Goal: Task Accomplishment & Management: Manage account settings

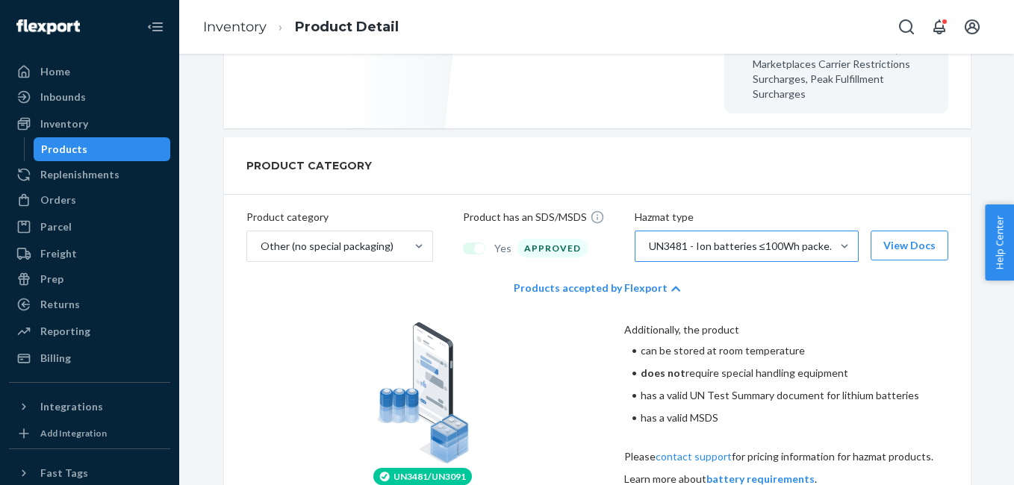
scroll to position [588, 0]
click at [920, 230] on button "View Docs" at bounding box center [910, 245] width 78 height 30
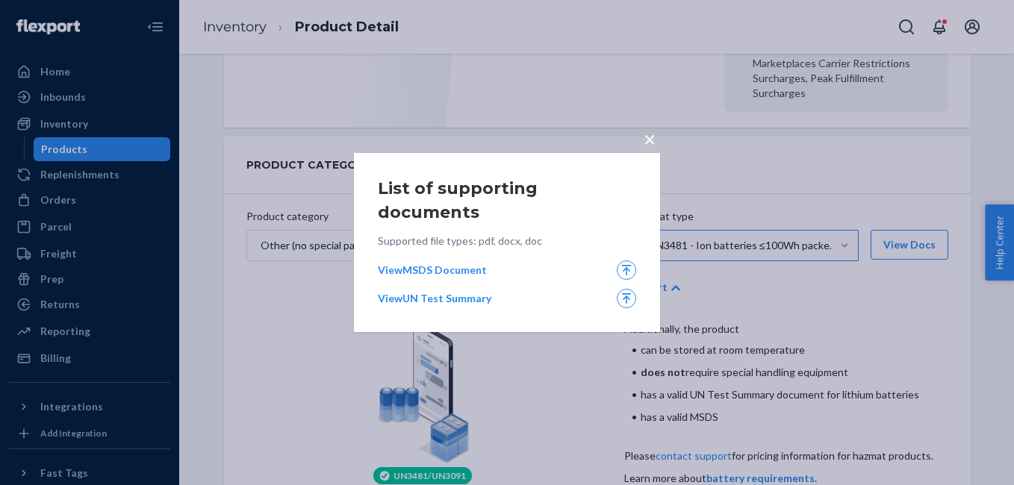
scroll to position [0, 0]
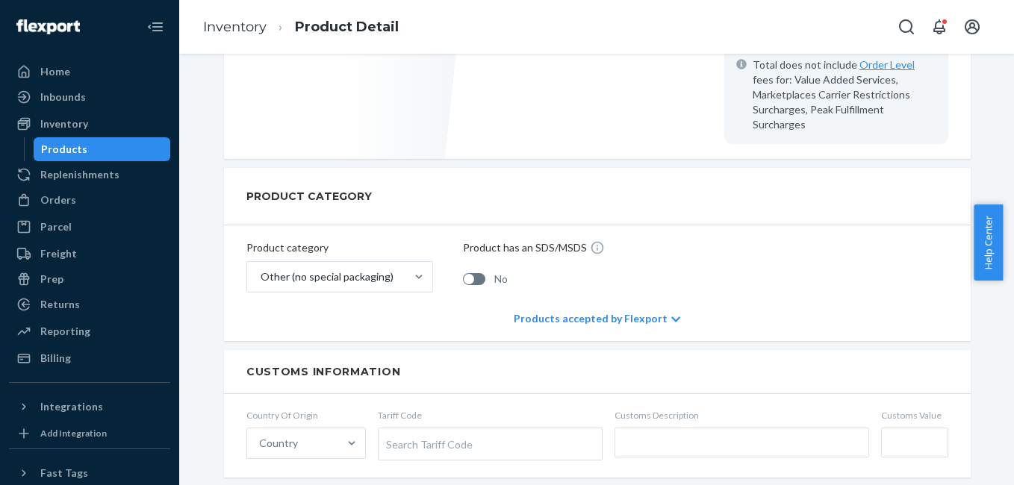
scroll to position [528, 0]
click at [83, 197] on div "Orders" at bounding box center [89, 200] width 158 height 21
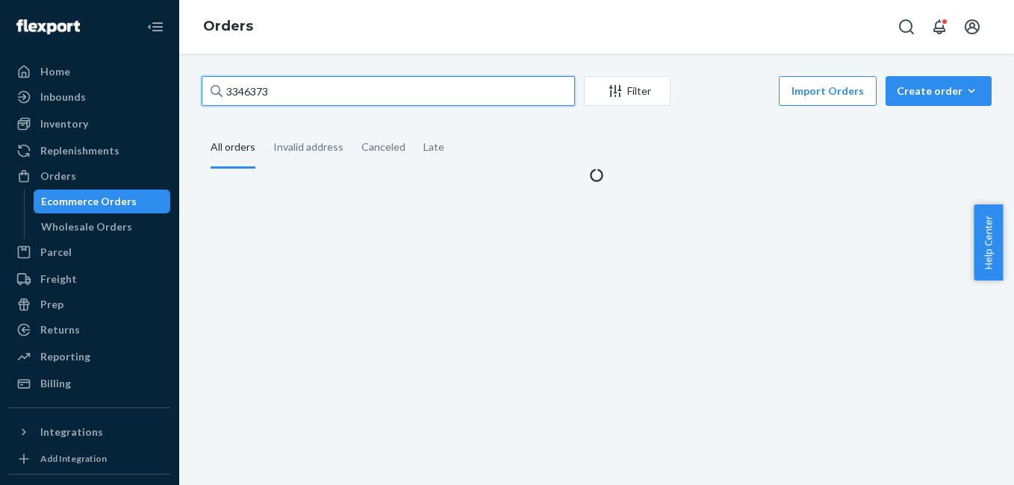
click at [297, 91] on input "3346373" at bounding box center [388, 91] width 373 height 30
paste input "5125"
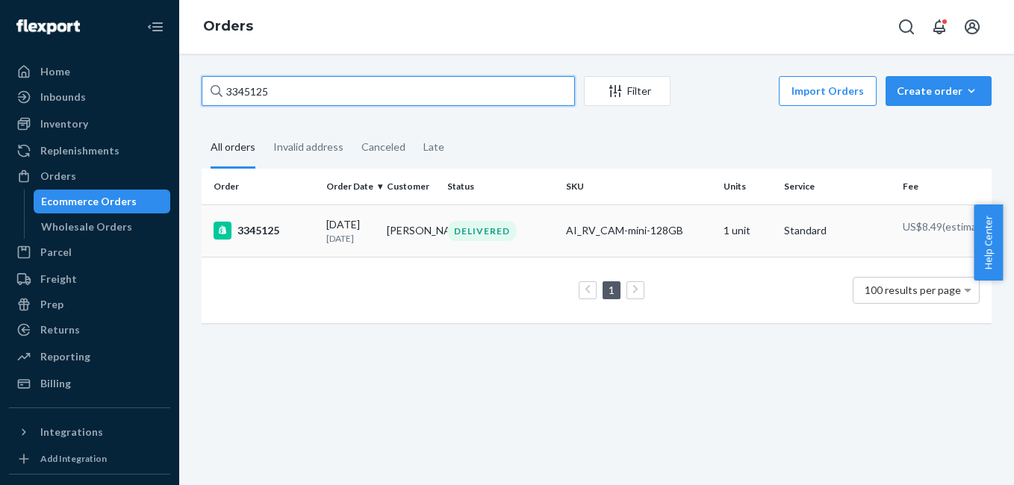
type input "3345125"
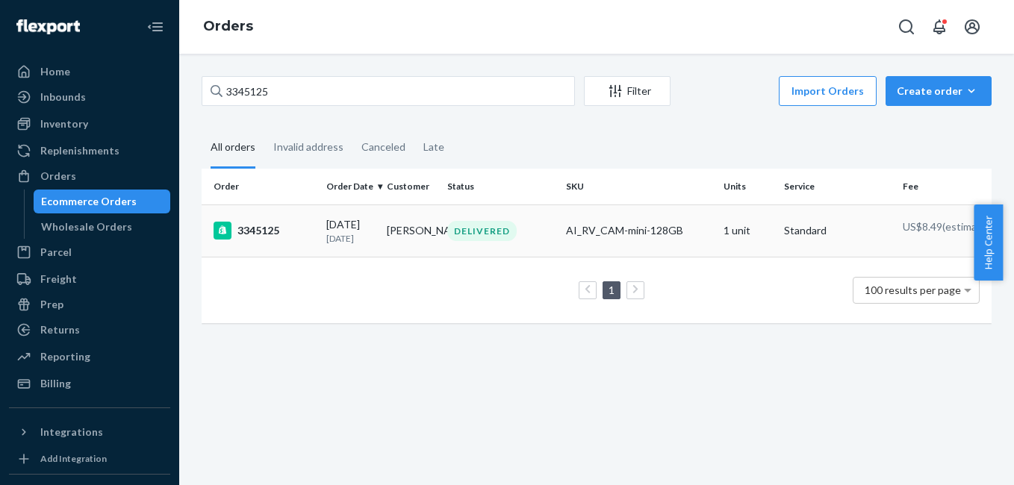
click at [252, 230] on div "3345125" at bounding box center [264, 231] width 101 height 18
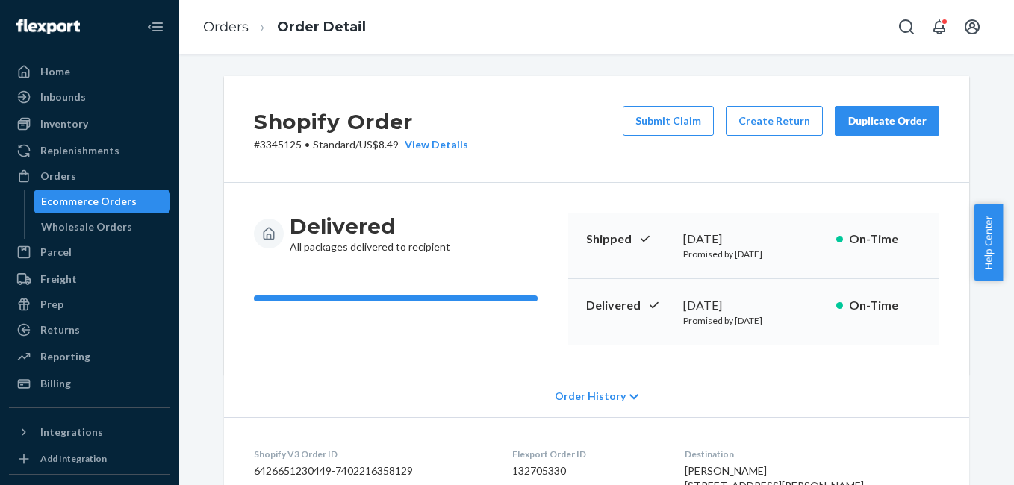
click at [915, 124] on div "Duplicate Order" at bounding box center [887, 120] width 79 height 15
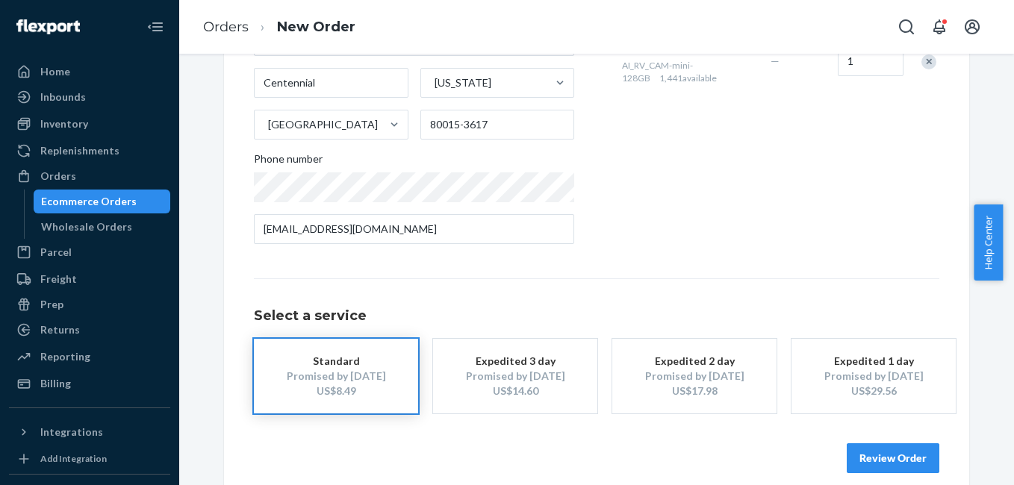
scroll to position [270, 0]
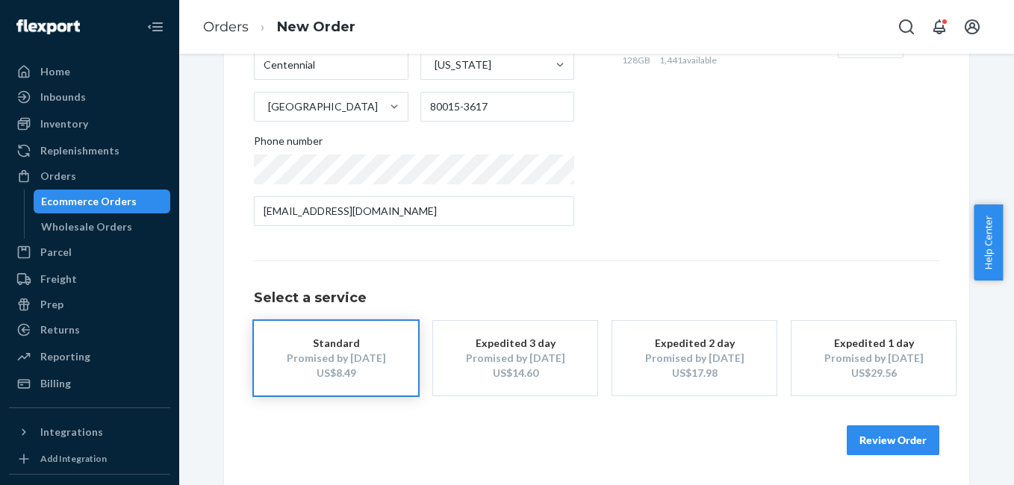
click at [567, 360] on div "Promised by [DATE]" at bounding box center [514, 358] width 119 height 15
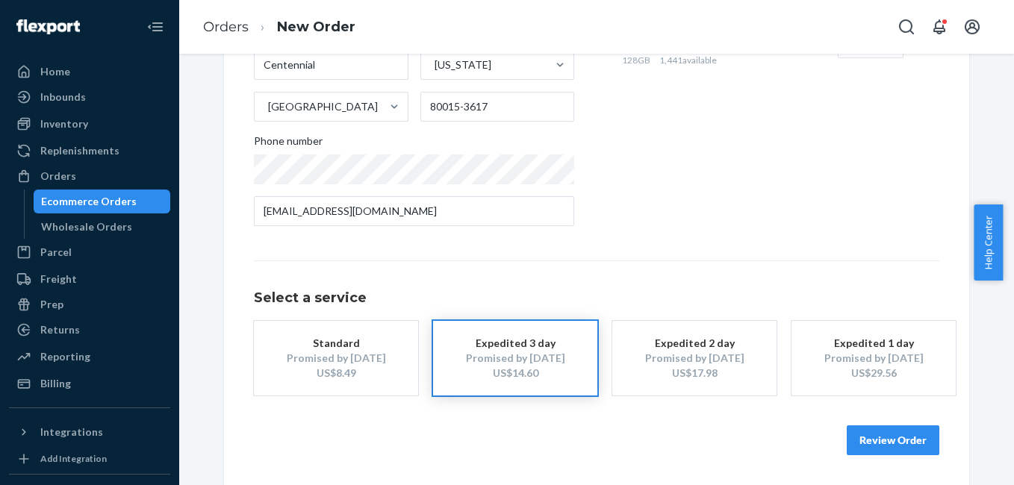
click at [904, 436] on button "Review Order" at bounding box center [893, 441] width 93 height 30
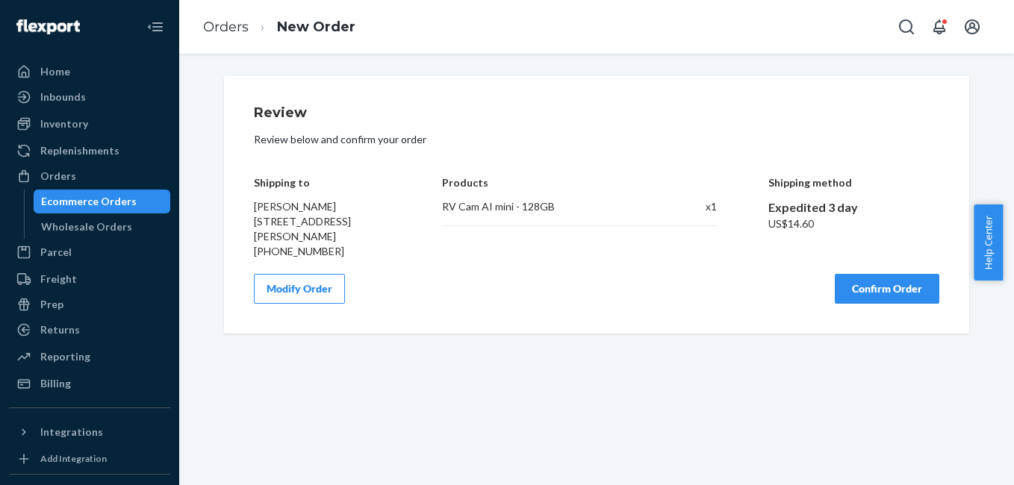
scroll to position [0, 0]
click at [859, 295] on button "Confirm Order" at bounding box center [887, 289] width 105 height 30
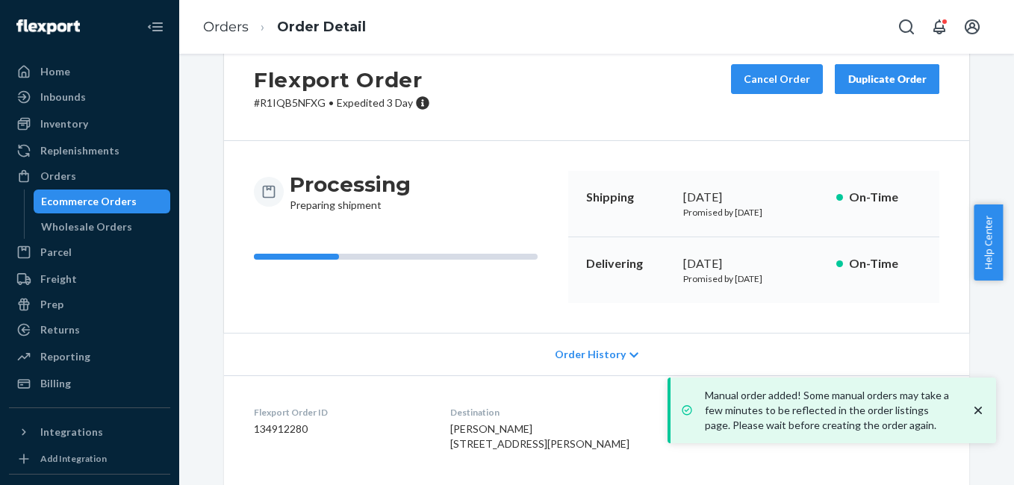
scroll to position [25, 0]
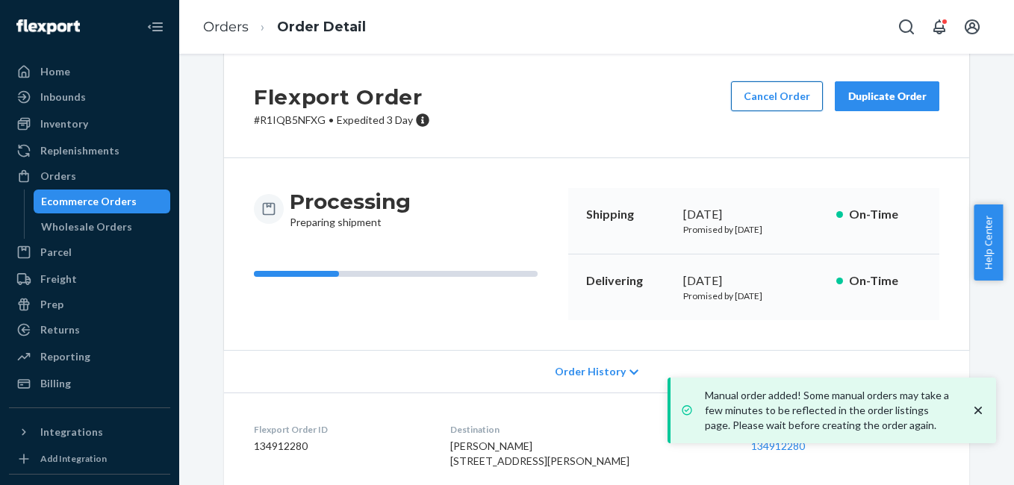
click at [764, 99] on button "Cancel Order" at bounding box center [777, 96] width 92 height 30
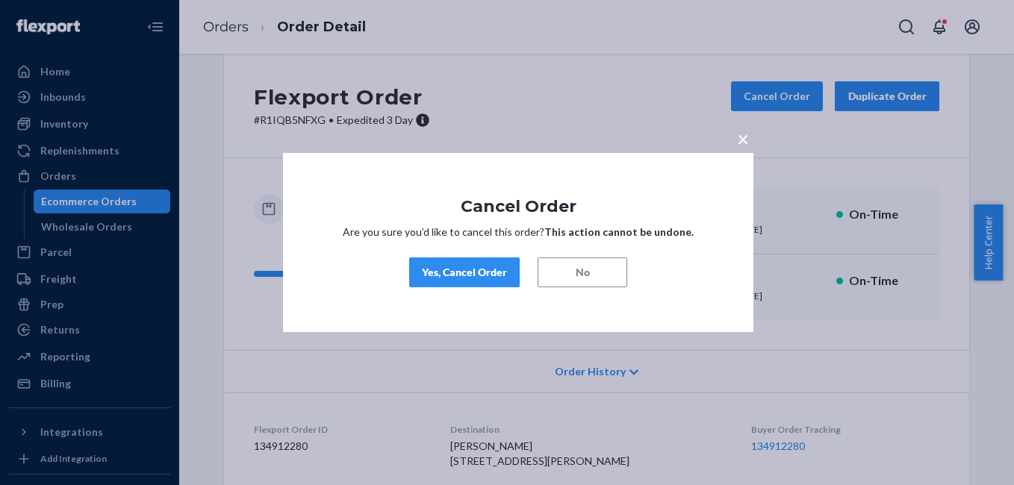
click at [481, 279] on div "Yes, Cancel Order" at bounding box center [464, 272] width 85 height 15
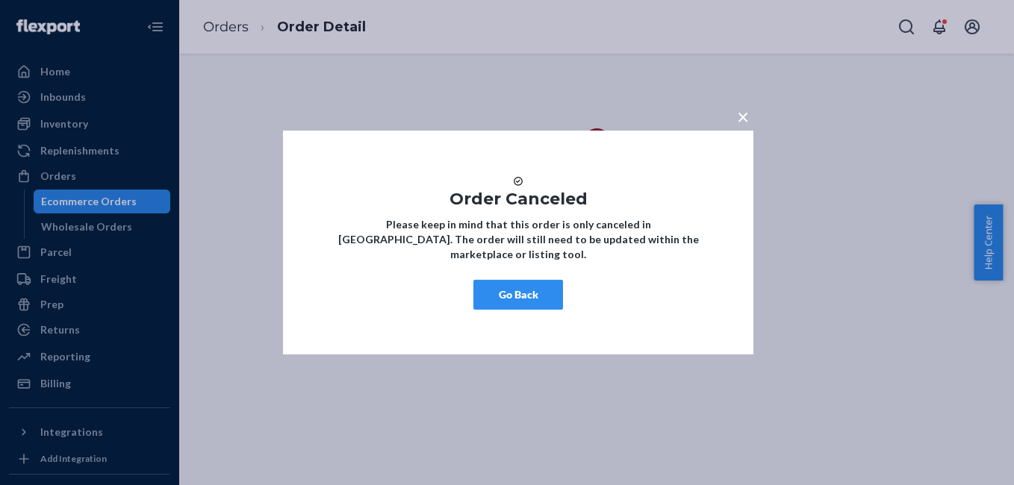
scroll to position [0, 0]
click at [525, 310] on button "Go Back" at bounding box center [518, 295] width 90 height 30
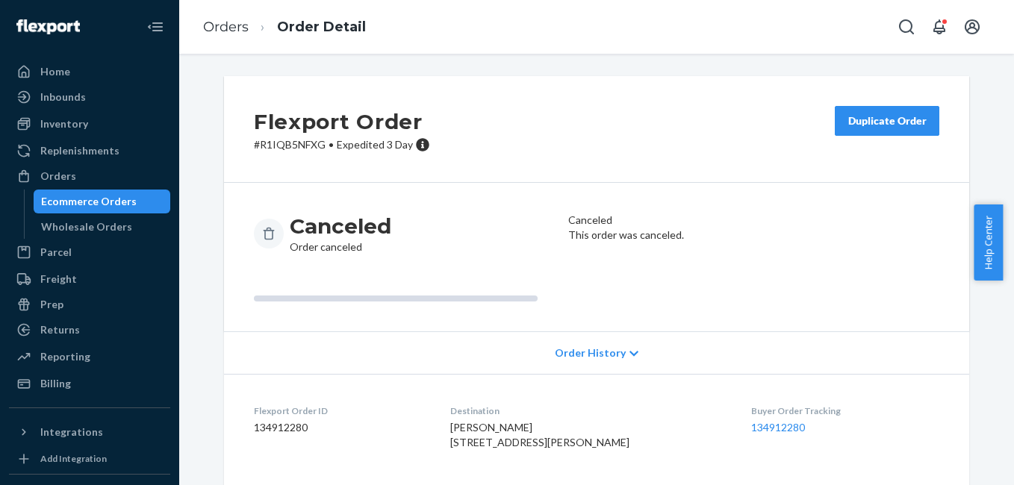
click at [882, 125] on div "Duplicate Order" at bounding box center [887, 120] width 79 height 15
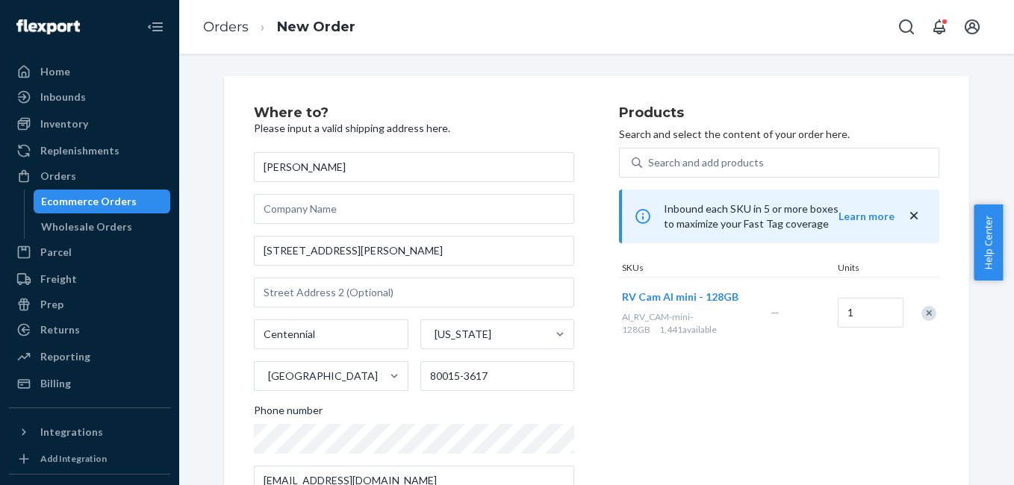
drag, startPoint x: 925, startPoint y: 314, endPoint x: 916, endPoint y: 306, distance: 12.2
click at [924, 314] on div "Remove Item" at bounding box center [928, 313] width 15 height 15
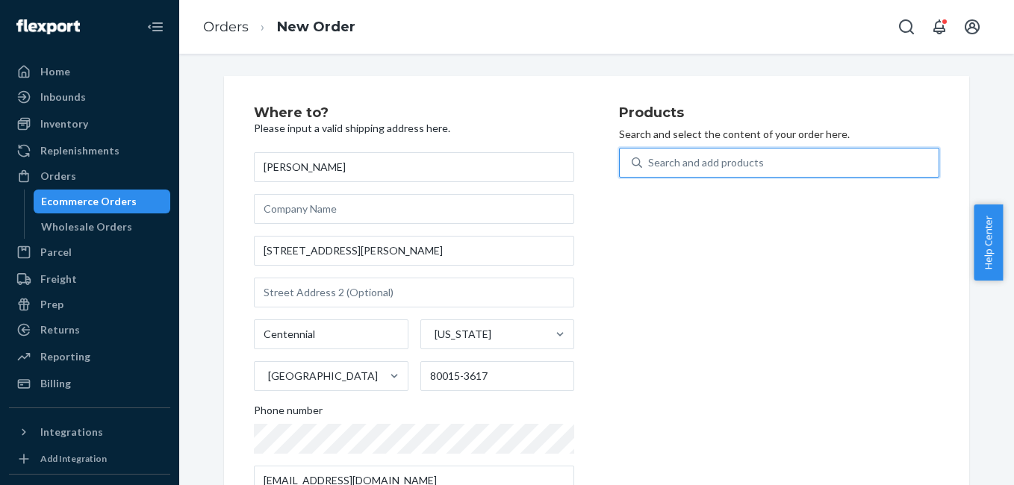
click at [717, 164] on div "Search and add products" at bounding box center [706, 162] width 116 height 15
click at [650, 164] on input "0 results available. Use Up and Down to choose options, press Enter to select t…" at bounding box center [648, 162] width 1 height 15
type input "4g"
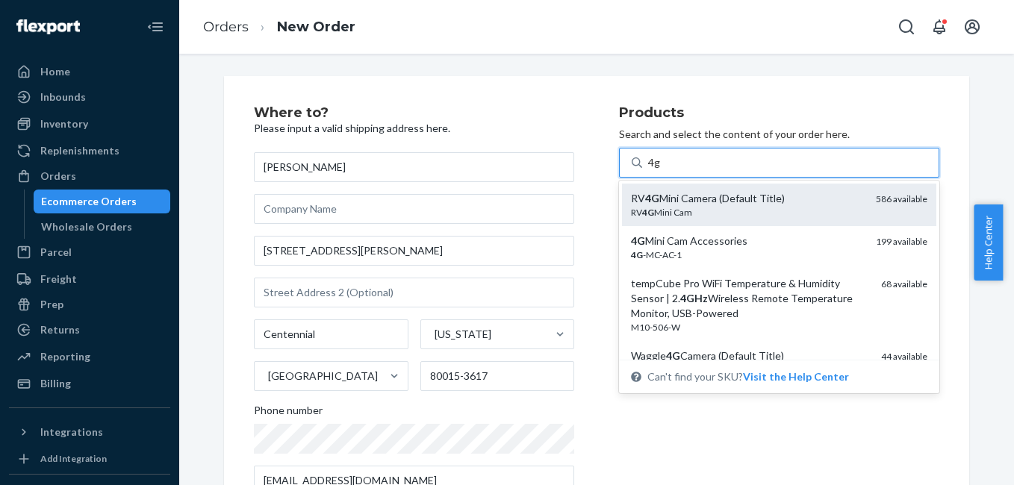
click at [679, 208] on div "RV 4G Mini Cam" at bounding box center [747, 212] width 233 height 13
click at [661, 170] on input "4g" at bounding box center [654, 162] width 13 height 15
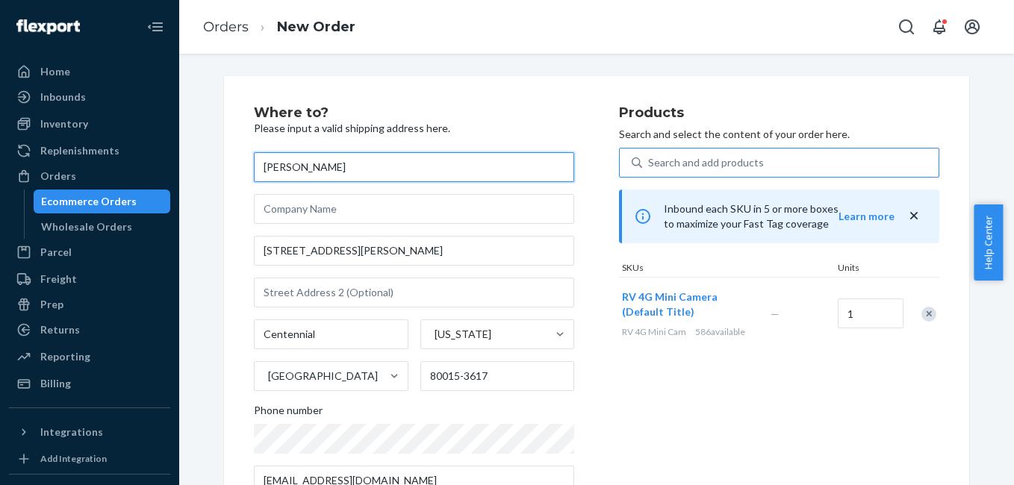
click at [265, 162] on input "[PERSON_NAME]" at bounding box center [414, 167] width 320 height 30
click at [295, 172] on input "[PERSON_NAME]" at bounding box center [414, 167] width 320 height 30
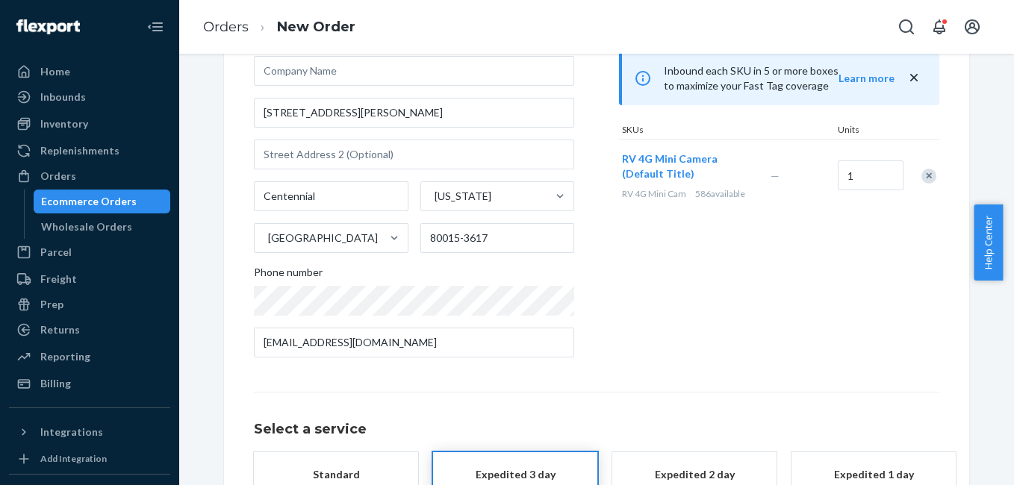
scroll to position [270, 0]
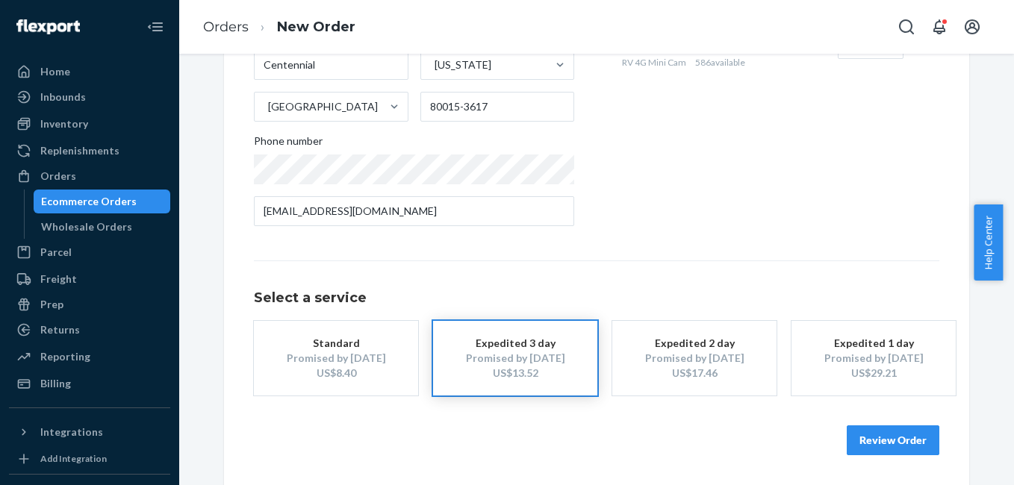
type input "[PERSON_NAME]"
click at [872, 448] on button "Review Order" at bounding box center [893, 441] width 93 height 30
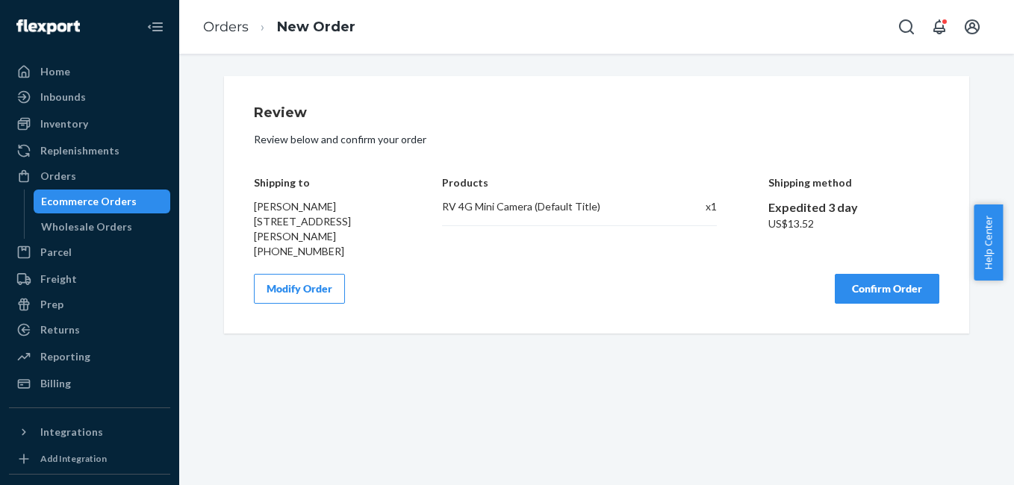
click at [868, 296] on button "Confirm Order" at bounding box center [887, 289] width 105 height 30
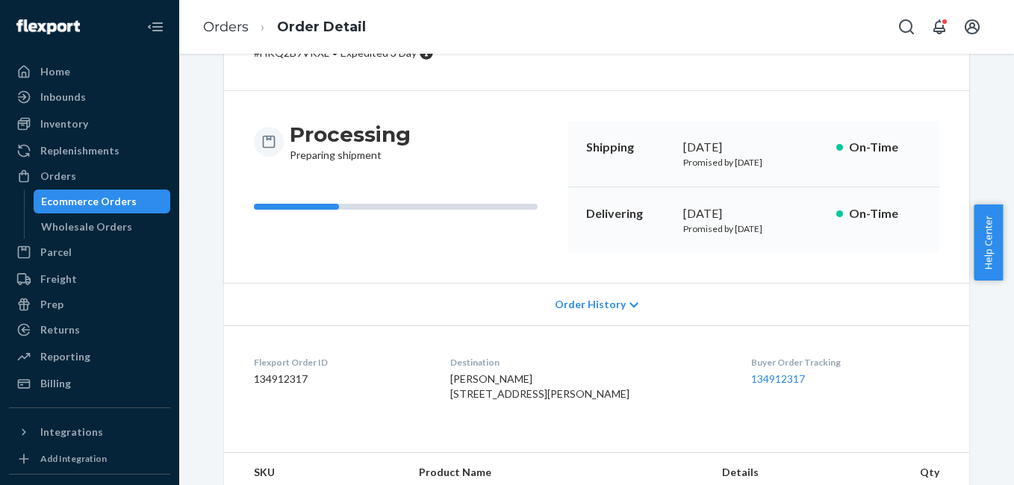
scroll to position [186, 0]
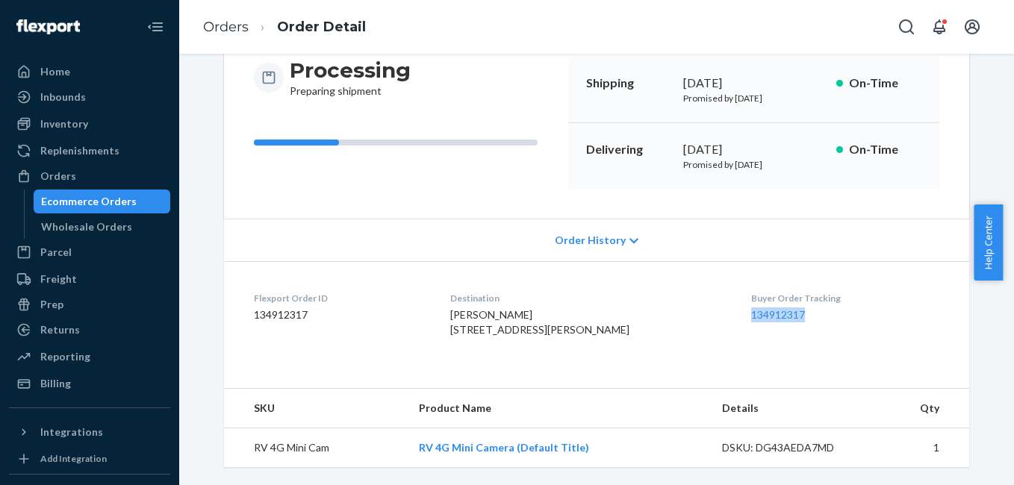
drag, startPoint x: 730, startPoint y: 297, endPoint x: 813, endPoint y: 294, distance: 82.9
click at [813, 294] on dl "Flexport Order ID 134912317 Destination [PERSON_NAME] [STREET_ADDRESS][PERSON_N…" at bounding box center [596, 317] width 745 height 112
copy link "134912317"
click at [74, 172] on div "Orders" at bounding box center [89, 176] width 158 height 21
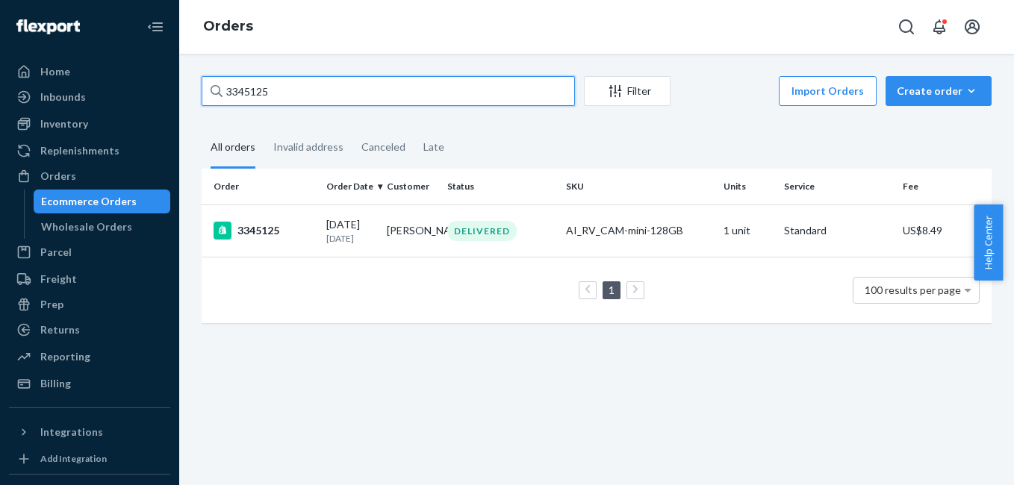
click at [421, 90] on input "3345125" at bounding box center [388, 91] width 373 height 30
paste input "134184613"
type input "134184613"
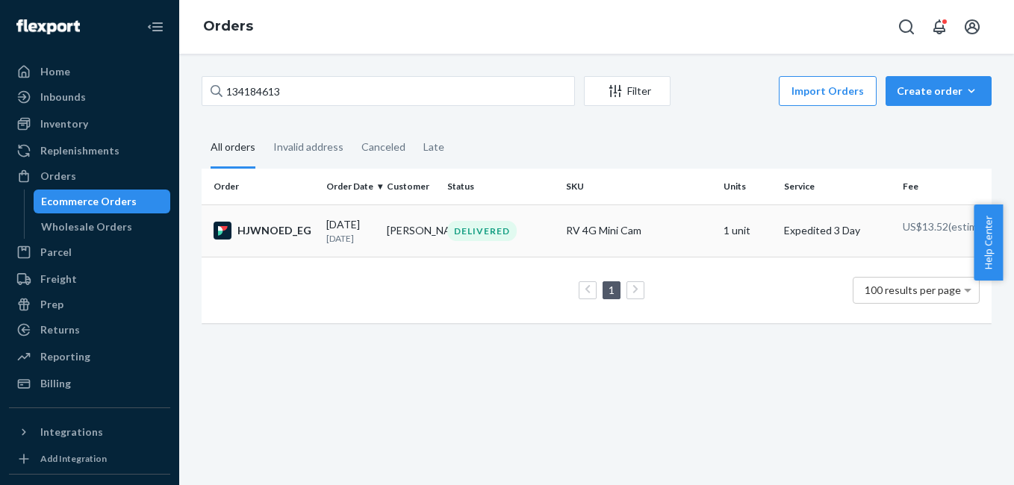
click at [296, 237] on div "HJWNOED_EG" at bounding box center [264, 231] width 101 height 18
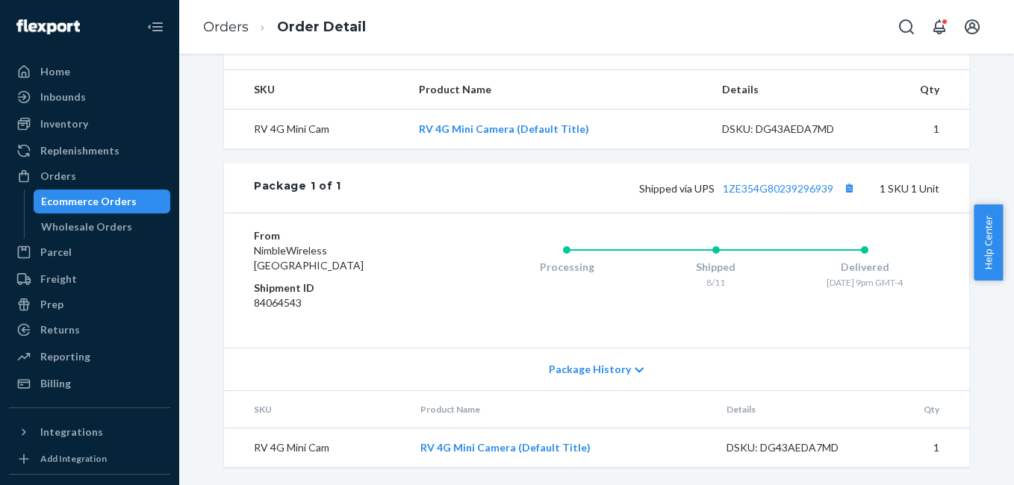
scroll to position [498, 0]
drag, startPoint x: 812, startPoint y: 199, endPoint x: 803, endPoint y: 204, distance: 10.4
click at [808, 199] on div "Package 1 of 1 Shipped via UPS 1ZE354G80239296939 1 SKU 1 Unit" at bounding box center [596, 188] width 745 height 49
drag, startPoint x: 803, startPoint y: 204, endPoint x: 720, endPoint y: 231, distance: 87.1
click at [720, 231] on div "From NimbleWireless [GEOGRAPHIC_DATA] Shipment ID 84064543 Processing Shipped 8…" at bounding box center [596, 280] width 745 height 135
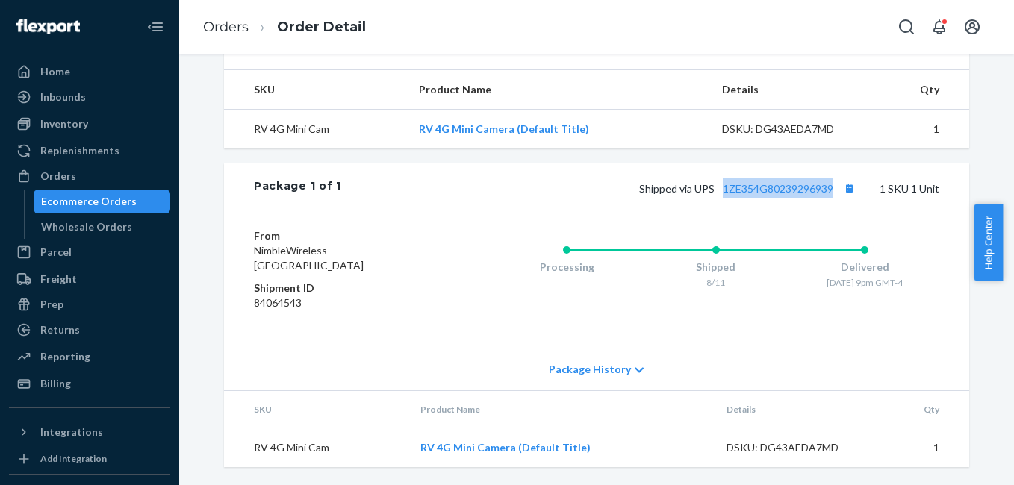
copy link "1ZE354G80239296939"
drag, startPoint x: 720, startPoint y: 231, endPoint x: 829, endPoint y: 196, distance: 114.5
click at [829, 196] on div "Shipped via UPS 1ZE354G80239296939 1 SKU 1 Unit" at bounding box center [640, 187] width 598 height 19
click at [125, 175] on div "Orders" at bounding box center [89, 176] width 158 height 21
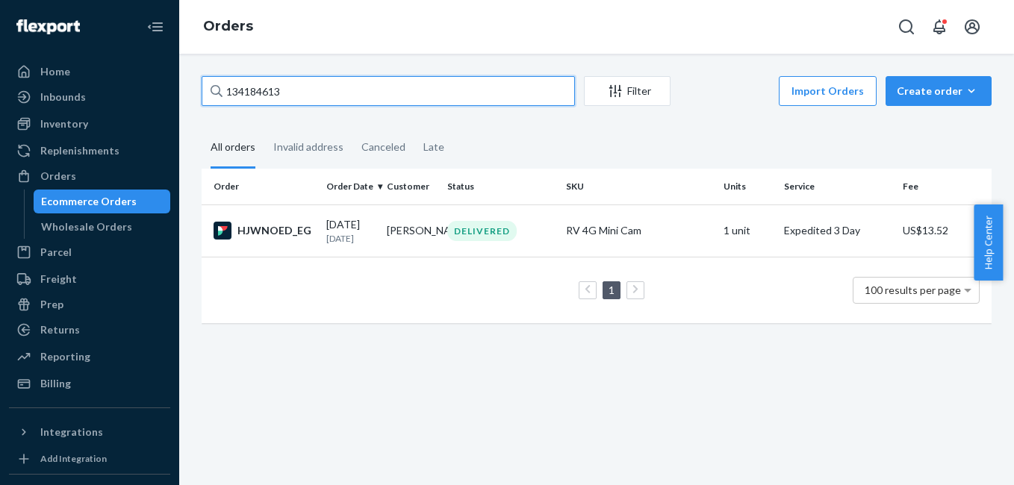
click at [320, 101] on input "134184613" at bounding box center [388, 91] width 373 height 30
paste input "736681"
type input "134736681"
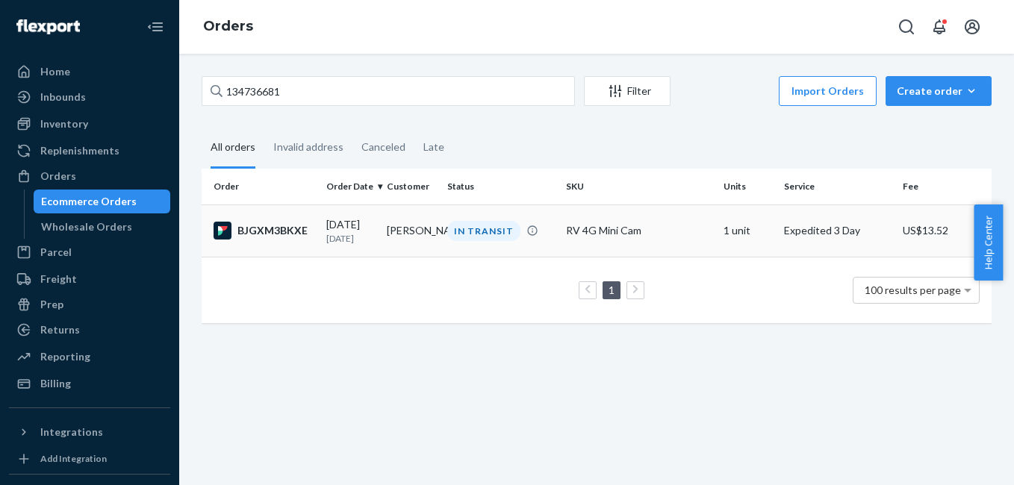
click at [267, 233] on div "BJGXM3BKXE" at bounding box center [264, 231] width 101 height 18
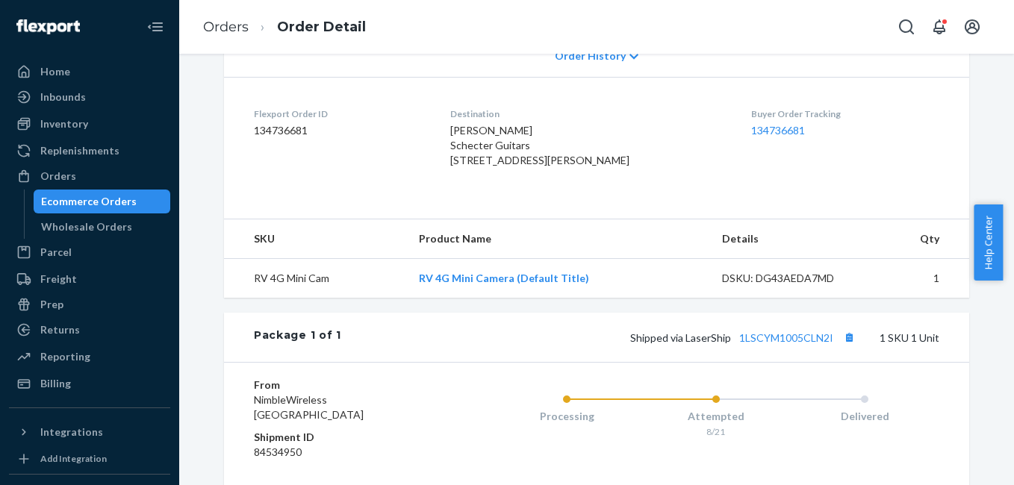
scroll to position [364, 0]
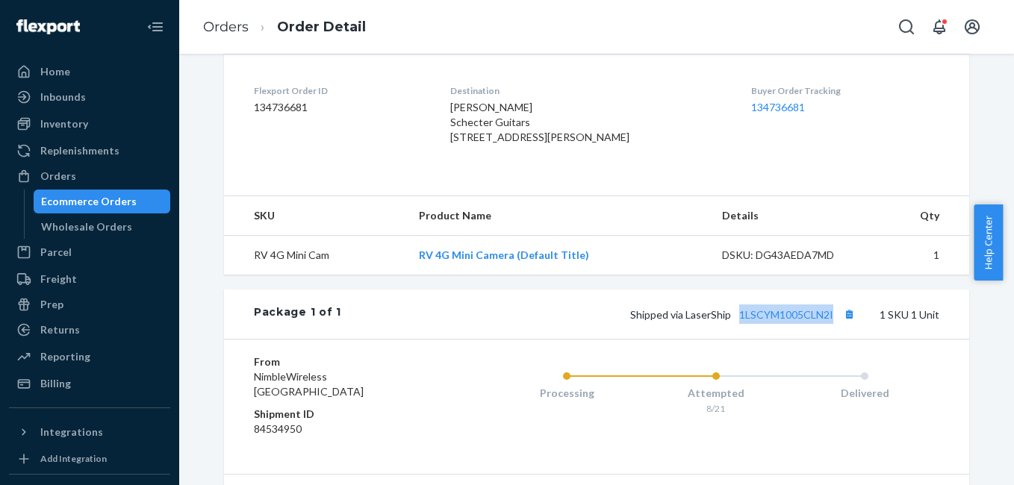
copy link "1LSCYM1005CLN2I"
drag, startPoint x: 736, startPoint y: 359, endPoint x: 833, endPoint y: 357, distance: 97.1
click at [833, 339] on div "Package 1 of 1 Shipped via LaserShip 1LSCYM1005CLN2I 1 SKU 1 Unit" at bounding box center [596, 314] width 745 height 49
drag, startPoint x: 833, startPoint y: 357, endPoint x: 785, endPoint y: 343, distance: 49.9
click at [785, 321] on link "1LSCYM1005CLN2I" at bounding box center [786, 314] width 94 height 13
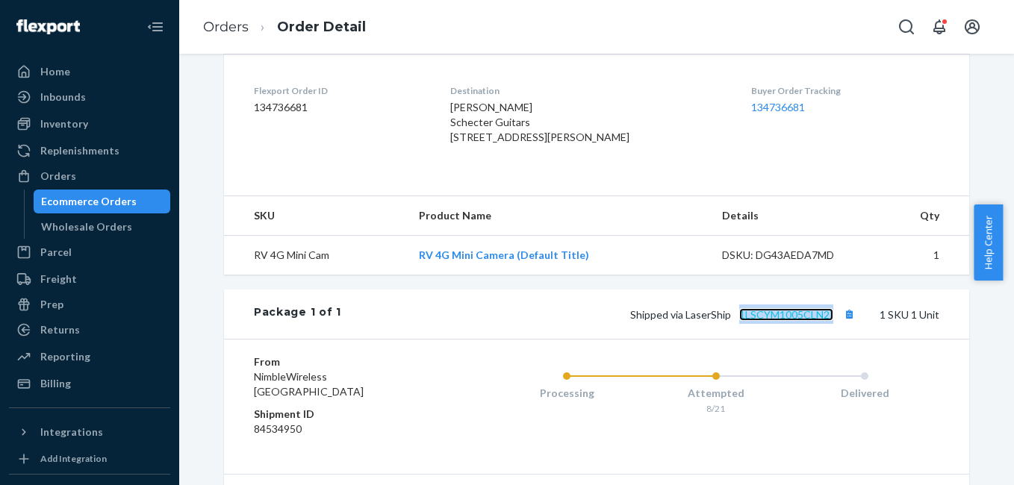
copy link "1LSCYM1005CLN2I"
click at [43, 171] on div "Orders" at bounding box center [58, 176] width 36 height 15
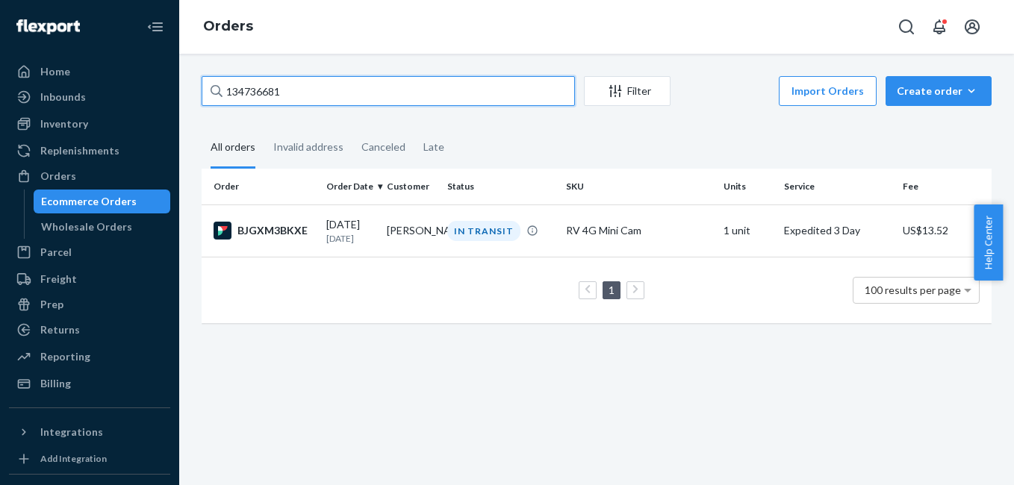
click at [276, 96] on input "134736681" at bounding box center [388, 91] width 373 height 30
paste input "701"
type input "134737011"
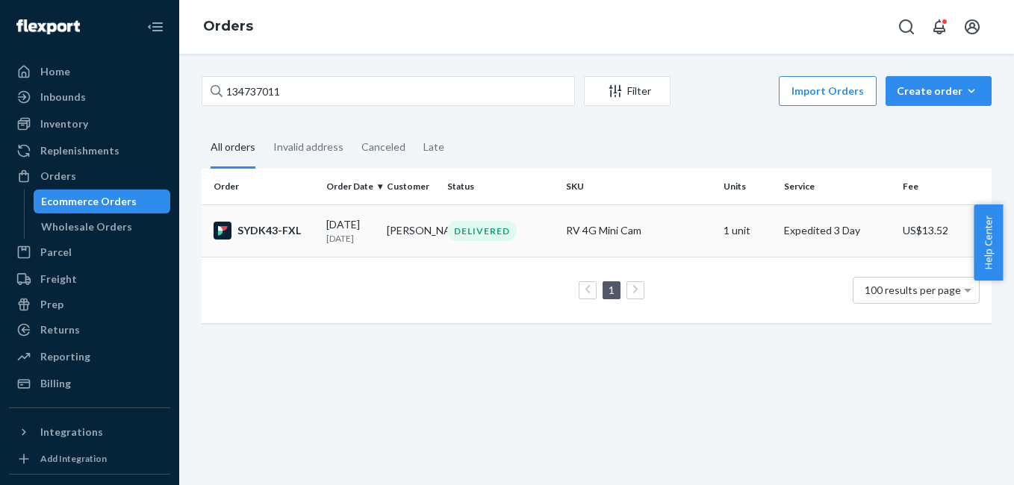
click at [291, 236] on div "SYDK43-FXL" at bounding box center [264, 231] width 101 height 18
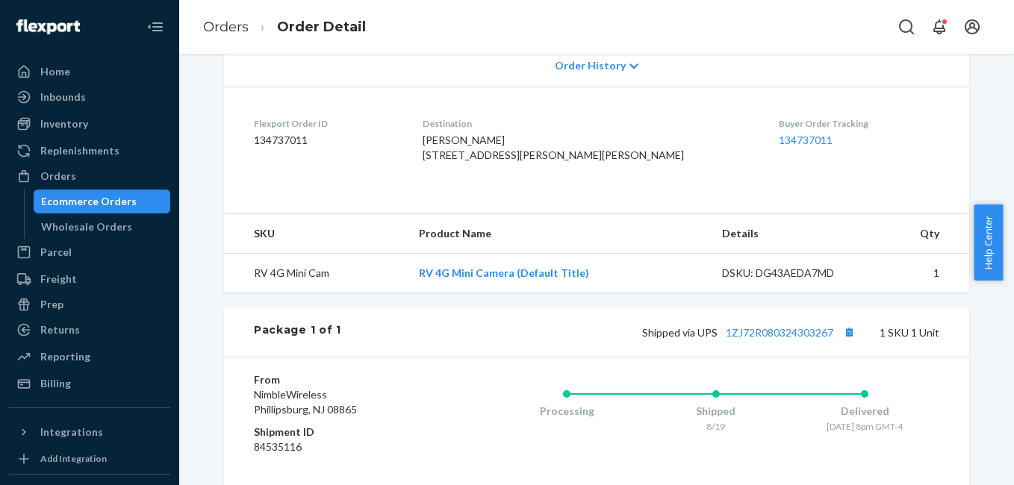
scroll to position [383, 0]
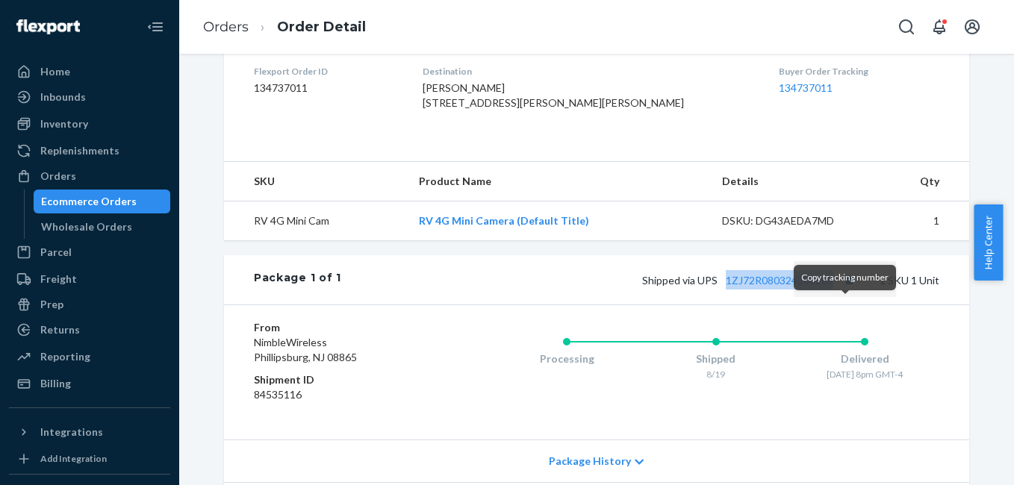
drag, startPoint x: 715, startPoint y: 319, endPoint x: 836, endPoint y: 310, distance: 121.3
click at [836, 290] on div "Shipped via UPS 1ZJ72R080324303267 1 SKU 1 Unit" at bounding box center [640, 279] width 598 height 19
copy link "1ZJ72R080324303267"
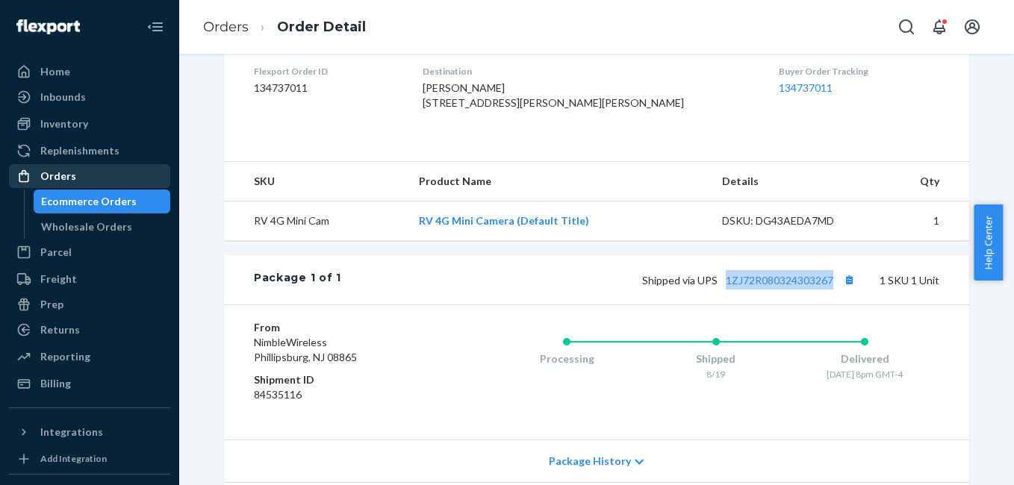
click at [126, 170] on div "Orders" at bounding box center [89, 176] width 158 height 21
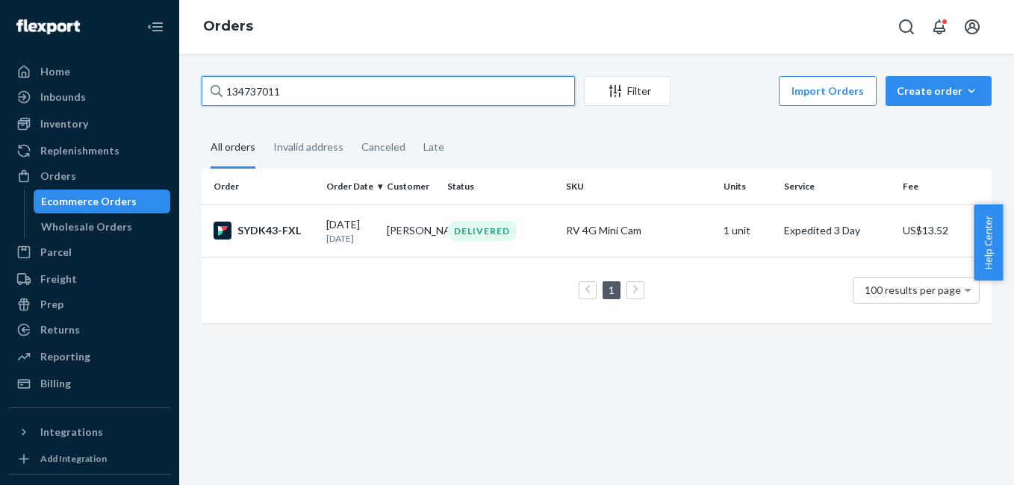
click at [289, 99] on input "134737011" at bounding box center [388, 91] width 373 height 30
paste input "60"
type input "134737060"
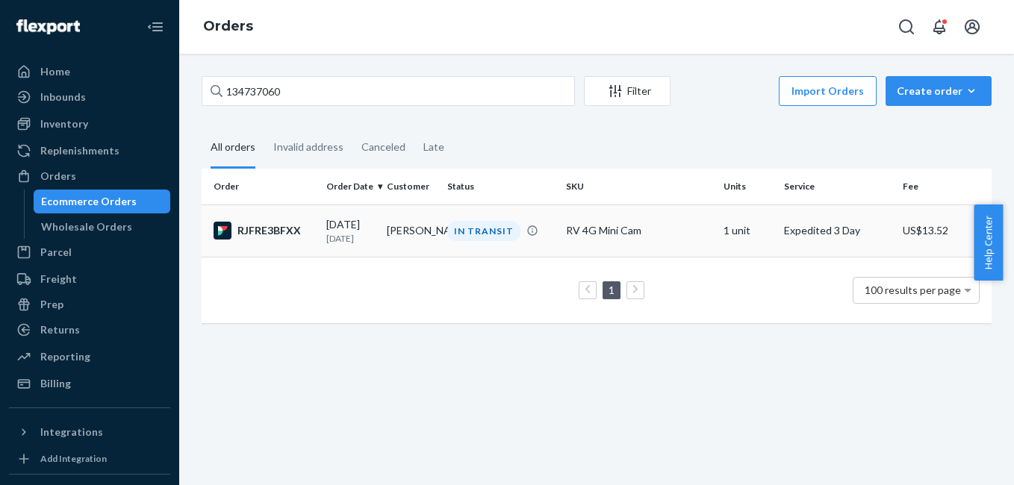
click at [276, 235] on div "RJFRE3BFXX" at bounding box center [264, 231] width 101 height 18
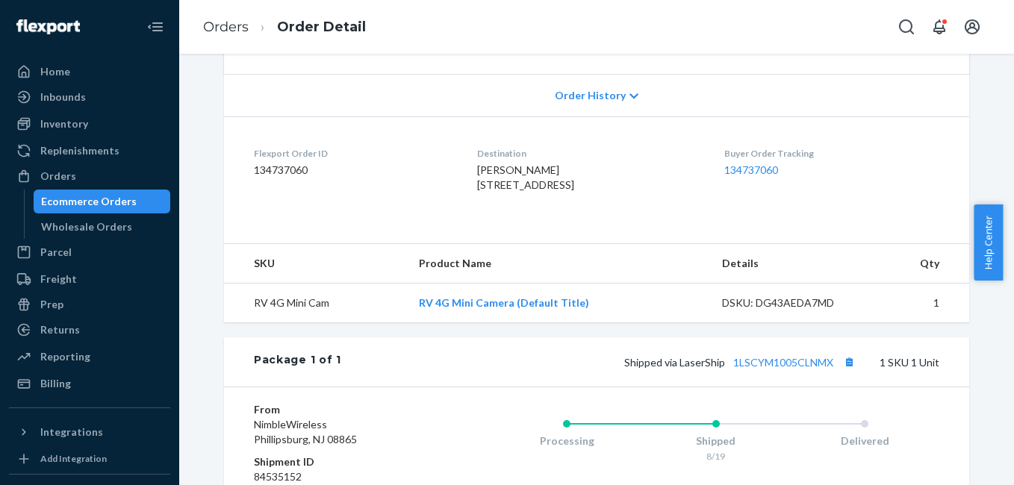
scroll to position [343, 0]
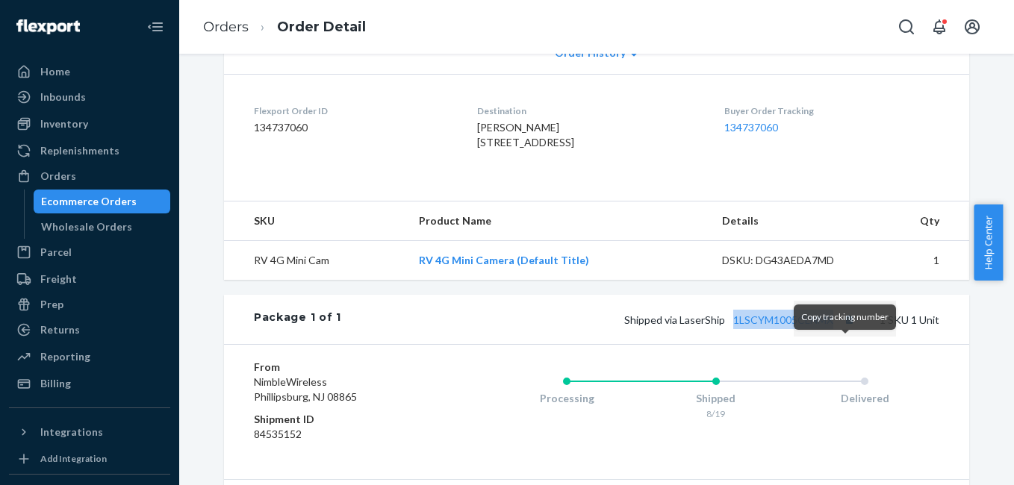
drag, startPoint x: 726, startPoint y: 360, endPoint x: 835, endPoint y: 353, distance: 109.2
click at [835, 344] on div "Package 1 of 1 Shipped via LaserShip 1LSCYM1005CLNMX 1 SKU 1 Unit" at bounding box center [596, 319] width 745 height 49
copy link "1LSCYM1005CLNMX"
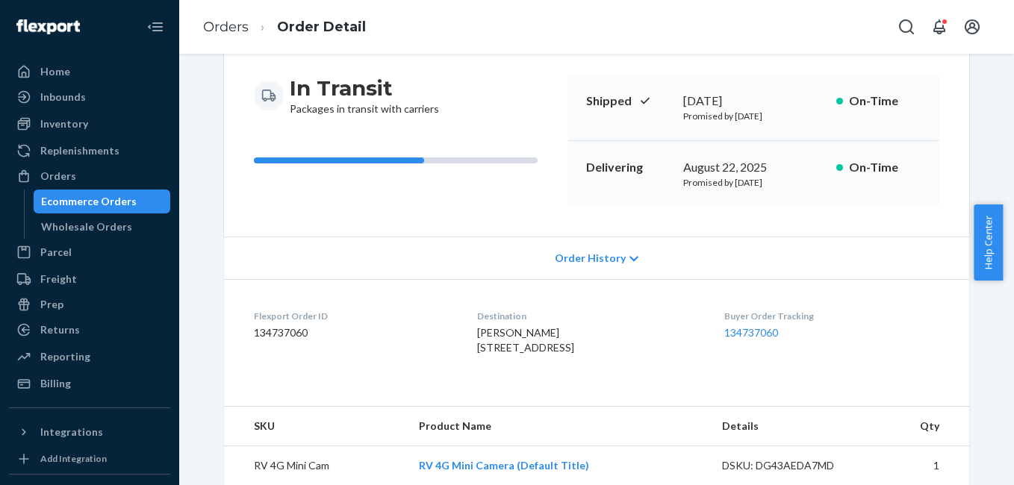
scroll to position [95, 0]
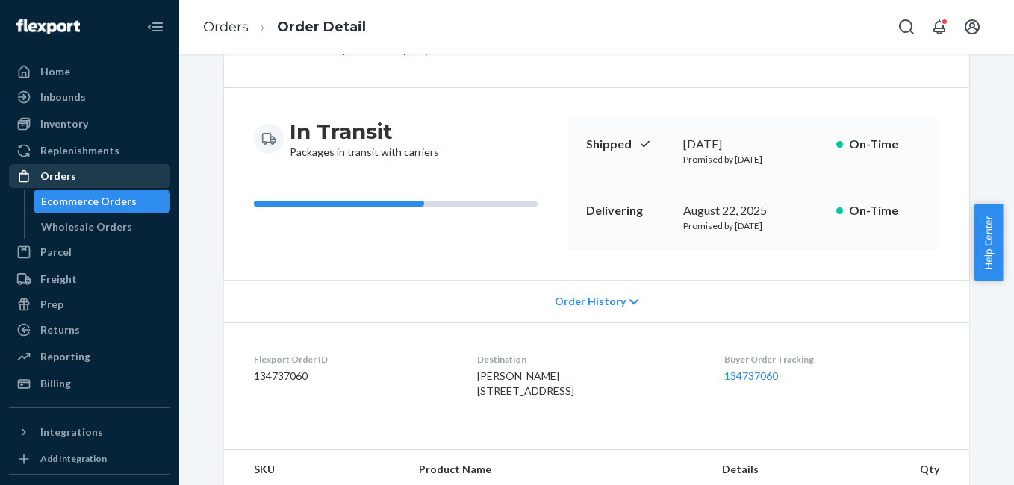
click at [57, 174] on div "Orders" at bounding box center [58, 176] width 36 height 15
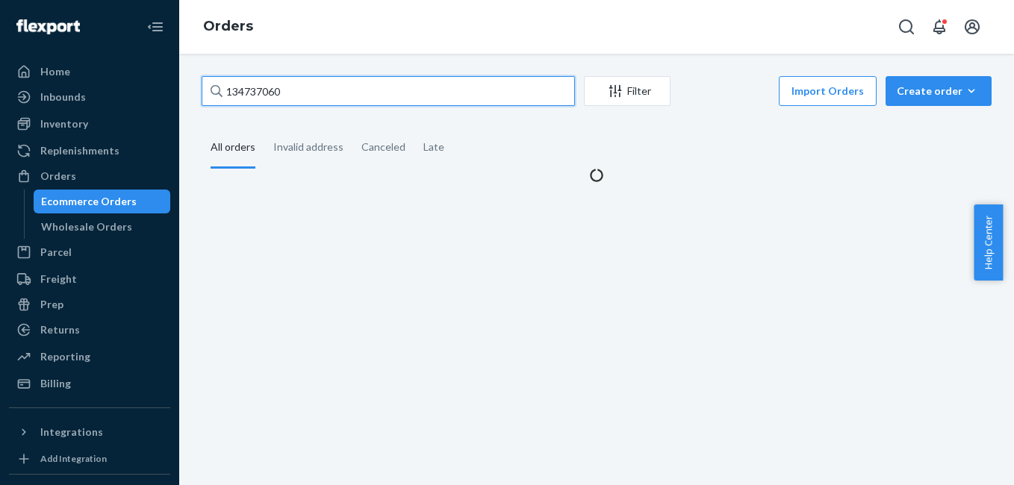
click at [273, 88] on input "134737060" at bounding box center [388, 91] width 373 height 30
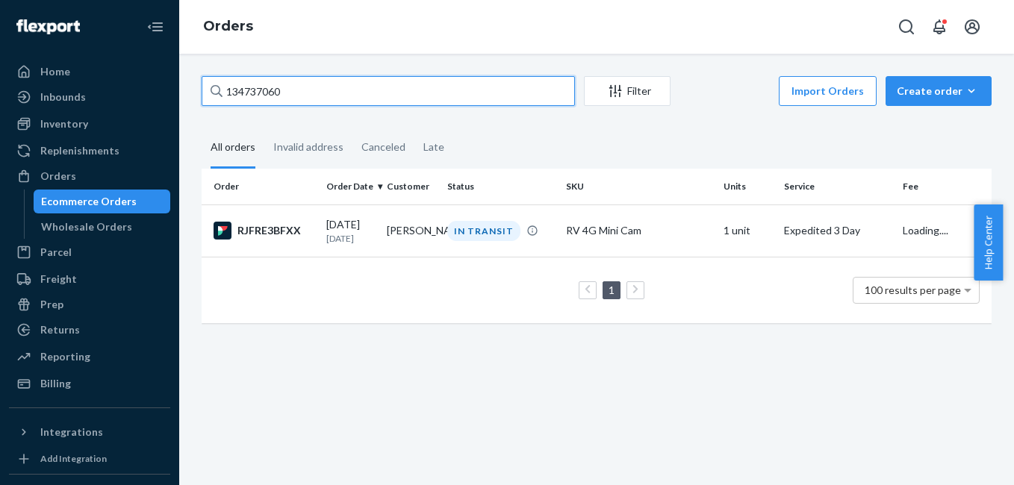
paste input "2564969"
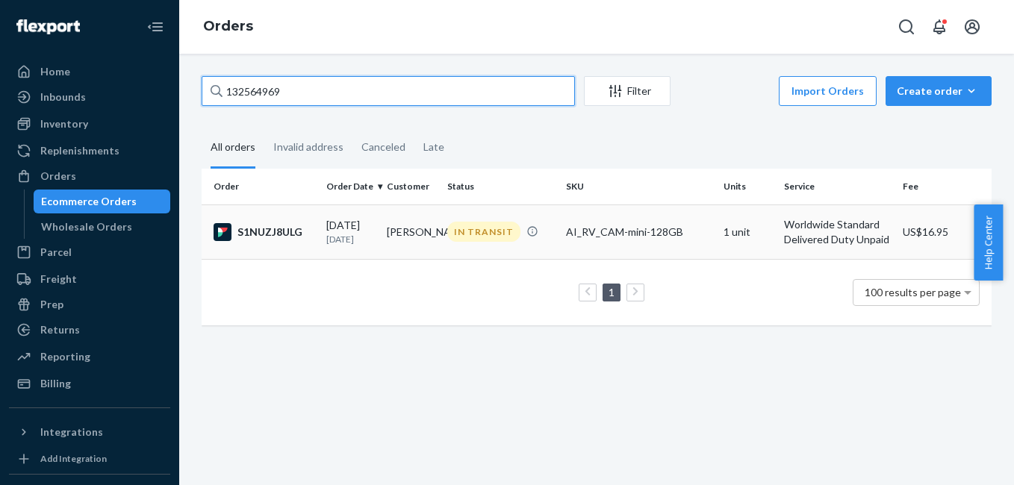
type input "132564969"
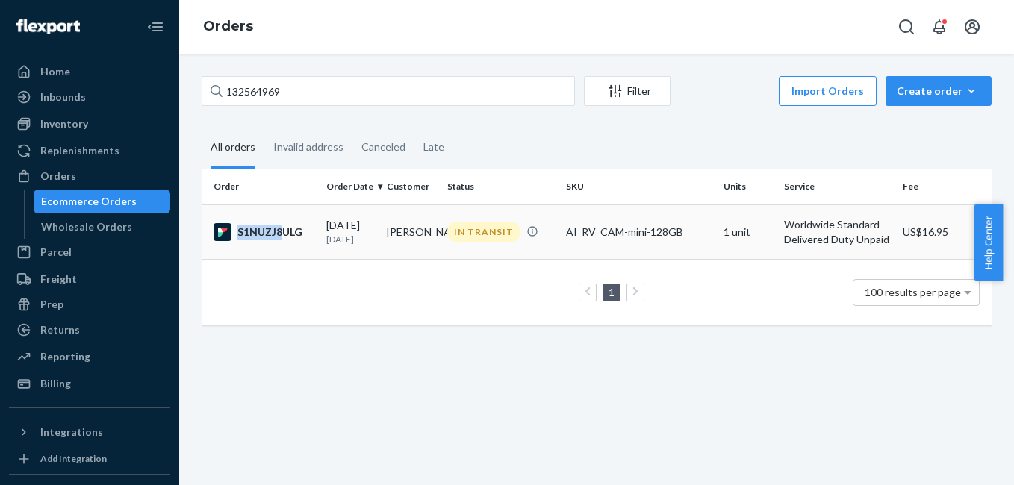
click at [282, 241] on div "S1NUZJ8ULG" at bounding box center [264, 232] width 101 height 18
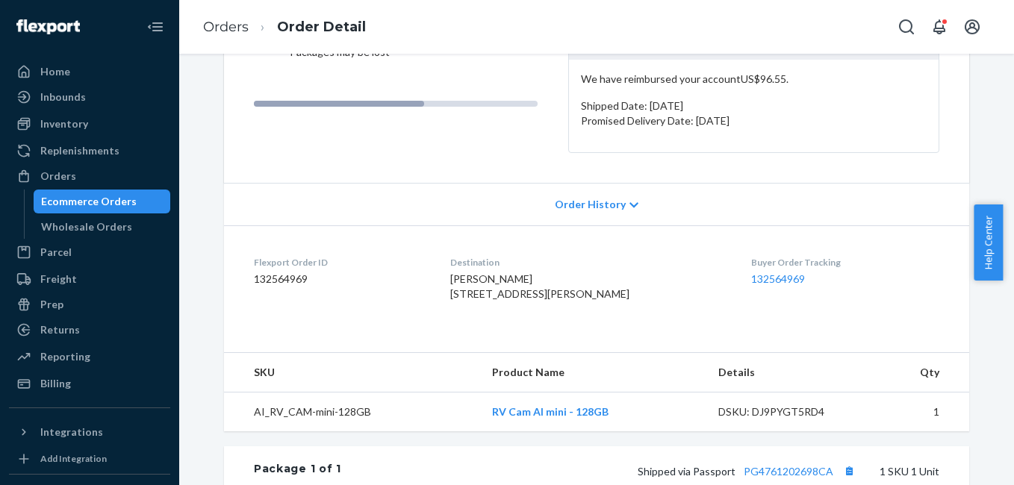
scroll to position [184, 0]
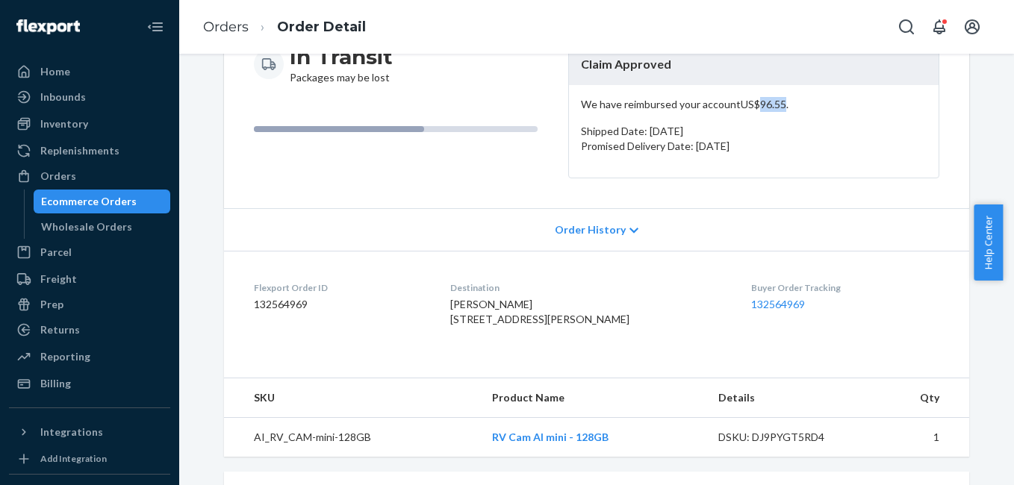
drag, startPoint x: 753, startPoint y: 102, endPoint x: 780, endPoint y: 105, distance: 26.2
click at [780, 105] on p "We have reimbursed your account US$96.55 ." at bounding box center [754, 104] width 346 height 15
copy p "96.55"
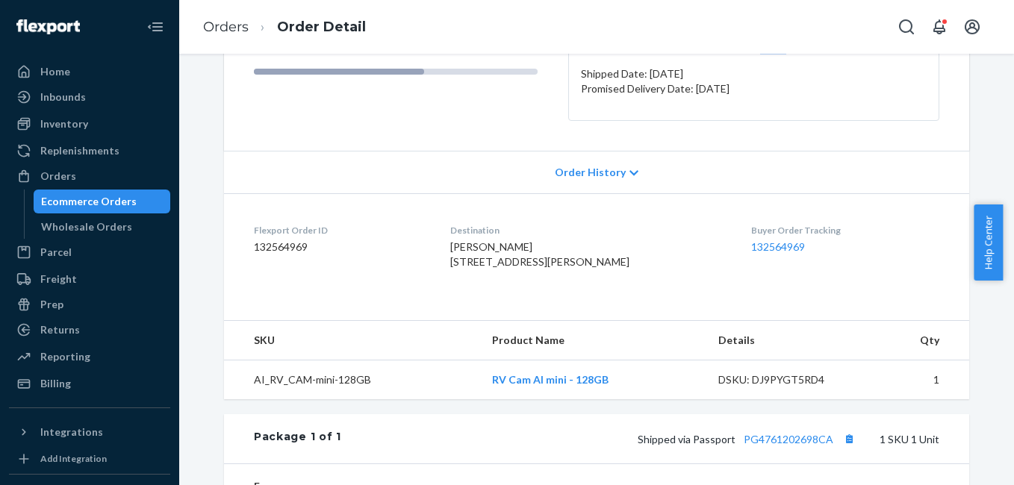
scroll to position [179, 0]
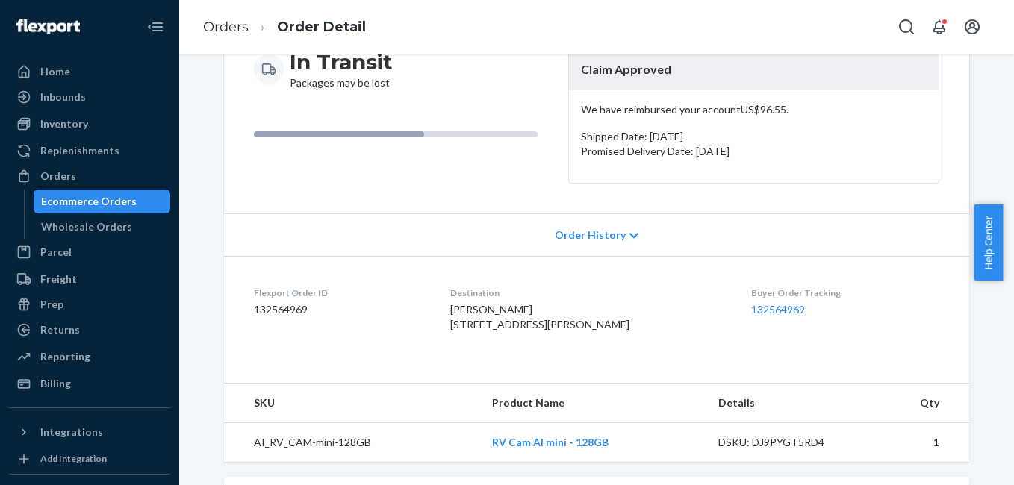
click at [476, 311] on span "[PERSON_NAME] [STREET_ADDRESS][PERSON_NAME]" at bounding box center [539, 317] width 179 height 28
copy span "[PERSON_NAME]"
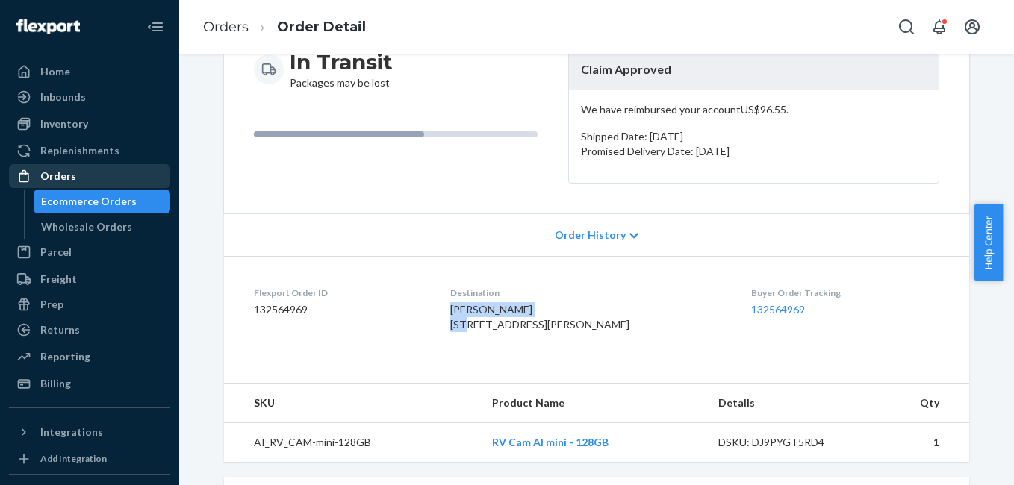
click at [95, 172] on div "Orders" at bounding box center [89, 176] width 158 height 21
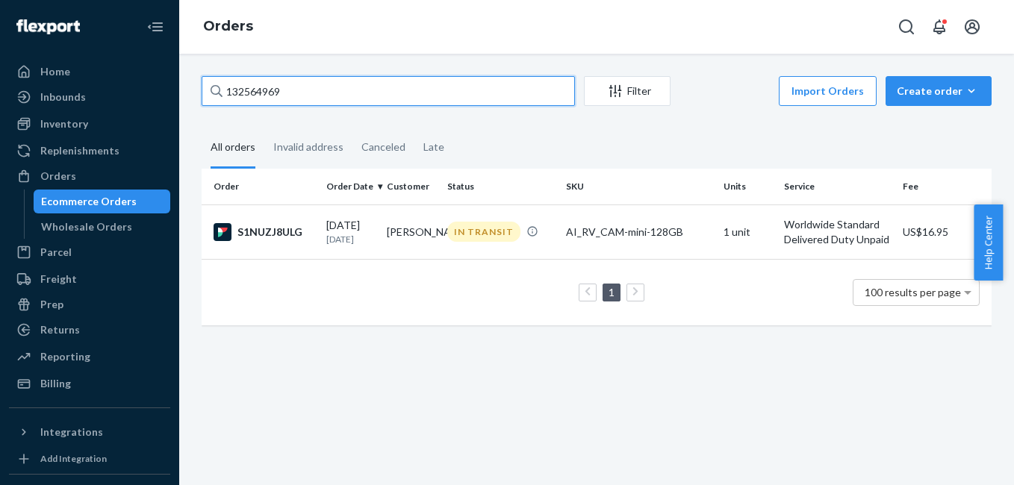
click at [325, 93] on input "132564969" at bounding box center [388, 91] width 373 height 30
paste input "[PERSON_NAME]"
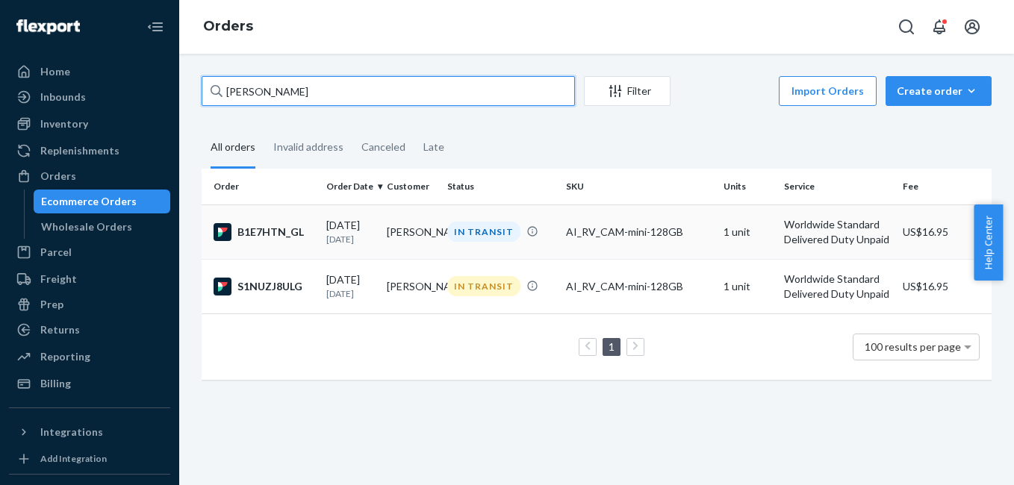
type input "[PERSON_NAME]"
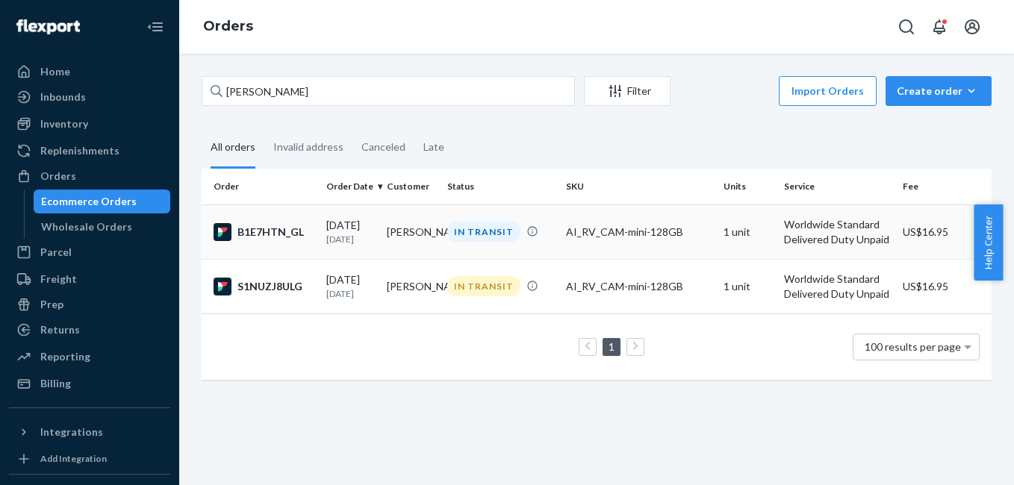
click at [264, 241] on div "B1E7HTN_GL" at bounding box center [264, 232] width 101 height 18
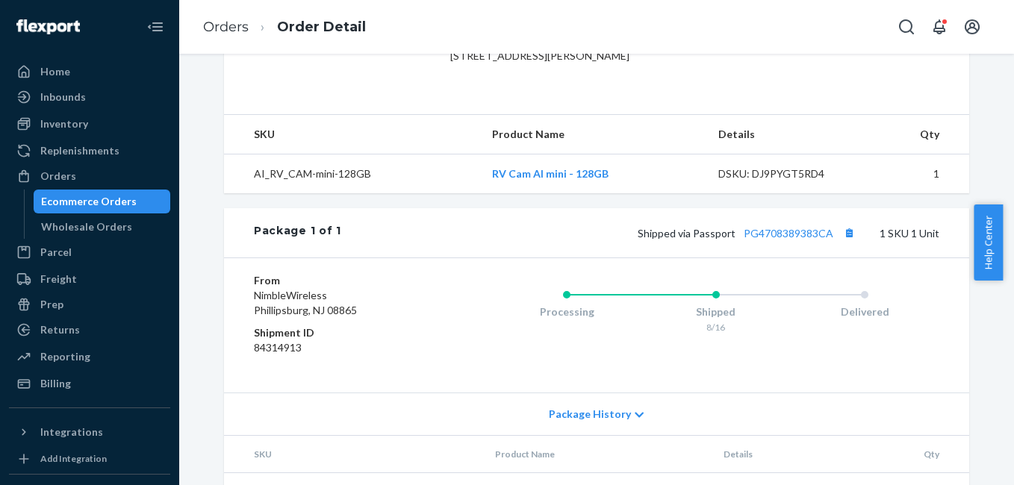
scroll to position [443, 0]
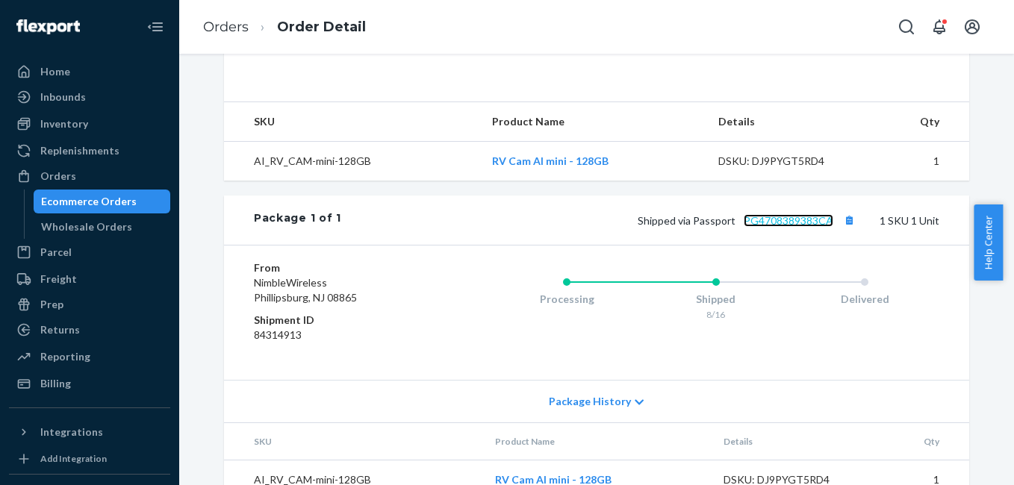
click at [796, 227] on link "PG4708389383CA" at bounding box center [789, 220] width 90 height 13
click at [38, 176] on div at bounding box center [28, 176] width 24 height 15
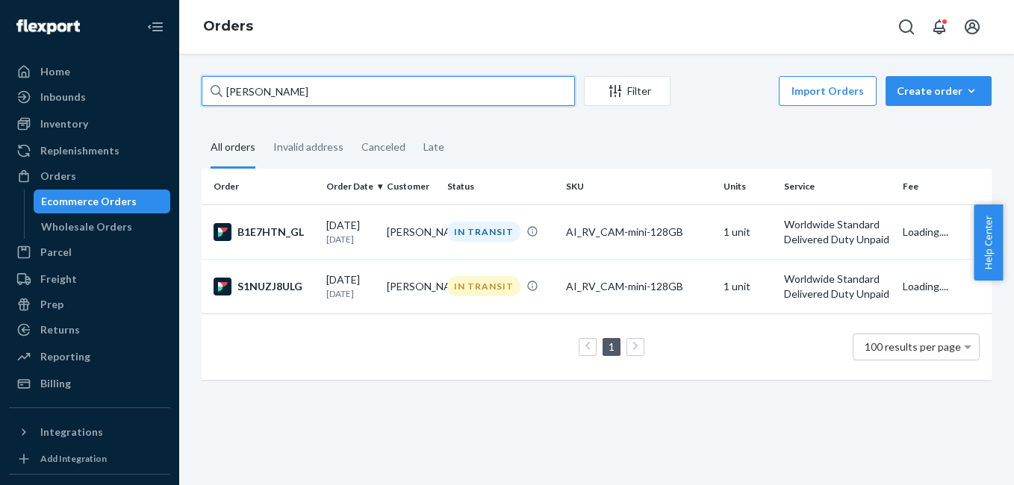
click at [388, 99] on input "[PERSON_NAME]" at bounding box center [388, 91] width 373 height 30
click at [373, 89] on input "[PERSON_NAME]" at bounding box center [388, 91] width 373 height 30
paste input "[PERSON_NAME]"
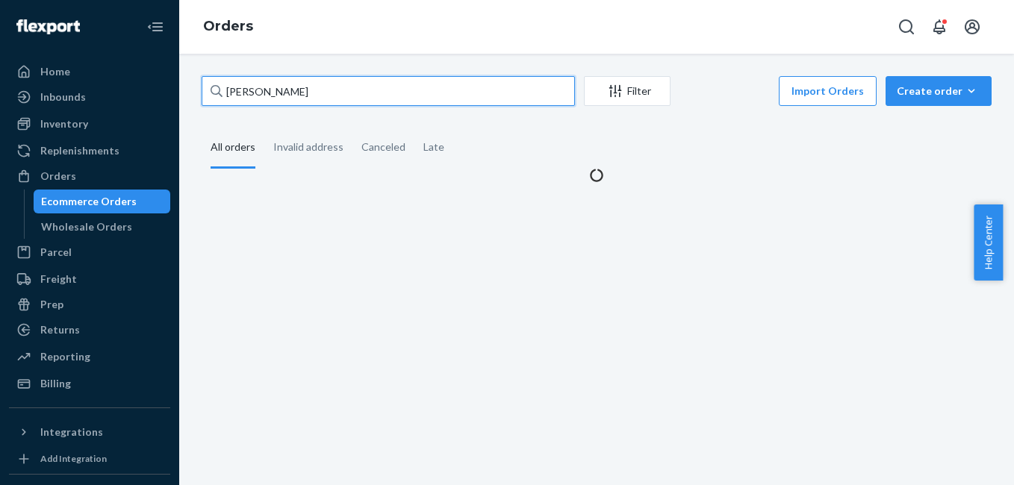
type input "[PERSON_NAME]"
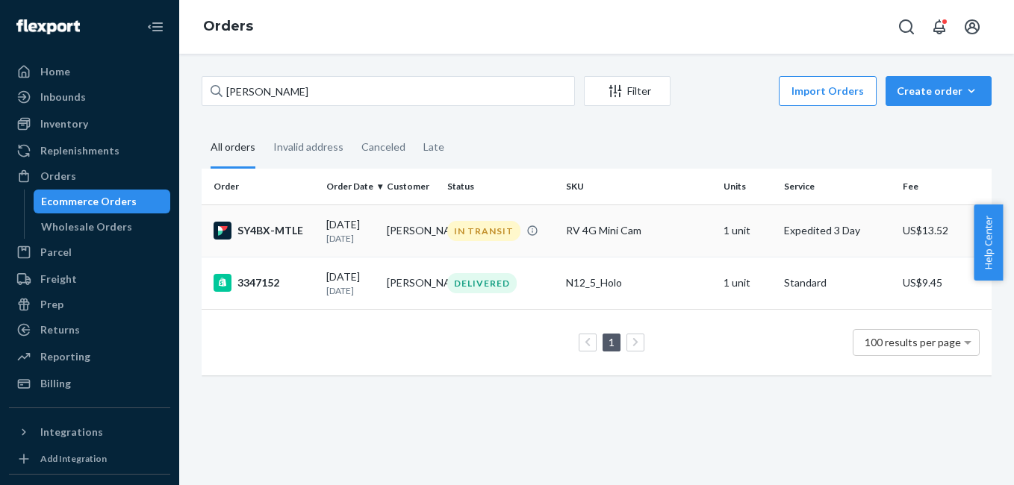
click at [269, 234] on div "SY4BX-MTLE" at bounding box center [264, 231] width 101 height 18
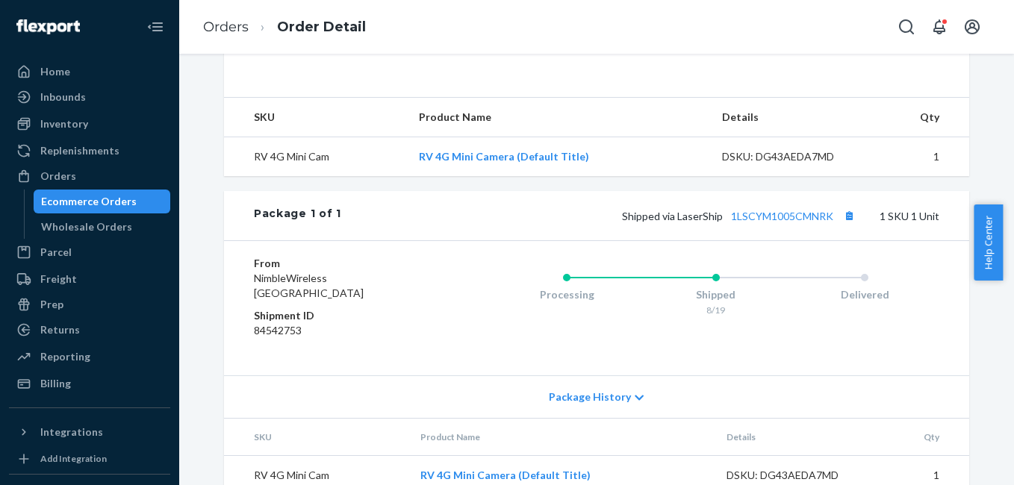
scroll to position [505, 0]
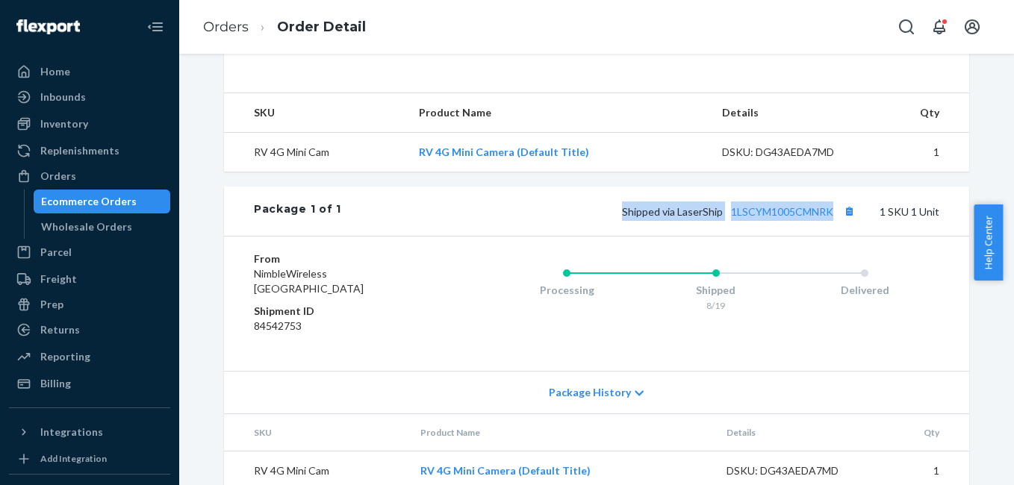
copy span "Shipped via LaserShip 1LSCYM1005CMNRK"
drag, startPoint x: 618, startPoint y: 186, endPoint x: 829, endPoint y: 182, distance: 210.6
click at [829, 202] on div "Shipped via LaserShip 1LSCYM1005CMNRK 1 SKU 1 Unit" at bounding box center [640, 211] width 598 height 19
click at [122, 126] on div "Inventory" at bounding box center [89, 123] width 158 height 21
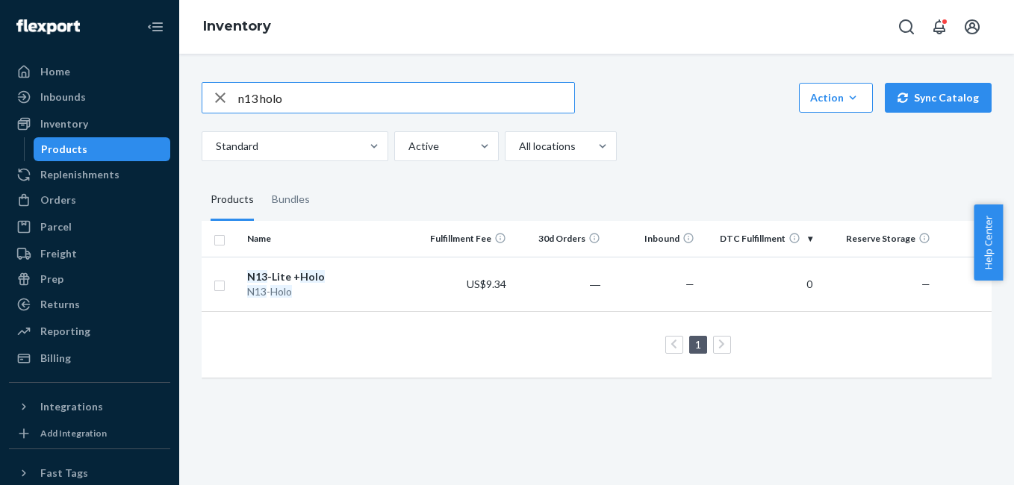
click at [320, 96] on input "n13 holo" at bounding box center [406, 98] width 336 height 30
type input "rv"
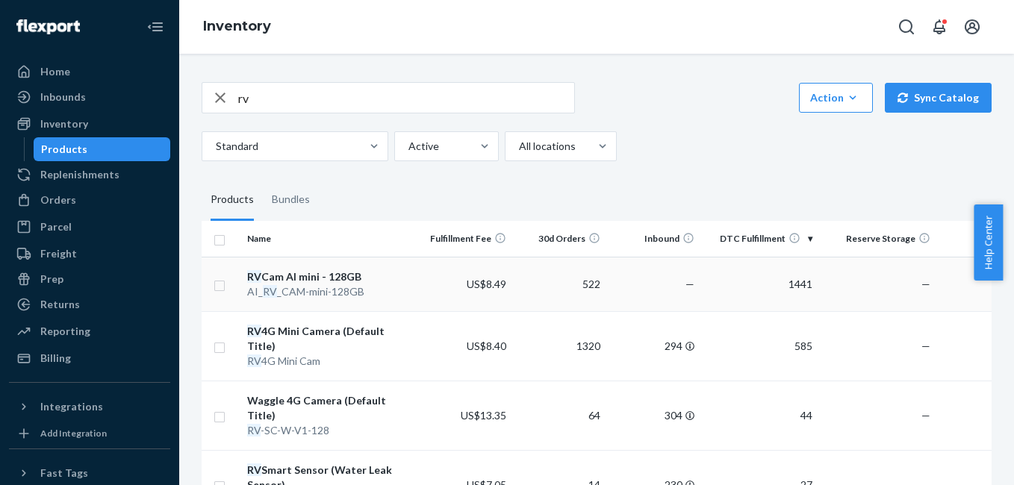
click at [340, 270] on div "RV Cam AI mini - 128GB" at bounding box center [329, 277] width 165 height 15
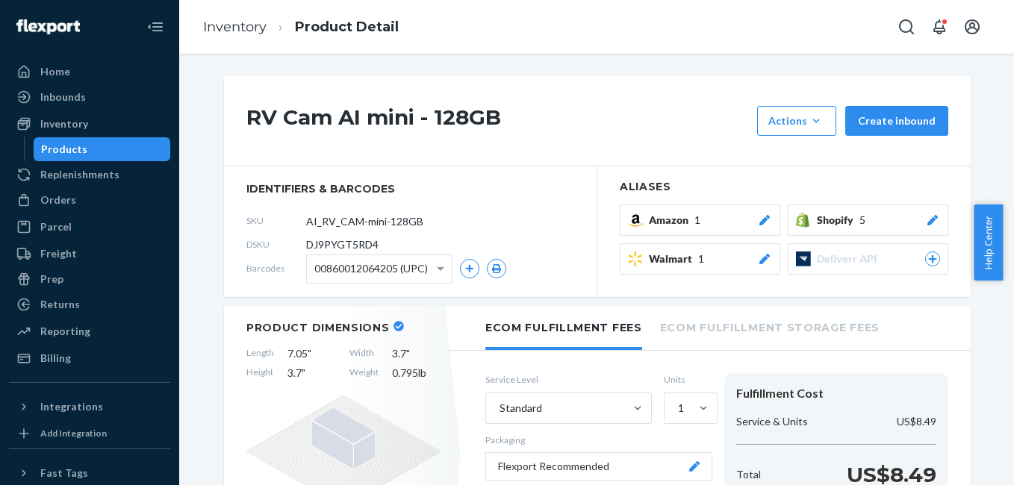
click at [759, 260] on icon at bounding box center [764, 259] width 10 height 10
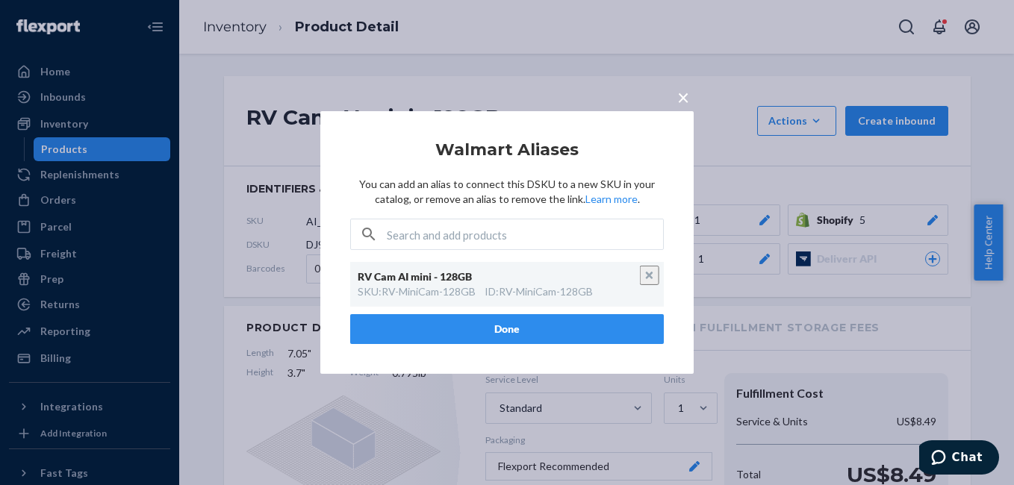
click at [688, 102] on span "×" at bounding box center [683, 96] width 12 height 25
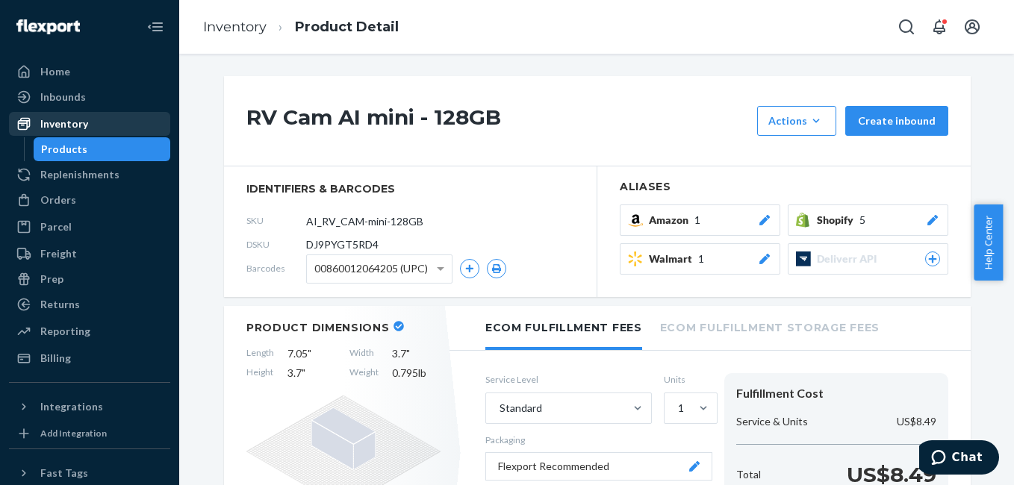
click at [108, 131] on div "Inventory" at bounding box center [89, 123] width 158 height 21
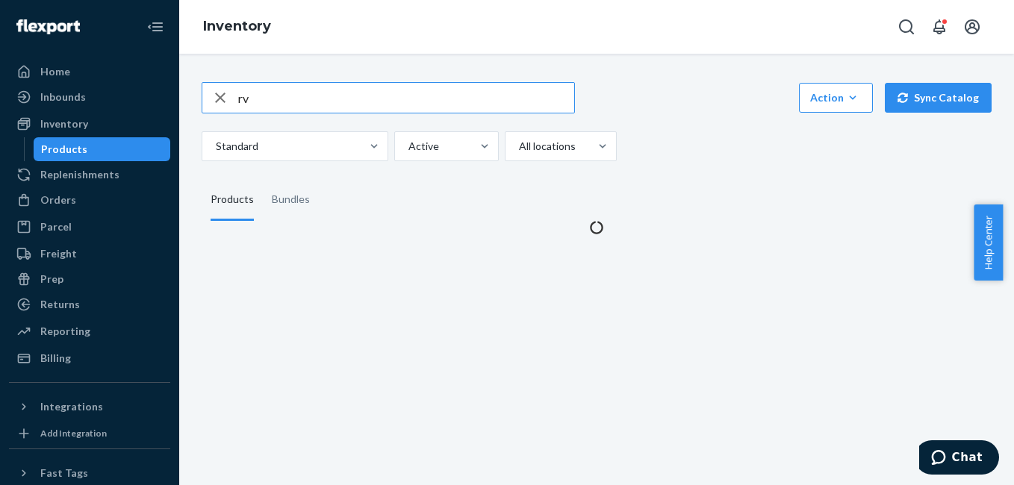
click at [301, 101] on input "rv" at bounding box center [406, 98] width 336 height 30
type input "r"
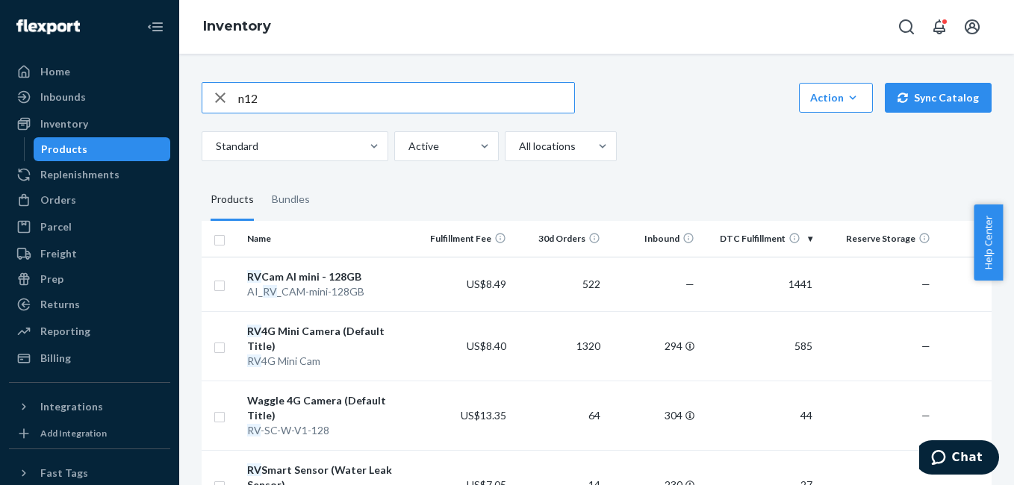
type input "n12"
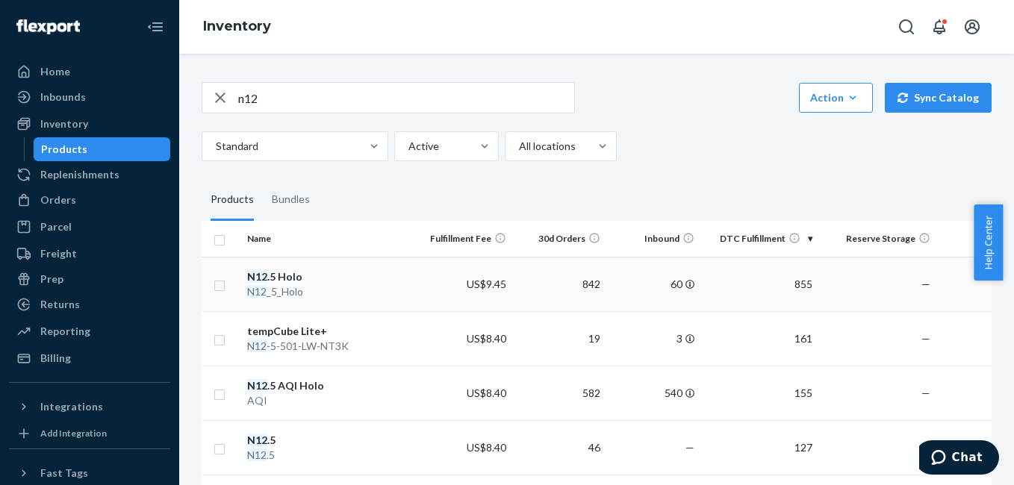
click at [264, 275] on em "N12" at bounding box center [257, 276] width 20 height 13
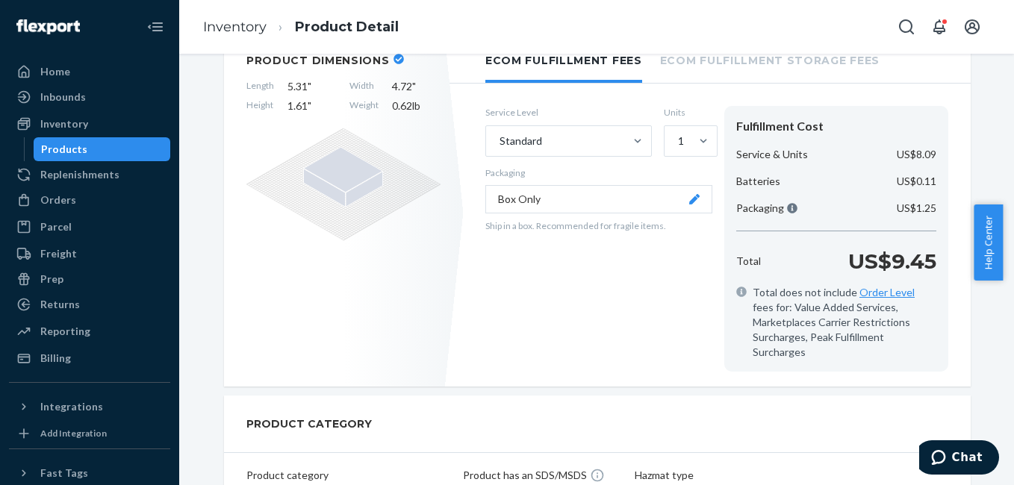
scroll to position [279, 0]
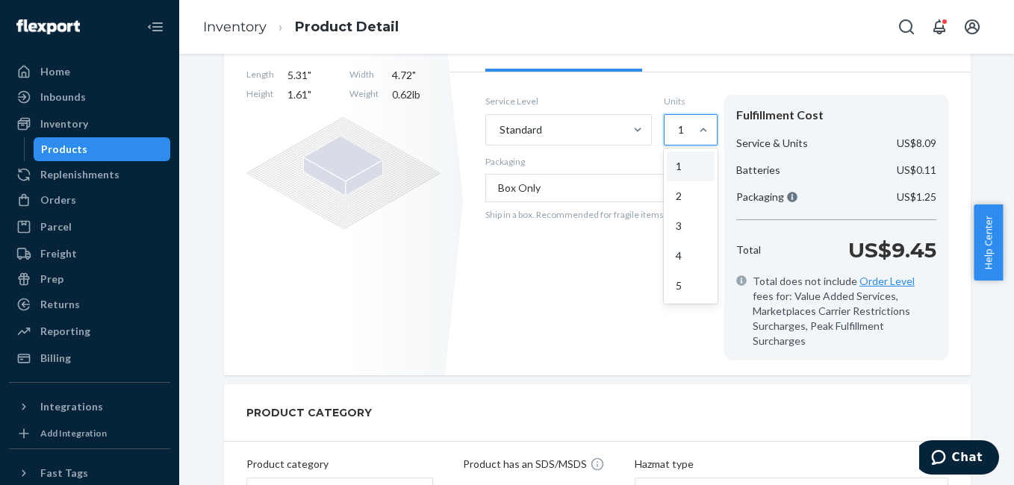
click at [682, 135] on div "1" at bounding box center [677, 130] width 25 height 30
click at [678, 135] on input "option 1 focused, 1 of 5. 5 results available. Use Up and Down to choose option…" at bounding box center [677, 129] width 1 height 15
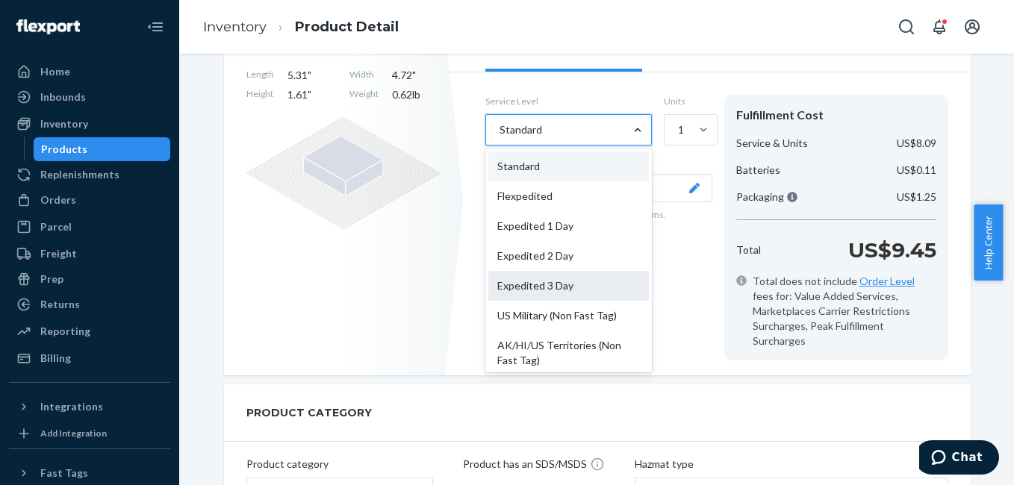
click at [558, 281] on div "Expedited 3 Day" at bounding box center [568, 286] width 161 height 30
click at [500, 137] on input "option Expedited 3 Day focused, 5 of 10. 10 results available. Use Up and Down …" at bounding box center [498, 129] width 1 height 15
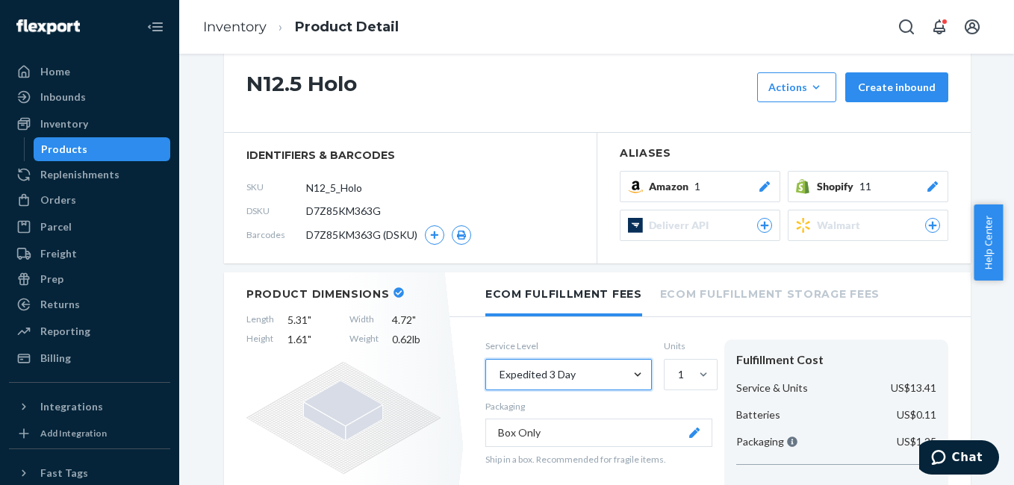
scroll to position [0, 0]
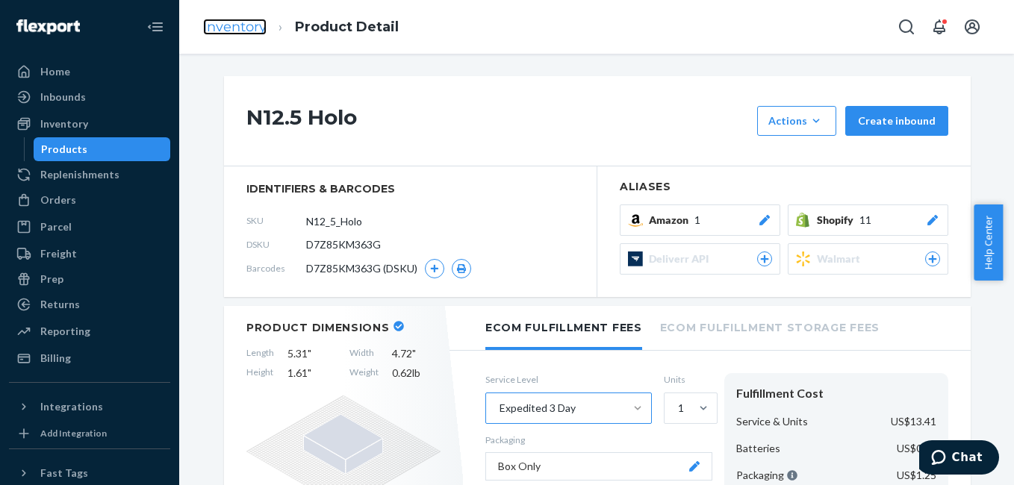
click at [245, 28] on link "Inventory" at bounding box center [234, 27] width 63 height 16
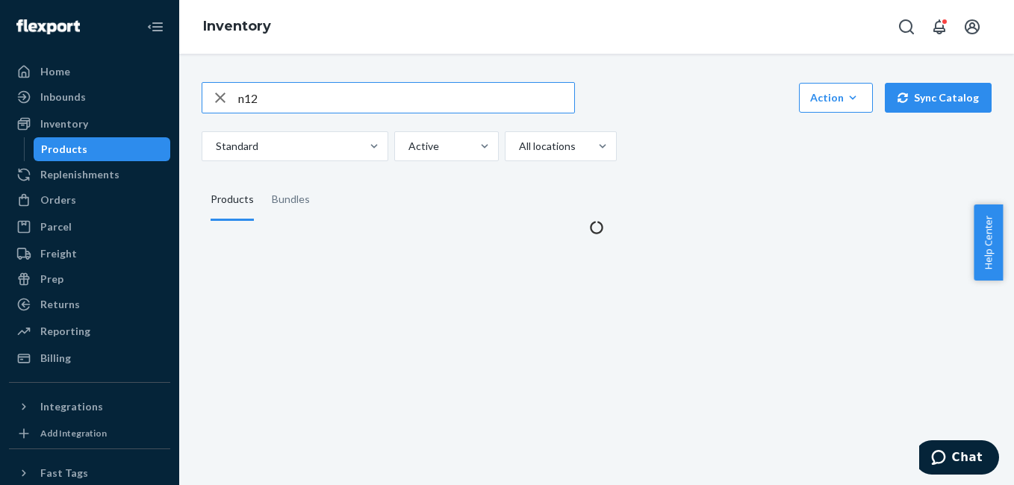
click at [331, 107] on input "n12" at bounding box center [406, 98] width 336 height 30
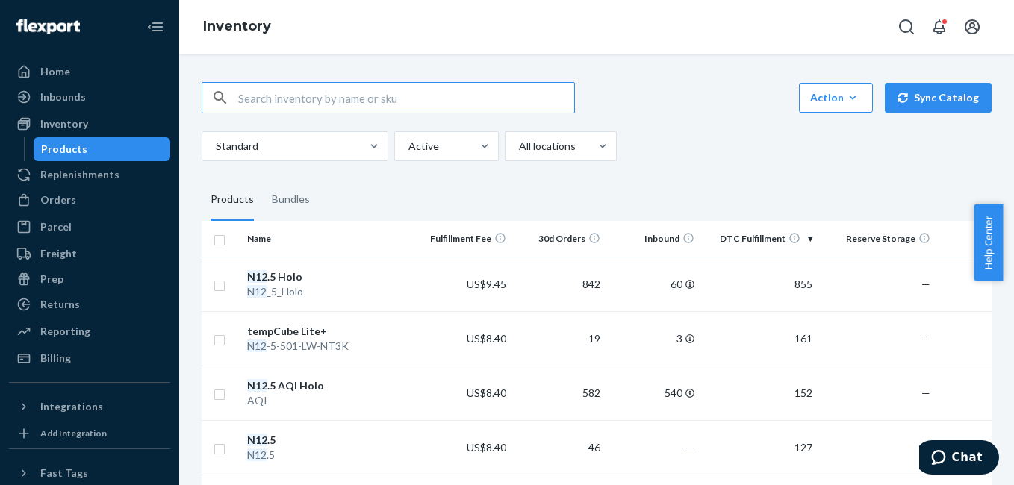
click at [286, 95] on input "text" at bounding box center [406, 98] width 336 height 30
type input "n13"
click at [269, 103] on input "n13" at bounding box center [406, 98] width 336 height 30
type input "4g"
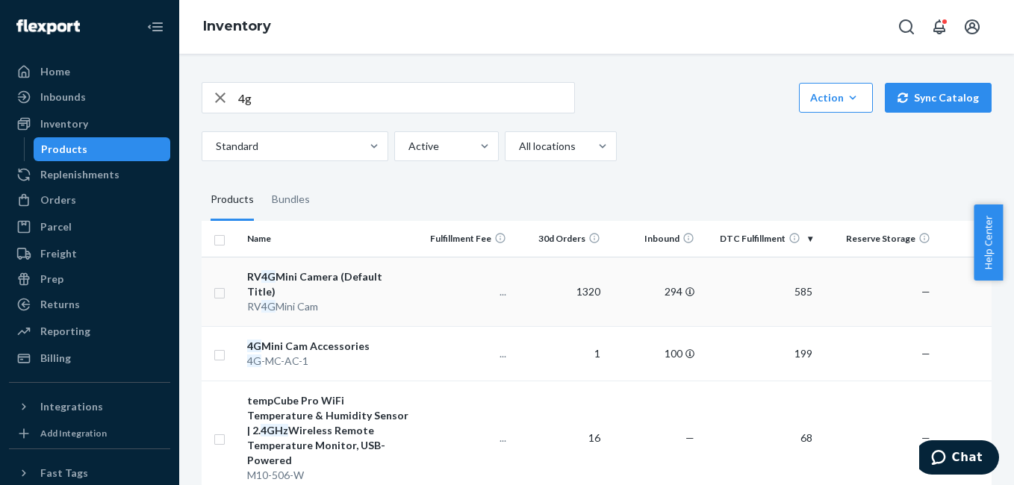
click at [332, 277] on div "RV 4G Mini Camera (Default Title)" at bounding box center [329, 285] width 165 height 30
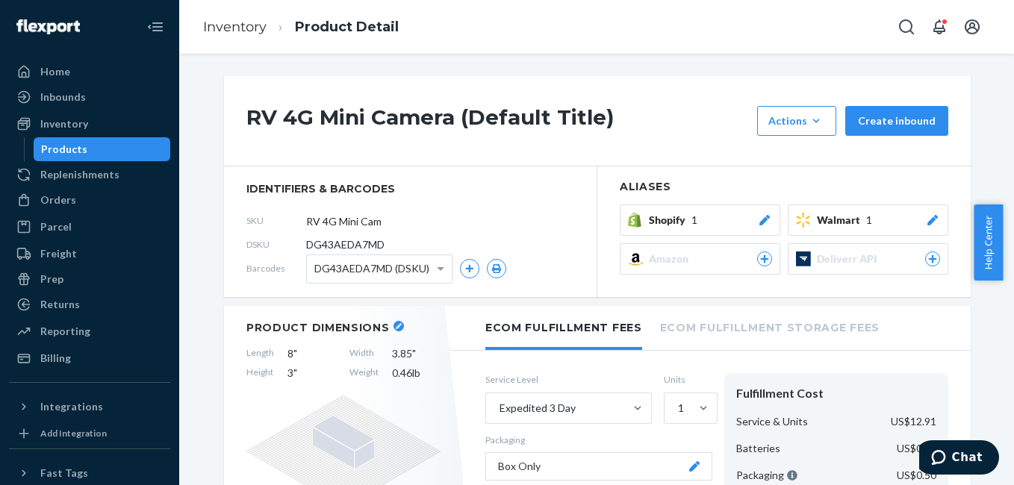
click at [763, 218] on icon at bounding box center [764, 220] width 10 height 10
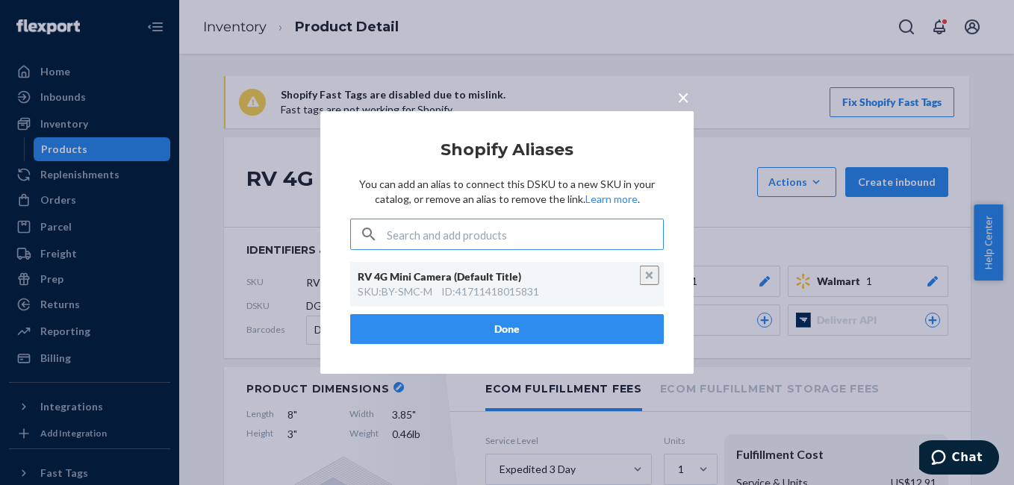
paste input "BY-SMC-M"
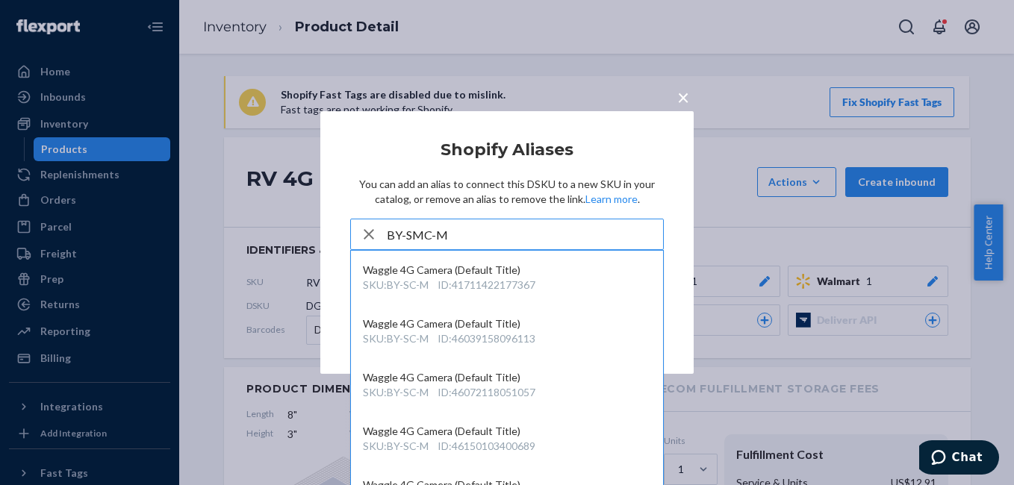
type input "BY-SMC-M"
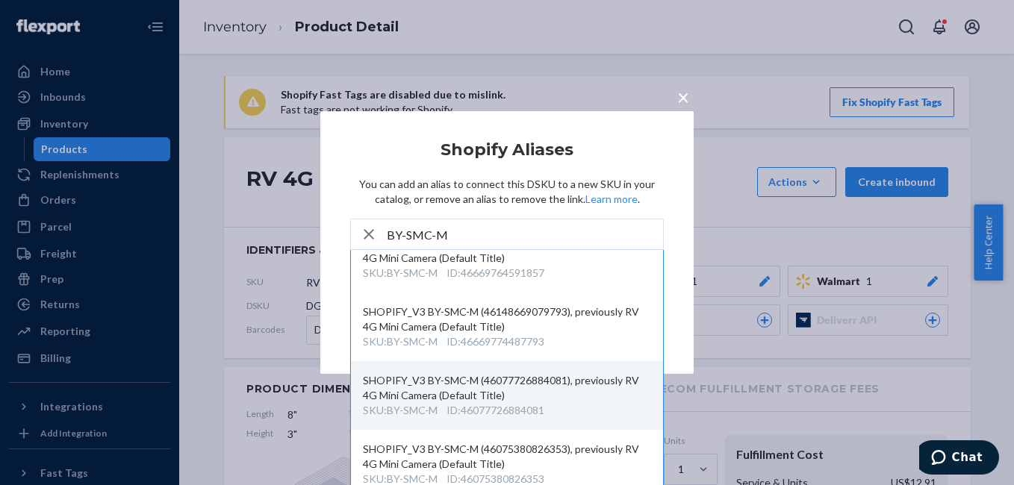
click at [463, 388] on div "SHOPIFY_V3 BY-SMC-M (46077726884081), previously RV 4G Mini Camera (Default Tit…" at bounding box center [507, 388] width 288 height 30
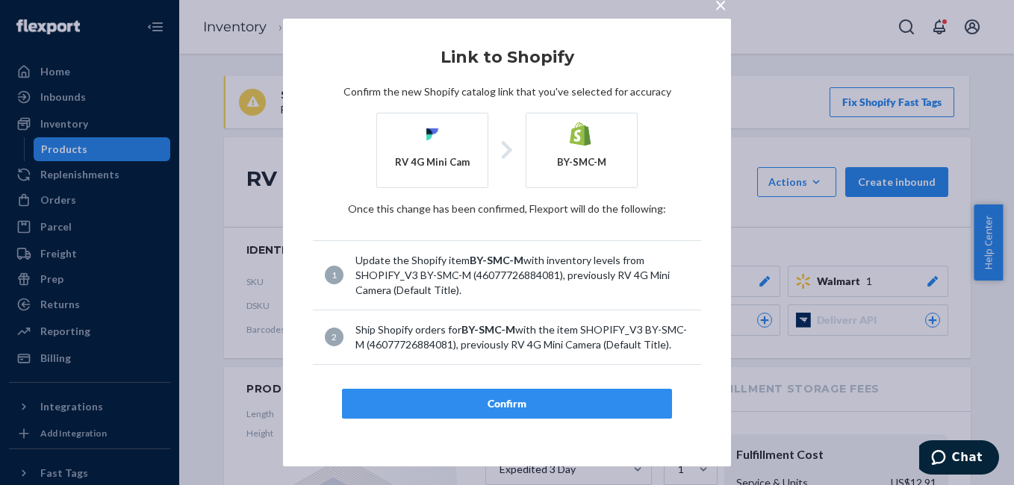
click at [505, 402] on div "Confirm" at bounding box center [507, 404] width 305 height 15
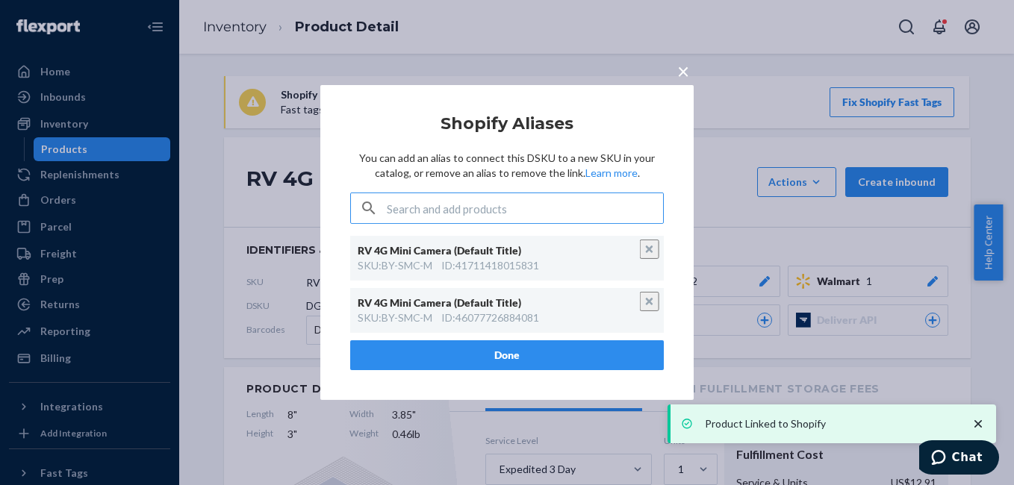
click at [519, 353] on button "Done" at bounding box center [507, 355] width 314 height 30
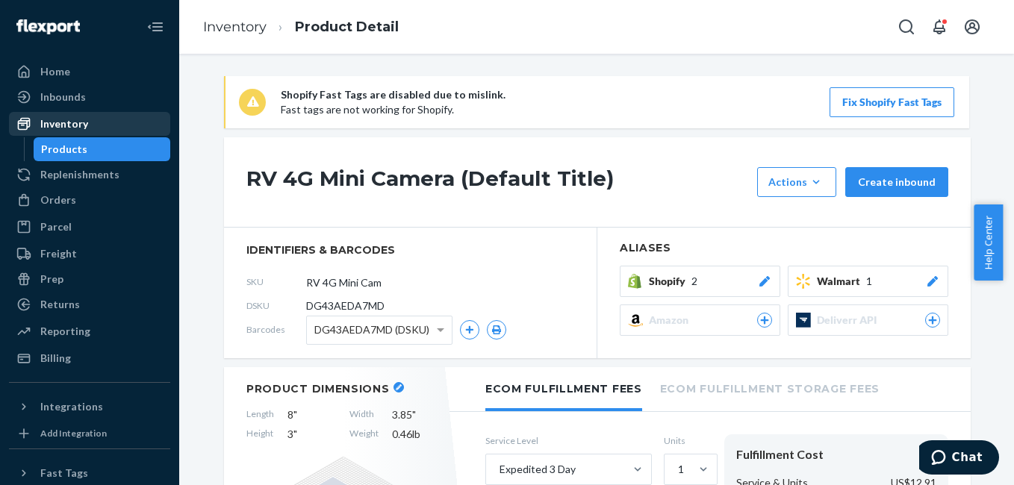
click at [93, 128] on div "Inventory" at bounding box center [89, 123] width 158 height 21
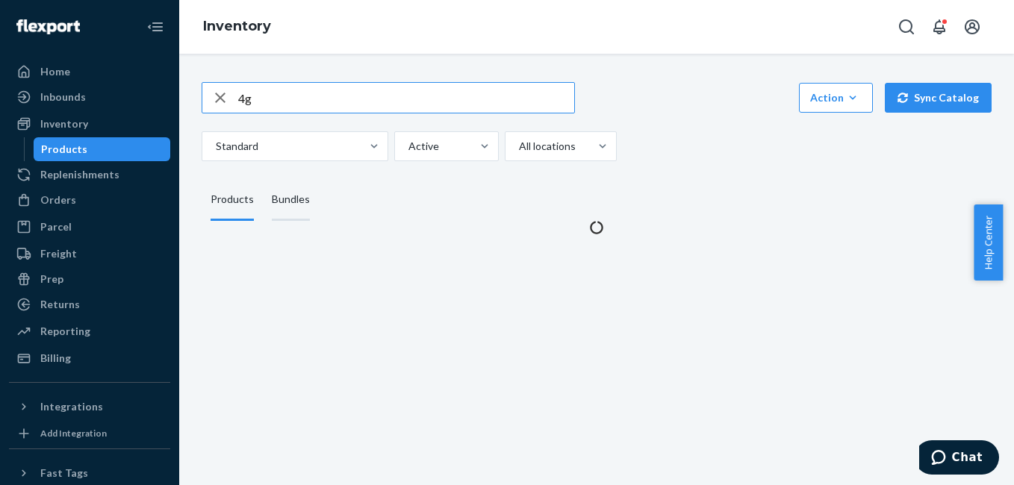
click at [293, 201] on div "Bundles" at bounding box center [291, 200] width 38 height 42
click at [263, 179] on input "Bundles" at bounding box center [263, 179] width 0 height 0
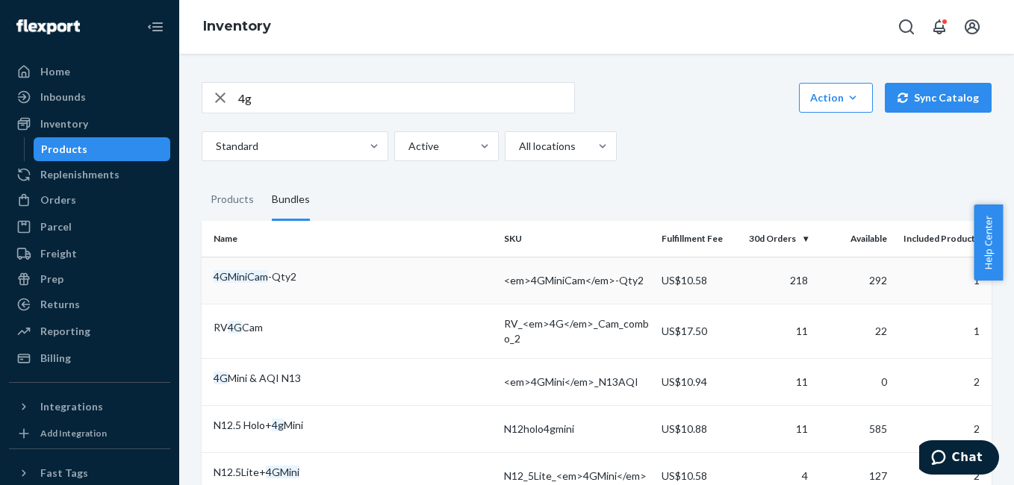
click at [272, 276] on div "4GMiniCam -Qty2" at bounding box center [353, 277] width 279 height 15
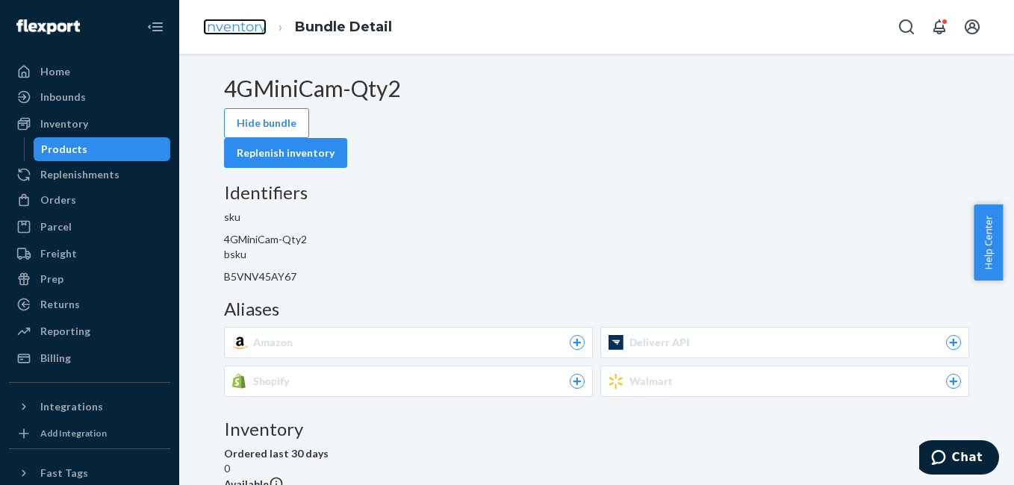
click at [252, 28] on link "Inventory" at bounding box center [234, 27] width 63 height 16
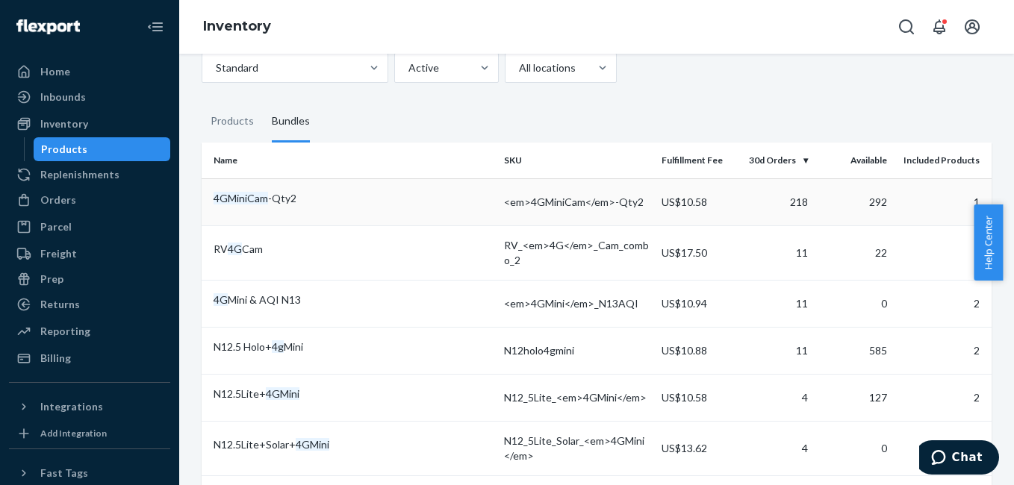
scroll to position [68, 0]
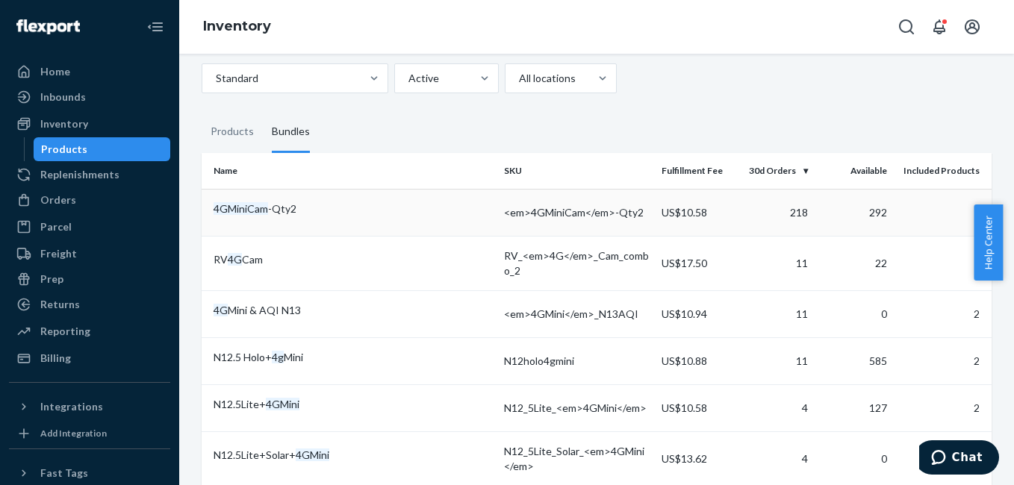
click at [268, 204] on em "4GMiniCam" at bounding box center [241, 208] width 55 height 13
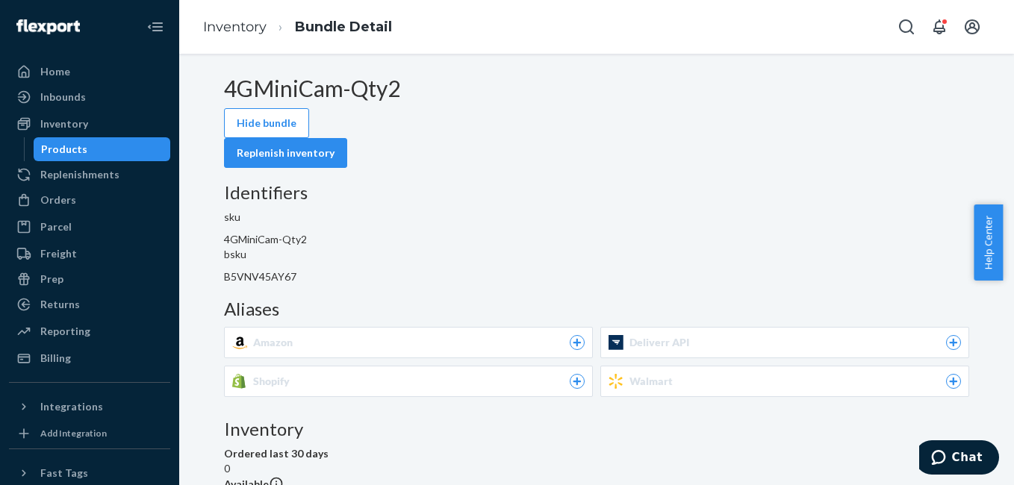
click at [584, 377] on icon at bounding box center [576, 381] width 13 height 9
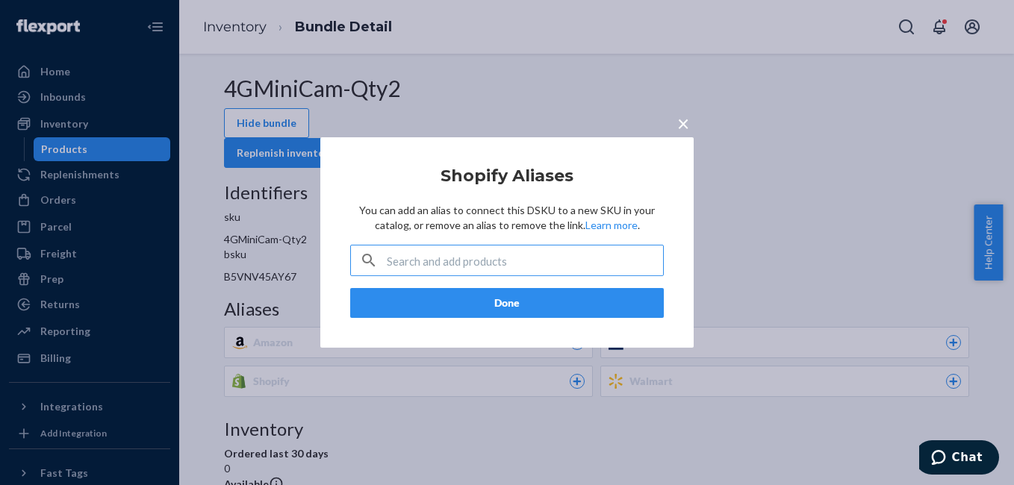
click at [522, 262] on input "text" at bounding box center [525, 261] width 276 height 30
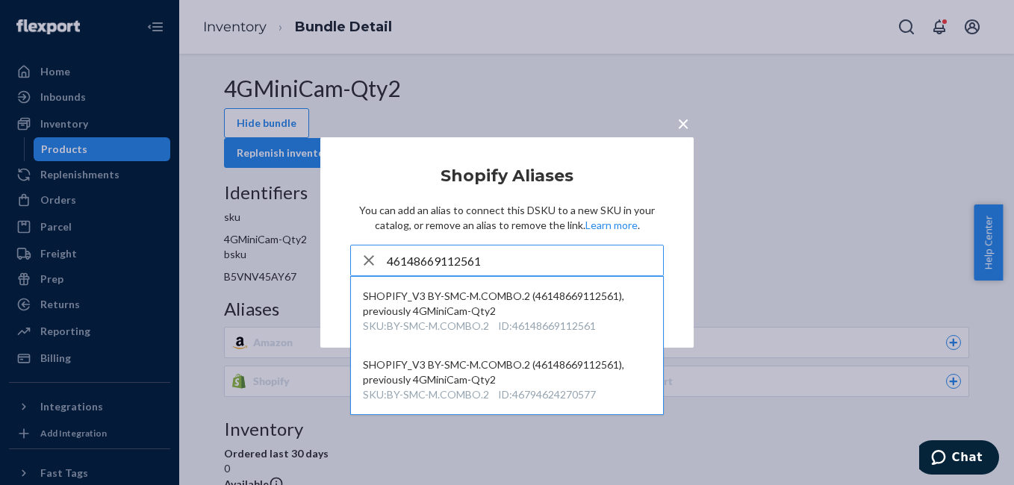
type input "46148669112561"
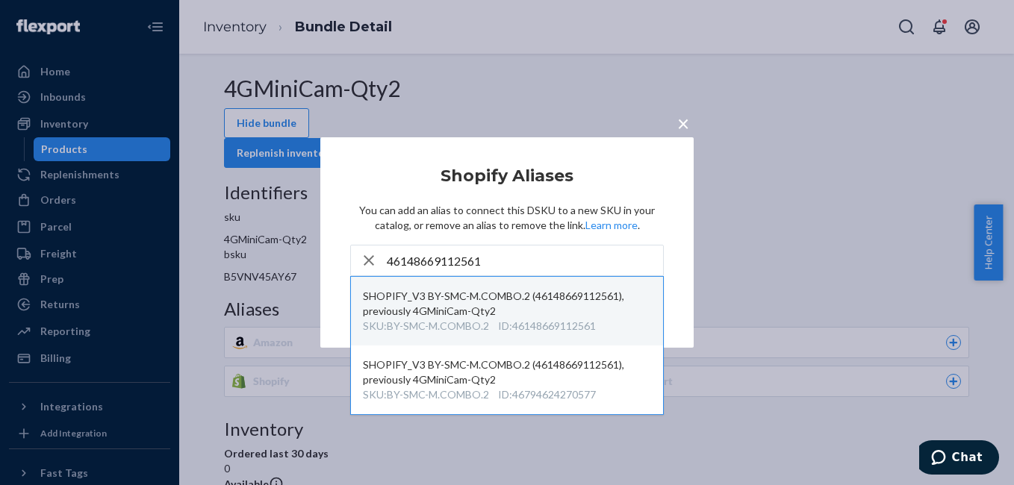
click at [456, 316] on div "SHOPIFY_V3 BY-SMC-M.COMBO.2 (46148669112561), previously 4GMiniCam-Qty2" at bounding box center [507, 304] width 288 height 30
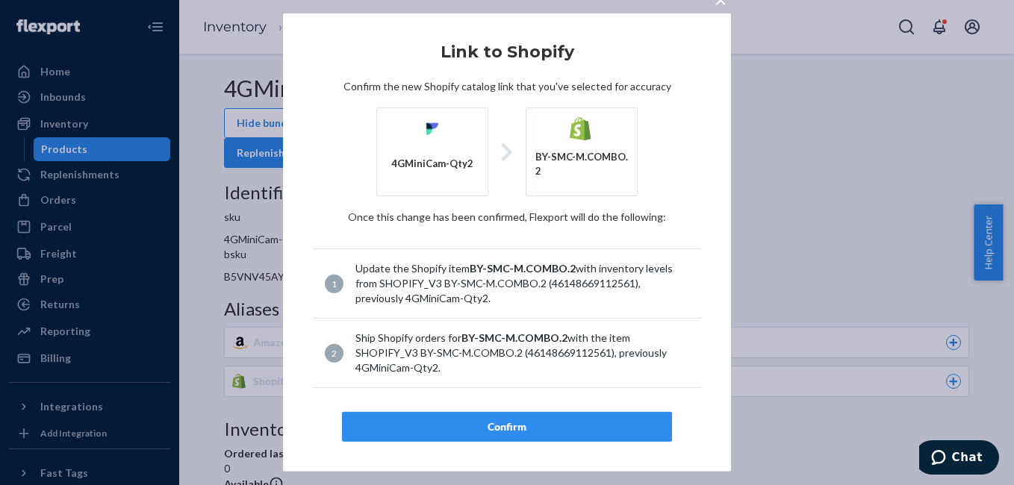
click at [456, 316] on li "1 Update the Shopify item BY-SMC-M.COMBO.2 with inventory levels from SHOPIFY_V…" at bounding box center [507, 284] width 388 height 70
click at [532, 420] on div "Confirm" at bounding box center [507, 427] width 305 height 15
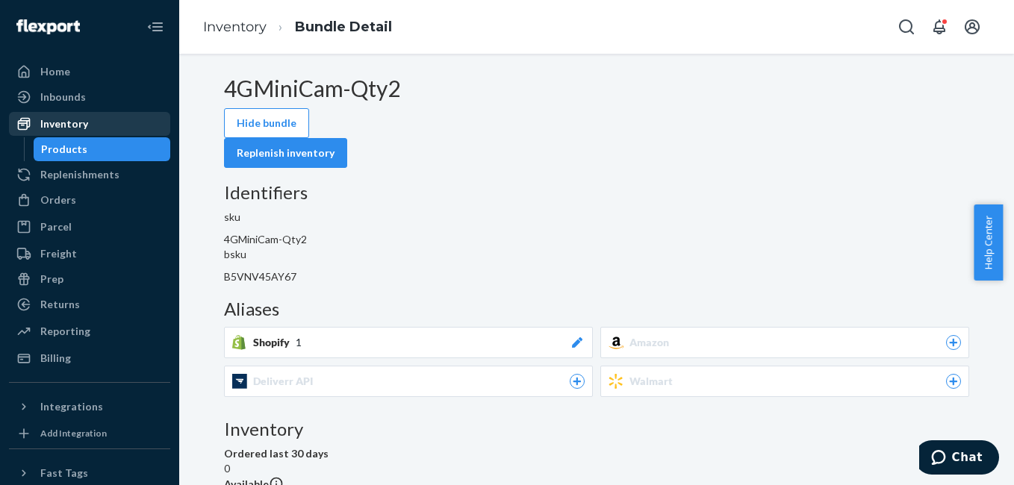
click at [90, 119] on div "Inventory" at bounding box center [89, 123] width 158 height 21
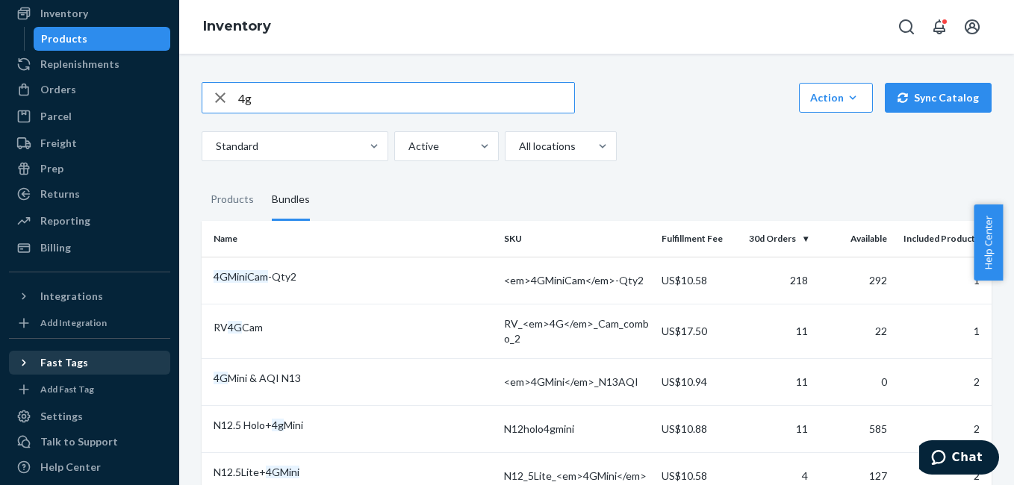
scroll to position [148, 0]
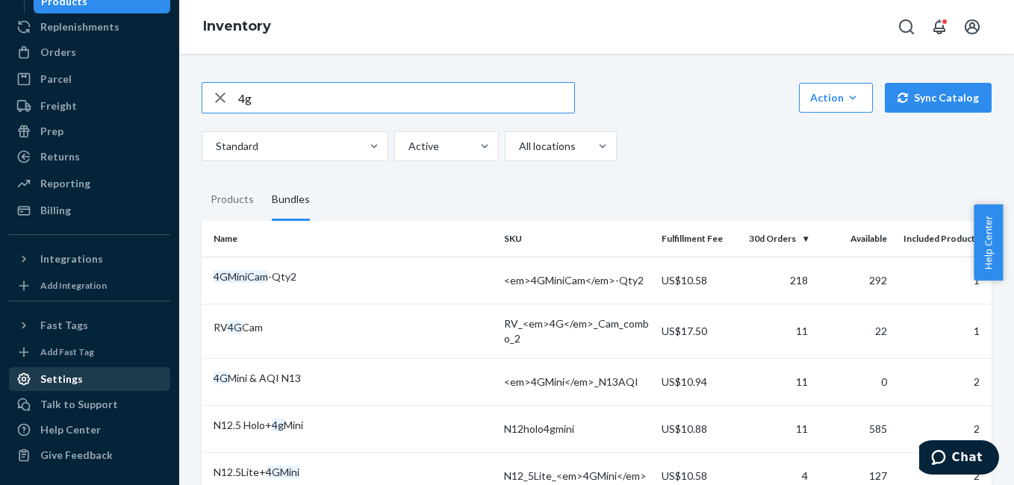
click at [102, 385] on div "Settings" at bounding box center [89, 379] width 158 height 21
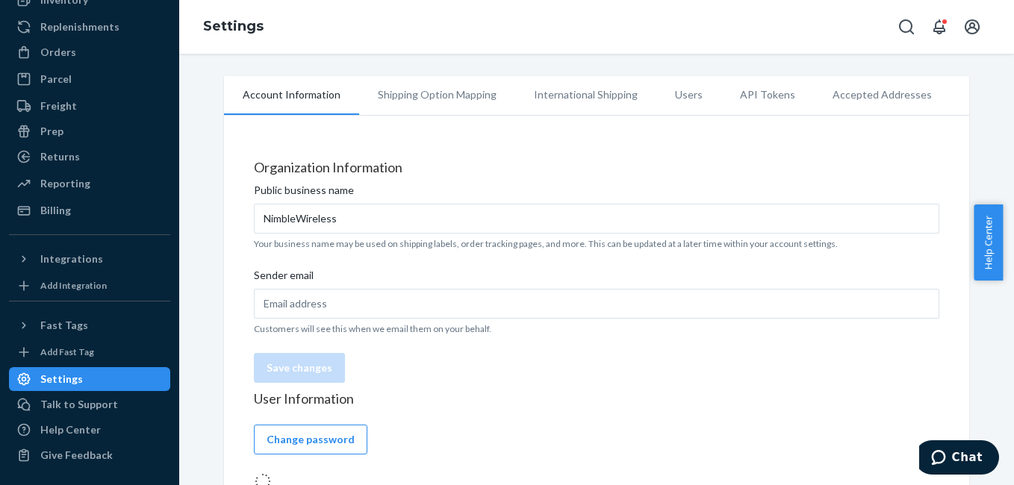
scroll to position [124, 0]
click at [462, 96] on li "Shipping Option Mapping" at bounding box center [437, 94] width 156 height 37
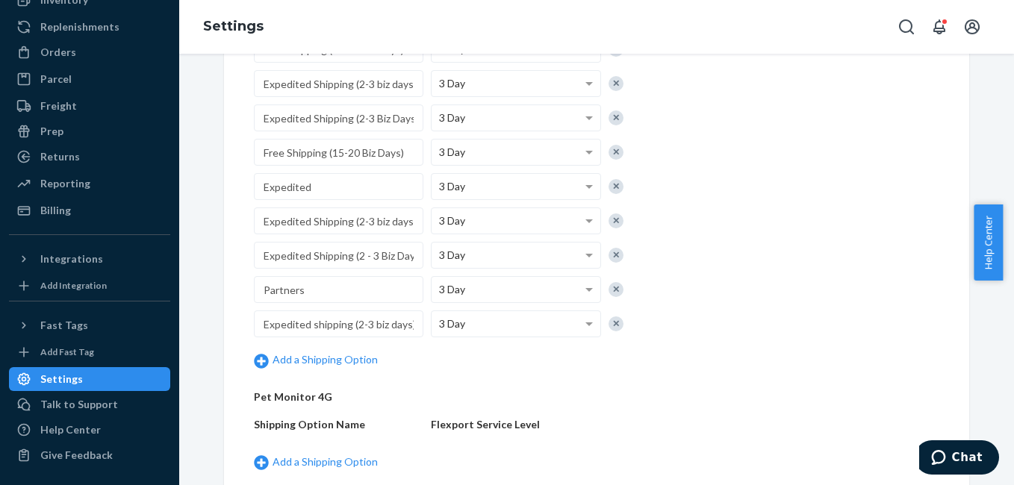
scroll to position [1450, 0]
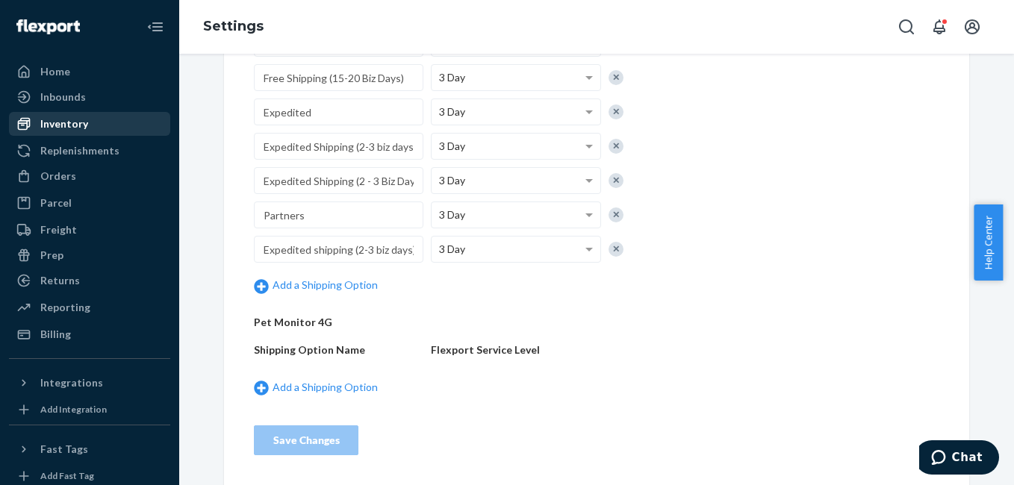
click at [76, 122] on div "Inventory" at bounding box center [64, 123] width 48 height 15
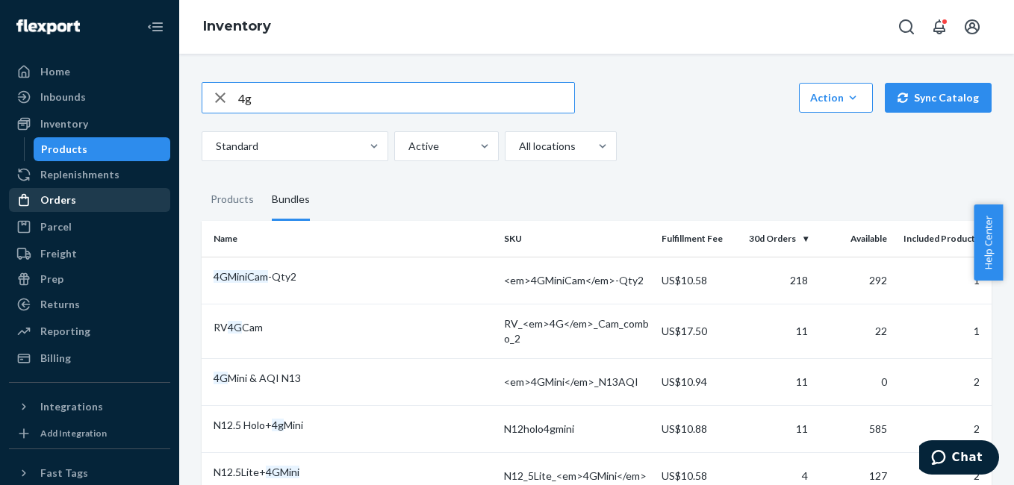
click at [90, 211] on link "Orders" at bounding box center [89, 200] width 161 height 24
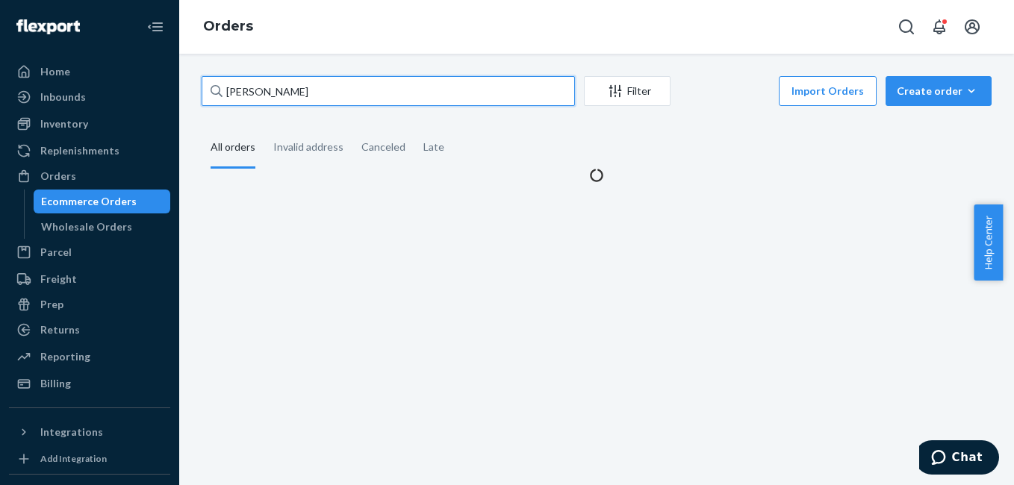
click at [276, 89] on input "[PERSON_NAME]" at bounding box center [388, 91] width 373 height 30
paste input "3344280"
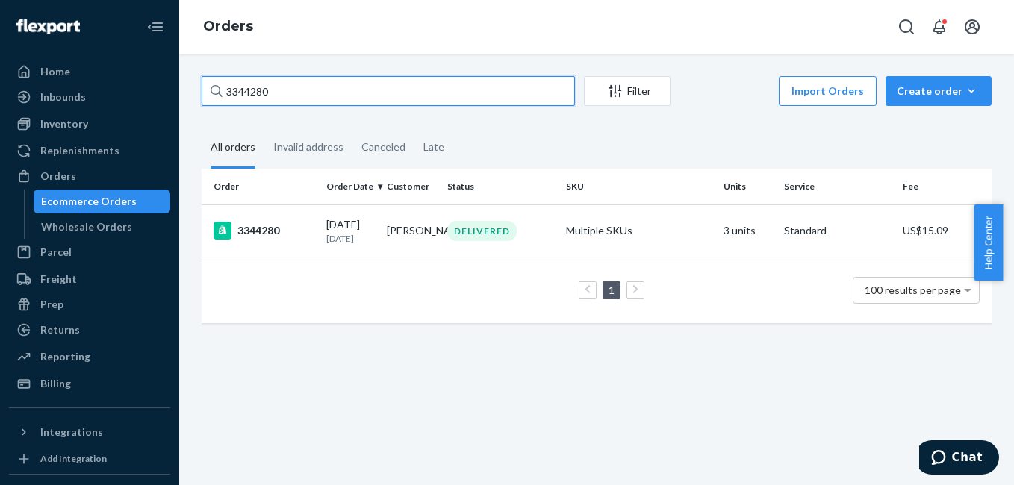
click at [328, 80] on input "3344280" at bounding box center [388, 91] width 373 height 30
paste input "133814429"
type input "133814429"
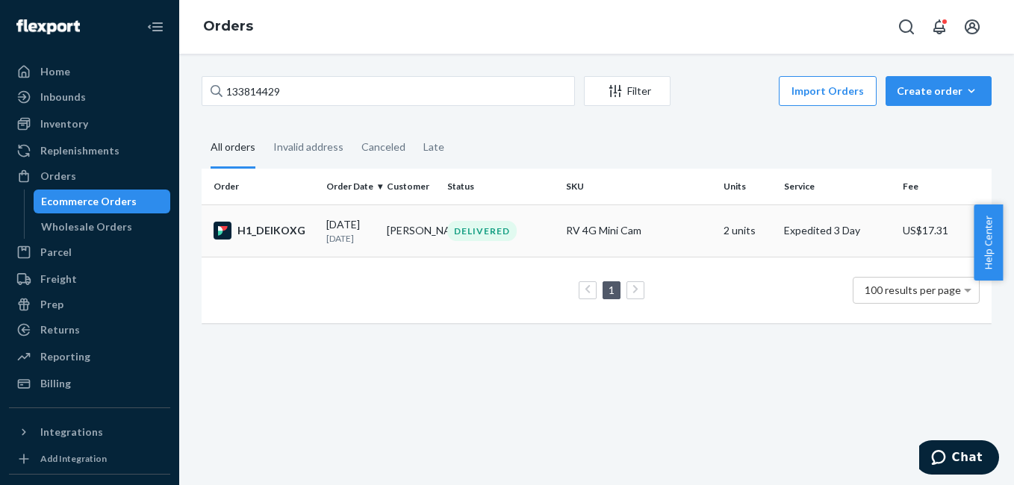
click at [273, 231] on div "H1_DEIKOXG" at bounding box center [264, 231] width 101 height 18
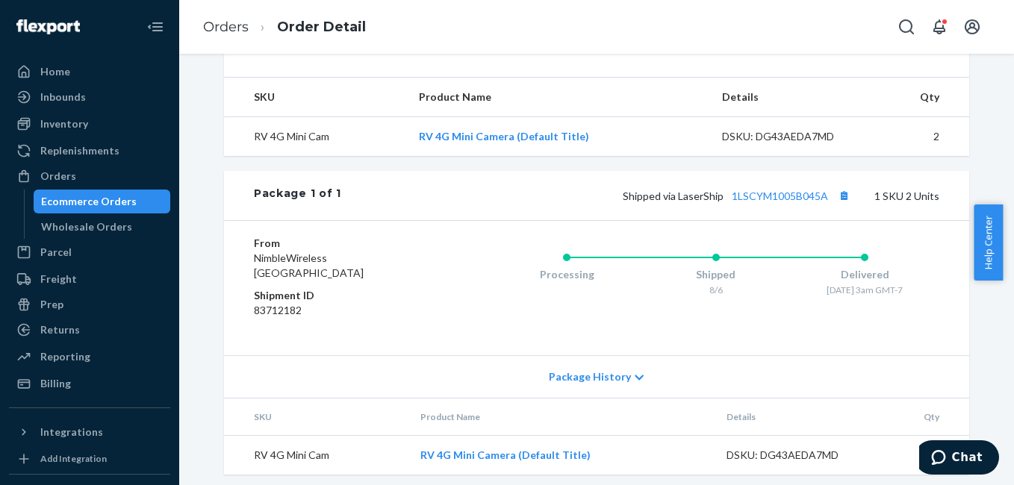
scroll to position [505, 0]
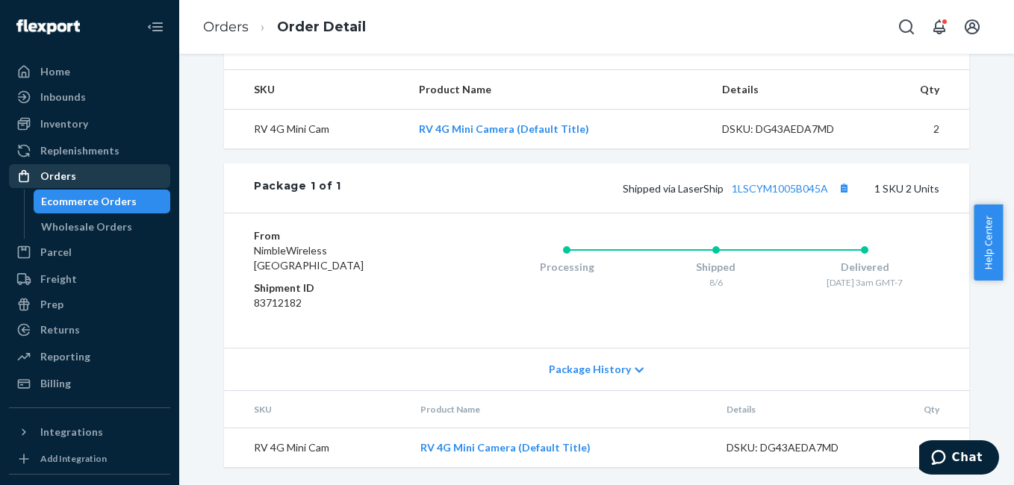
click at [103, 181] on div "Orders" at bounding box center [89, 176] width 158 height 21
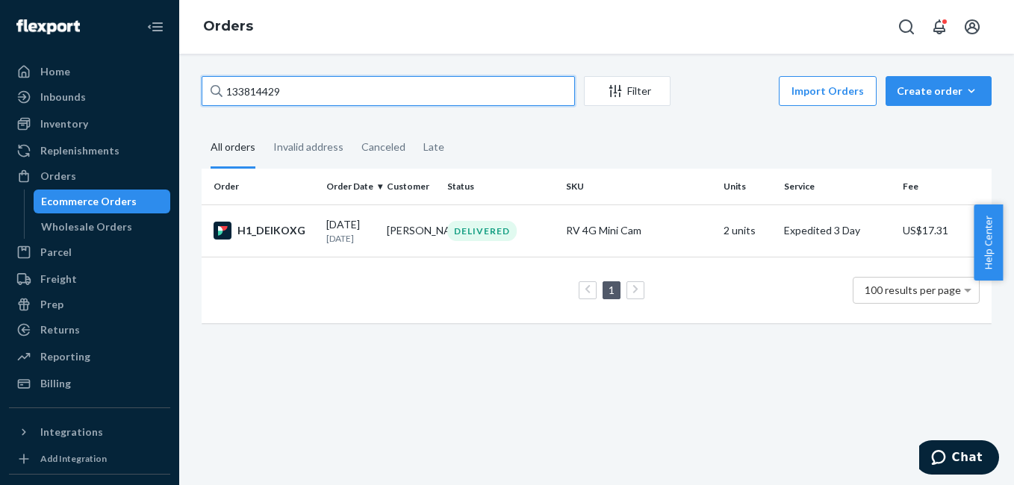
click at [291, 96] on input "133814429" at bounding box center [388, 91] width 373 height 30
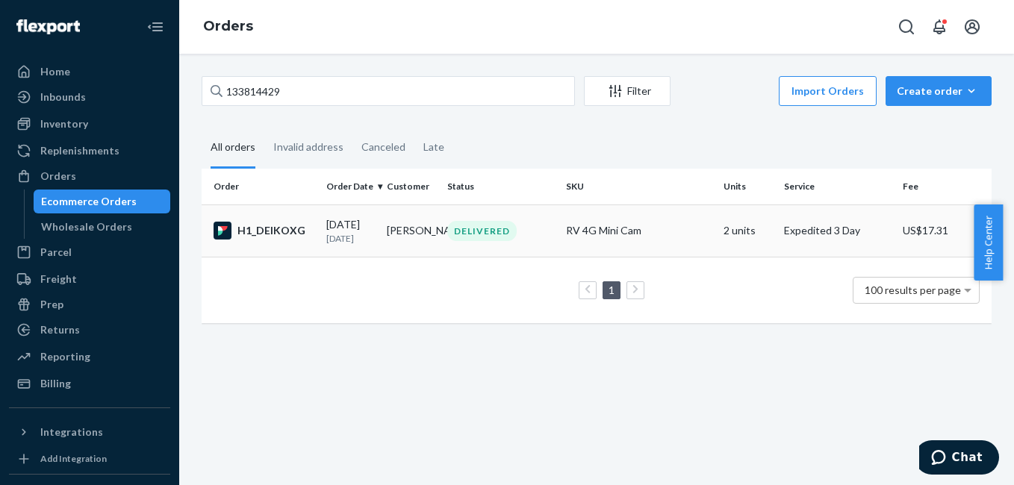
click at [301, 235] on div "H1_DEIKOXG" at bounding box center [264, 231] width 101 height 18
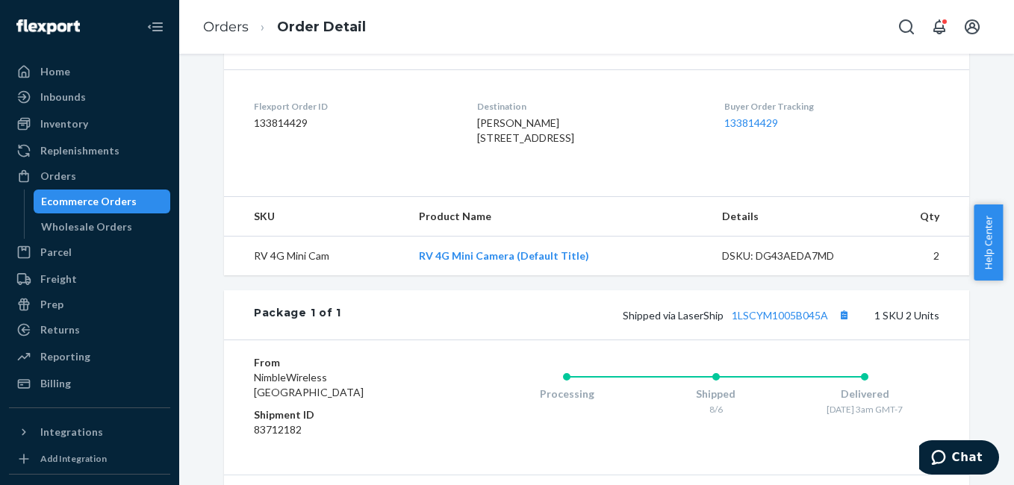
scroll to position [353, 0]
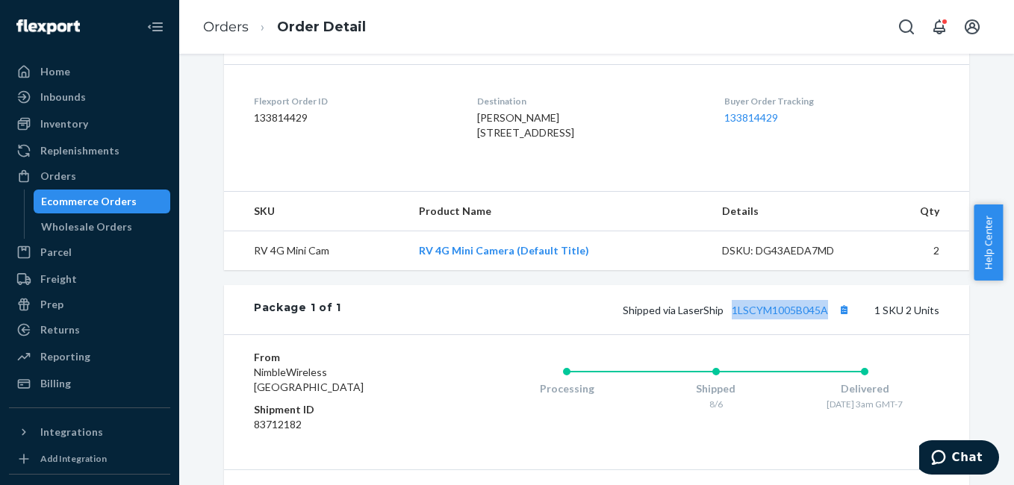
drag, startPoint x: 726, startPoint y: 347, endPoint x: 825, endPoint y: 352, distance: 99.4
click at [825, 335] on div "Package 1 of 1 Shipped via LaserShip 1LSCYM1005B045A 1 SKU 2 Units" at bounding box center [596, 309] width 745 height 49
copy link "1LSCYM1005B045A"
drag, startPoint x: 111, startPoint y: 178, endPoint x: 170, endPoint y: 170, distance: 59.6
click at [111, 178] on div "Orders" at bounding box center [89, 176] width 158 height 21
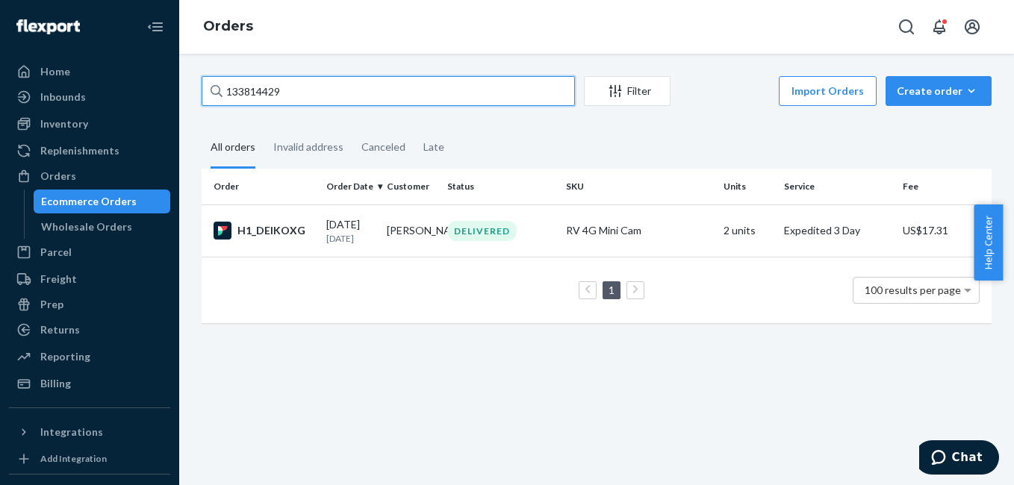
click at [317, 88] on input "133814429" at bounding box center [388, 91] width 373 height 30
paste input "631"
type input "133814631"
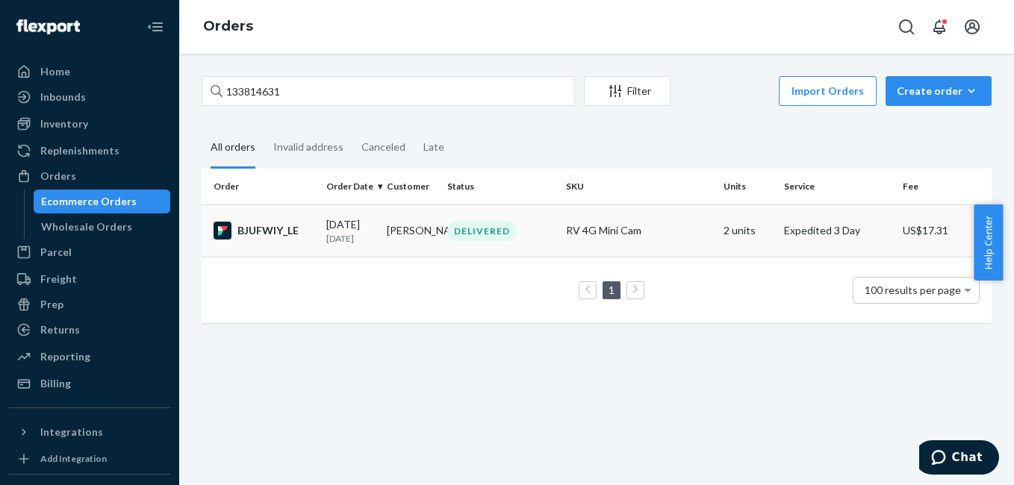
click at [255, 236] on div "BJUFWIY_LE" at bounding box center [264, 231] width 101 height 18
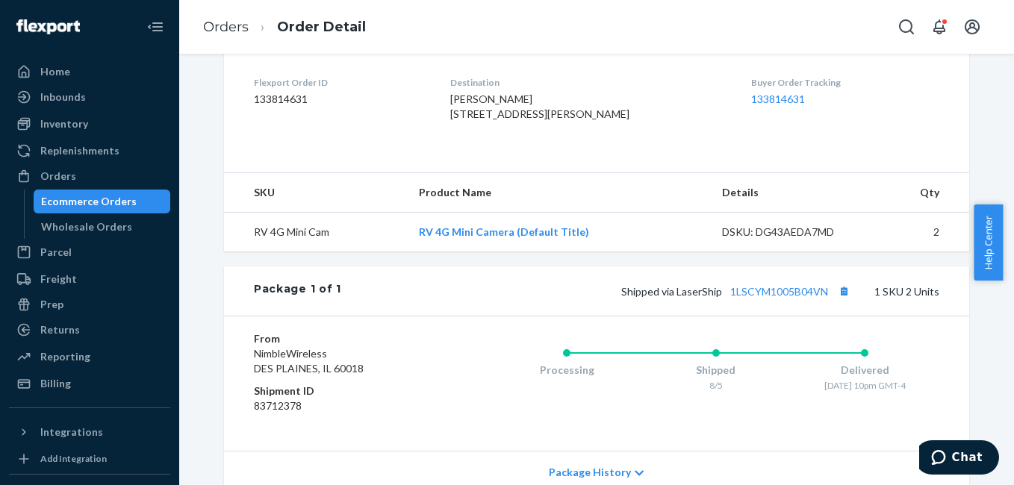
scroll to position [373, 0]
drag, startPoint x: 729, startPoint y: 332, endPoint x: 824, endPoint y: 326, distance: 95.0
click at [824, 314] on div "Package 1 of 1 Shipped via LaserShip 1LSCYM1005B04VN 1 SKU 2 Units" at bounding box center [596, 289] width 745 height 49
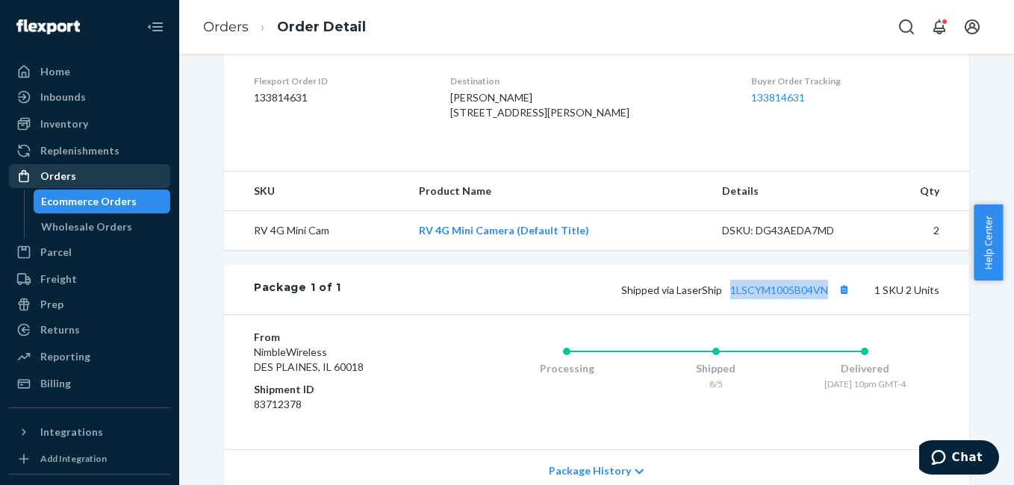
click at [95, 172] on div "Orders" at bounding box center [89, 176] width 158 height 21
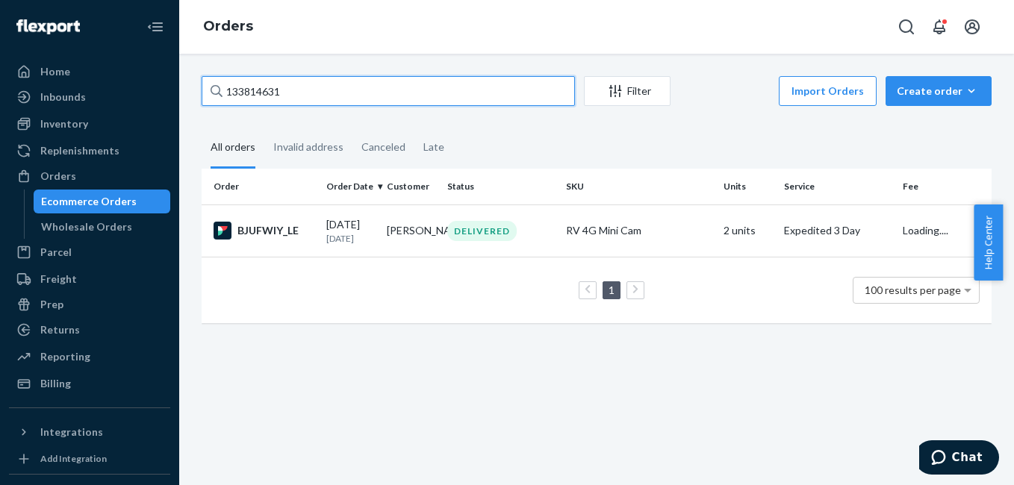
click at [292, 96] on input "133814631" at bounding box center [388, 91] width 373 height 30
paste input "4390869"
type input "134390869"
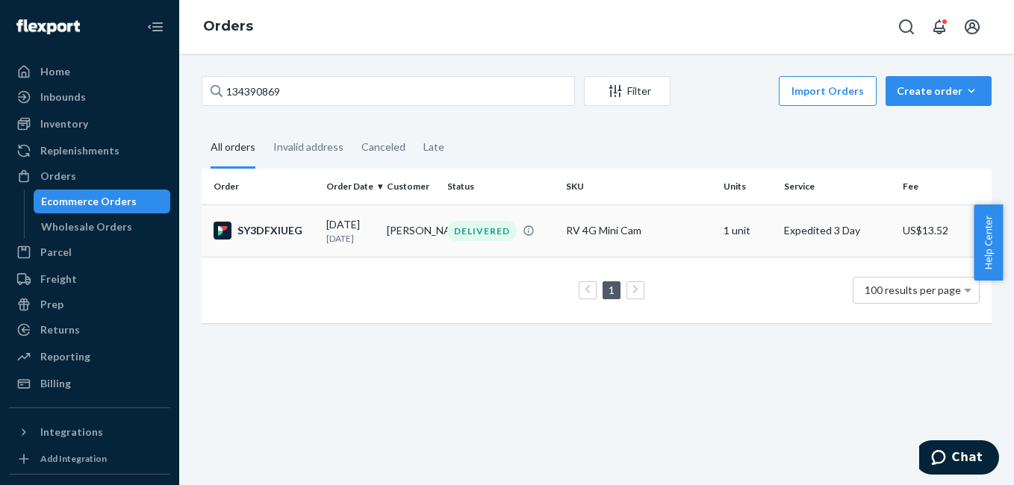
click at [274, 227] on div "SY3DFXIUEG" at bounding box center [264, 231] width 101 height 18
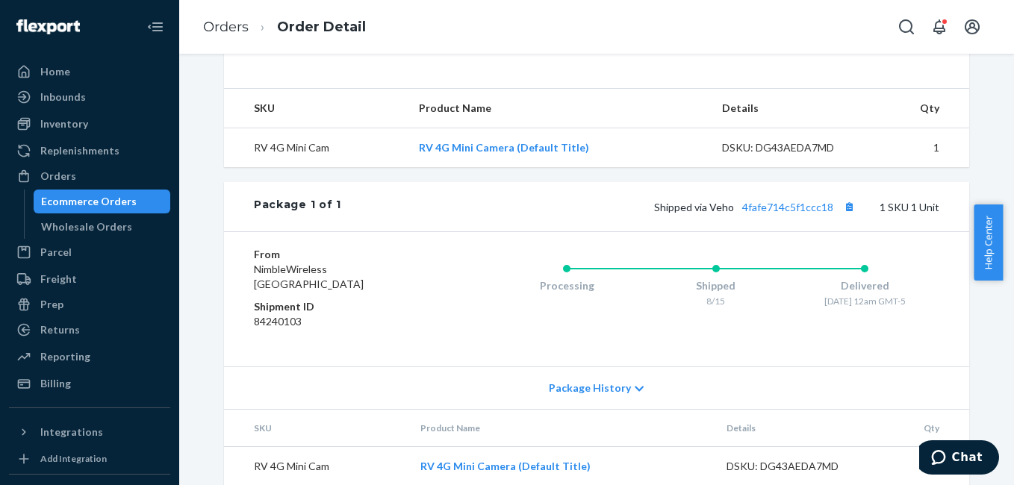
scroll to position [463, 0]
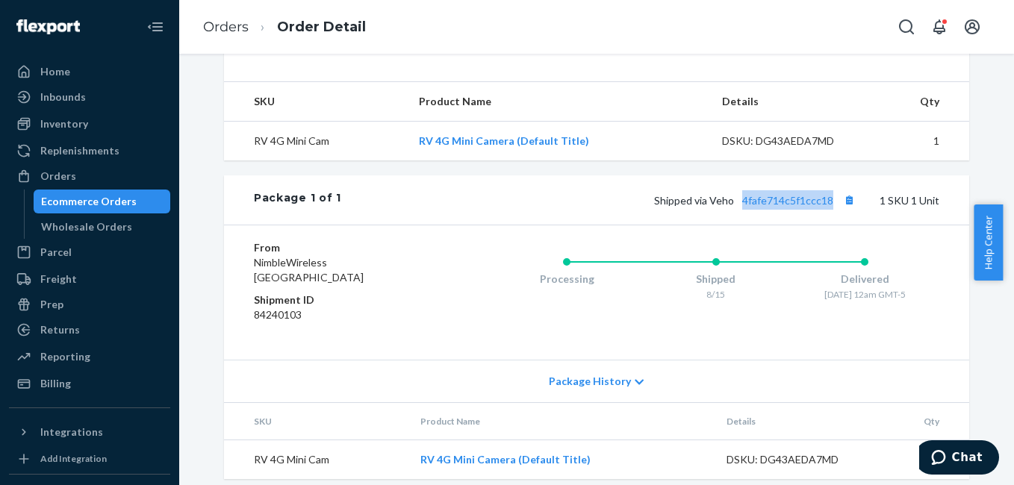
drag, startPoint x: 776, startPoint y: 241, endPoint x: 829, endPoint y: 246, distance: 53.2
click at [829, 225] on div "Package 1 of 1 Shipped via Veho 4fafe714c5f1ccc18 1 SKU 1 Unit" at bounding box center [596, 199] width 745 height 49
click at [153, 177] on div "Orders" at bounding box center [89, 176] width 158 height 21
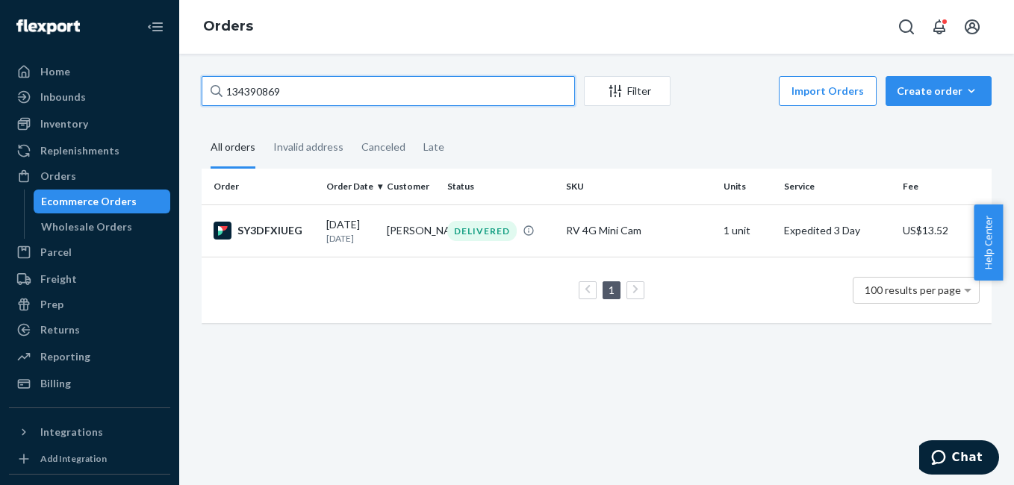
click at [288, 101] on input "134390869" at bounding box center [388, 91] width 373 height 30
paste input "3814396"
type input "133814396"
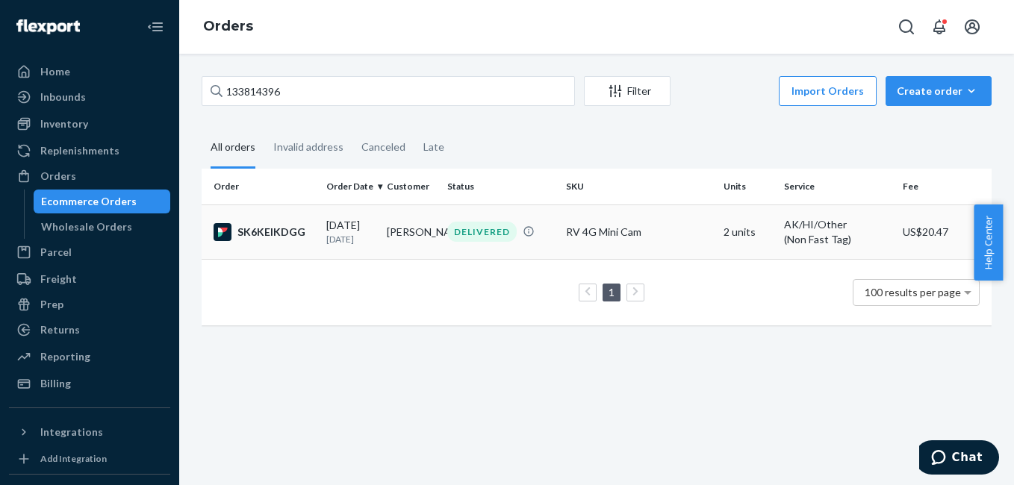
click at [286, 243] on td "SK6KEIKDGG" at bounding box center [261, 232] width 119 height 55
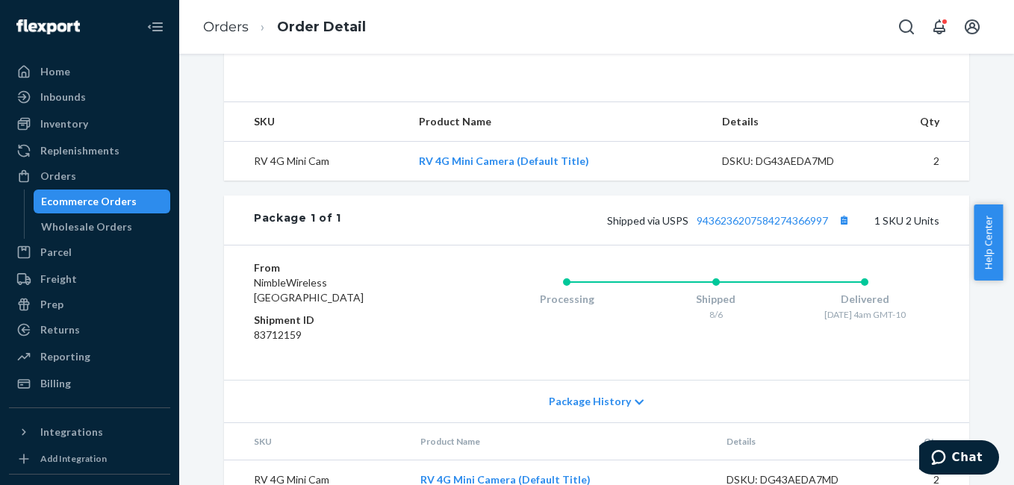
scroll to position [468, 0]
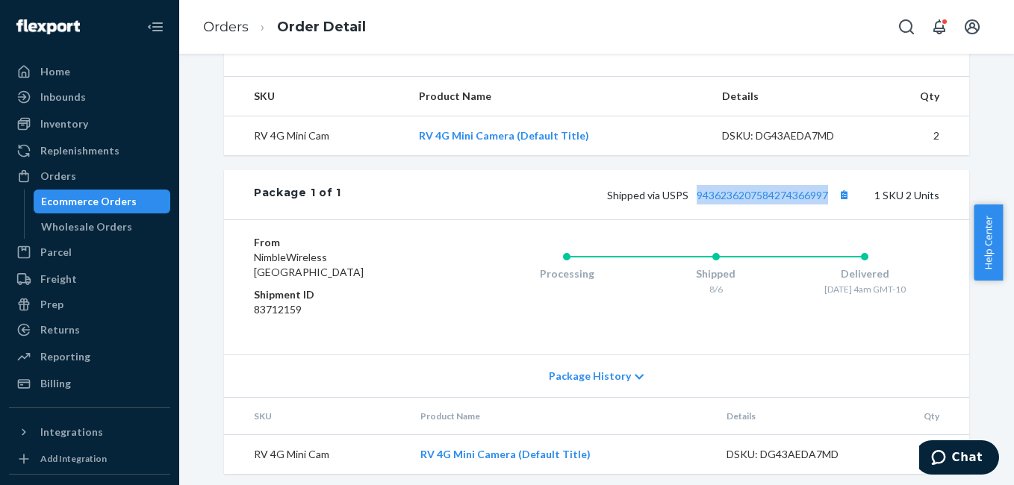
drag, startPoint x: 692, startPoint y: 240, endPoint x: 825, endPoint y: 238, distance: 132.9
click at [825, 220] on div "Package 1 of 1 Shipped via USPS 9436236207584274366997 1 SKU 2 Units" at bounding box center [596, 194] width 745 height 49
click at [116, 181] on div "Orders" at bounding box center [89, 176] width 158 height 21
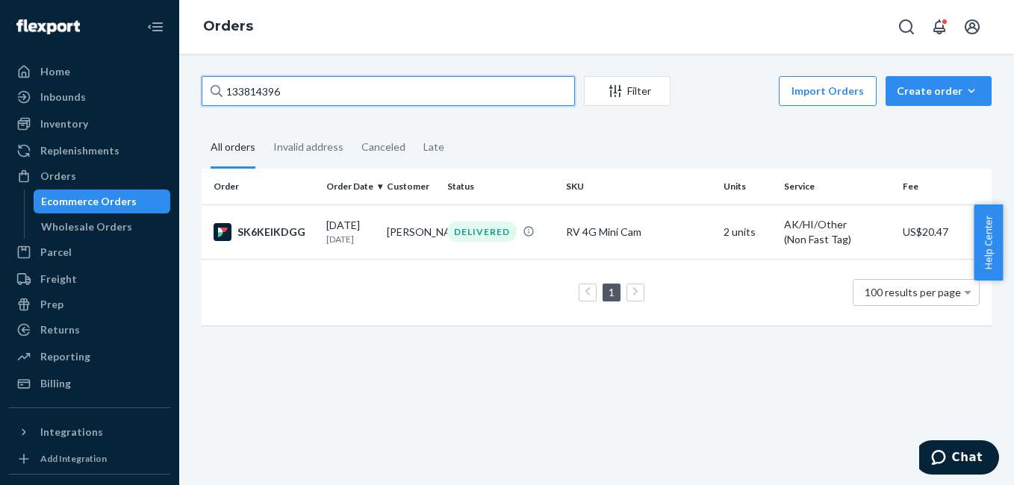
click at [315, 98] on input "133814396" at bounding box center [388, 91] width 373 height 30
paste input "7"
type input "133814376"
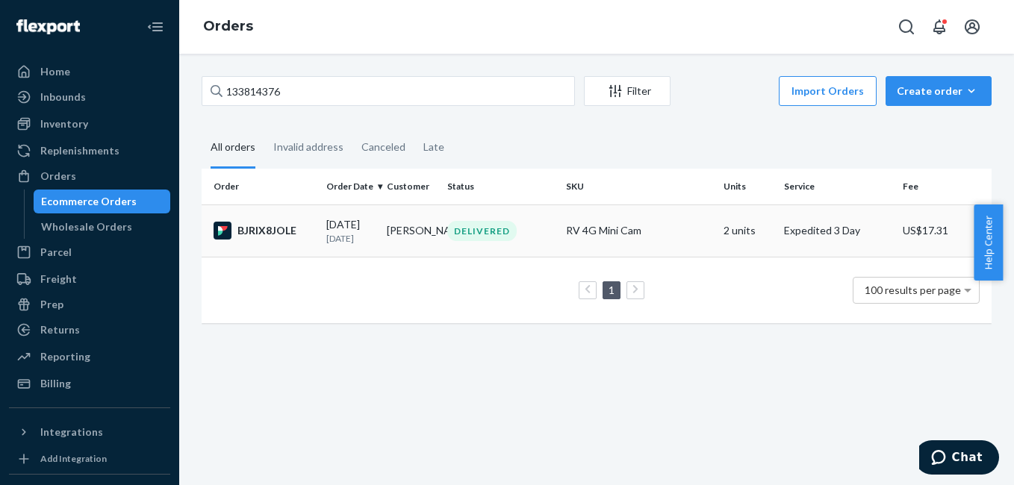
click at [289, 228] on div "BJRIX8JOLE" at bounding box center [264, 231] width 101 height 18
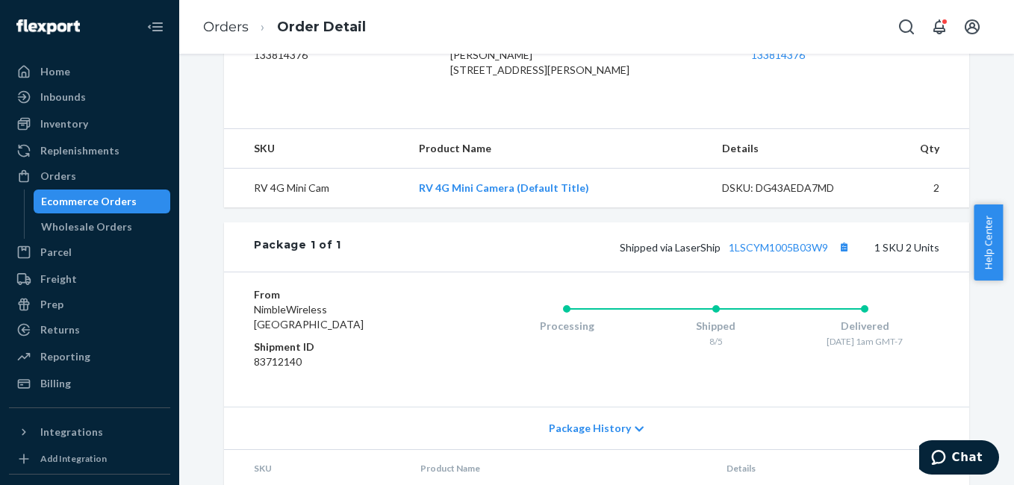
scroll to position [418, 0]
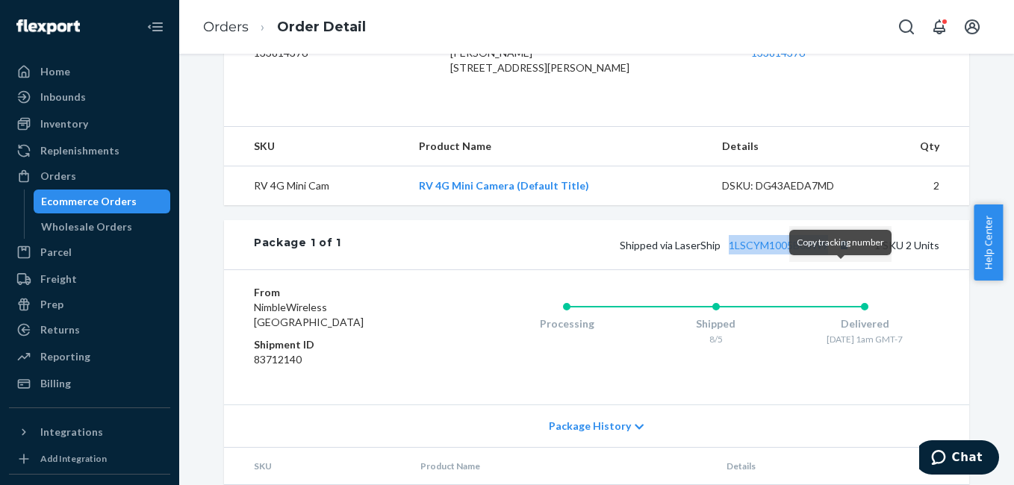
drag, startPoint x: 721, startPoint y: 286, endPoint x: 833, endPoint y: 283, distance: 112.0
click at [833, 270] on div "Package 1 of 1 Shipped via LaserShip 1LSCYM1005B03W9 1 SKU 2 Units" at bounding box center [596, 244] width 745 height 49
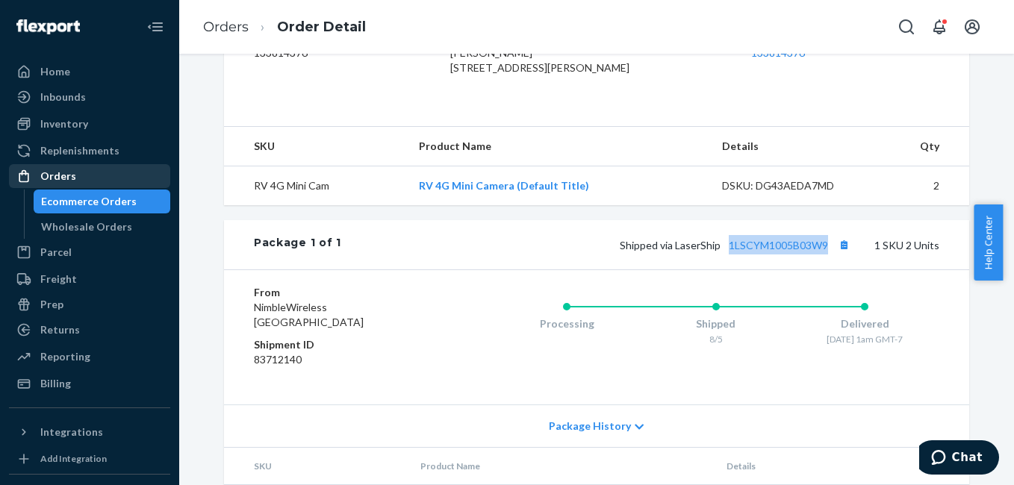
click at [75, 184] on div "Orders" at bounding box center [89, 176] width 158 height 21
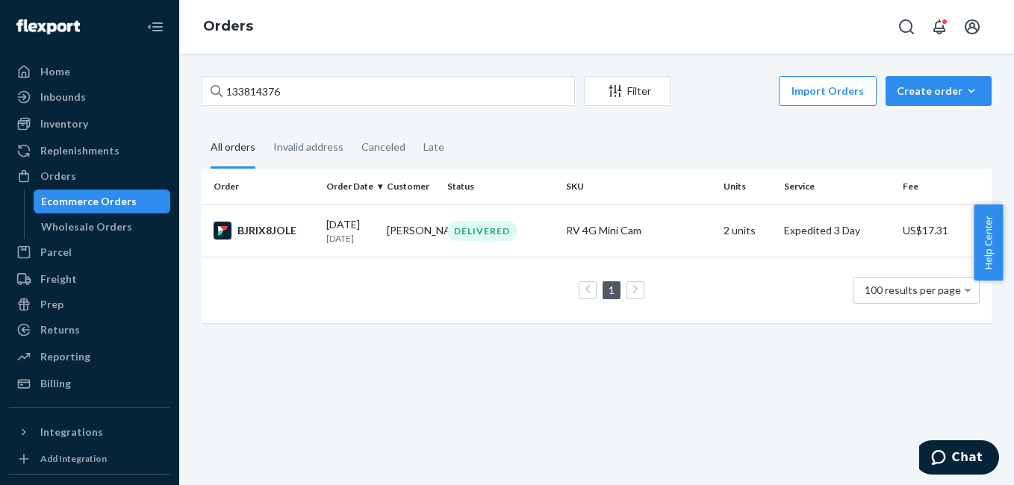
click at [316, 107] on div "133814376 Filter Import Orders Create order Ecommerce order Removal order" at bounding box center [597, 93] width 790 height 34
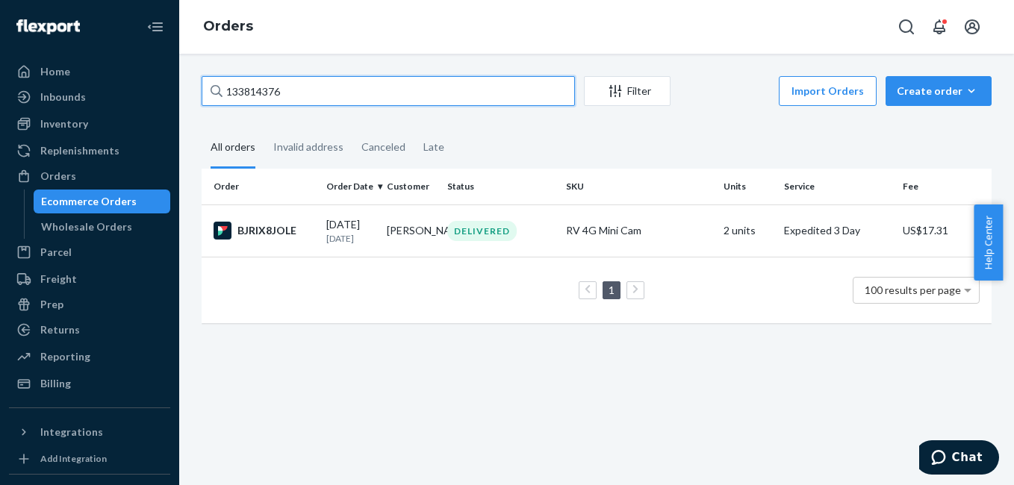
click at [315, 95] on input "133814376" at bounding box center [388, 91] width 373 height 30
paste input "50"
type input "133814350"
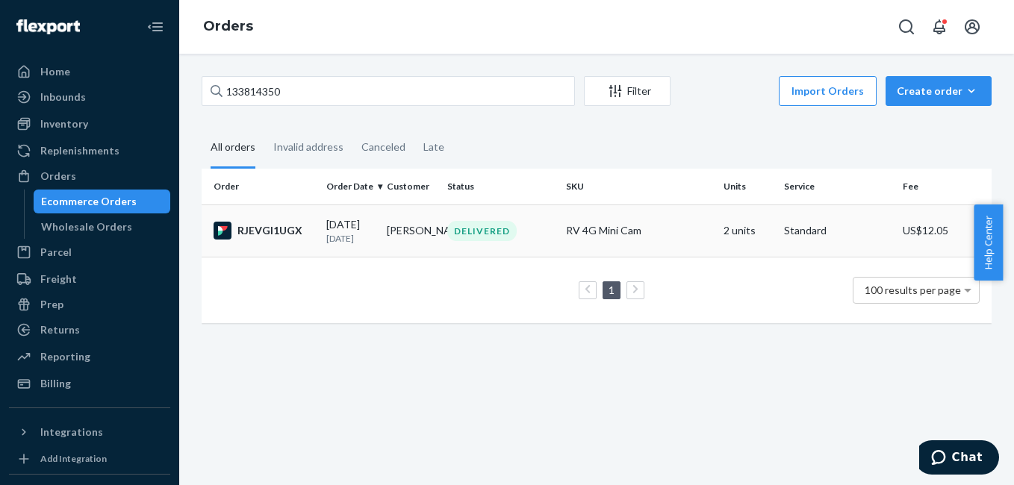
click at [270, 231] on div "RJEVGI1UGX" at bounding box center [264, 231] width 101 height 18
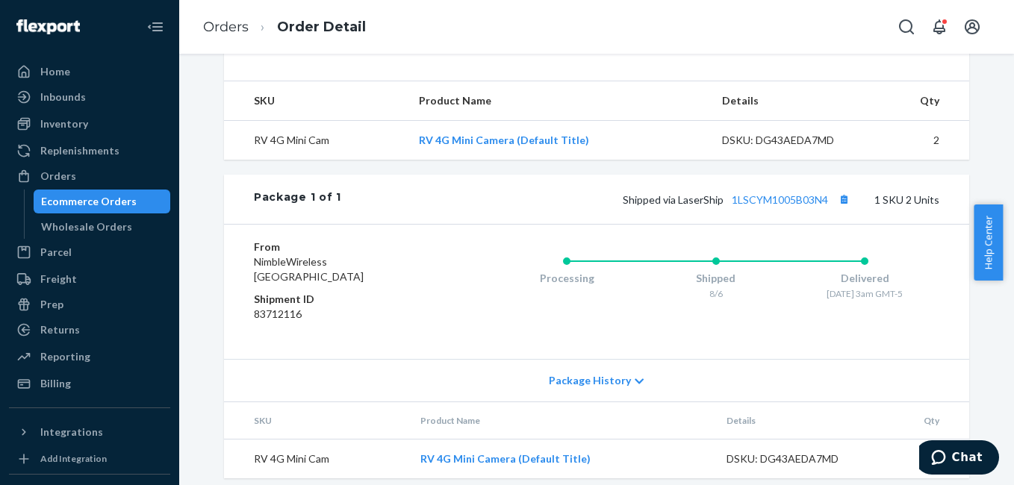
scroll to position [505, 0]
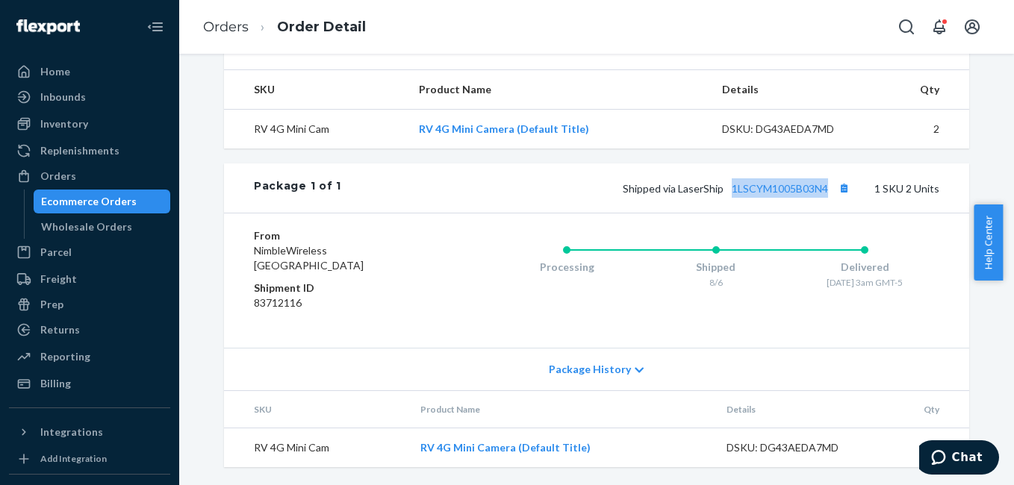
drag, startPoint x: 725, startPoint y: 207, endPoint x: 827, endPoint y: 203, distance: 102.4
click at [827, 203] on div "Package 1 of 1 Shipped via LaserShip 1LSCYM1005B03N4 1 SKU 2 Units" at bounding box center [596, 188] width 745 height 49
click at [98, 170] on div "Orders" at bounding box center [89, 176] width 158 height 21
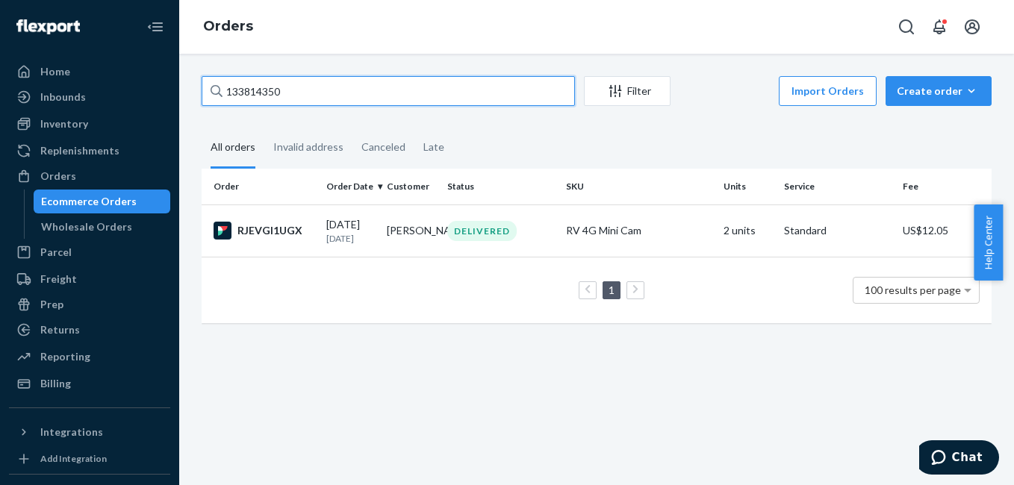
click at [305, 92] on input "133814350" at bounding box center [388, 91] width 373 height 30
paste input "481"
type input "133814481"
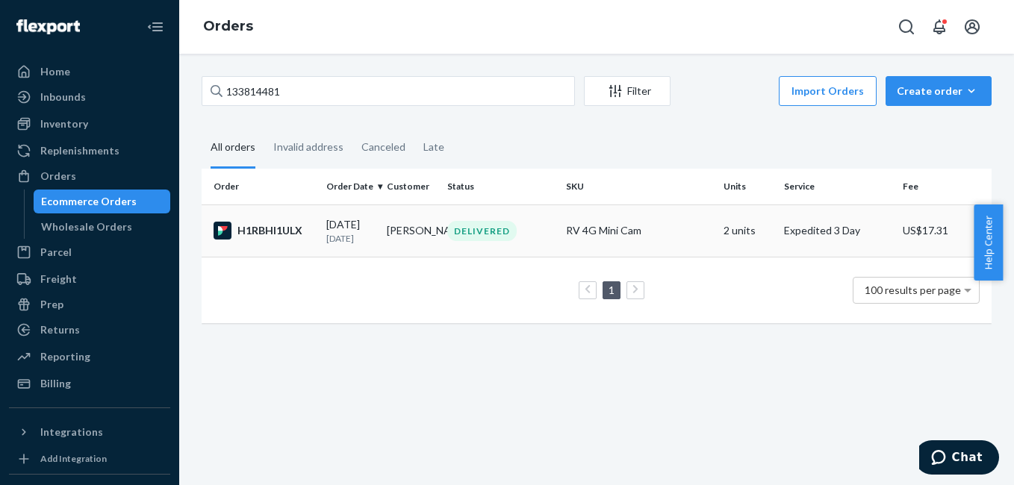
click at [258, 237] on div "H1RBHI1ULX" at bounding box center [264, 231] width 101 height 18
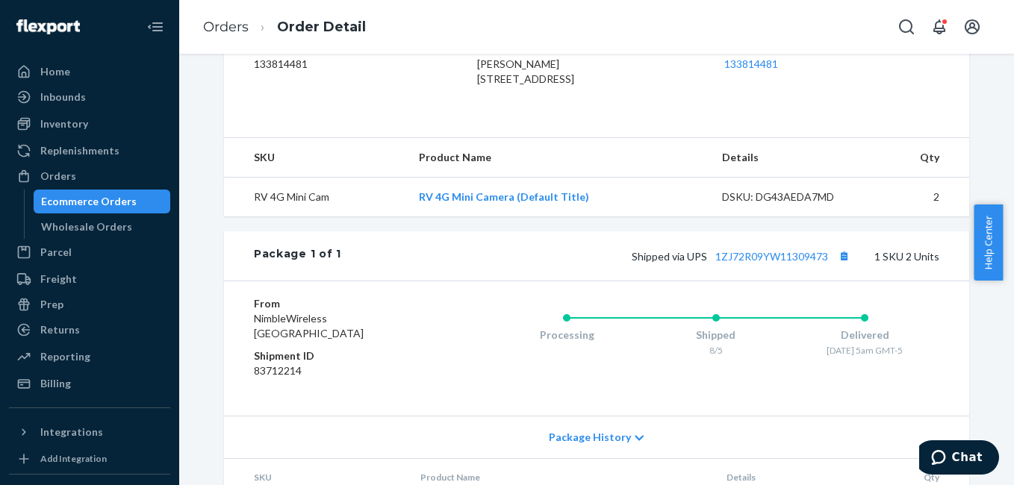
scroll to position [413, 0]
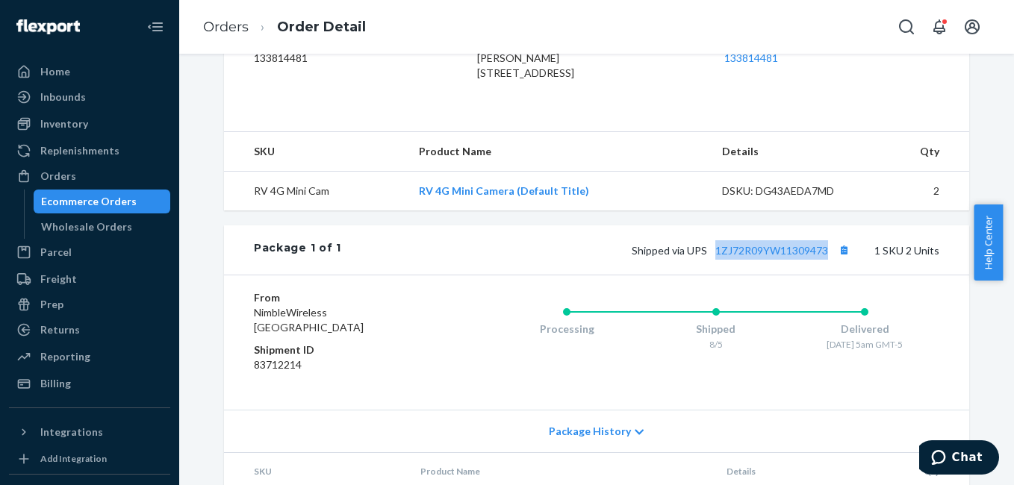
drag, startPoint x: 709, startPoint y: 290, endPoint x: 826, endPoint y: 285, distance: 116.6
click at [826, 260] on div "Shipped via UPS 1ZJ72R09YW11309473 1 SKU 2 Units" at bounding box center [640, 249] width 598 height 19
click at [58, 177] on div "Orders" at bounding box center [58, 176] width 36 height 15
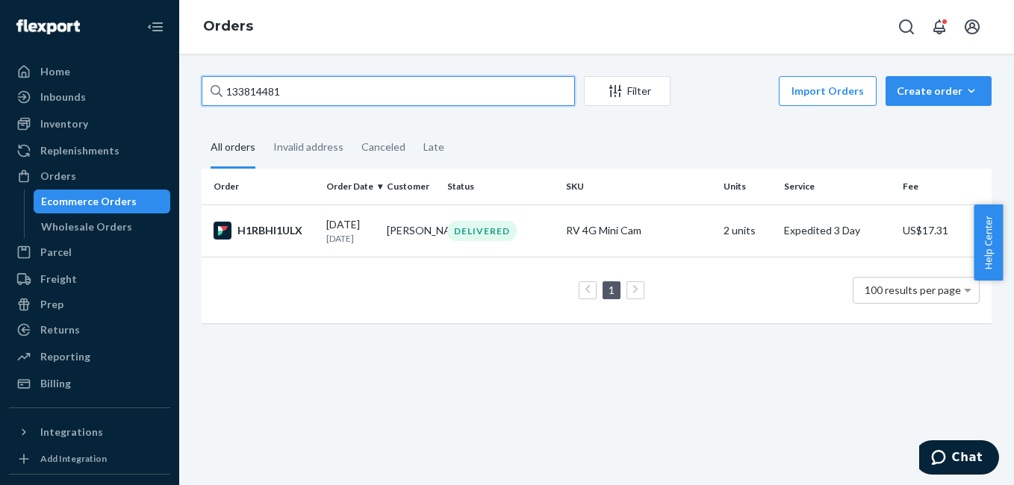
click at [289, 92] on input "133814481" at bounding box center [388, 91] width 373 height 30
paste input "547"
type input "133814547"
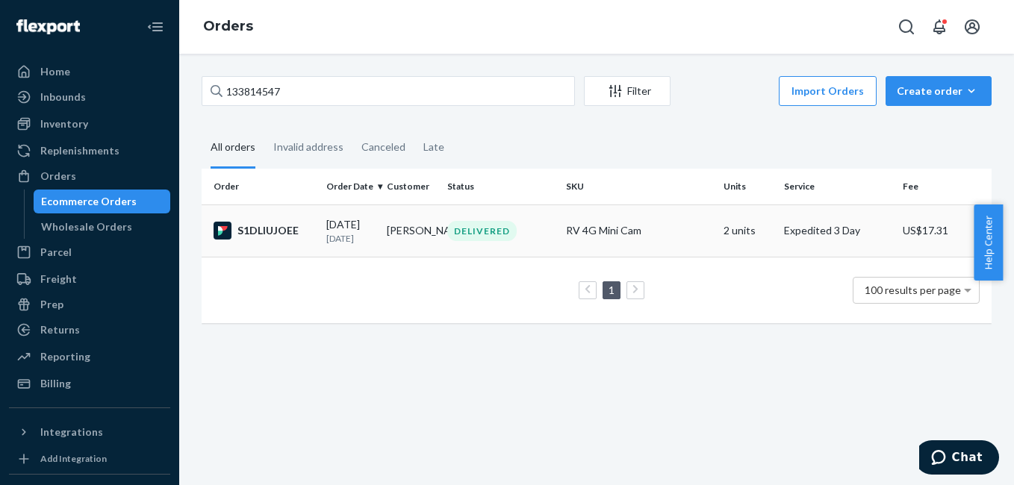
click at [251, 224] on div "S1DLIUJOEE" at bounding box center [264, 231] width 101 height 18
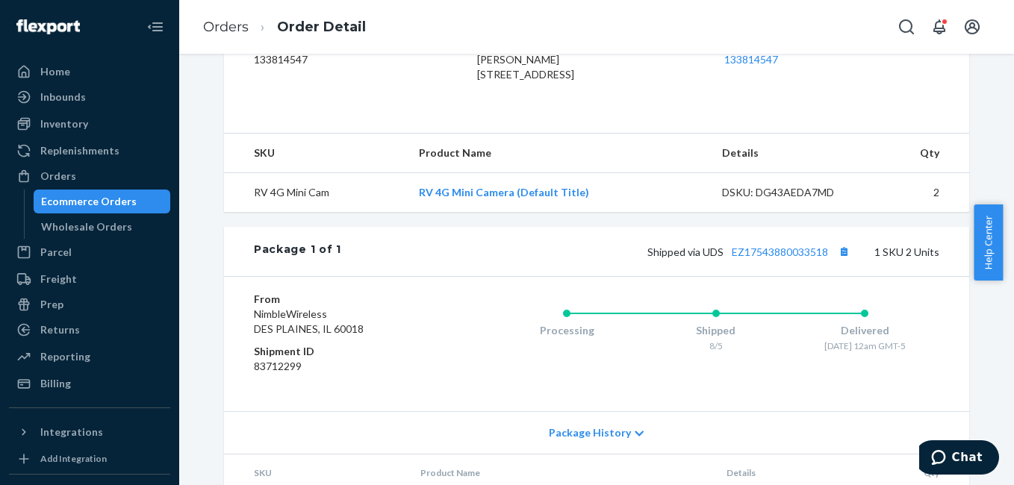
scroll to position [413, 0]
drag, startPoint x: 724, startPoint y: 296, endPoint x: 828, endPoint y: 296, distance: 104.5
click at [828, 275] on div "Package 1 of 1 Shipped via UDS EZ17543880033518 1 SKU 2 Units" at bounding box center [596, 250] width 745 height 49
drag, startPoint x: 779, startPoint y: 278, endPoint x: 868, endPoint y: 149, distance: 156.8
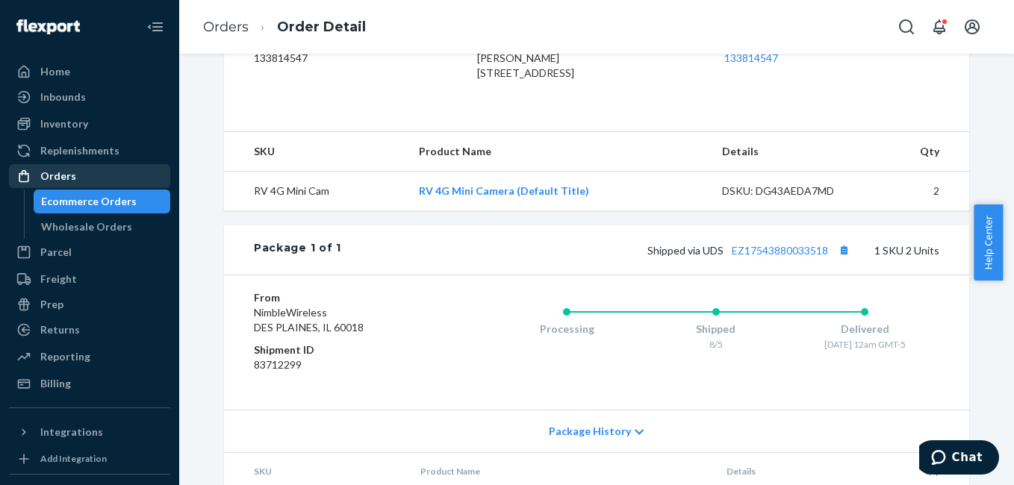
click at [96, 181] on div "Orders" at bounding box center [89, 176] width 158 height 21
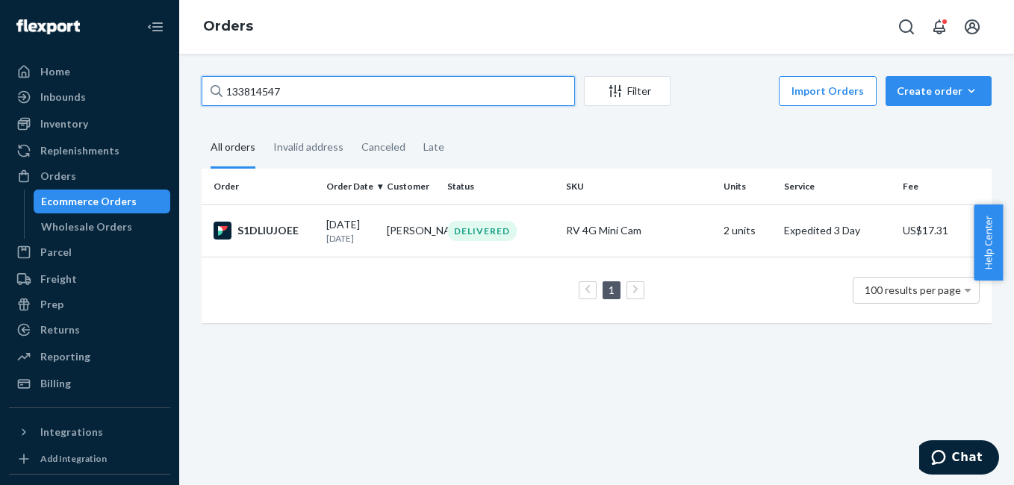
click at [279, 99] on input "133814547" at bounding box center [388, 91] width 373 height 30
paste input "3347262"
type input "3347262"
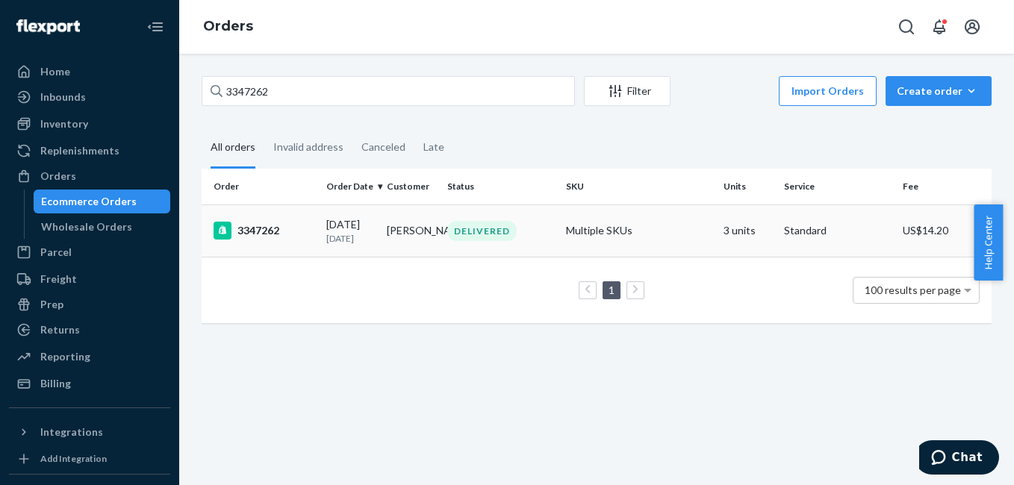
click at [269, 231] on div "3347262" at bounding box center [264, 231] width 101 height 18
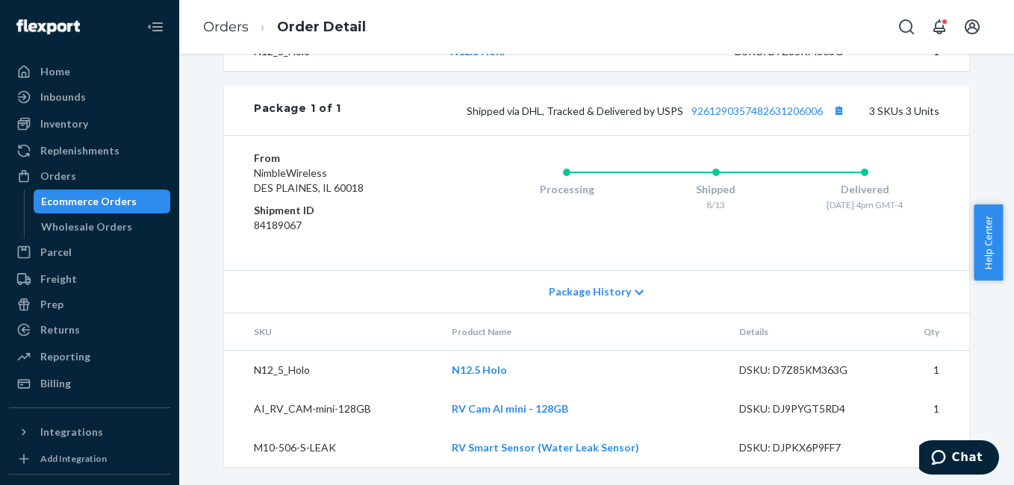
scroll to position [715, 0]
click at [506, 447] on link "RV Smart Sensor (Water Leak Sensor)" at bounding box center [545, 447] width 187 height 13
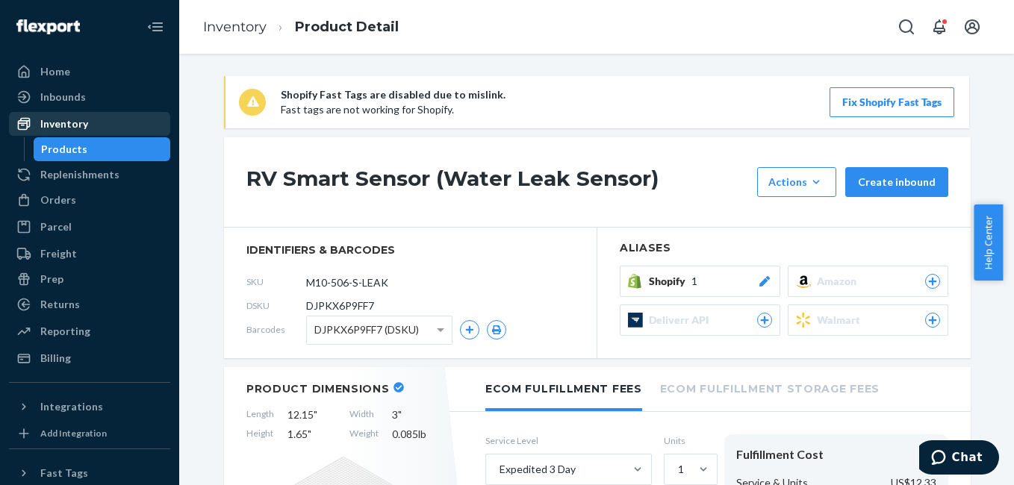
click at [105, 134] on link "Inventory" at bounding box center [89, 124] width 161 height 24
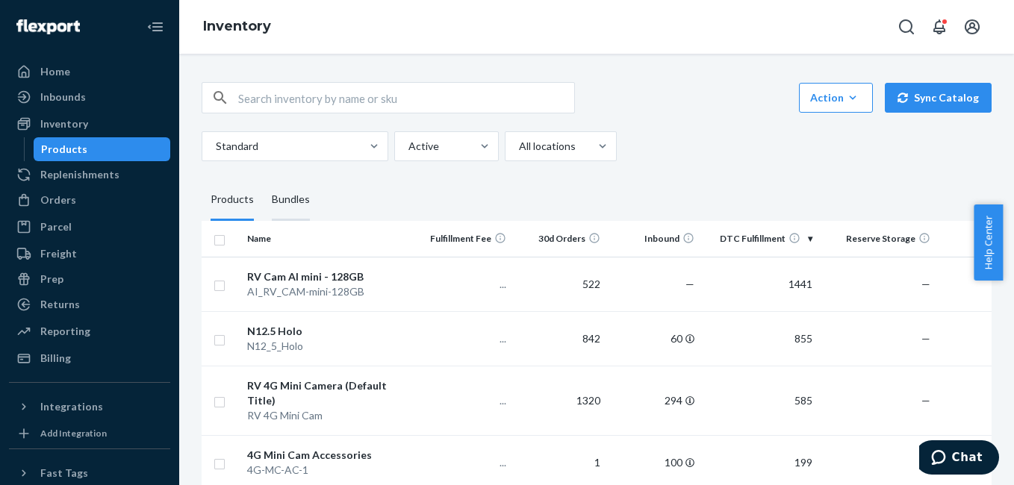
click at [296, 197] on div "Bundles" at bounding box center [291, 200] width 38 height 42
click at [263, 179] on input "Bundles" at bounding box center [263, 179] width 0 height 0
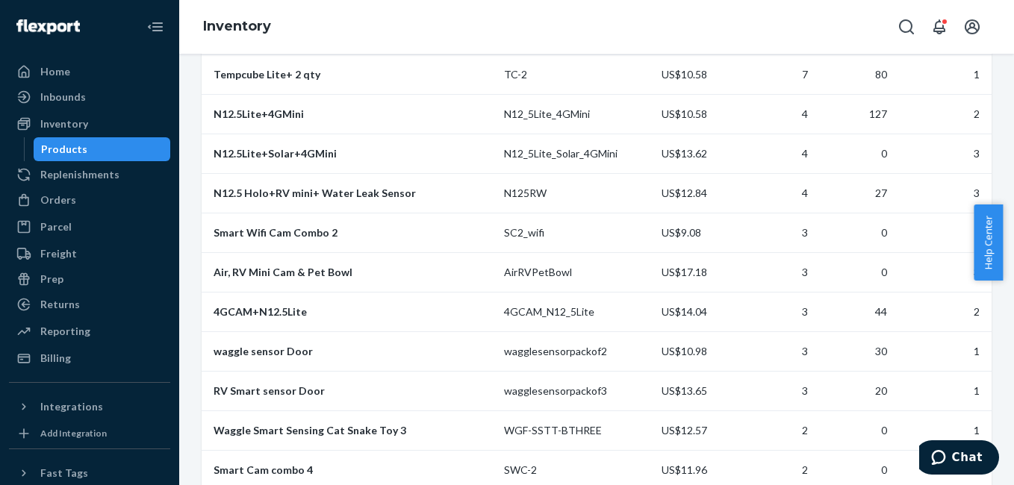
scroll to position [523, 0]
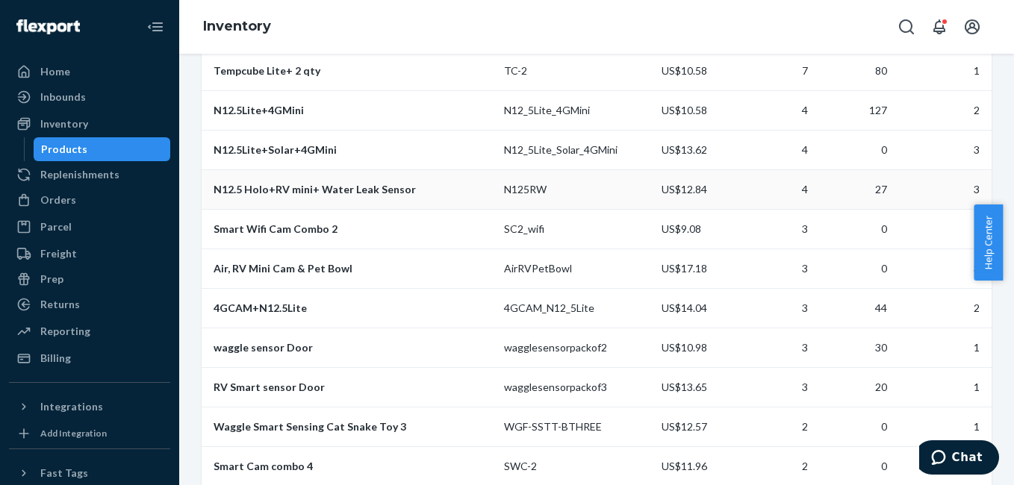
click at [340, 197] on div "N12.5 Holo+RV mini+ Water Leak Sensor" at bounding box center [353, 189] width 279 height 15
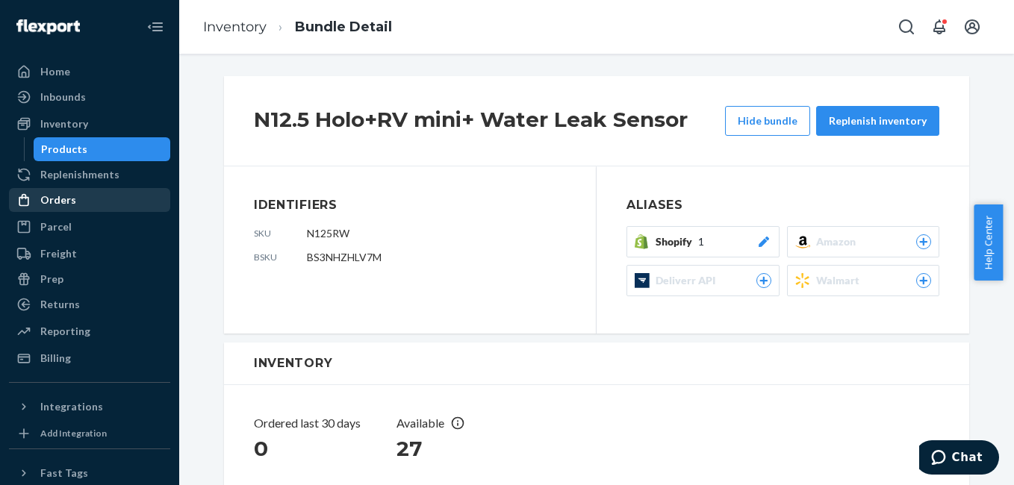
click at [62, 201] on div "Orders" at bounding box center [58, 200] width 36 height 15
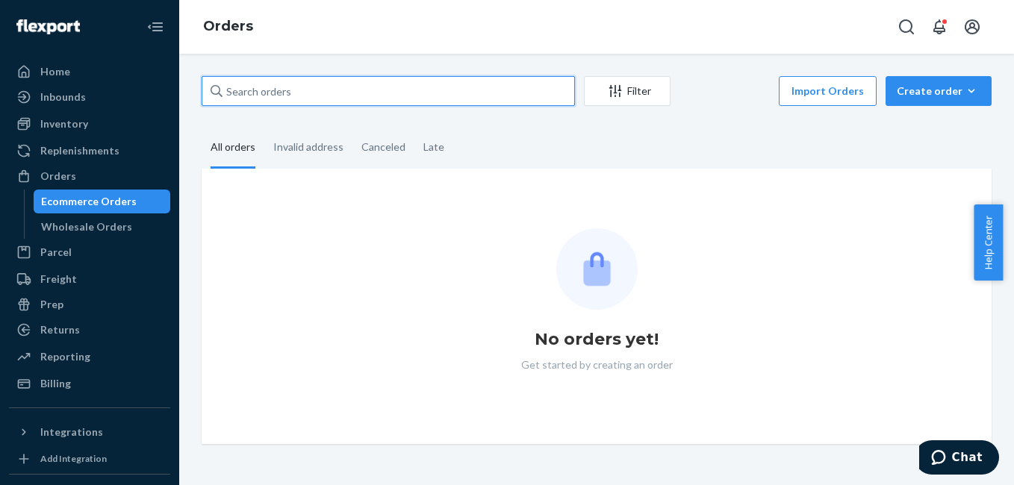
click at [282, 96] on input "text" at bounding box center [388, 91] width 373 height 30
paste input "3336892"
type input "3336892"
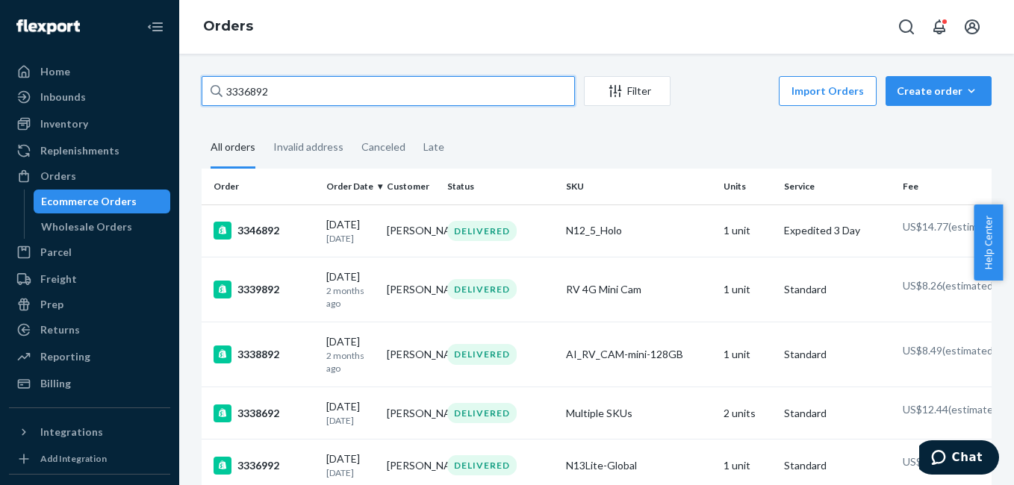
click at [284, 93] on input "3336892" at bounding box center [388, 91] width 373 height 30
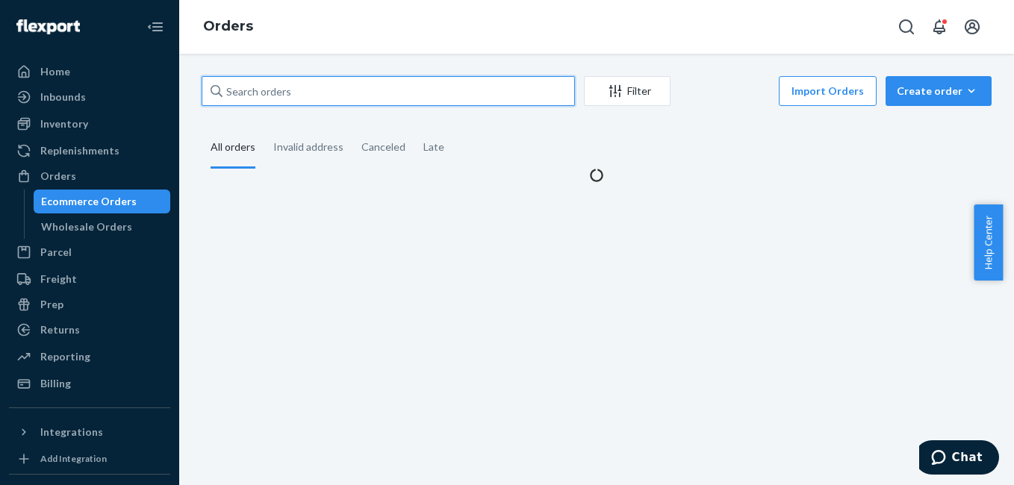
paste input "3336892"
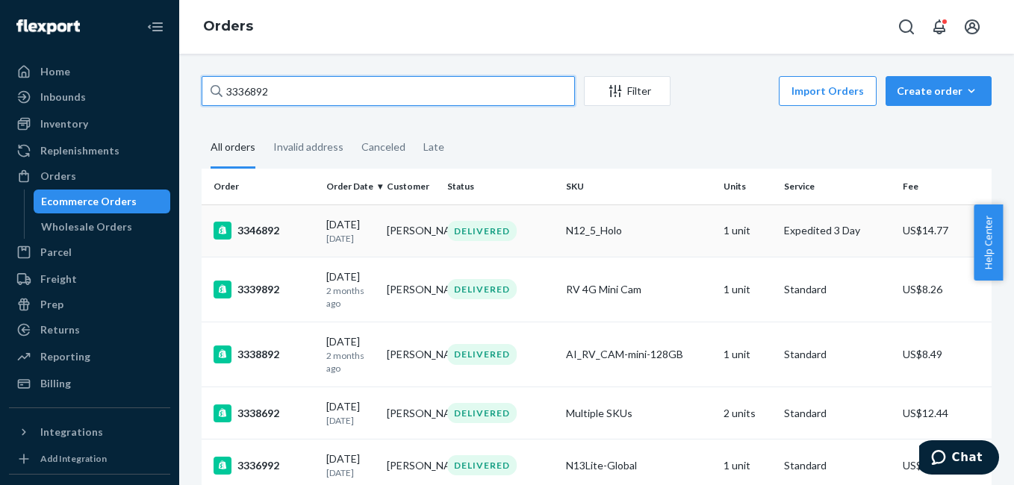
type input "3336892"
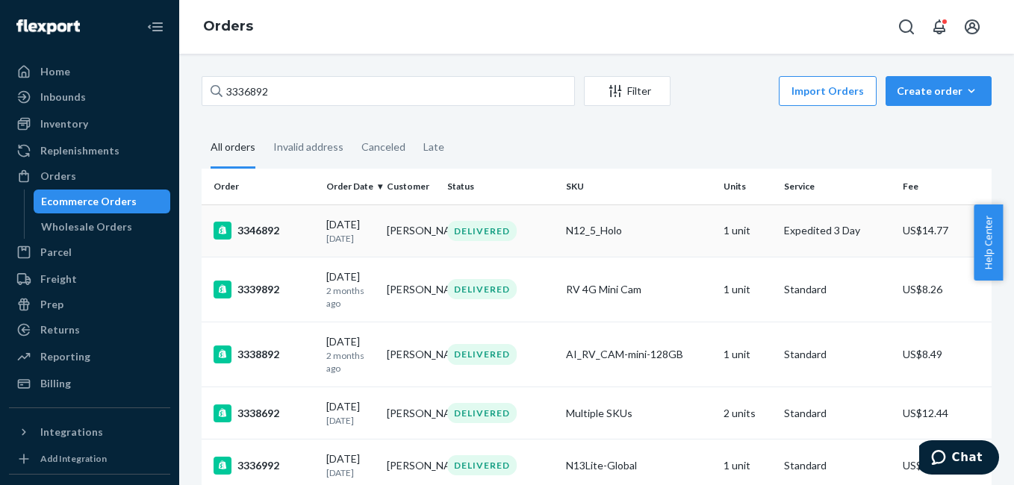
click at [249, 227] on div "3346892" at bounding box center [264, 231] width 101 height 18
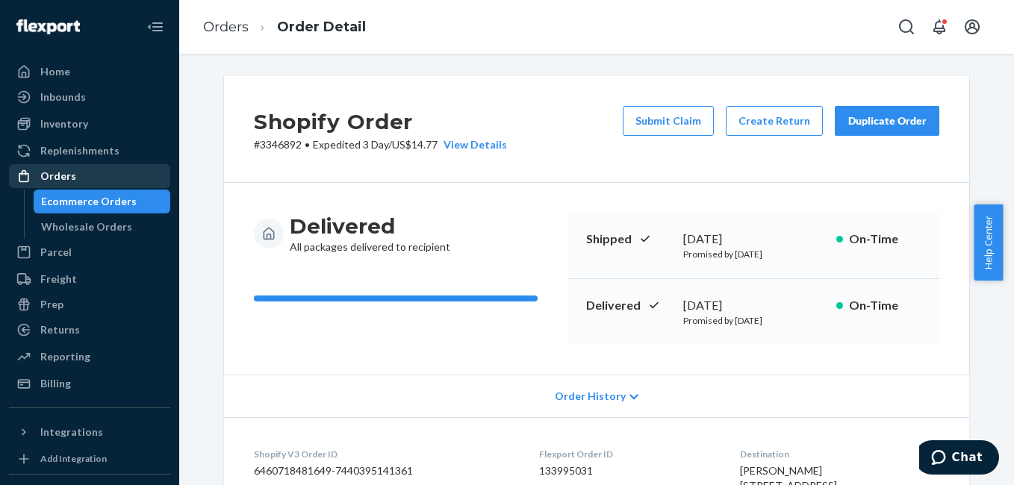
click at [63, 174] on div "Orders" at bounding box center [58, 176] width 36 height 15
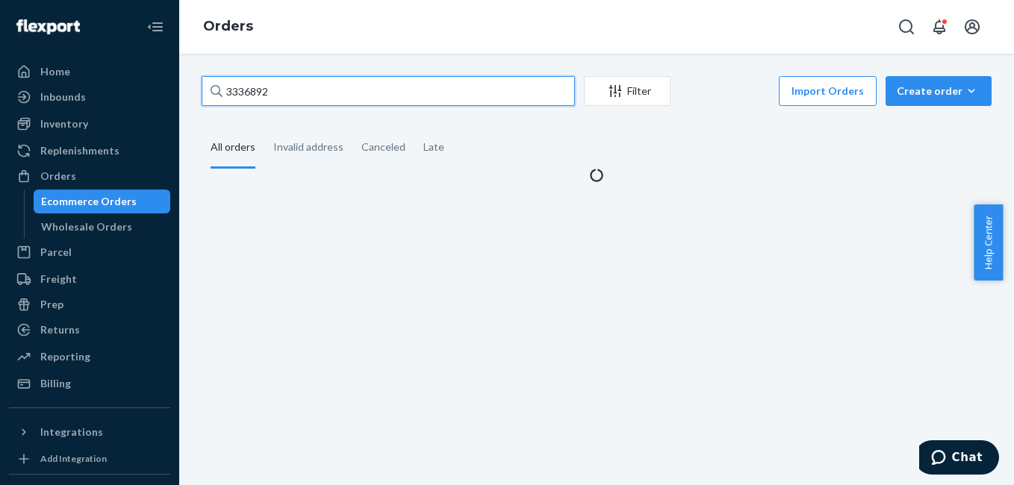
click at [405, 94] on input "3336892" at bounding box center [388, 91] width 373 height 30
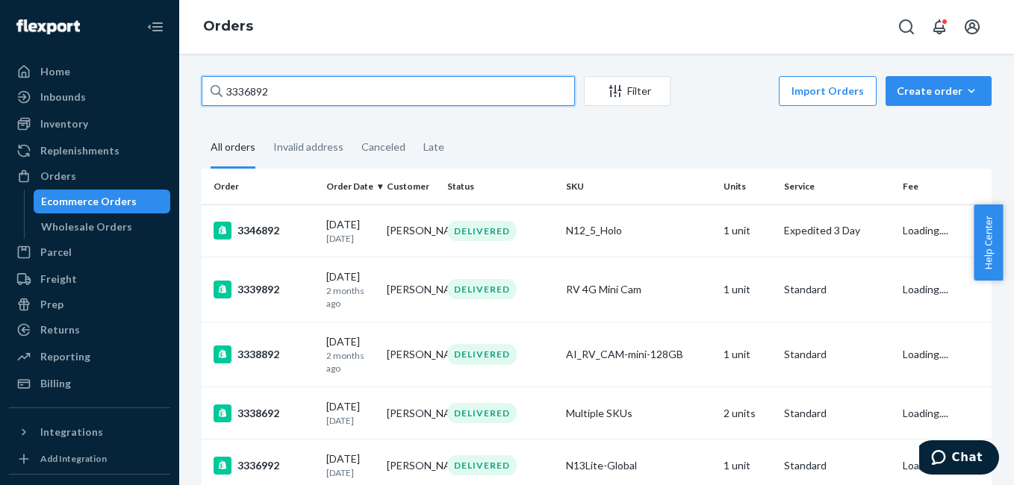
paste input "44368"
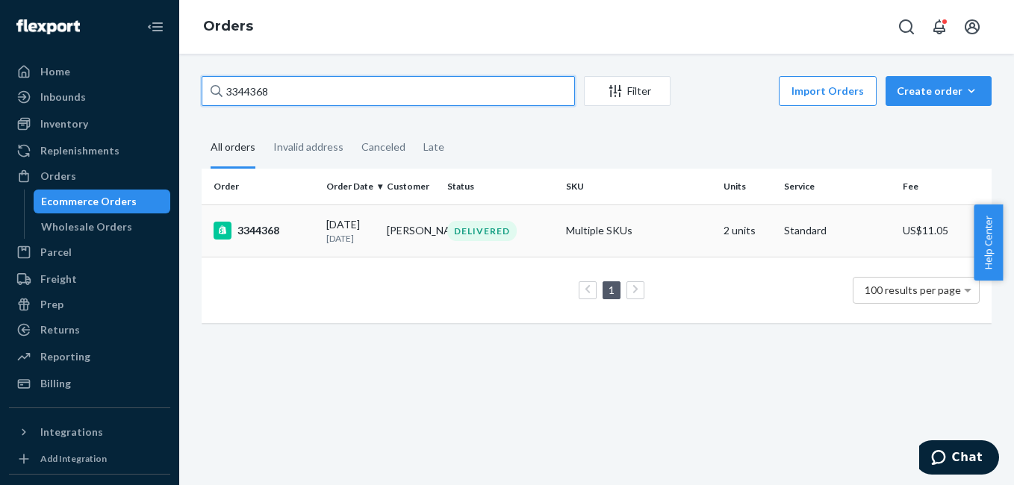
type input "3344368"
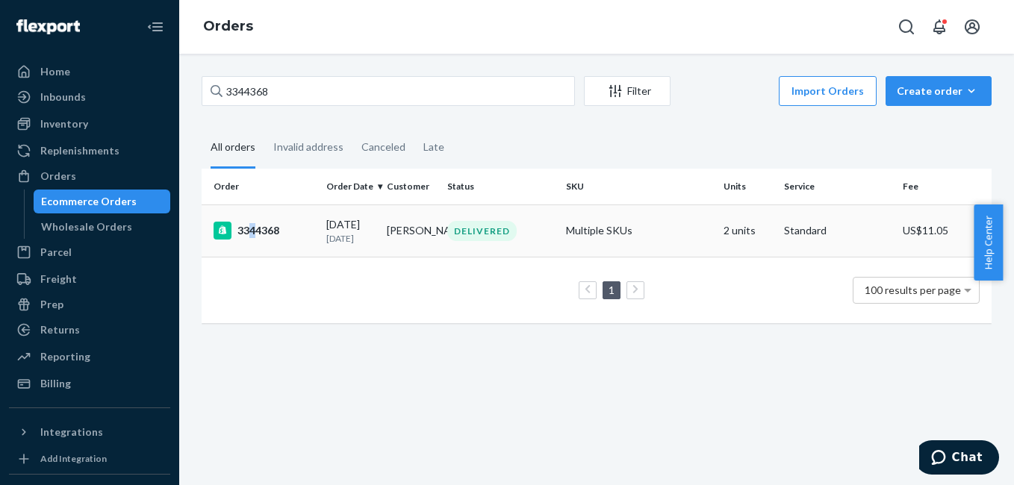
click at [253, 233] on div "3344368" at bounding box center [264, 231] width 101 height 18
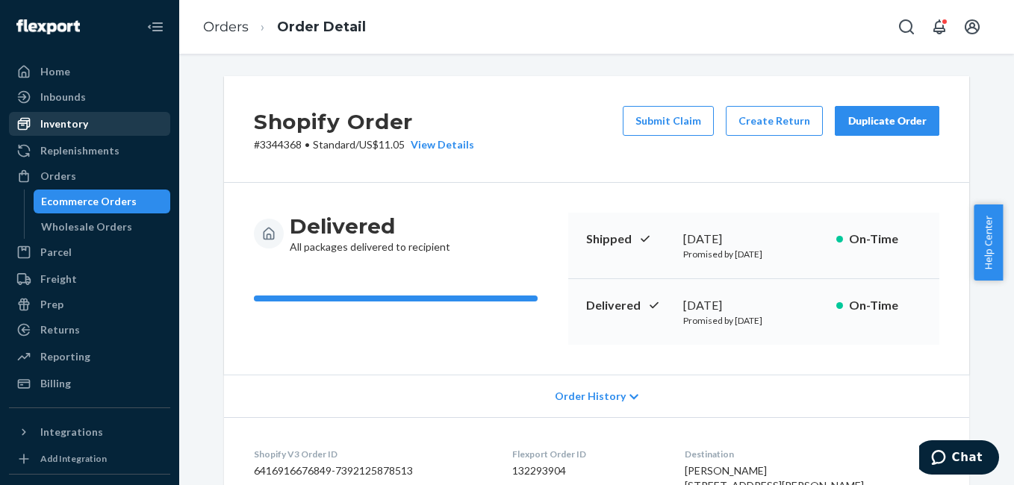
click at [89, 120] on div "Inventory" at bounding box center [89, 123] width 158 height 21
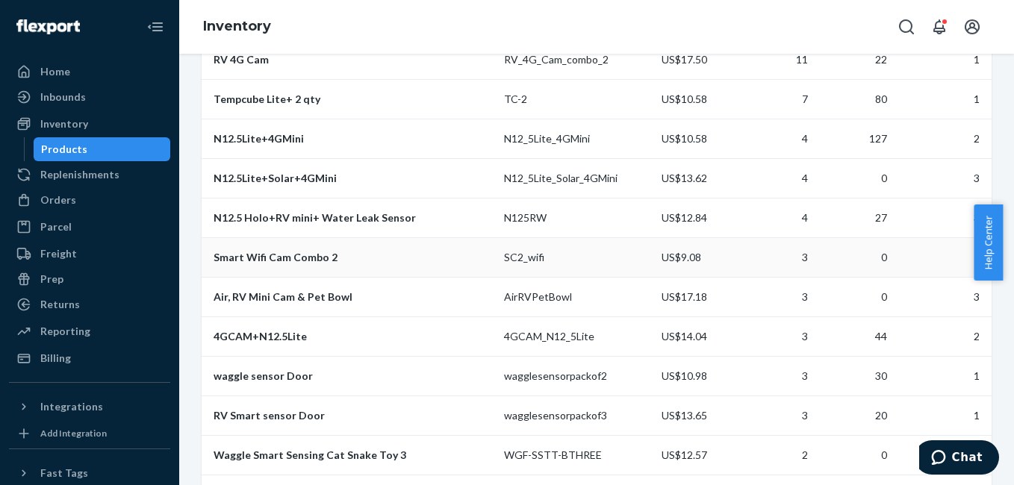
scroll to position [489, 0]
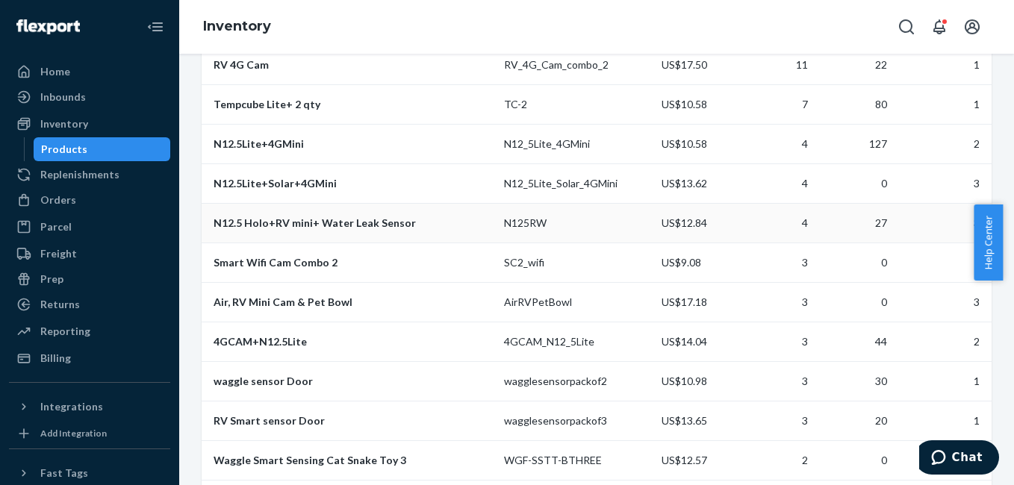
click at [320, 231] on div "N12.5 Holo+RV mini+ Water Leak Sensor" at bounding box center [353, 223] width 279 height 15
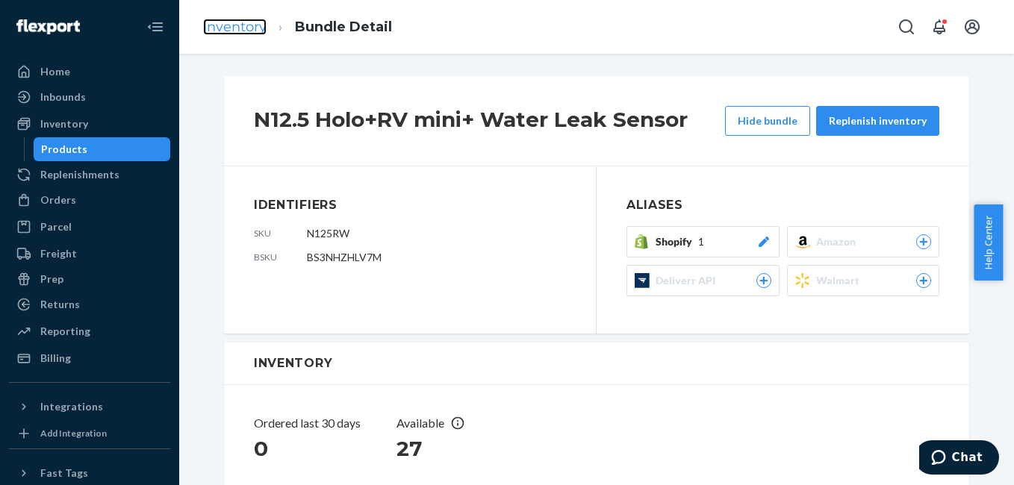
click at [243, 28] on link "Inventory" at bounding box center [234, 27] width 63 height 16
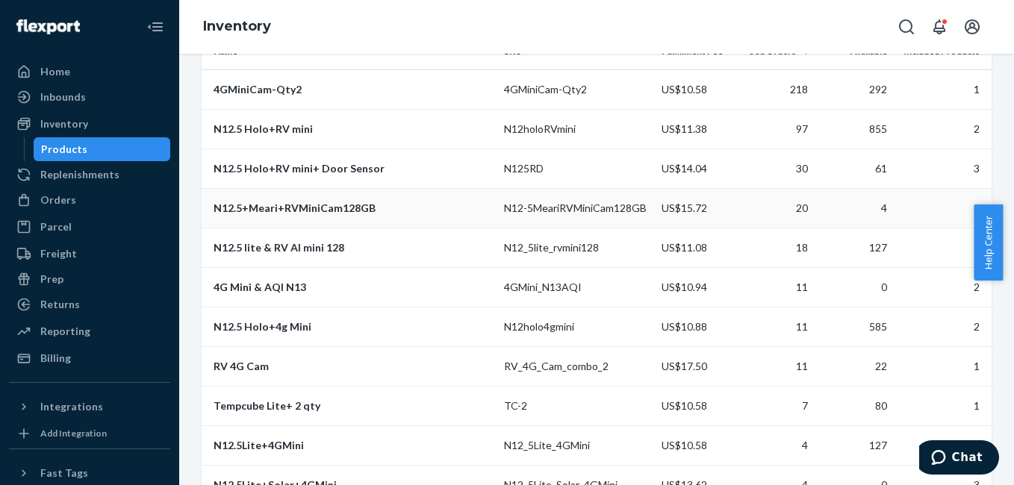
scroll to position [194, 0]
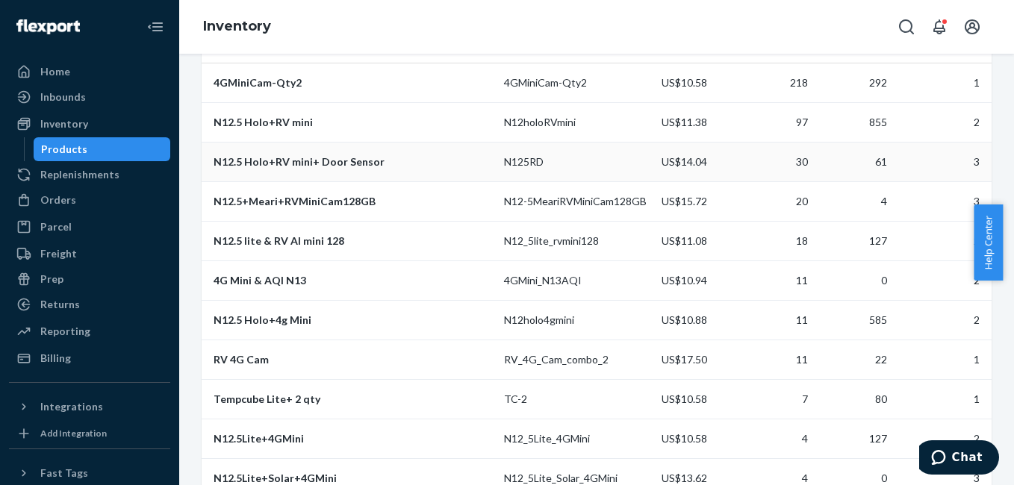
click at [308, 162] on div "N12.5 Holo+RV mini+ Door Sensor" at bounding box center [353, 162] width 279 height 15
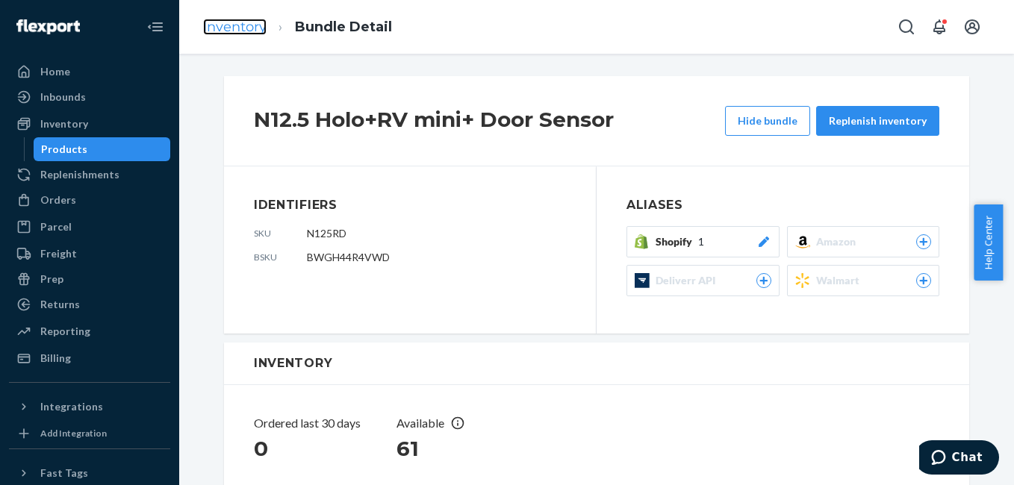
click at [240, 29] on link "Inventory" at bounding box center [234, 27] width 63 height 16
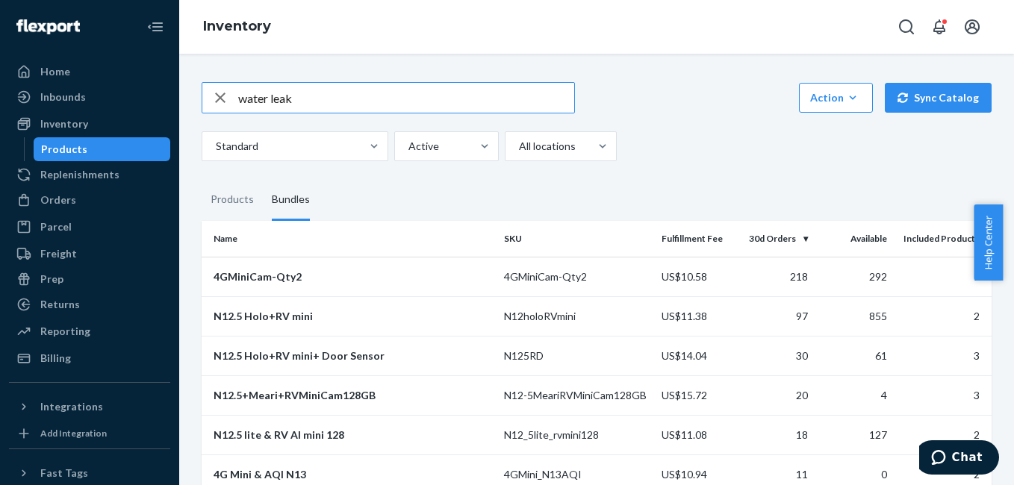
type input "water leak"
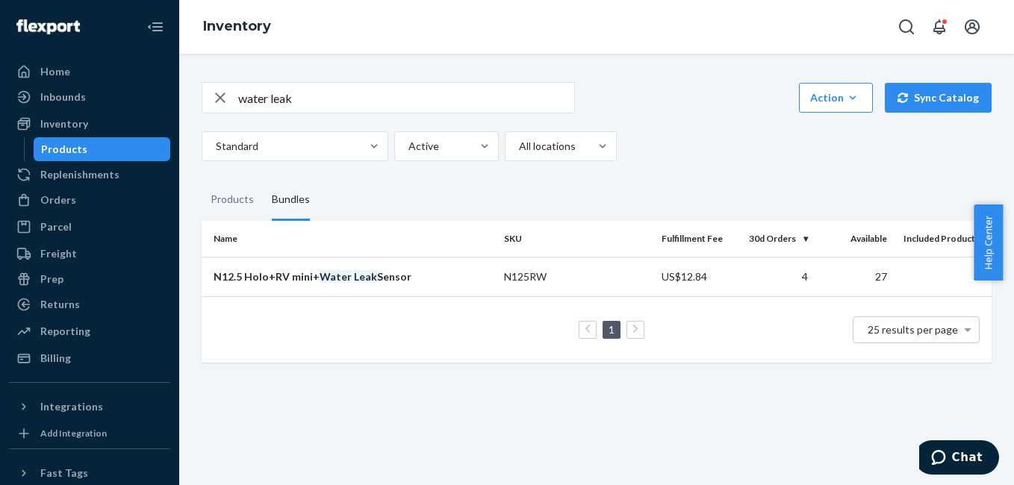
drag, startPoint x: 315, startPoint y: 281, endPoint x: 270, endPoint y: 276, distance: 45.1
click at [270, 276] on div "N12.5 Holo+RV mini+ Water Leak Sensor" at bounding box center [353, 277] width 279 height 15
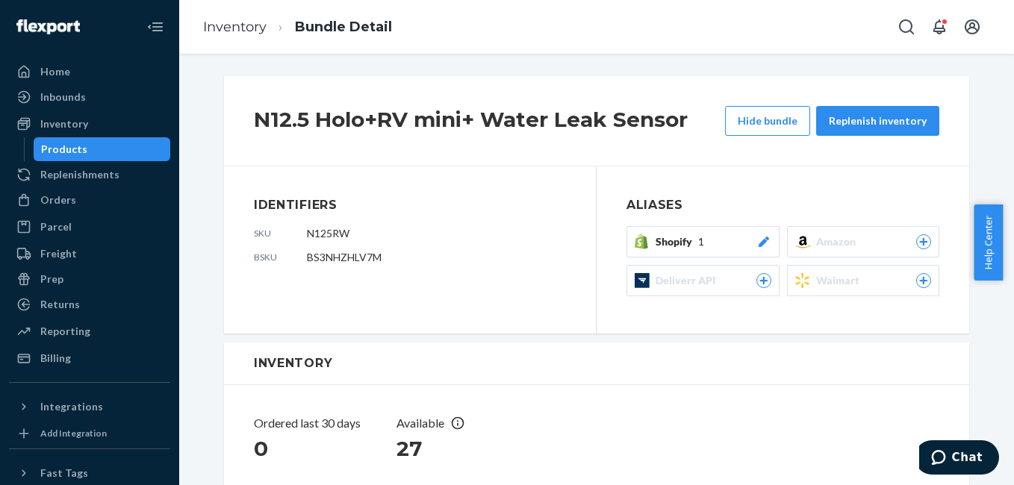
click at [756, 243] on icon at bounding box center [763, 242] width 15 height 10
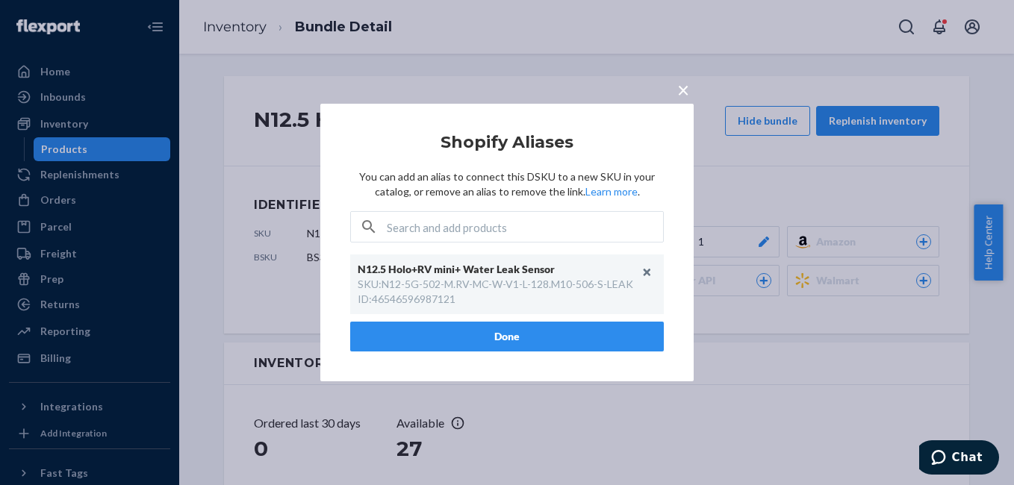
click at [681, 90] on span "×" at bounding box center [683, 89] width 12 height 25
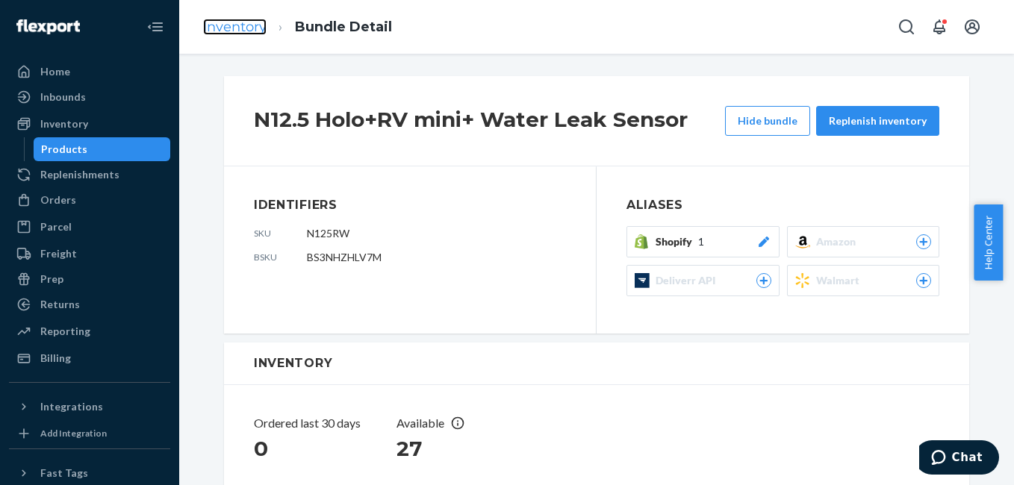
click at [237, 31] on link "Inventory" at bounding box center [234, 27] width 63 height 16
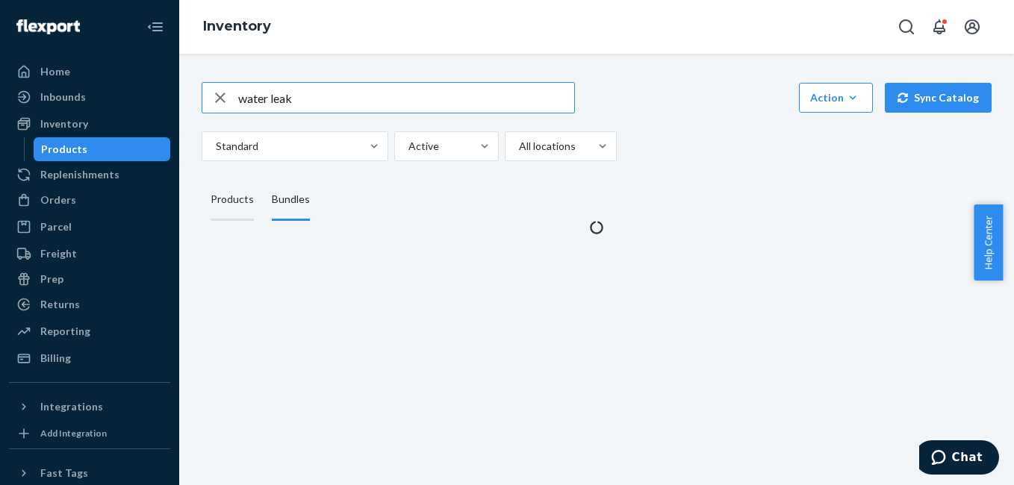
click at [234, 203] on div "Products" at bounding box center [232, 200] width 43 height 42
click at [202, 179] on input "Products" at bounding box center [202, 179] width 0 height 0
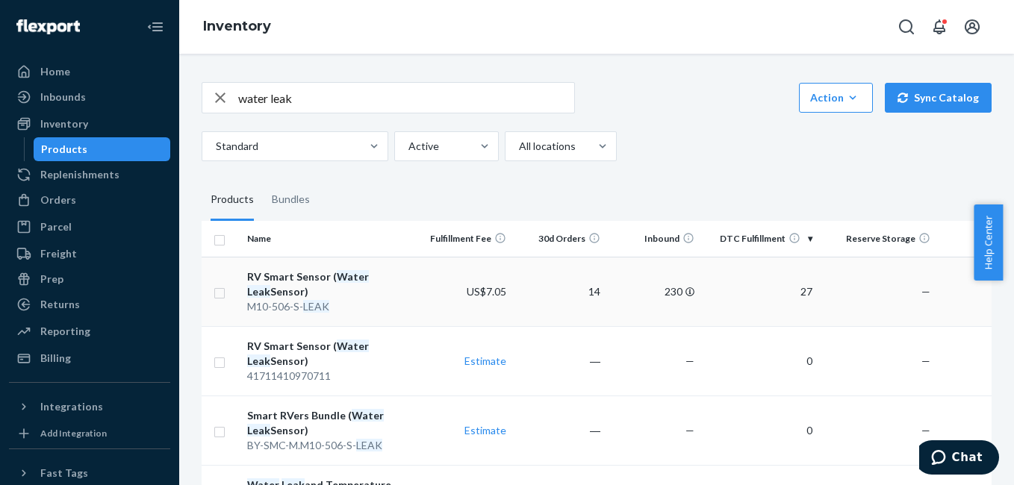
click at [343, 276] on em "Water" at bounding box center [353, 276] width 32 height 13
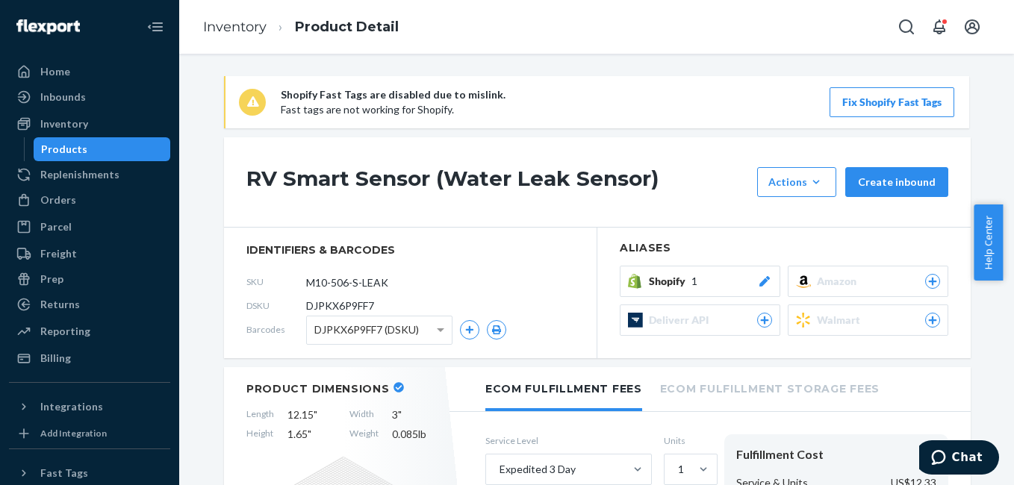
click at [759, 283] on icon at bounding box center [764, 281] width 10 height 10
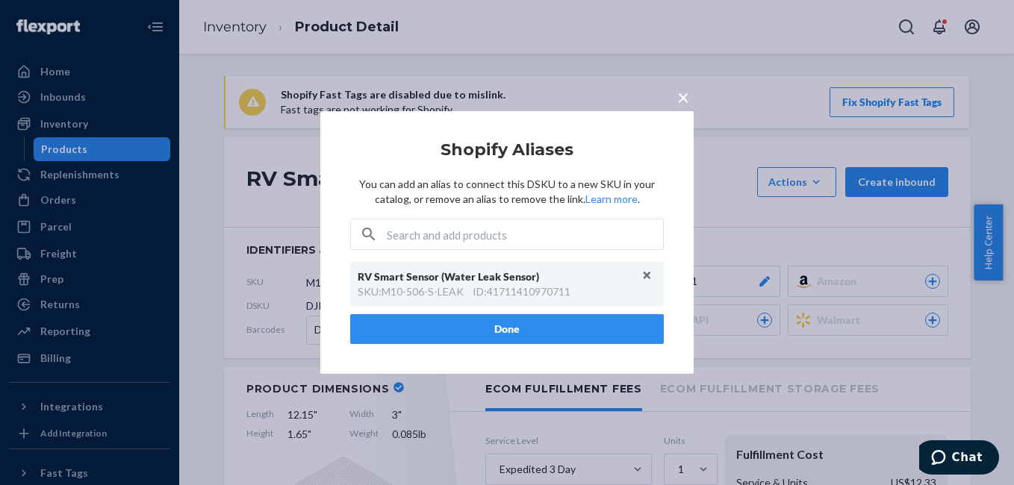
click at [759, 283] on div "× Shopify Aliases You can add an alias to connect this DSKU to a new SKU in you…" at bounding box center [507, 242] width 1014 height 485
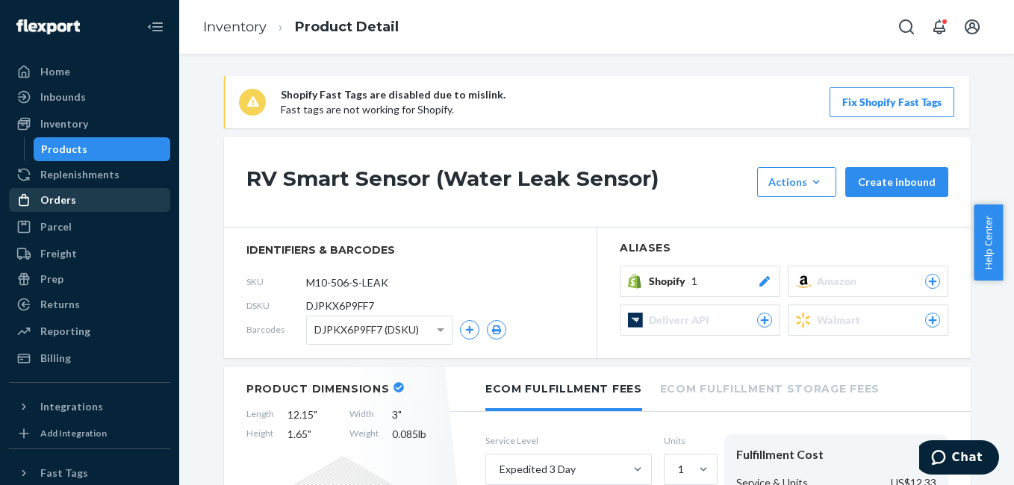
click at [82, 207] on div "Orders" at bounding box center [89, 200] width 158 height 21
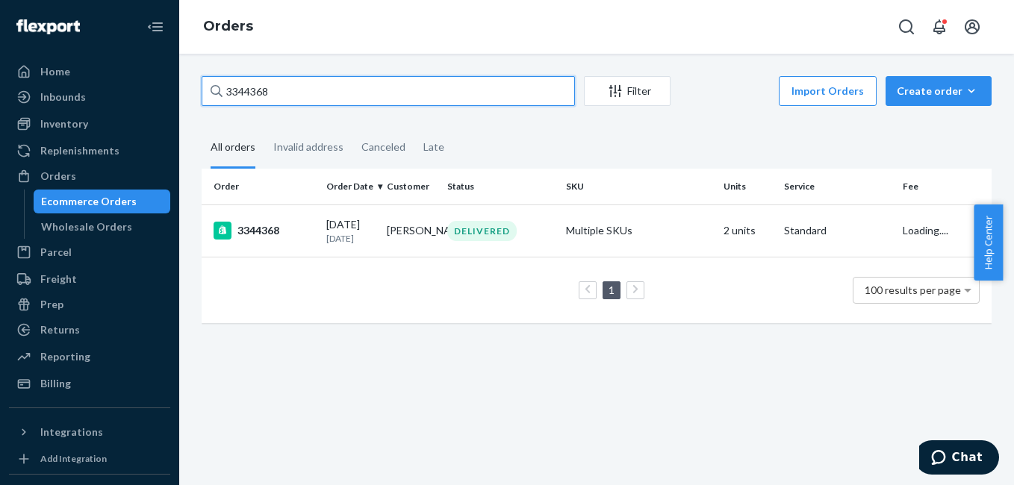
click at [355, 90] on input "3344368" at bounding box center [388, 91] width 373 height 30
paste input "5937"
paste input "6995"
type input "3346995"
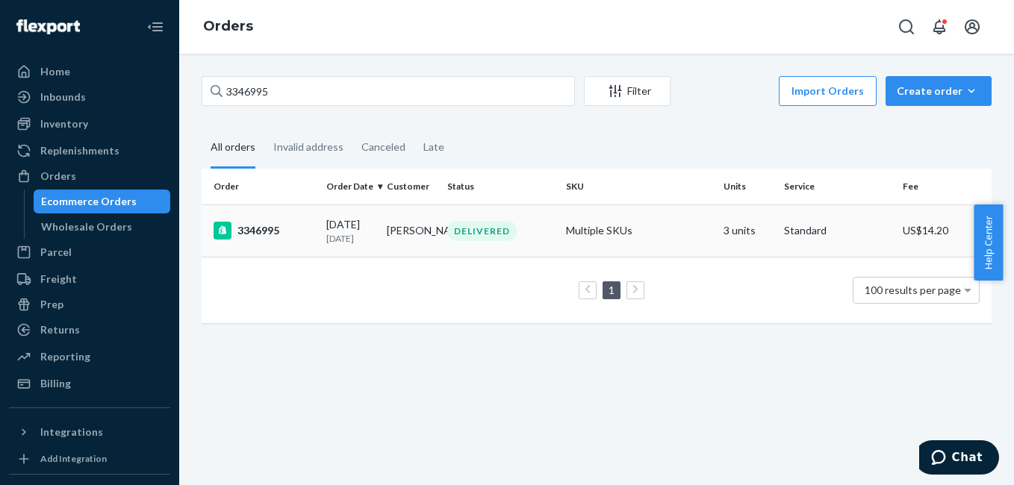
click at [257, 234] on div "3346995" at bounding box center [264, 231] width 101 height 18
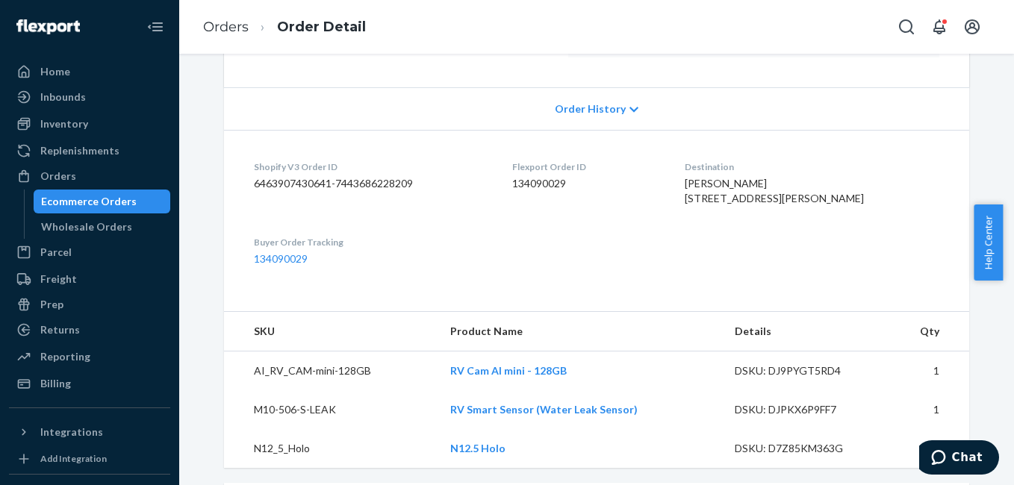
scroll to position [257, 0]
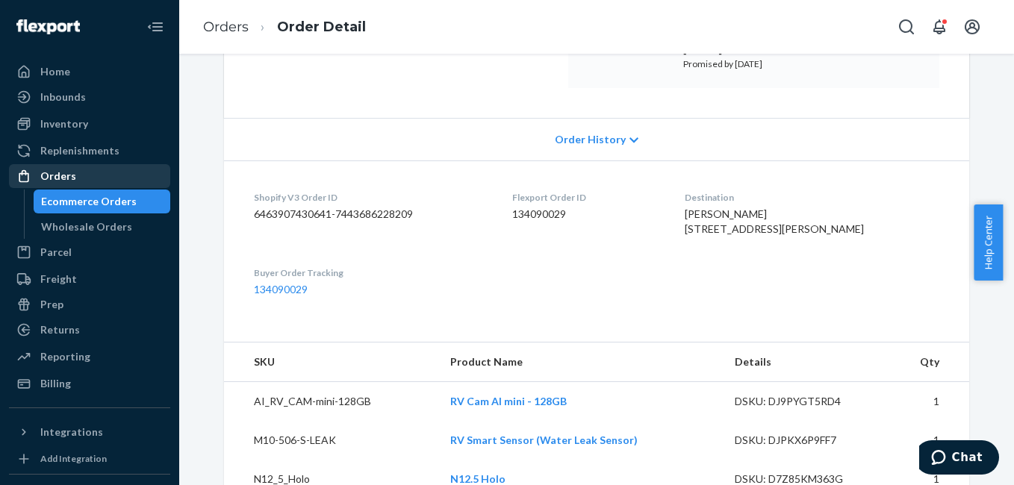
click at [88, 178] on div "Orders" at bounding box center [89, 176] width 158 height 21
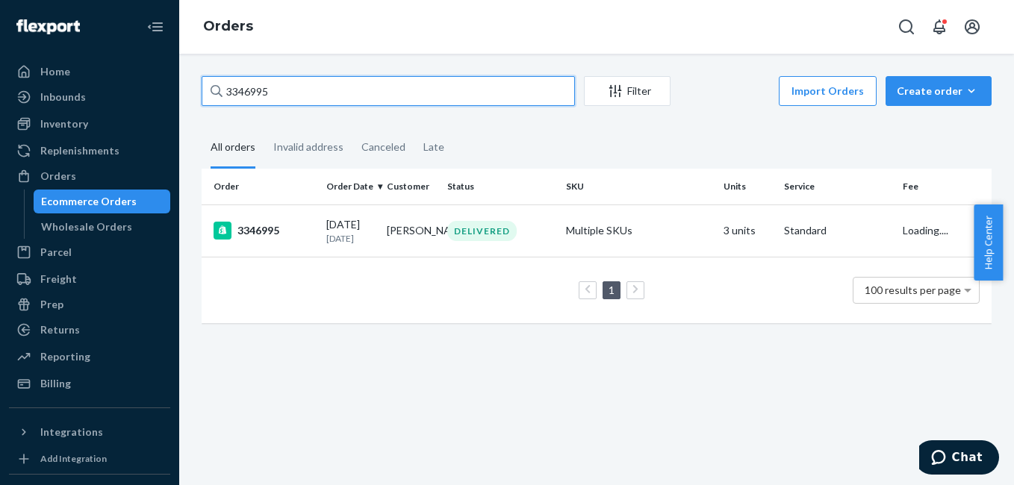
click at [314, 86] on input "3346995" at bounding box center [388, 91] width 373 height 30
paste input "38058"
type input "3338058"
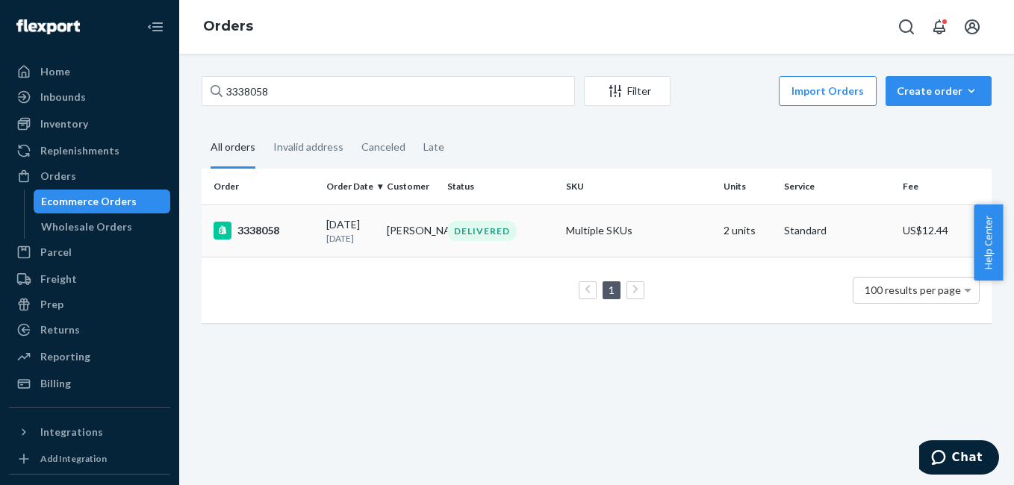
click at [261, 236] on div "3338058" at bounding box center [264, 231] width 101 height 18
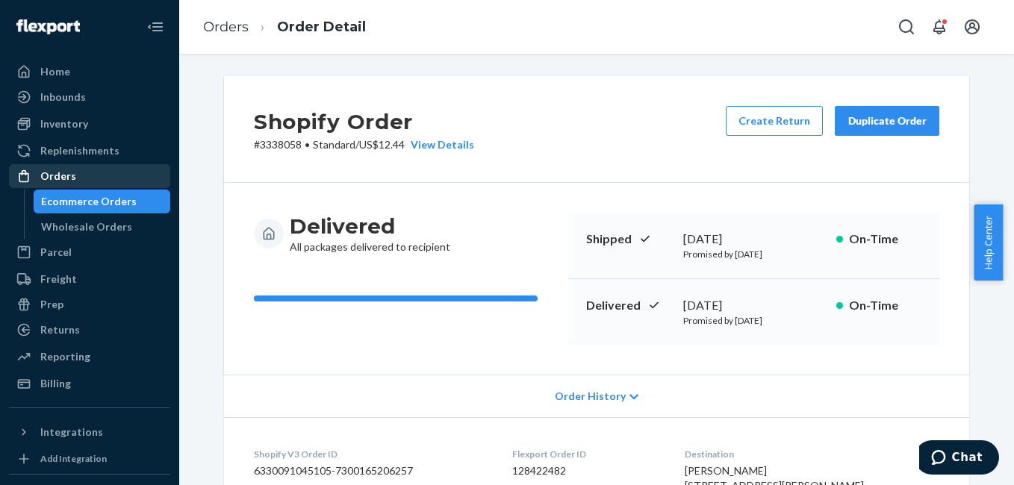
click at [81, 177] on div "Orders" at bounding box center [89, 176] width 158 height 21
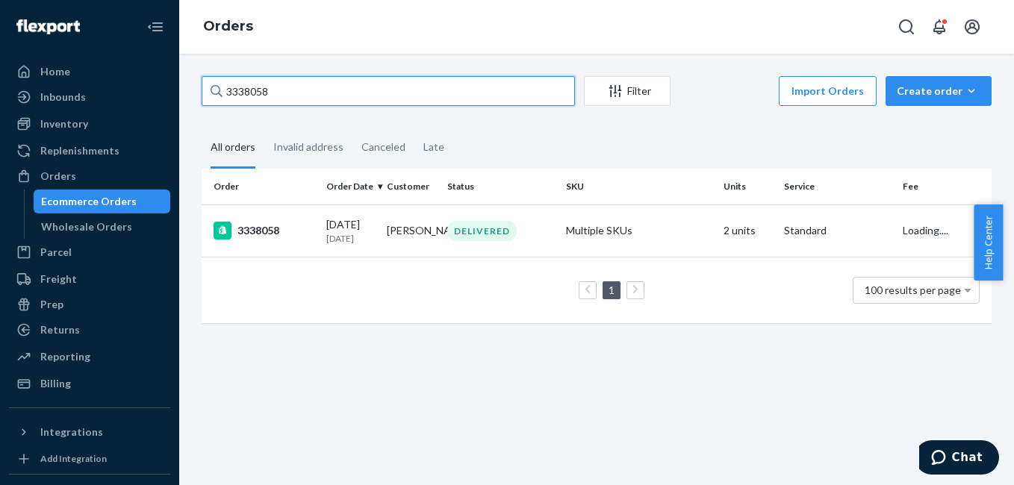
click at [263, 91] on input "3338058" at bounding box center [388, 91] width 373 height 30
paste input "46777"
type input "3346777"
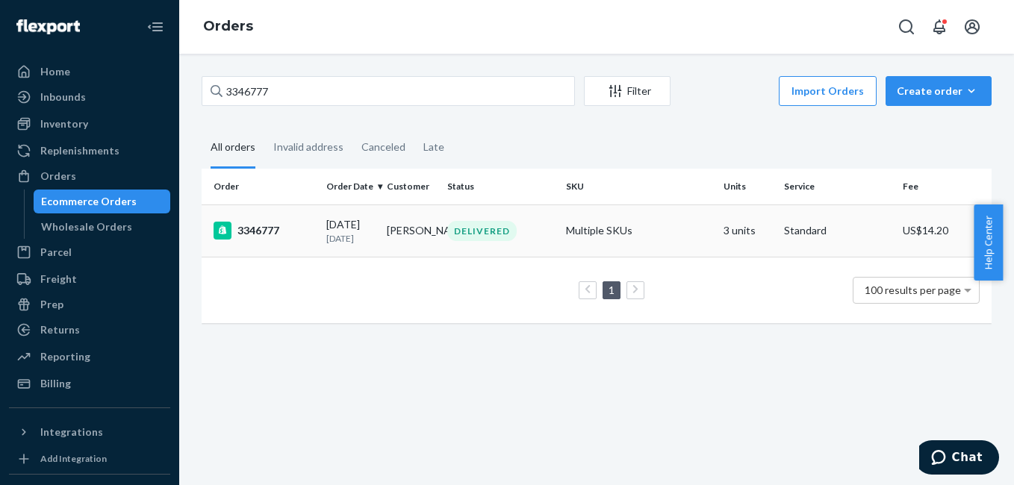
click at [267, 233] on div "3346777" at bounding box center [264, 231] width 101 height 18
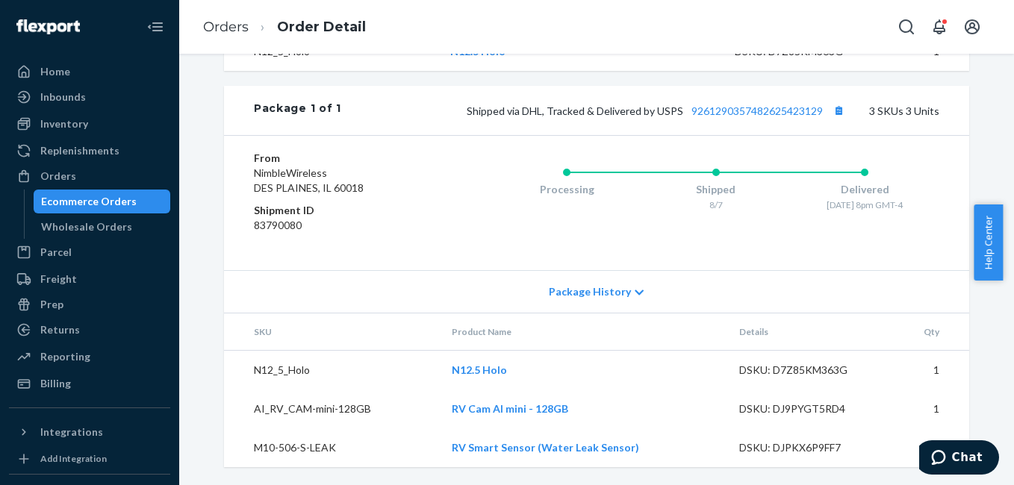
scroll to position [715, 0]
click at [90, 129] on div "Inventory" at bounding box center [89, 123] width 158 height 21
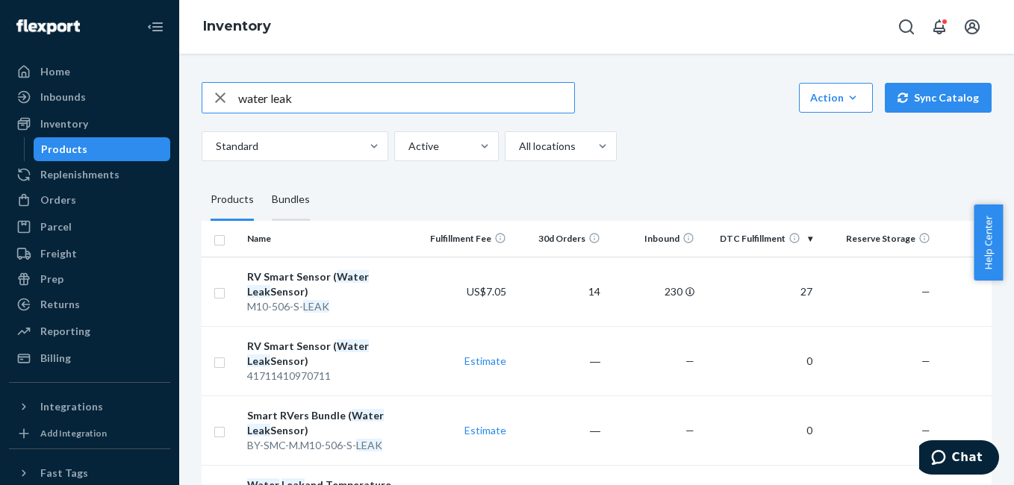
click at [285, 197] on div "Bundles" at bounding box center [291, 200] width 38 height 42
click at [263, 179] on input "Bundles" at bounding box center [263, 179] width 0 height 0
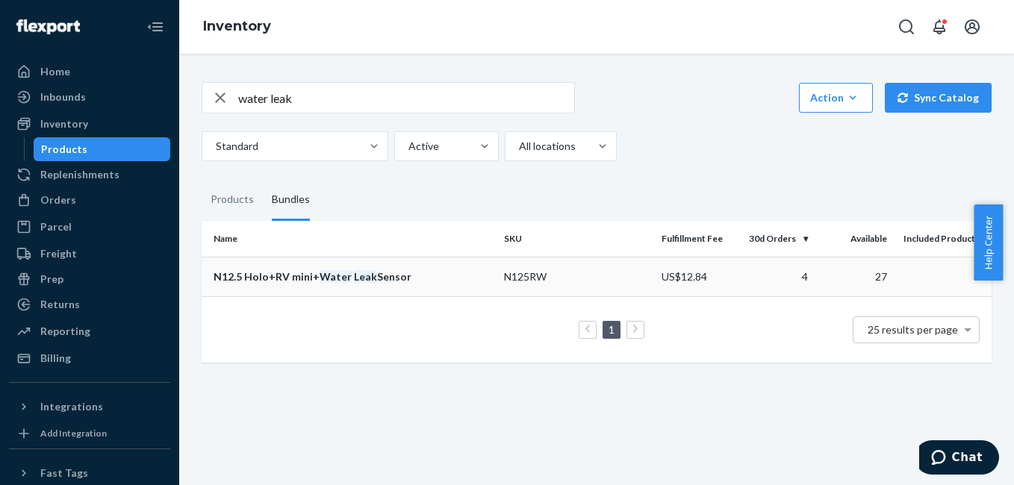
click at [296, 279] on div "N12.5 Holo+RV mini+ Water Leak Sensor" at bounding box center [353, 277] width 279 height 15
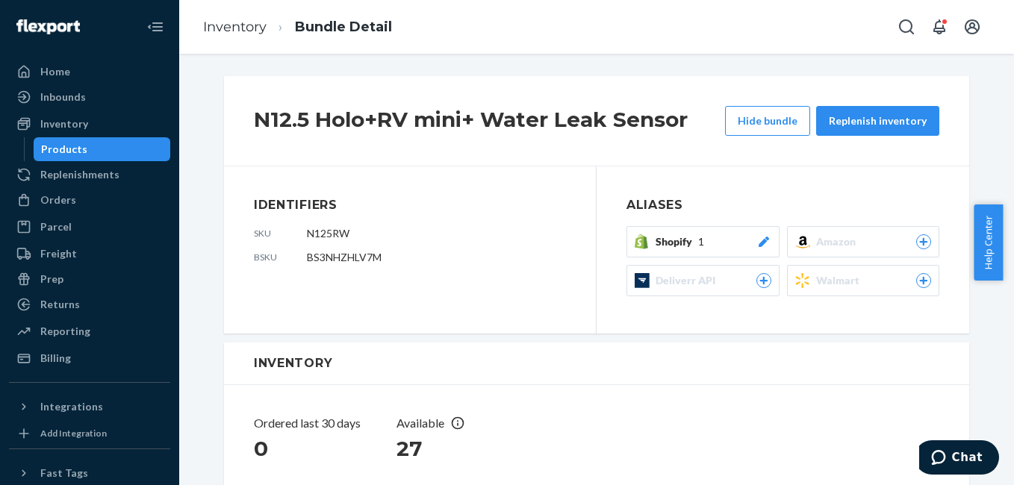
click at [760, 238] on icon at bounding box center [763, 242] width 10 height 10
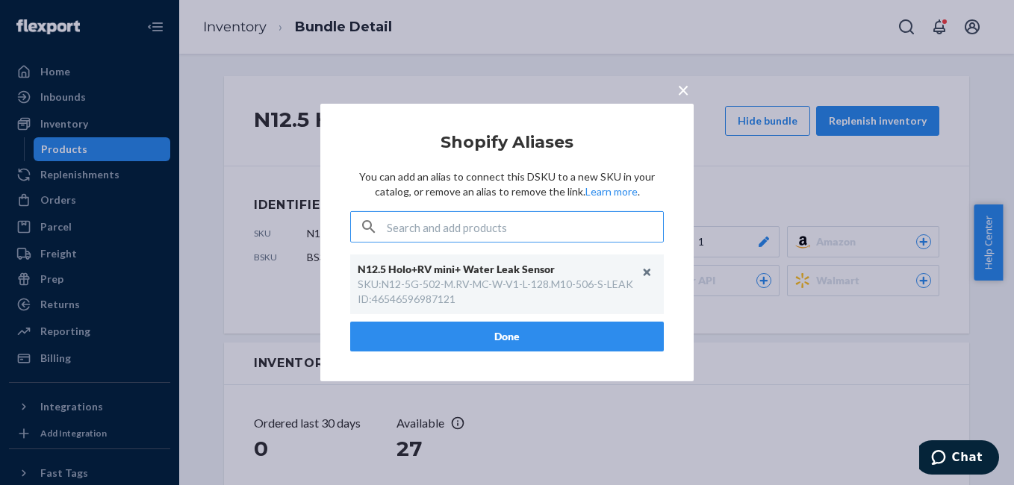
paste input "46546596987121"
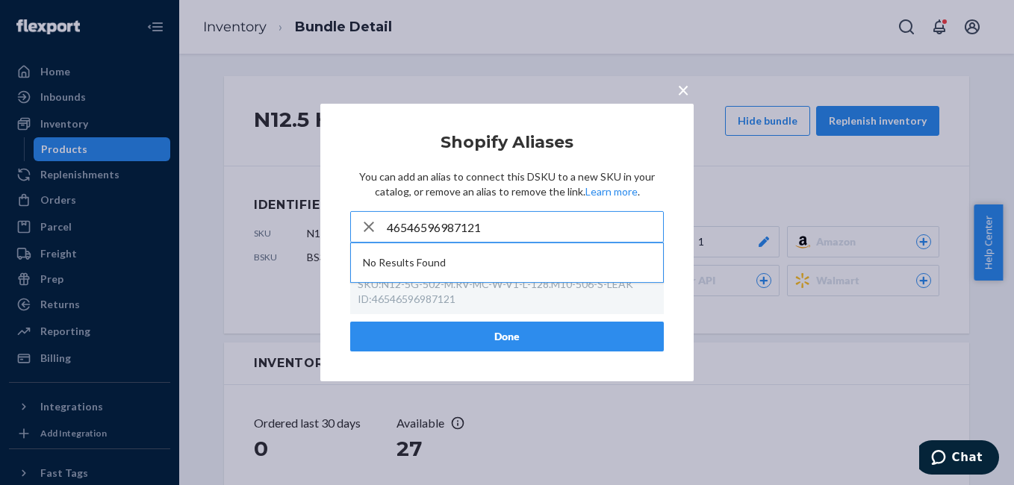
type input "46546596987121"
click at [372, 225] on icon "button" at bounding box center [369, 227] width 10 height 10
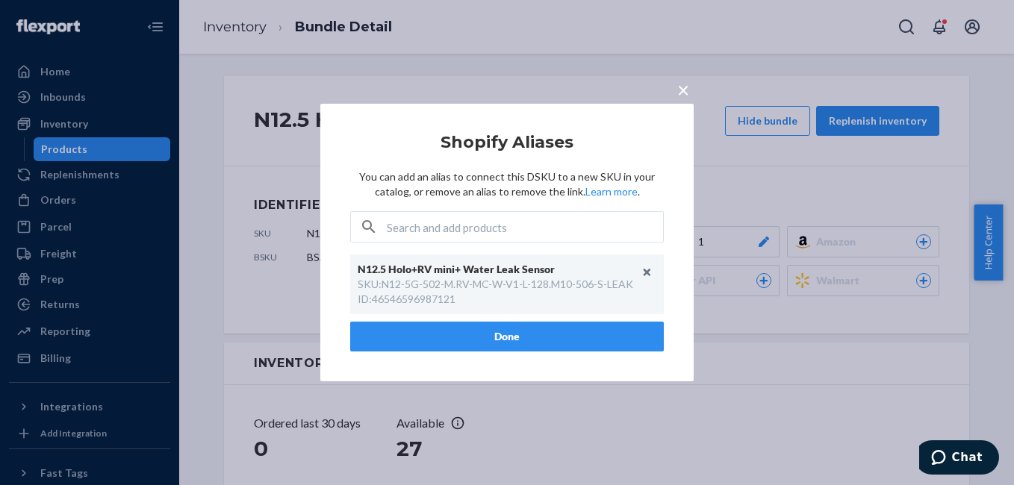
click at [682, 88] on span "×" at bounding box center [683, 89] width 12 height 25
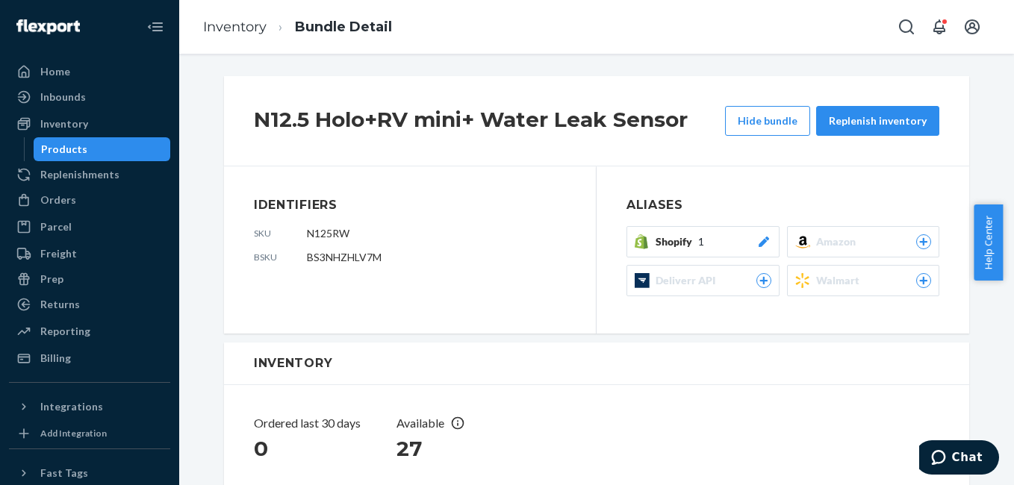
click at [756, 239] on icon at bounding box center [763, 242] width 15 height 10
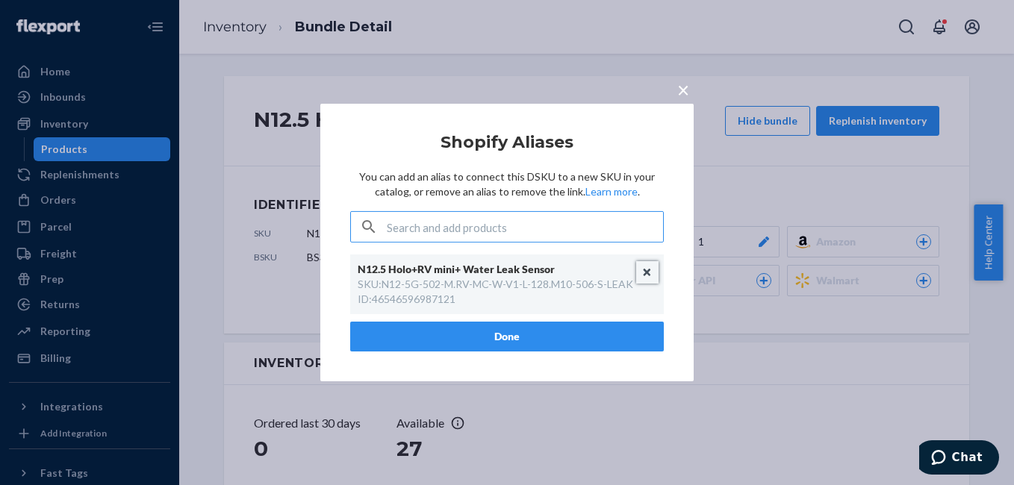
click at [641, 273] on button "Unlink" at bounding box center [647, 272] width 22 height 22
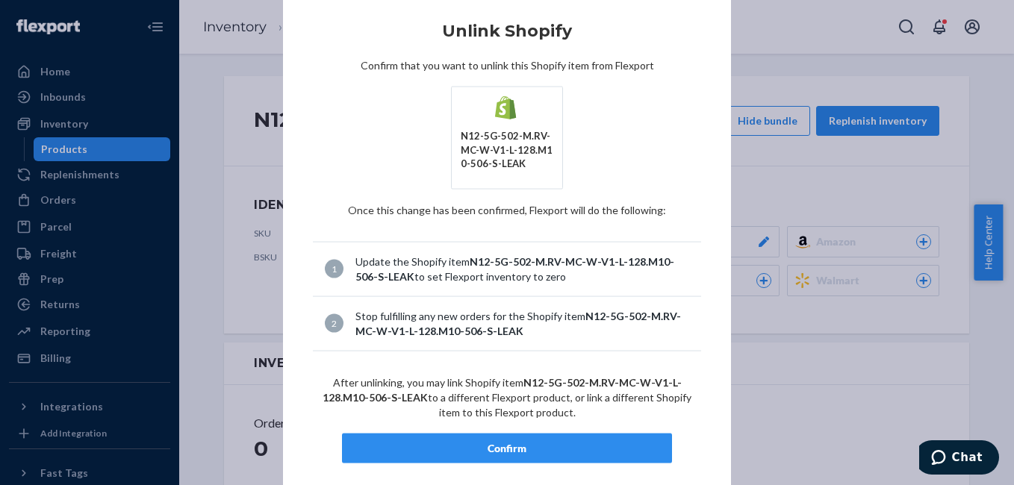
click at [529, 449] on div "Confirm" at bounding box center [507, 448] width 305 height 15
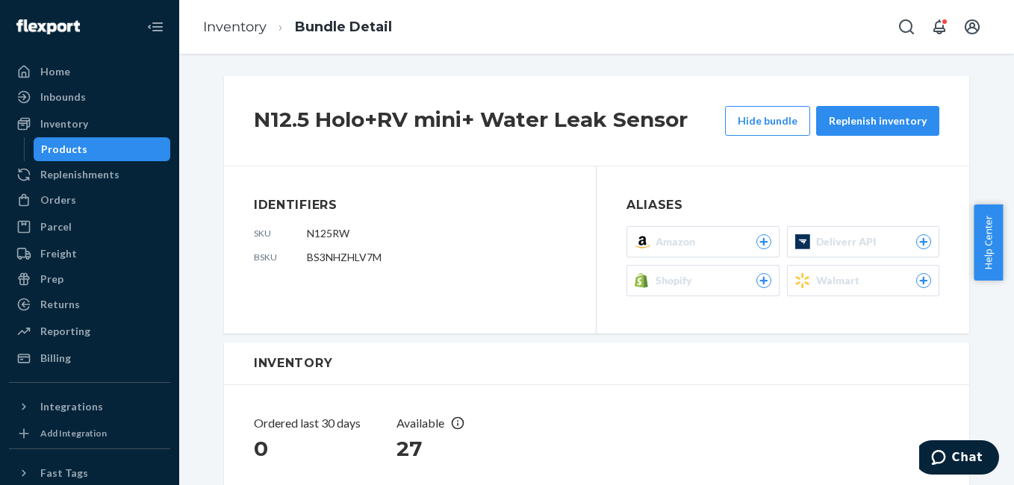
click at [234, 37] on li "Inventory" at bounding box center [234, 27] width 63 height 19
click at [774, 133] on button "Hide bundle" at bounding box center [767, 121] width 85 height 30
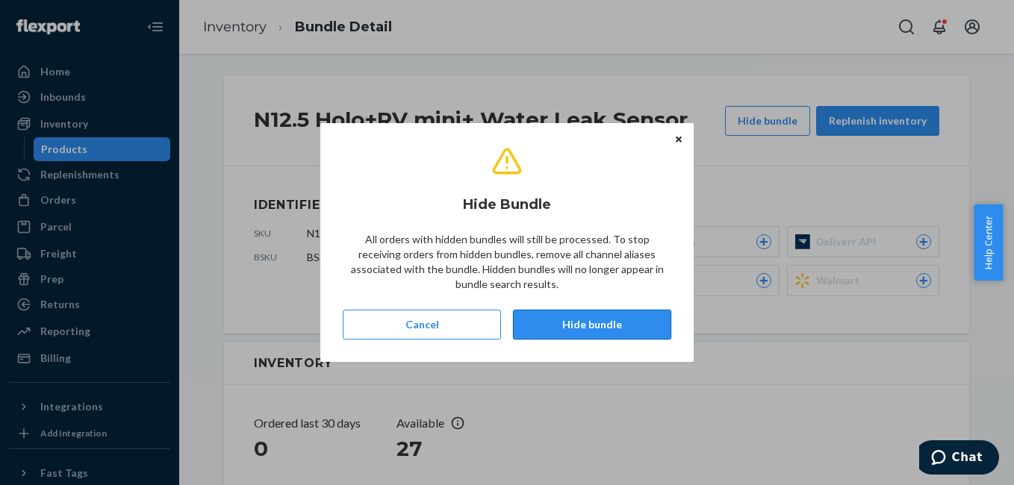
click at [624, 323] on button "Hide bundle" at bounding box center [592, 325] width 158 height 30
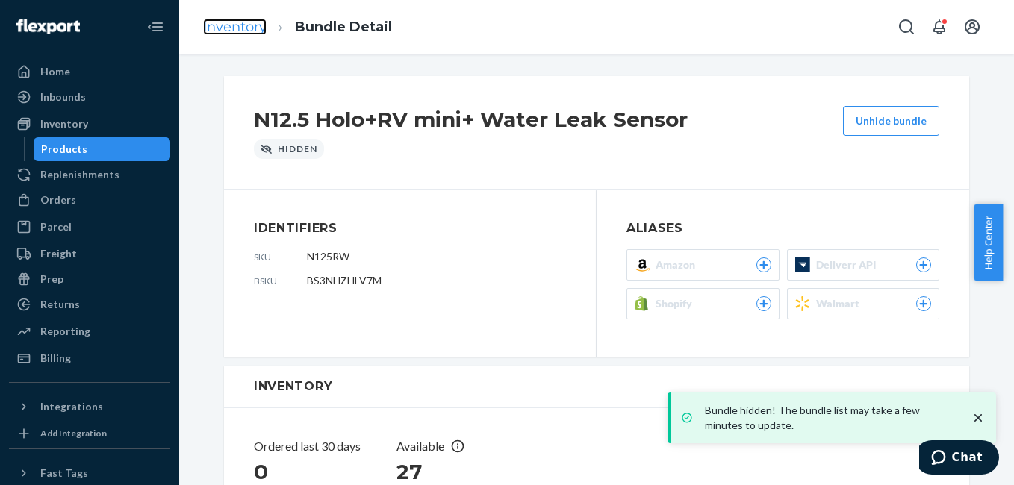
click at [221, 30] on link "Inventory" at bounding box center [234, 27] width 63 height 16
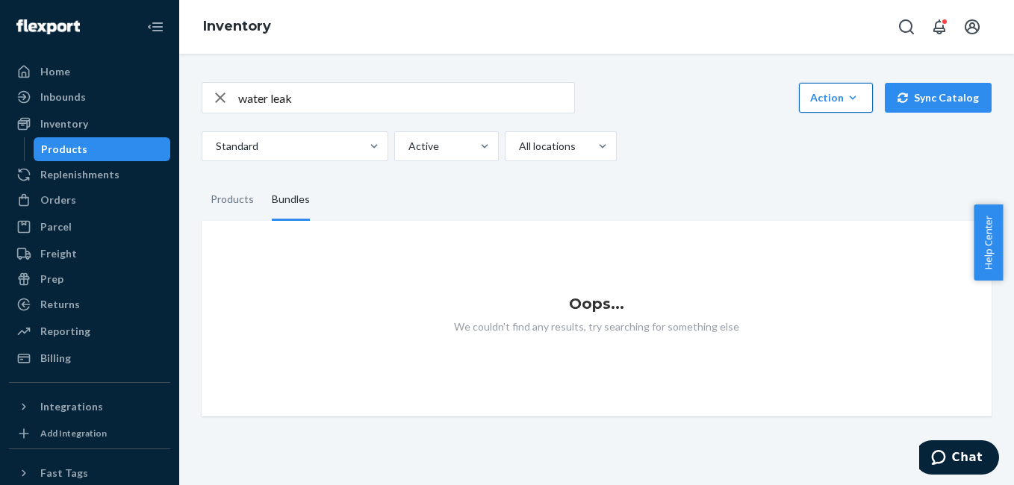
click at [834, 100] on div "Action" at bounding box center [836, 97] width 52 height 15
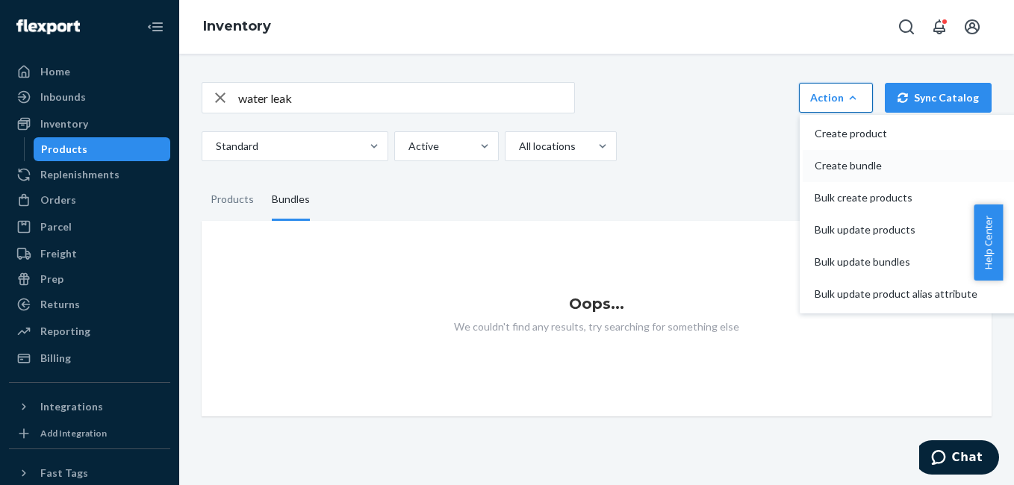
click at [834, 165] on span "Create bundle" at bounding box center [896, 166] width 163 height 10
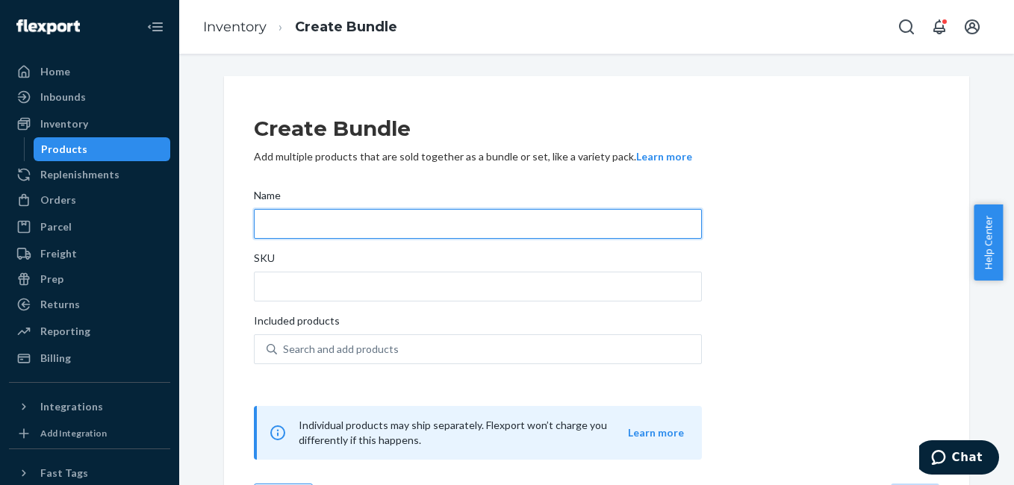
click at [335, 226] on input "Name" at bounding box center [478, 224] width 448 height 30
type input "N12HRW"
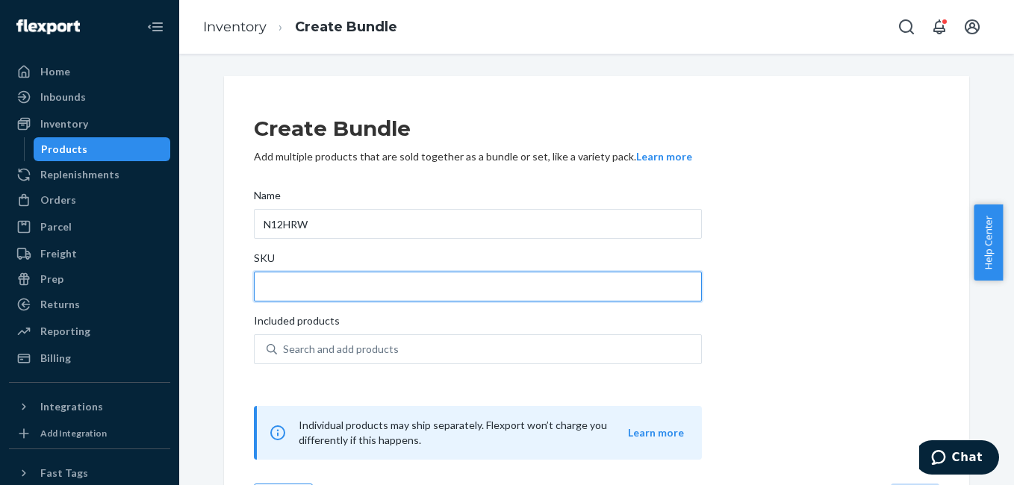
click at [295, 283] on input "SKU" at bounding box center [478, 287] width 448 height 30
click at [264, 293] on input "SKU" at bounding box center [478, 287] width 448 height 30
type input "!"
type input "N"
type input "W"
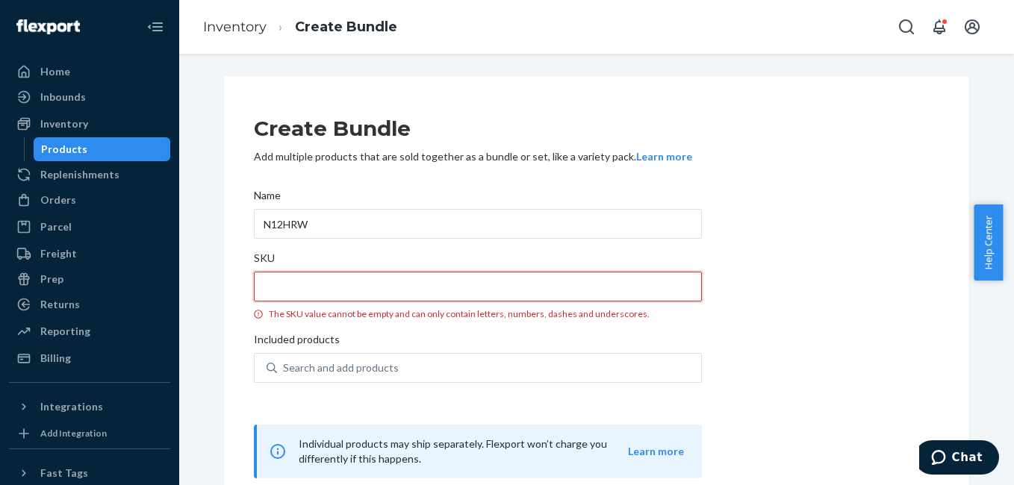
type input "C"
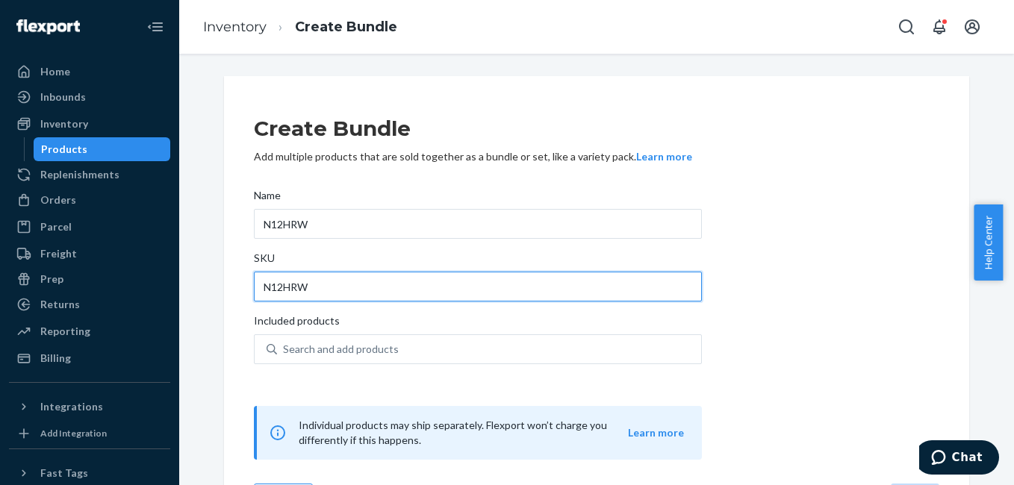
type input "N12HRW"
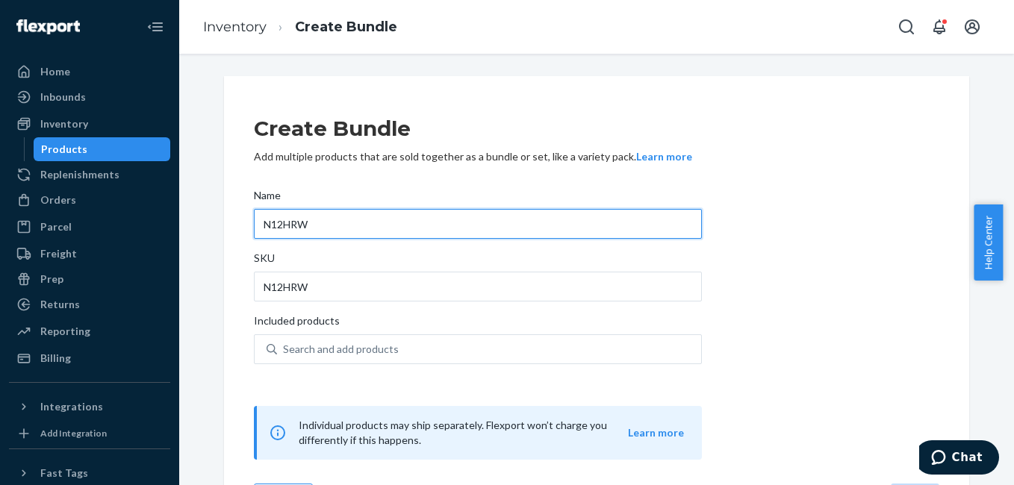
drag, startPoint x: 288, startPoint y: 225, endPoint x: 311, endPoint y: 228, distance: 23.4
click at [311, 228] on input "N12HRW" at bounding box center [478, 224] width 448 height 30
type input "N12H+RV+Water Leak"
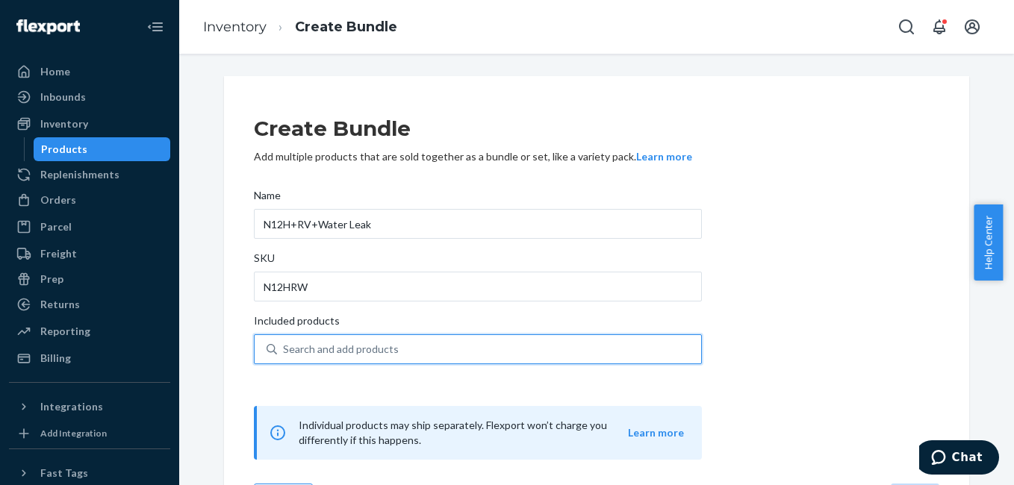
click at [351, 349] on div "Search and add products" at bounding box center [341, 349] width 116 height 15
click at [284, 349] on input "0 results available. Use Up and Down to choose options, press Enter to select t…" at bounding box center [283, 349] width 1 height 15
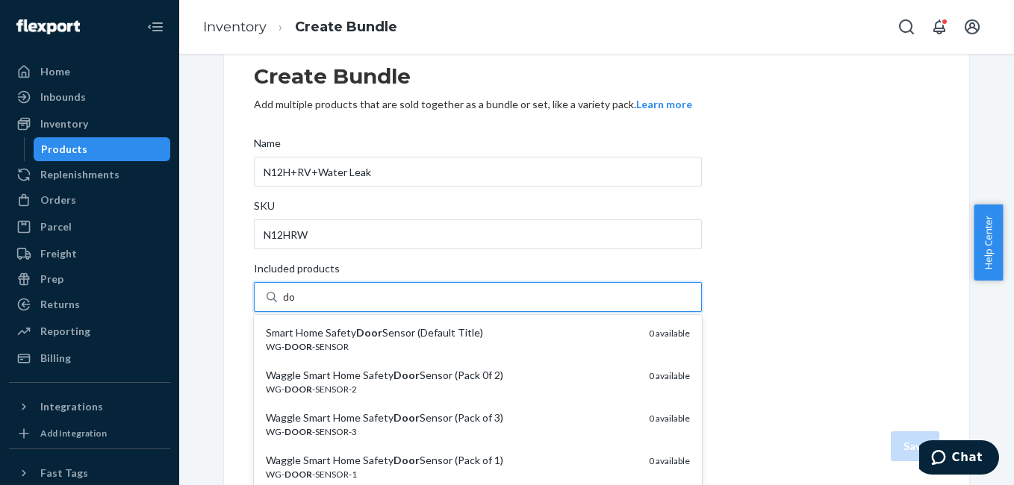
type input "d"
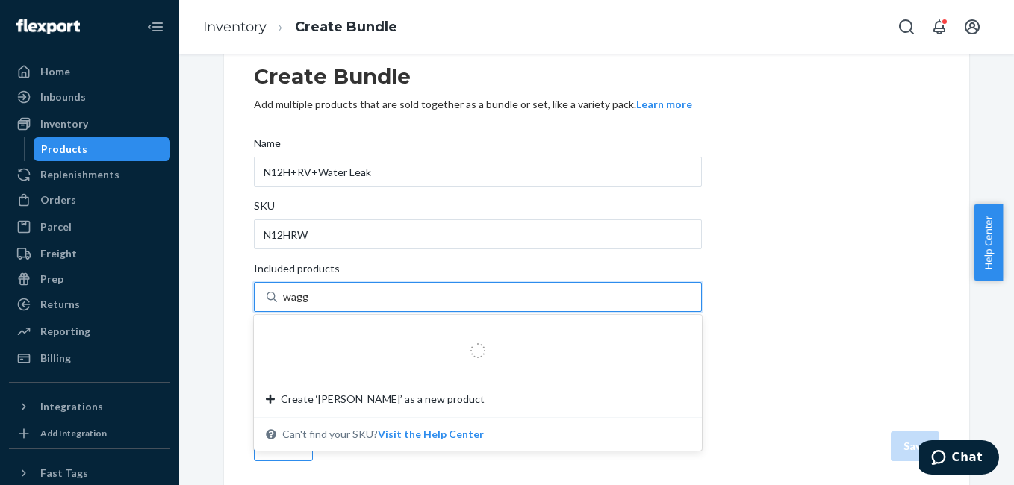
type input "waggle"
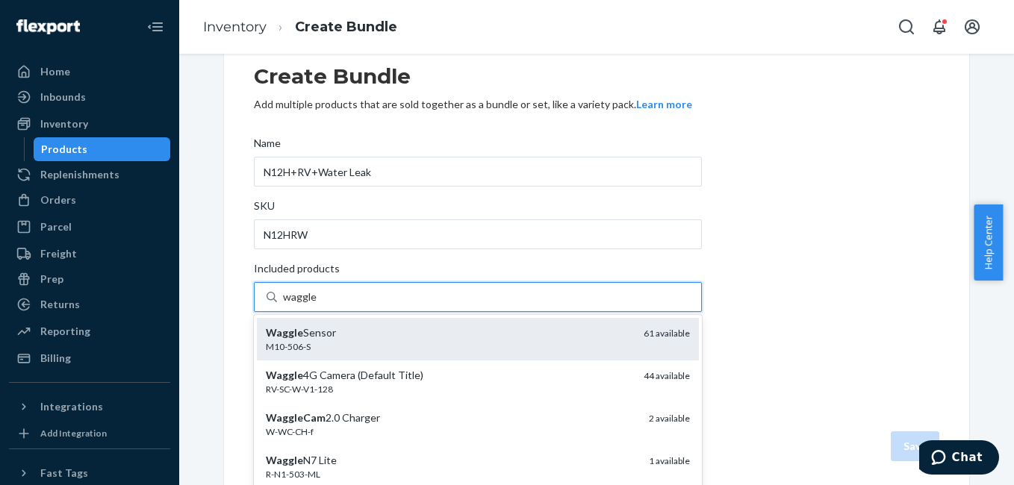
click at [341, 333] on div "Waggle Sensor" at bounding box center [449, 333] width 366 height 15
click at [317, 305] on input "waggle" at bounding box center [300, 297] width 34 height 15
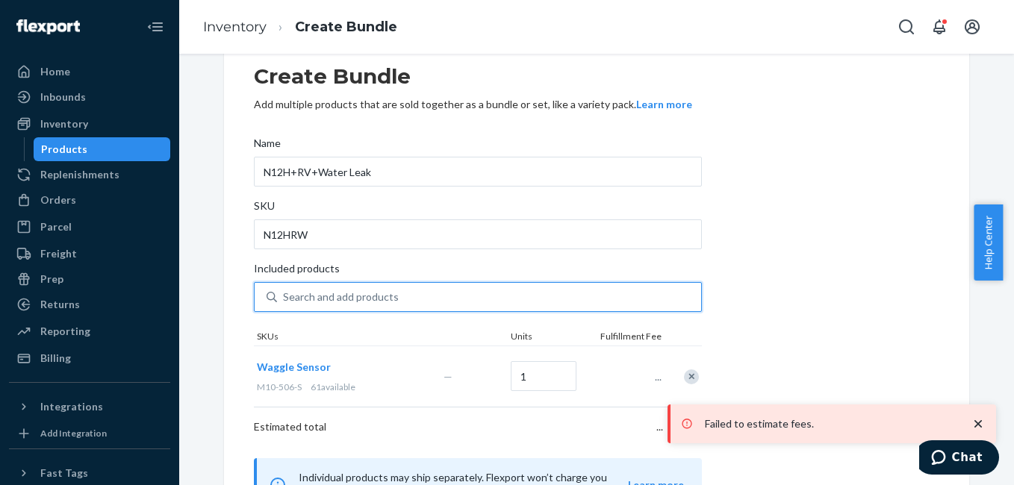
click at [344, 289] on div "Search and add products" at bounding box center [489, 297] width 424 height 27
click at [284, 290] on input "0 results available. Select is focused ,type to refine list, press Down to open…" at bounding box center [283, 297] width 1 height 15
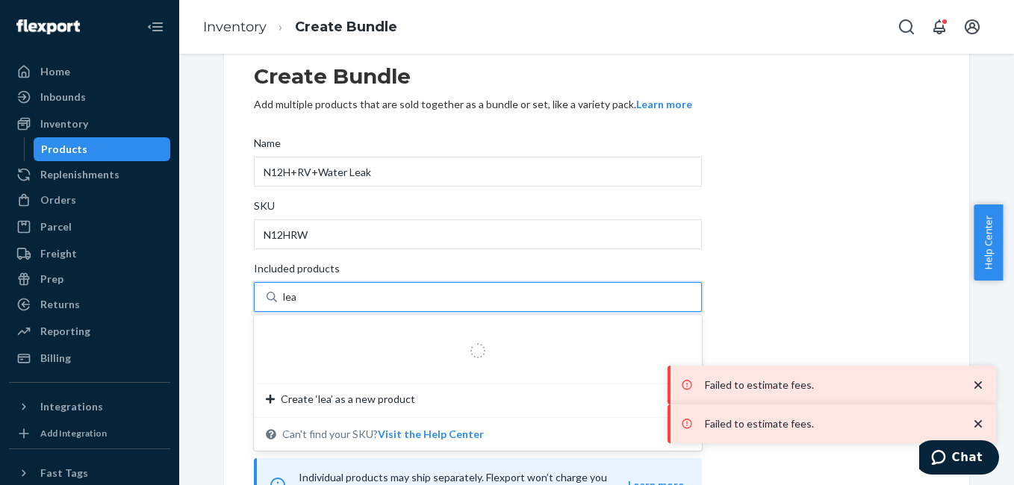
type input "leak"
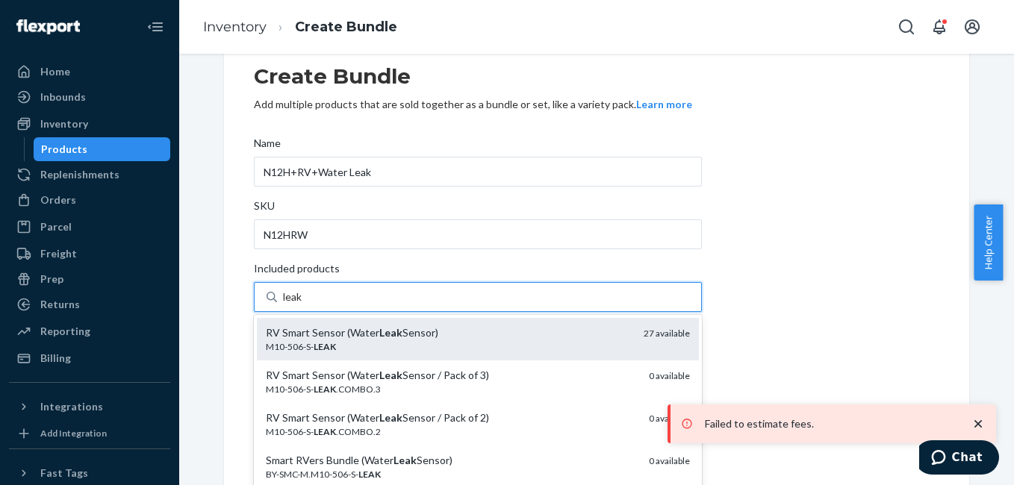
click at [346, 332] on div "RV Smart Sensor (Water Leak Sensor)" at bounding box center [449, 333] width 366 height 15
click at [303, 305] on input "leak" at bounding box center [293, 297] width 20 height 15
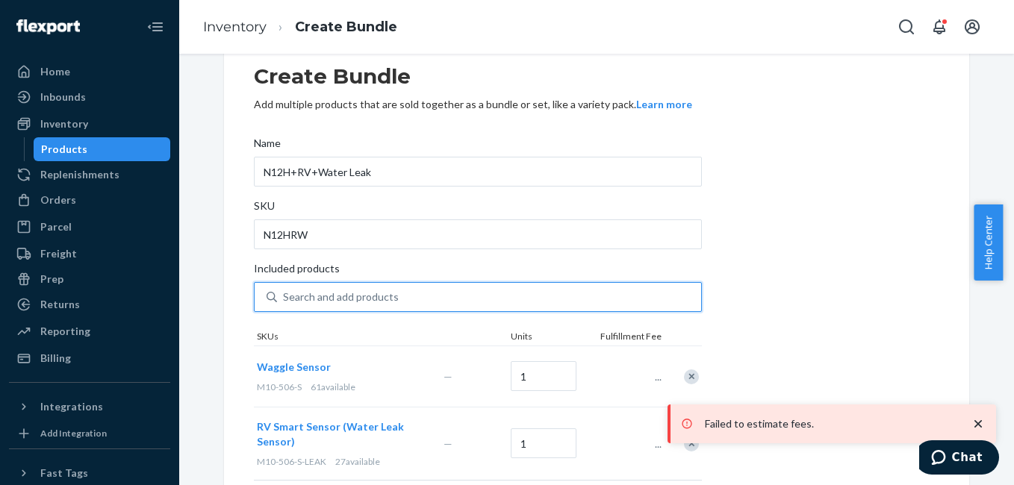
click at [333, 297] on div "Search and add products" at bounding box center [341, 297] width 116 height 15
click at [284, 297] on input "0 results available. Select is focused ,type to refine list, press Down to open…" at bounding box center [283, 297] width 1 height 15
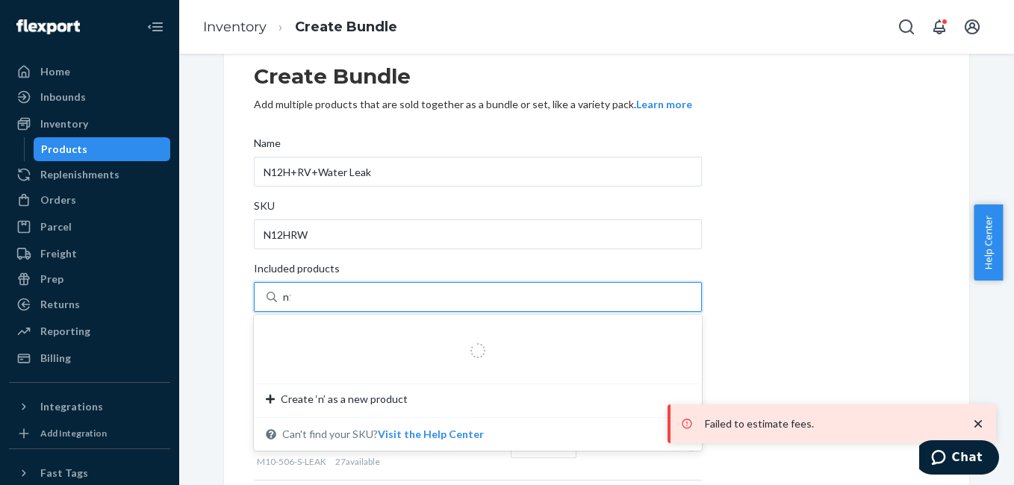
type input "n12"
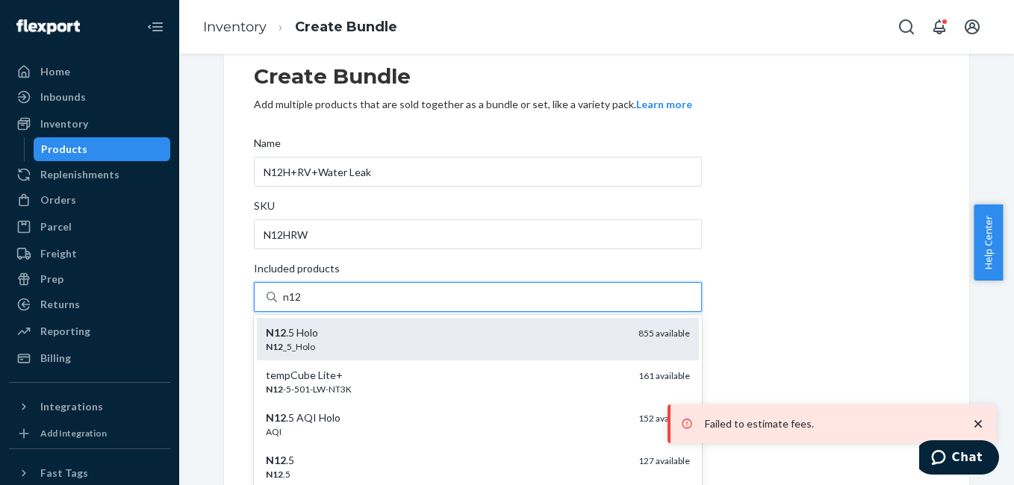
click at [316, 333] on div "N12 .5 Holo" at bounding box center [446, 333] width 361 height 15
click at [302, 305] on input "n12" at bounding box center [292, 297] width 19 height 15
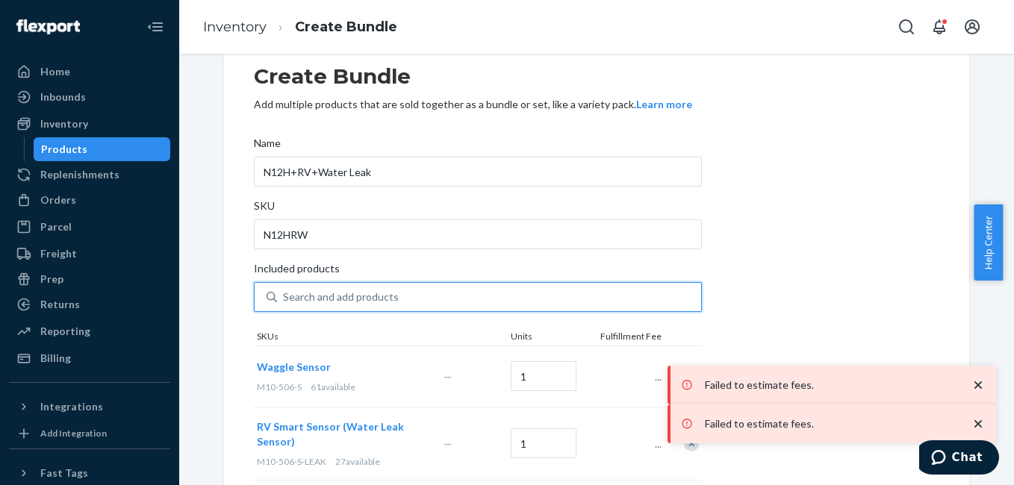
click at [328, 304] on div "Search and add products" at bounding box center [341, 297] width 116 height 15
click at [284, 304] on input "0 results available. Use Up and Down to choose options, press Enter to select t…" at bounding box center [283, 297] width 1 height 15
type input "rv"
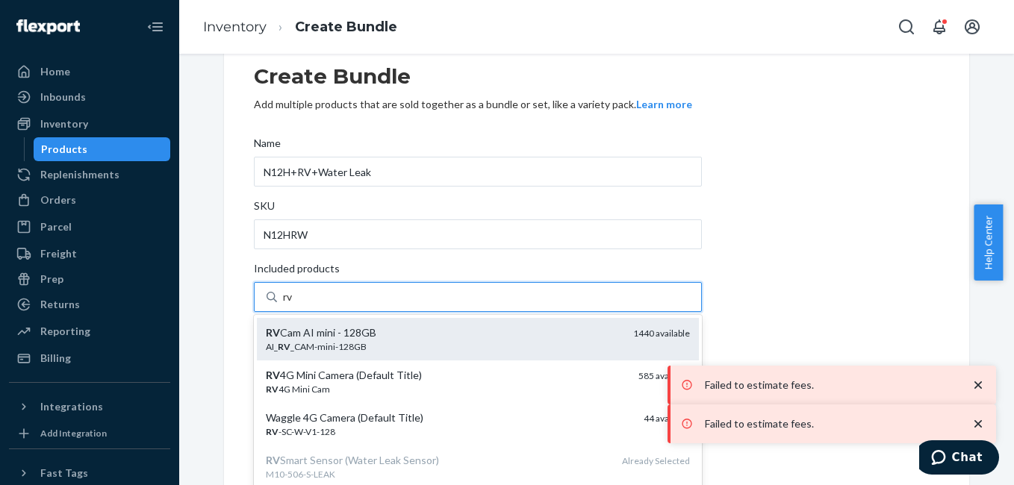
click at [335, 331] on div "RV Cam AI mini - 128GB" at bounding box center [443, 333] width 355 height 15
click at [294, 305] on input "rv" at bounding box center [288, 297] width 11 height 15
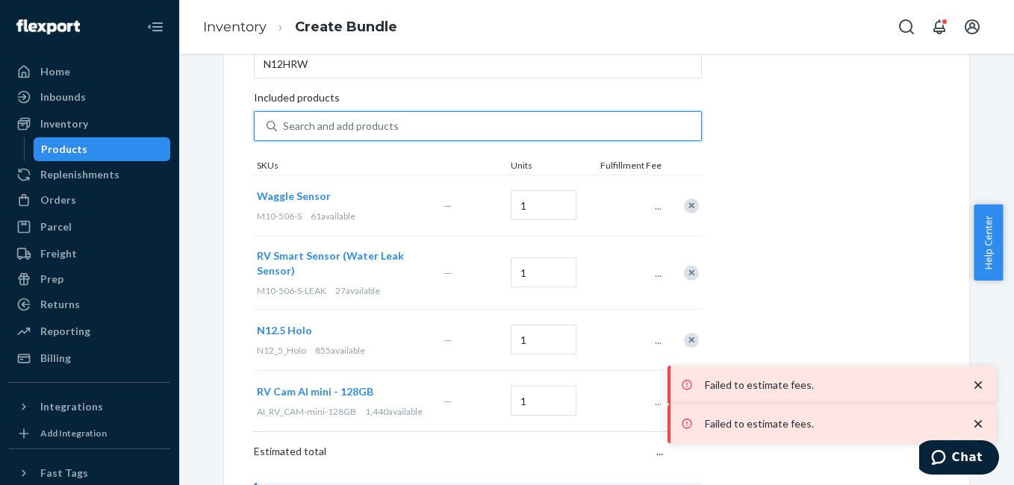
scroll to position [352, 0]
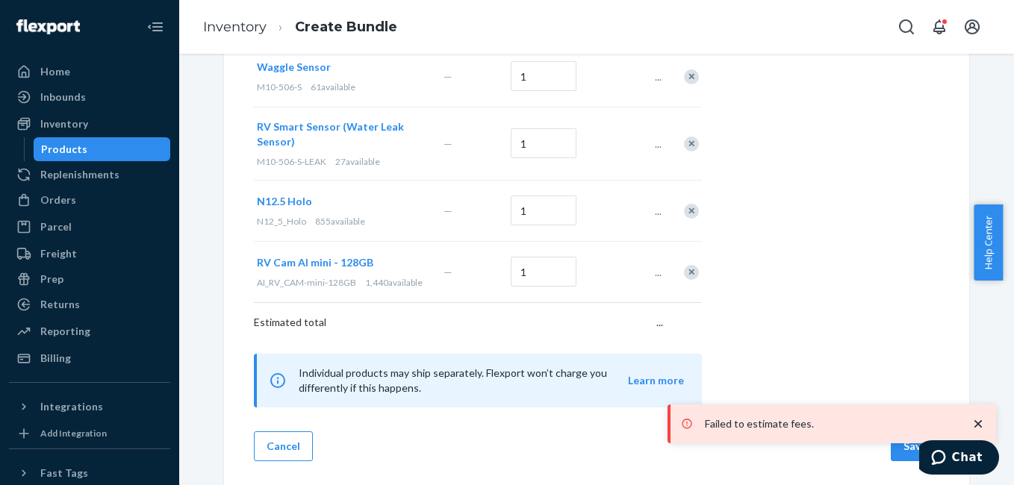
click at [980, 420] on icon "close toast" at bounding box center [978, 424] width 15 height 15
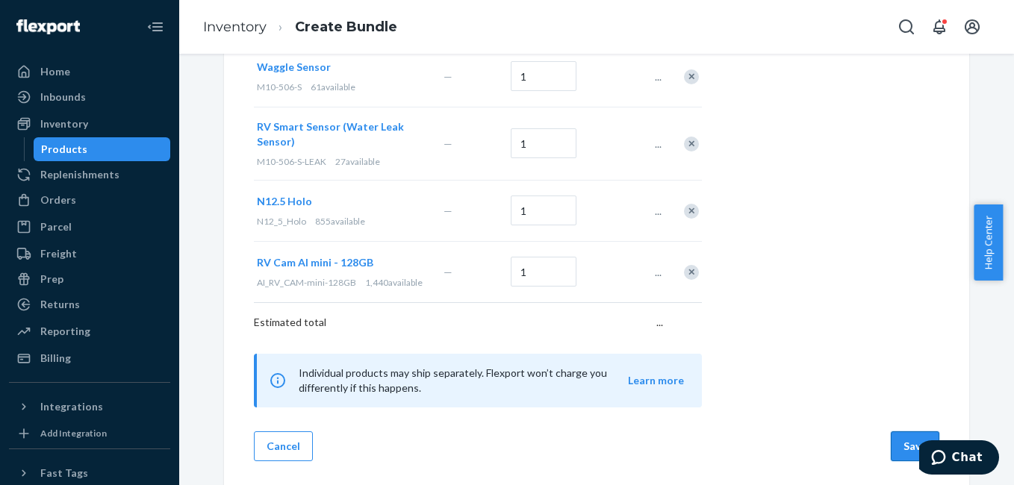
click at [901, 449] on button "Save" at bounding box center [915, 447] width 49 height 30
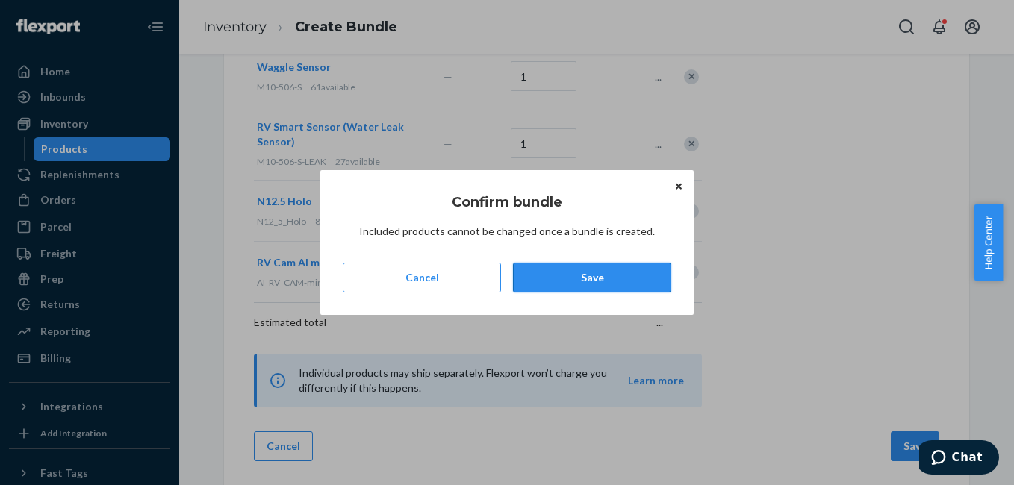
click at [570, 279] on button "Save" at bounding box center [592, 278] width 158 height 30
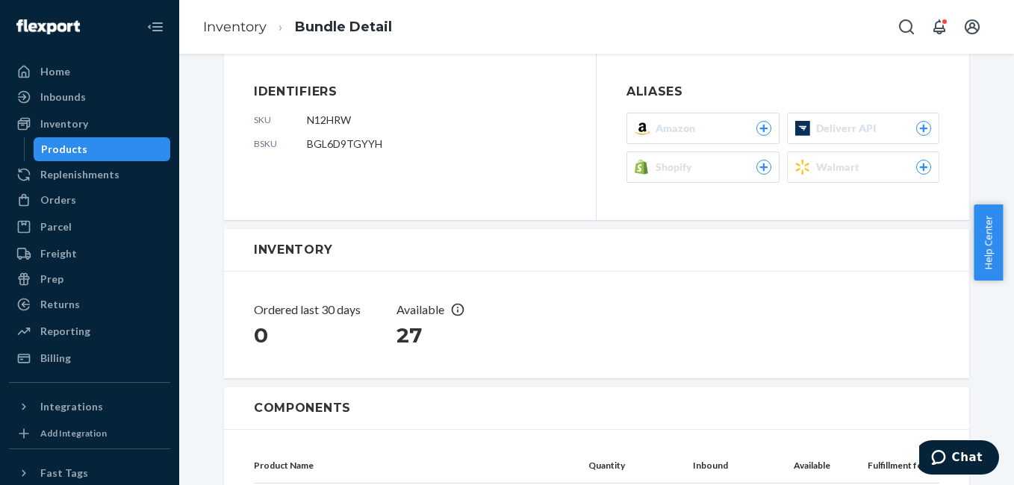
scroll to position [76, 0]
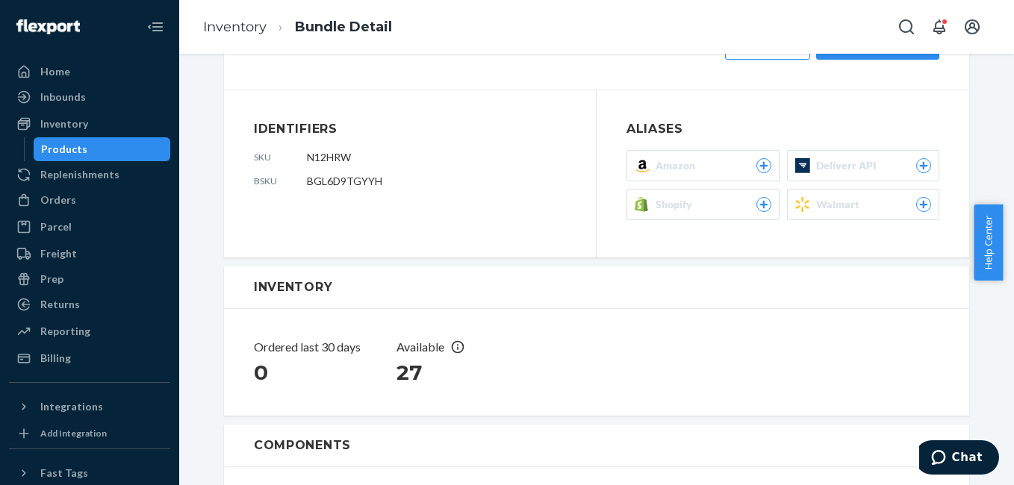
click at [756, 210] on div at bounding box center [763, 204] width 15 height 15
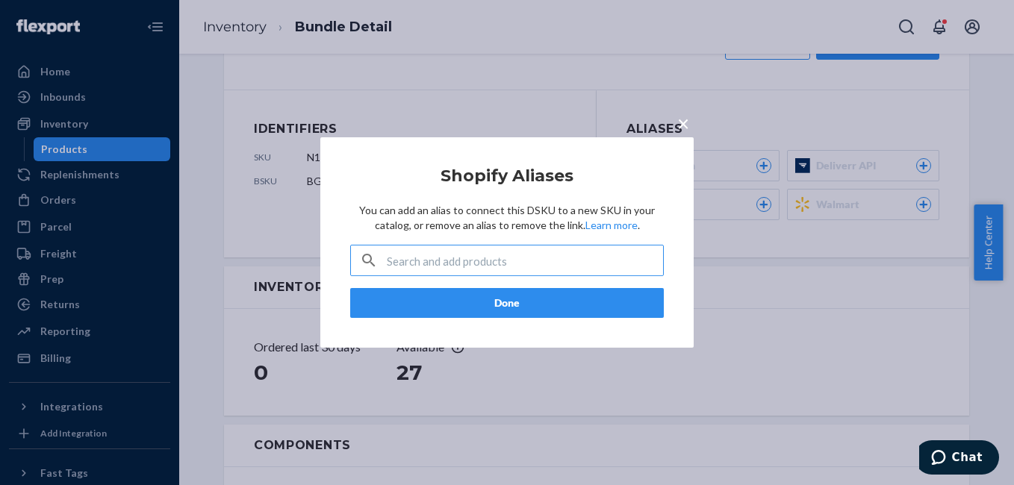
paste input "N12-5G-502-M.RV-MC-W-V1-L-128.M10-506-S-LEAK"
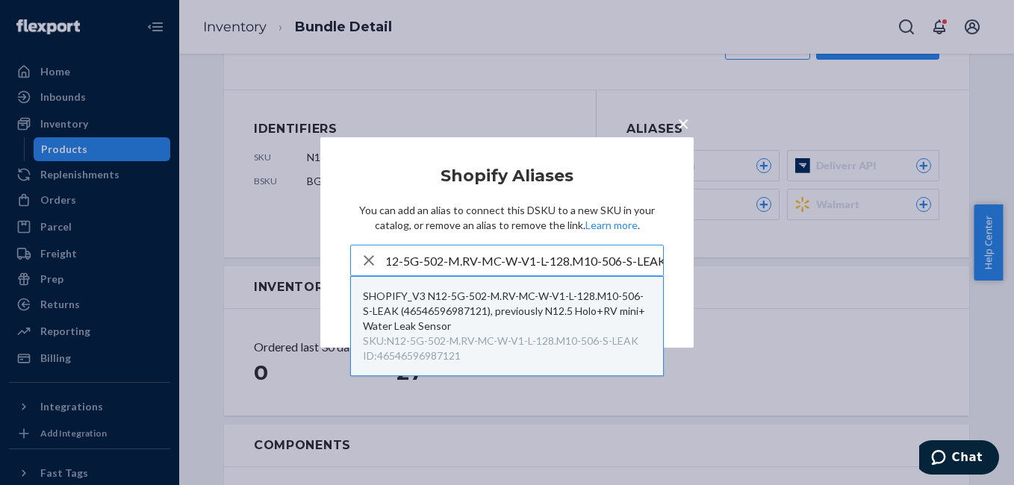
type input "N12-5G-502-M.RV-MC-W-V1-L-128.M10-506-S-LEAK"
click at [524, 338] on div "SKU : N12-5G-502-M.RV-MC-W-V1-L-128.M10-506-S-LEAK" at bounding box center [501, 341] width 276 height 15
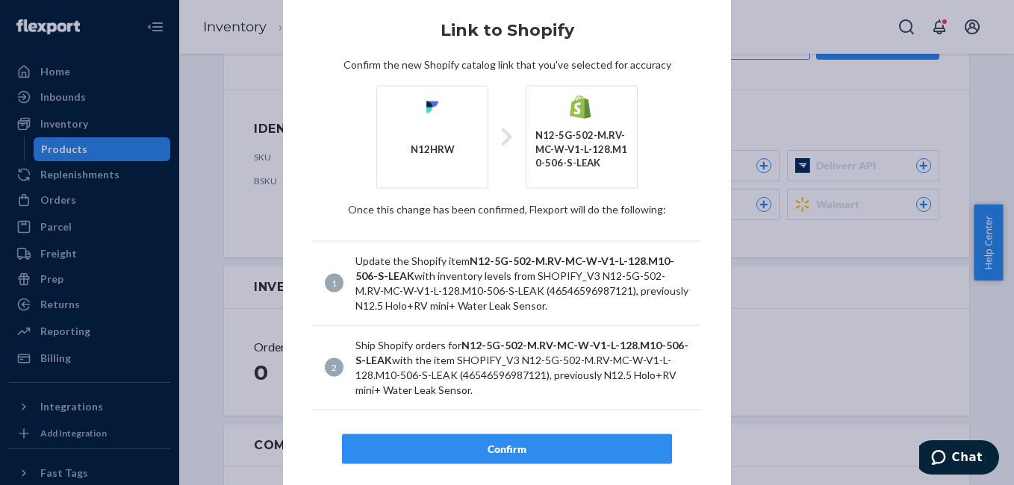
click at [541, 450] on div "Confirm" at bounding box center [507, 448] width 305 height 15
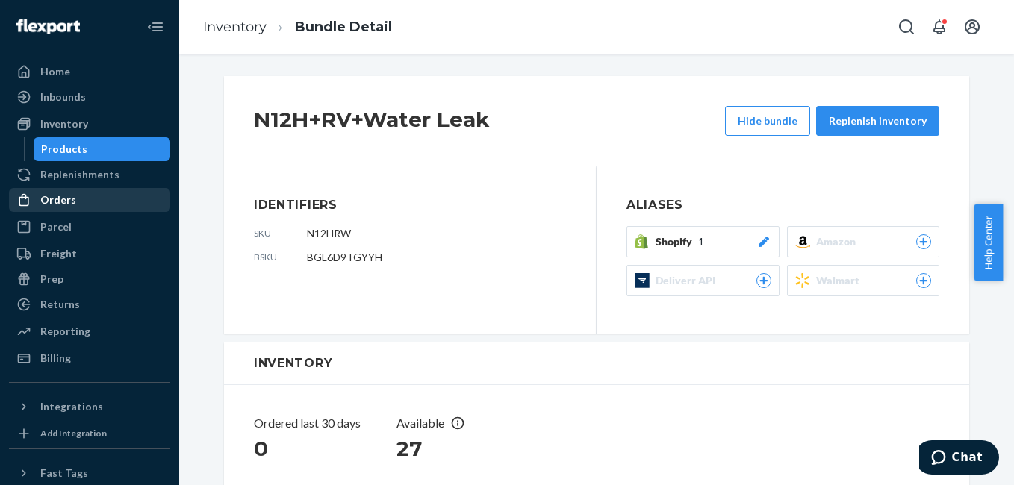
click at [84, 198] on div "Orders" at bounding box center [89, 200] width 158 height 21
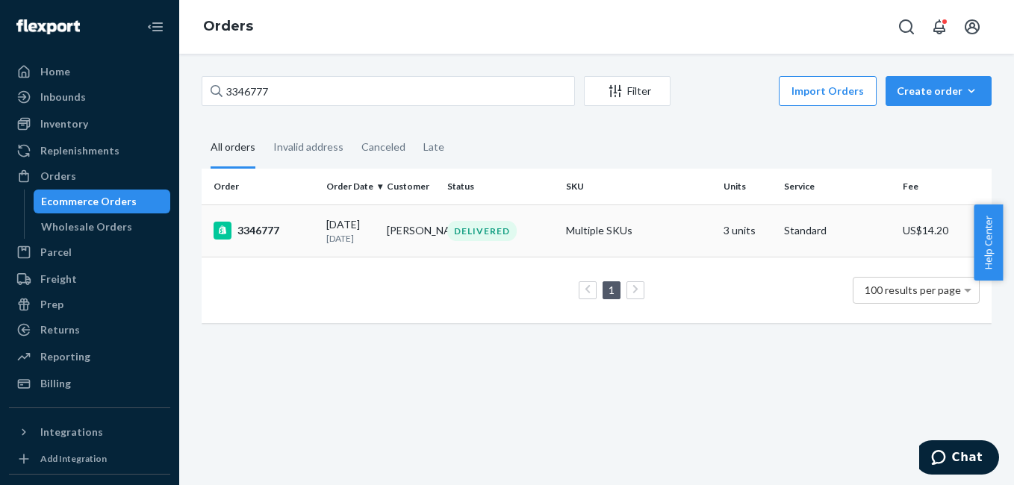
click at [264, 231] on div "3346777" at bounding box center [264, 231] width 101 height 18
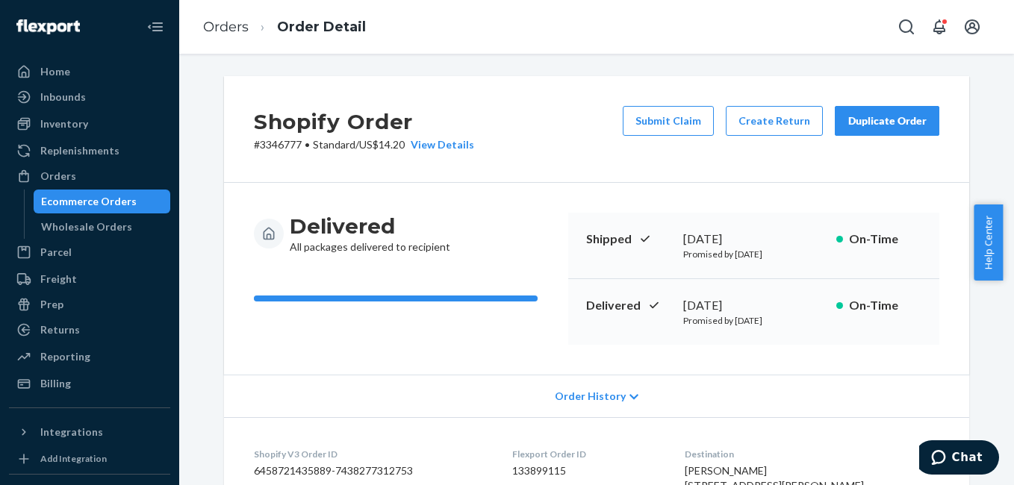
click at [871, 120] on div "Duplicate Order" at bounding box center [887, 120] width 79 height 15
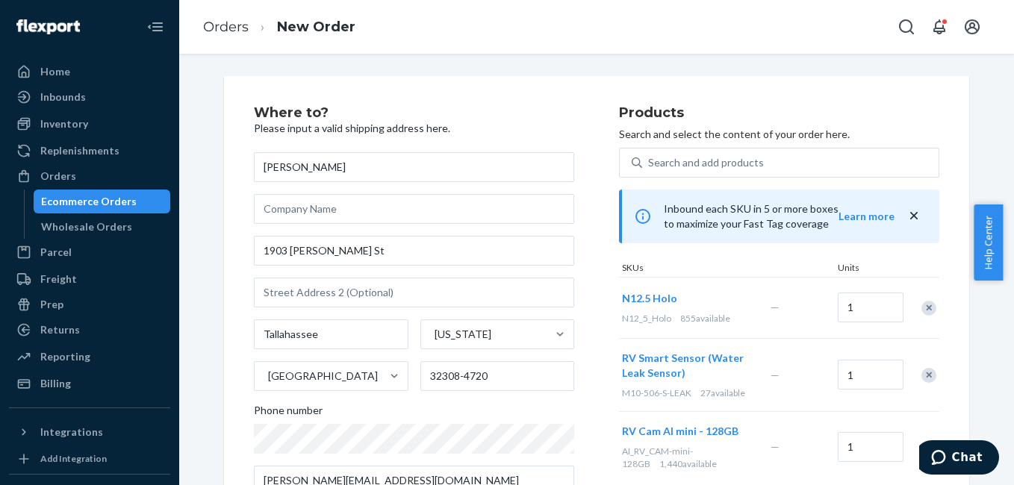
click at [926, 304] on div "Remove Item" at bounding box center [928, 308] width 15 height 15
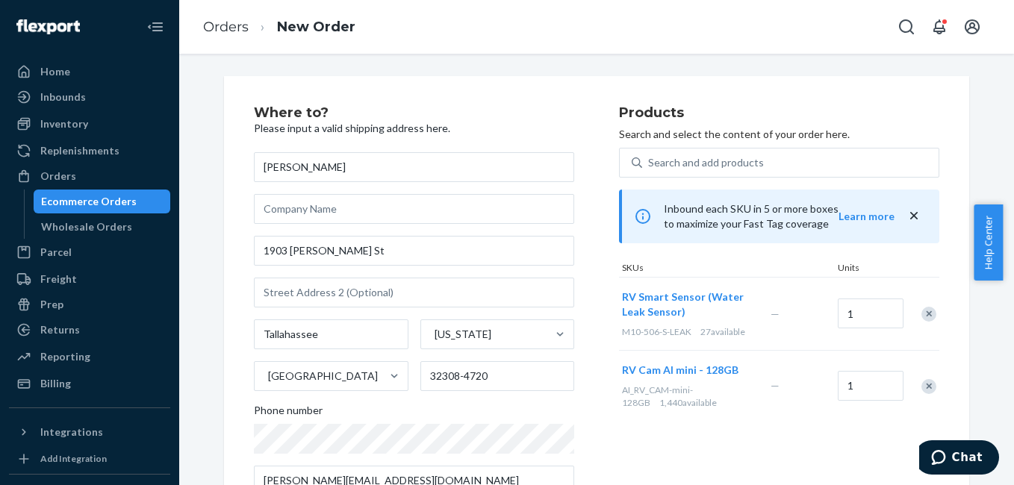
click at [927, 313] on div "Remove Item" at bounding box center [928, 314] width 15 height 15
click at [927, 312] on div "Remove Item" at bounding box center [928, 313] width 15 height 15
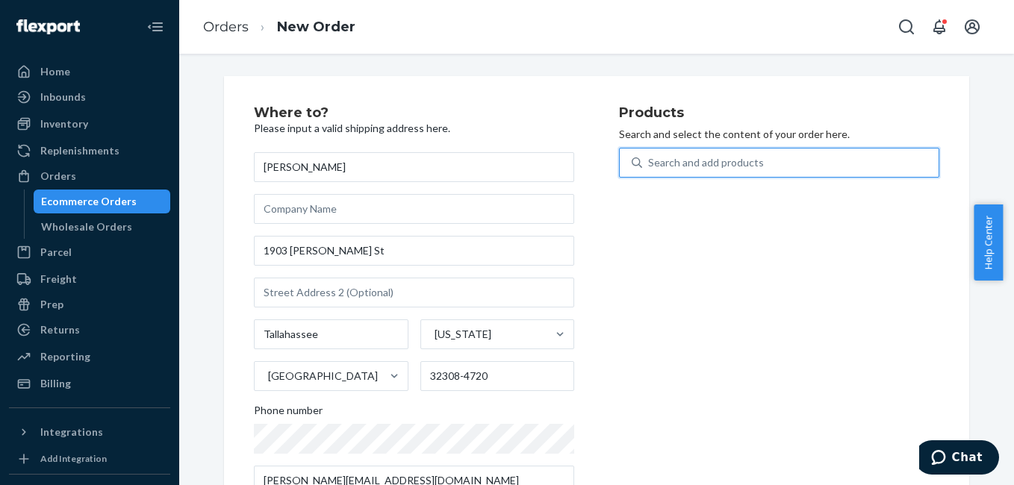
click at [723, 169] on div "Search and add products" at bounding box center [706, 162] width 116 height 15
click at [650, 169] on input "0 results available. Use Up and Down to choose options, press Enter to select t…" at bounding box center [648, 162] width 1 height 15
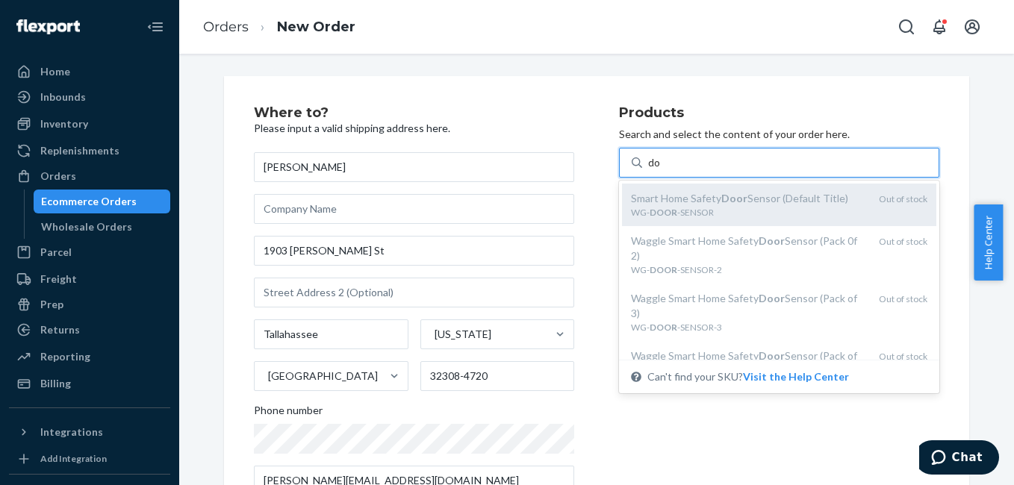
type input "d"
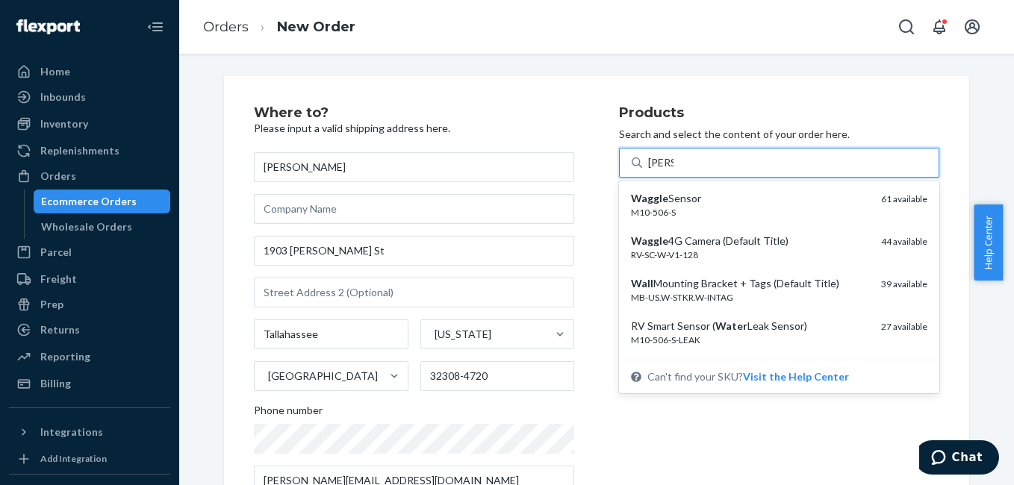
type input "waggl"
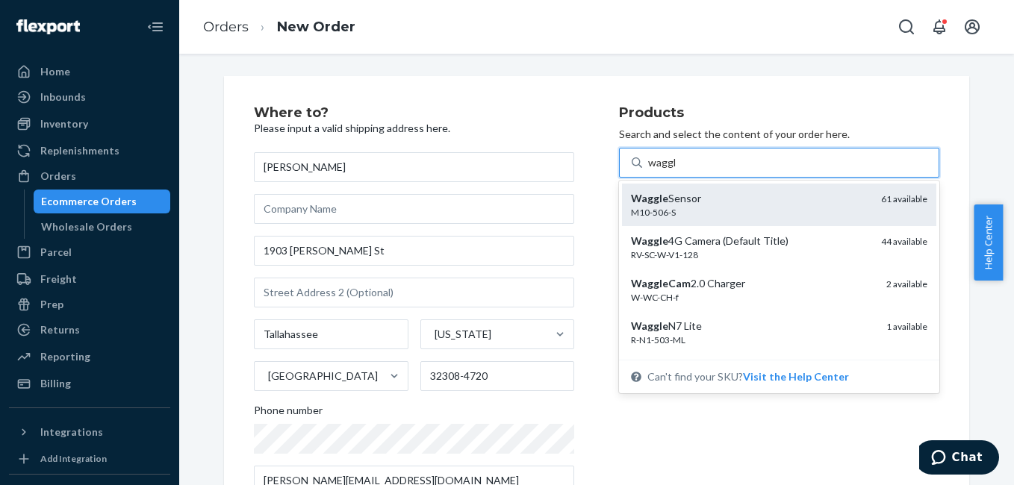
click at [723, 197] on div "Waggle Sensor" at bounding box center [750, 198] width 238 height 15
click at [677, 170] on input "waggl" at bounding box center [662, 162] width 28 height 15
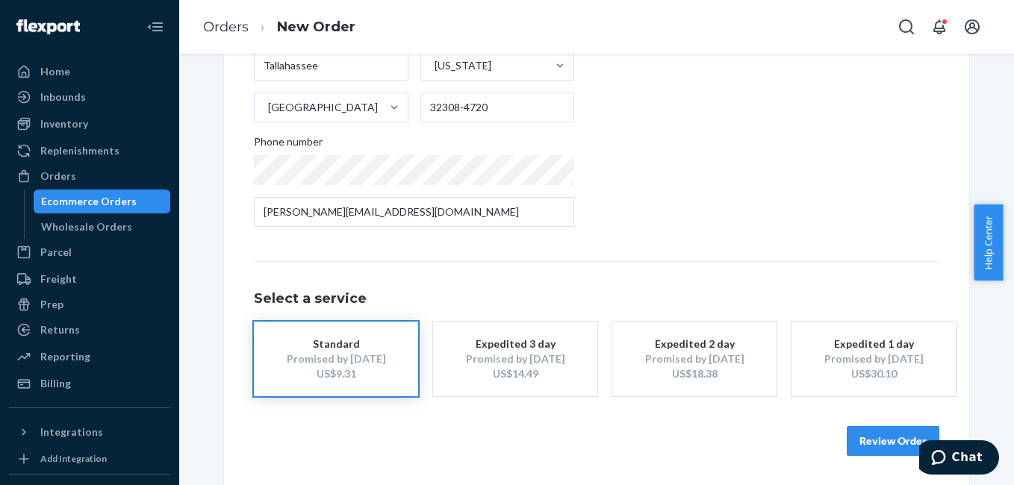
scroll to position [270, 0]
click at [879, 438] on button "Review Order" at bounding box center [893, 441] width 93 height 30
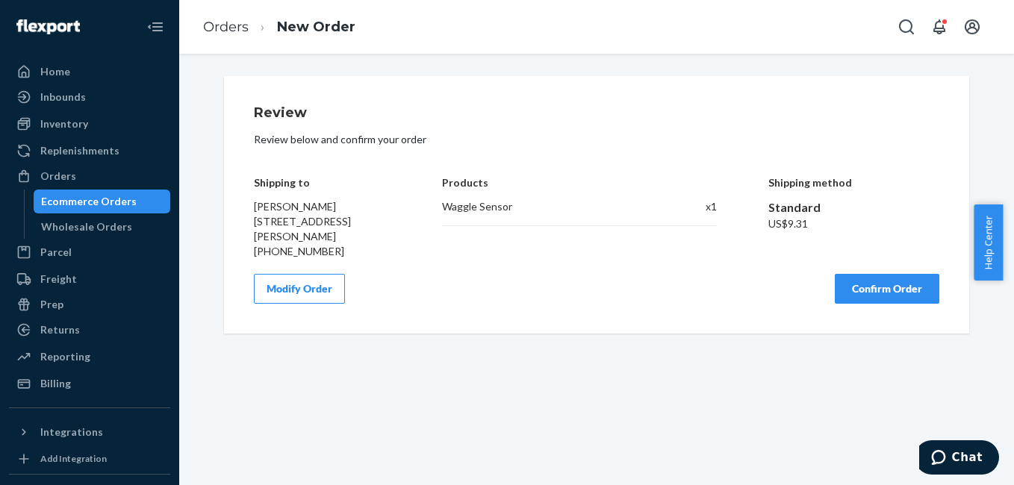
scroll to position [0, 0]
click at [856, 282] on button "Confirm Order" at bounding box center [887, 289] width 105 height 30
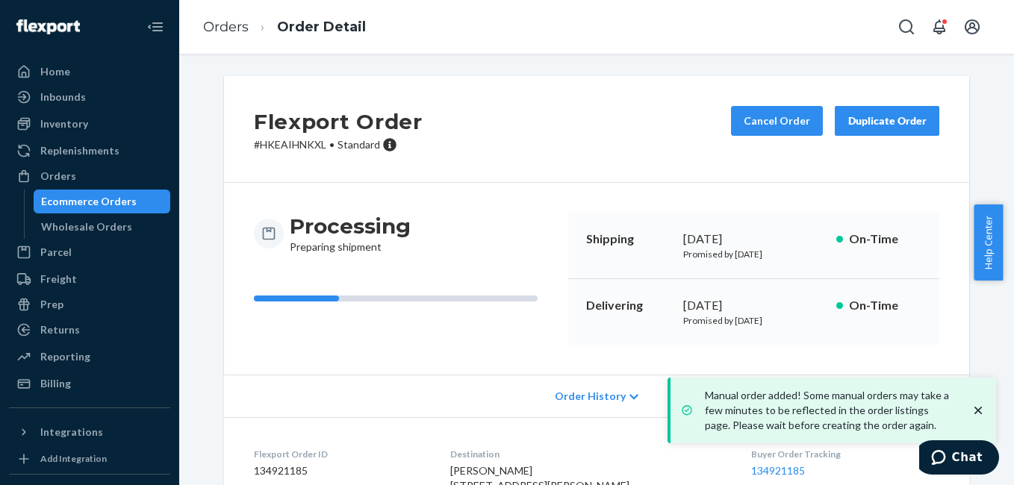
scroll to position [186, 0]
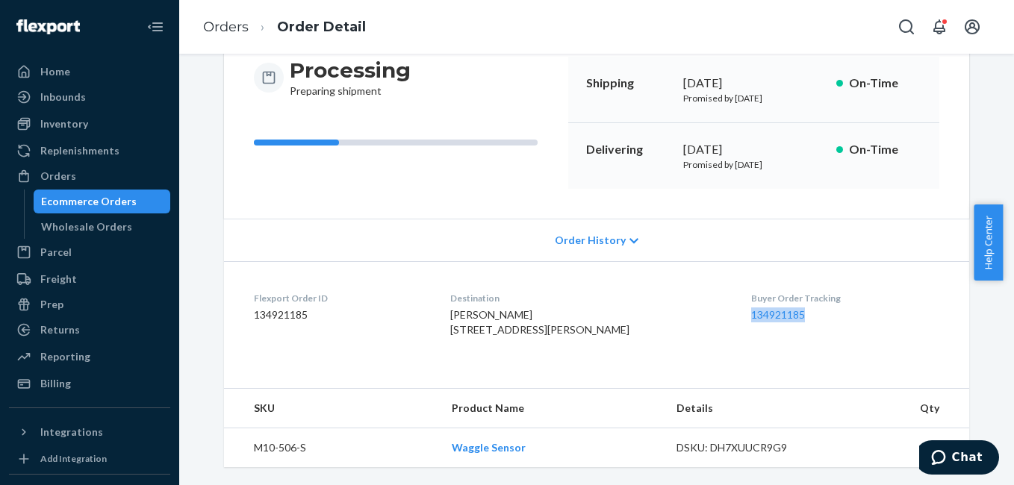
drag, startPoint x: 729, startPoint y: 292, endPoint x: 803, endPoint y: 295, distance: 74.0
click at [803, 295] on dl "Flexport Order ID 134921185 Destination Geoffrey Haney 1903 Wells St Tallahasse…" at bounding box center [596, 317] width 745 height 112
copy link "134921185"
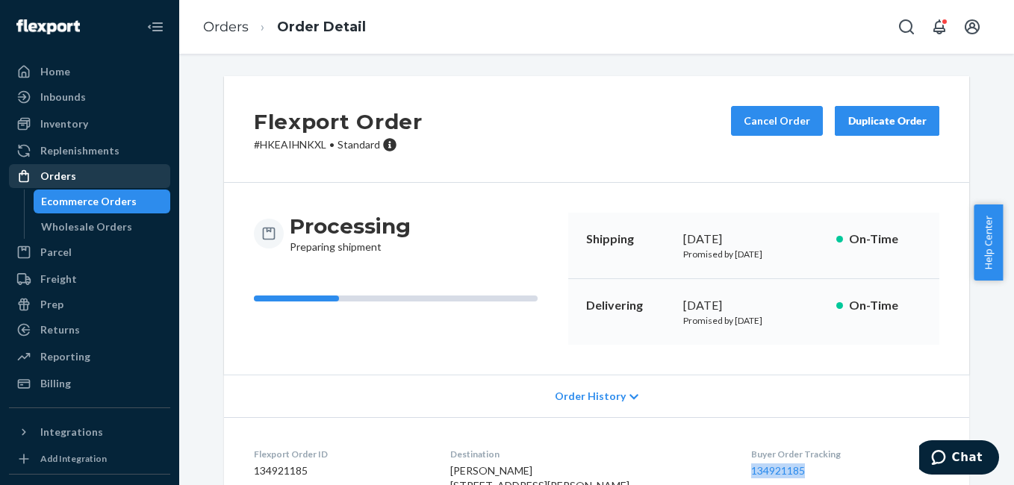
click at [80, 178] on div "Orders" at bounding box center [89, 176] width 158 height 21
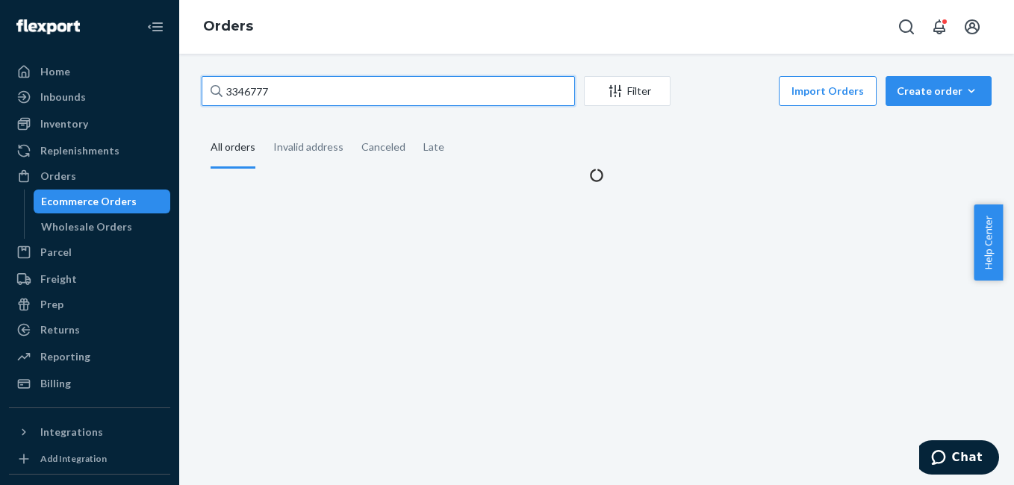
click at [296, 91] on input "3346777" at bounding box center [388, 91] width 373 height 30
paste input "134921185"
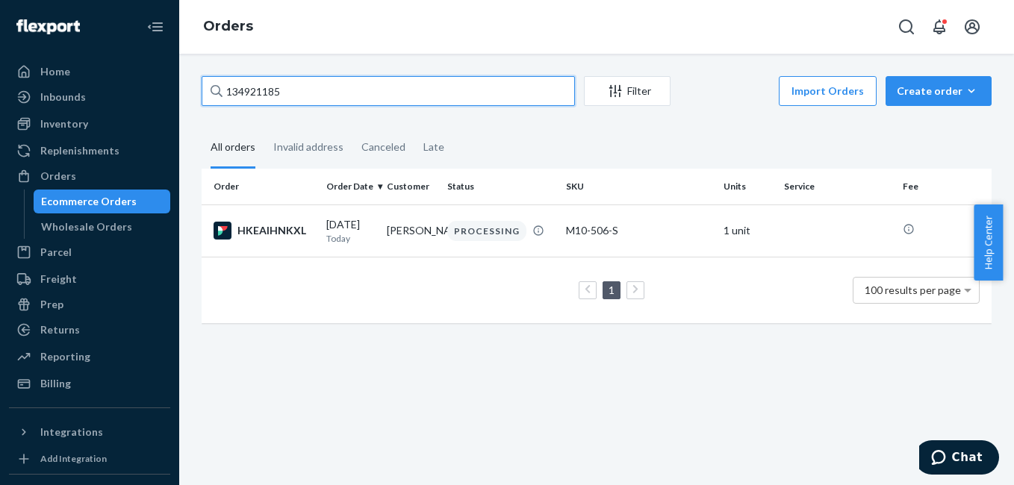
paste input "334699"
type input "3346995"
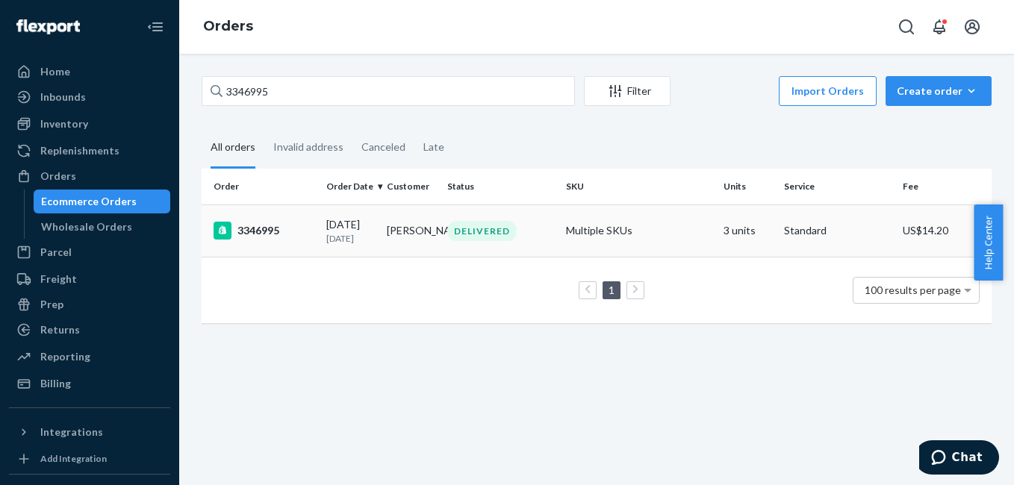
click at [270, 229] on div "3346995" at bounding box center [264, 231] width 101 height 18
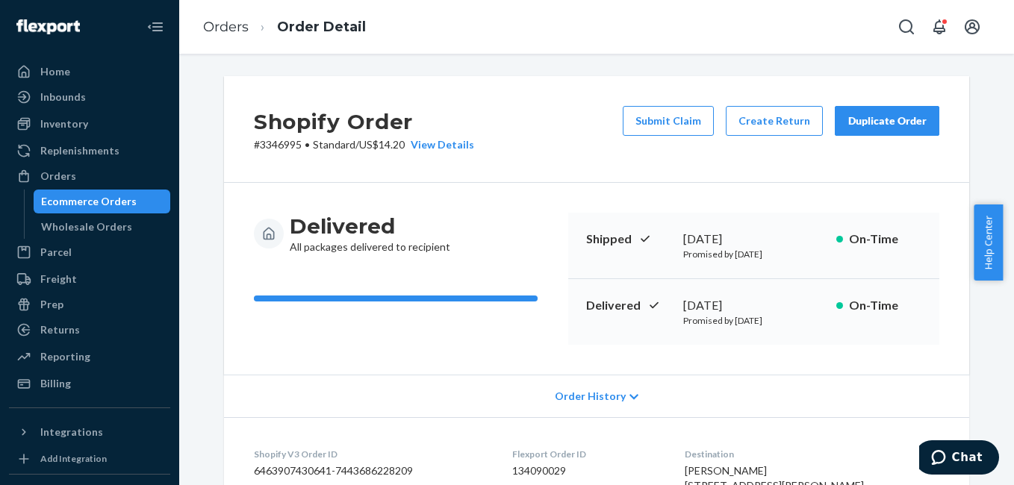
click at [864, 124] on div "Duplicate Order" at bounding box center [887, 120] width 79 height 15
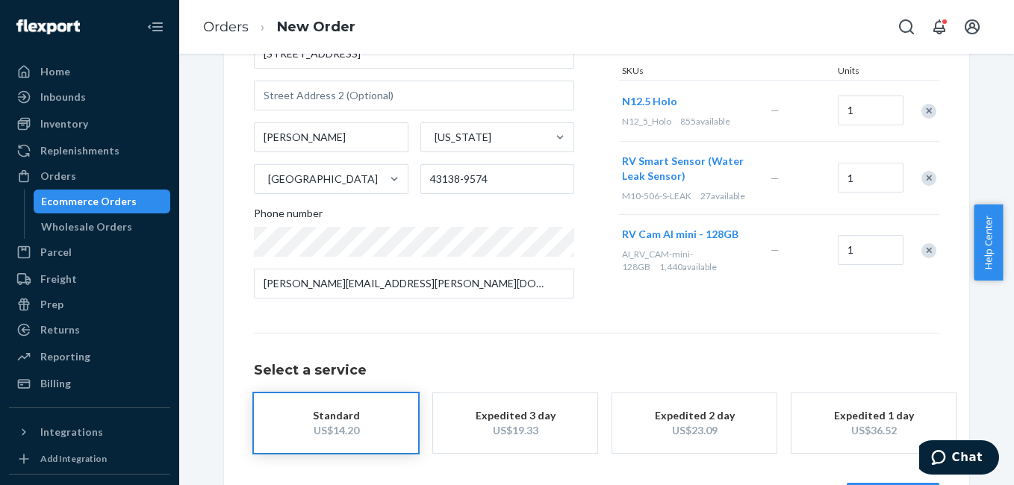
scroll to position [174, 0]
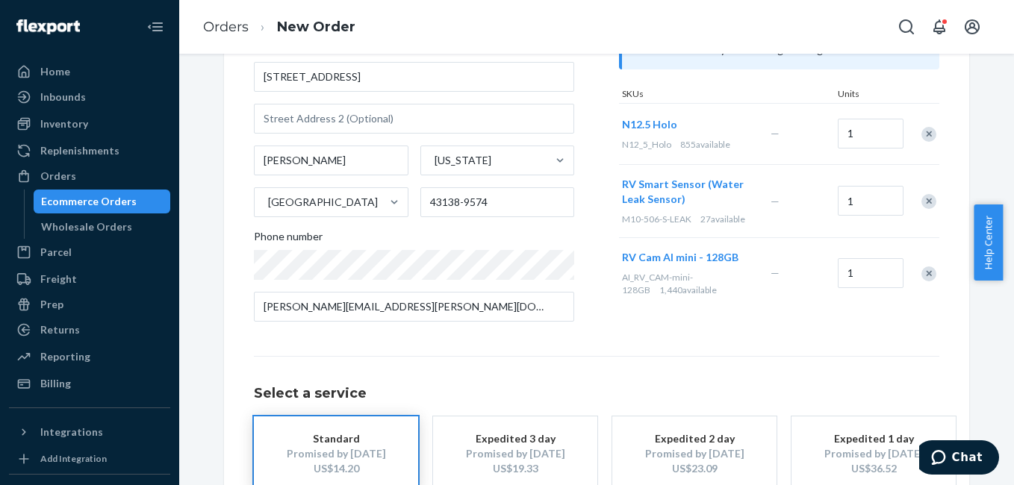
click at [924, 276] on div "Remove Item" at bounding box center [928, 274] width 15 height 15
click at [921, 200] on div "Remove Item" at bounding box center [928, 201] width 15 height 15
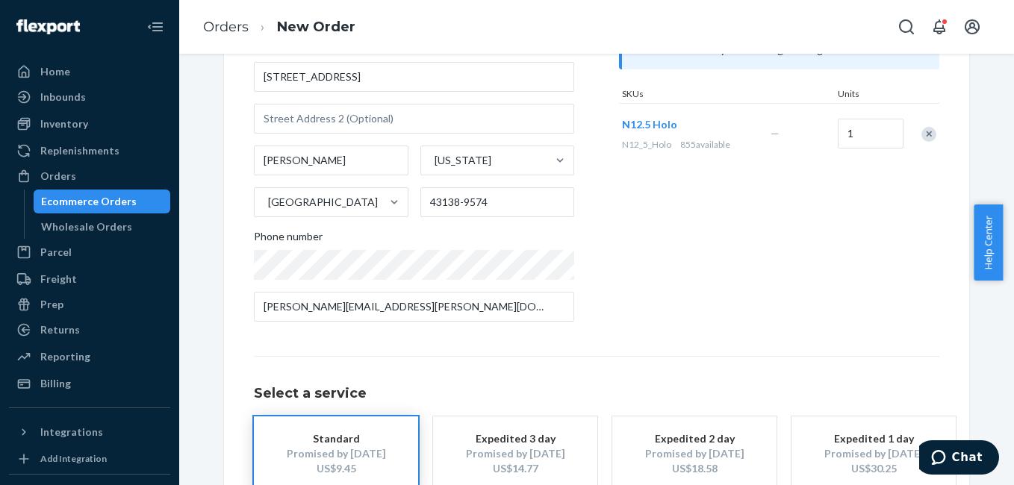
click at [930, 133] on div "Remove Item" at bounding box center [928, 134] width 15 height 15
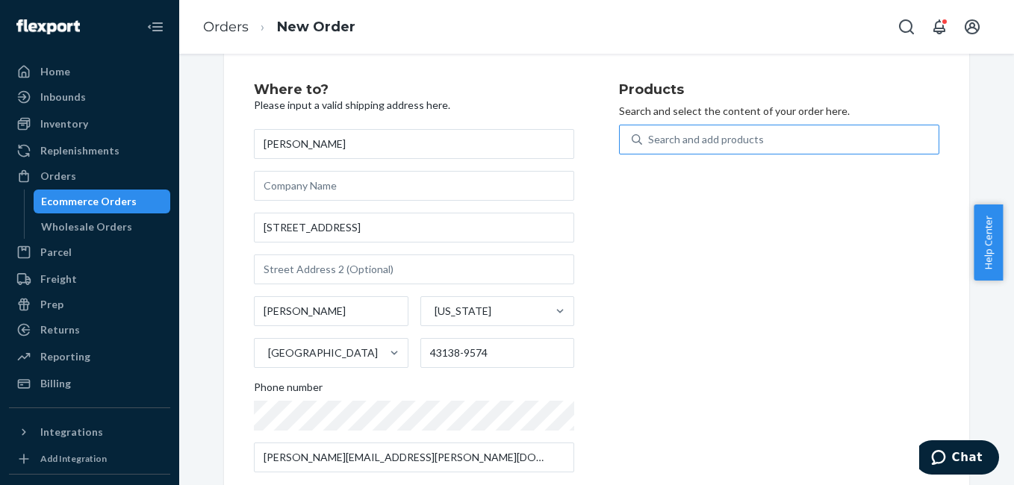
scroll to position [0, 0]
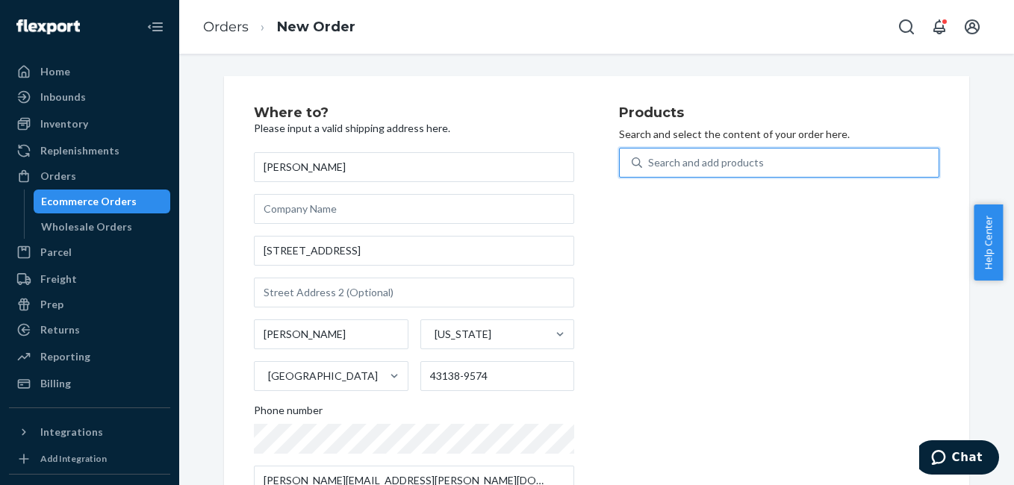
click at [765, 164] on div "Search and add products" at bounding box center [790, 162] width 296 height 27
click at [650, 164] on input "0 results available. Use Up and Down to choose options, press Enter to select t…" at bounding box center [648, 162] width 1 height 15
type input "sen"
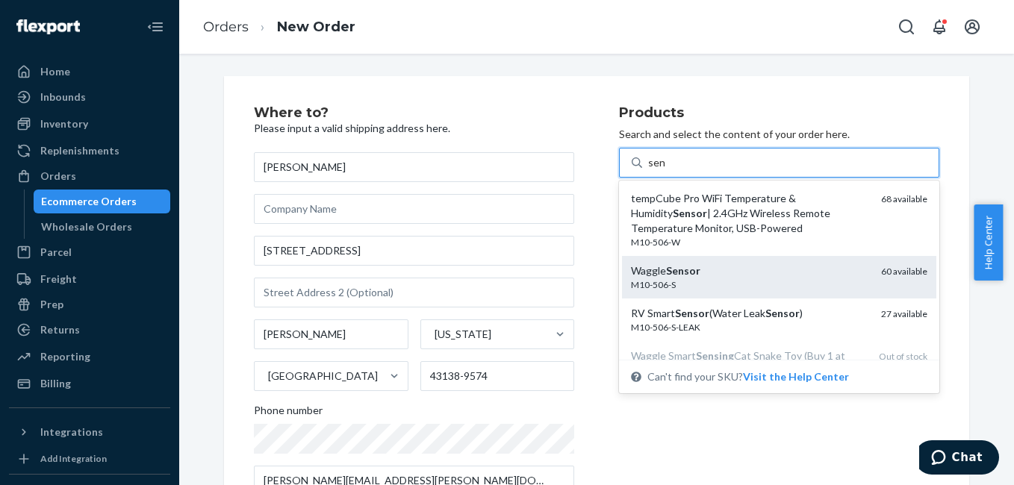
click at [729, 269] on div "Waggle Sensor" at bounding box center [750, 271] width 238 height 15
click at [665, 170] on input "sen" at bounding box center [656, 162] width 17 height 15
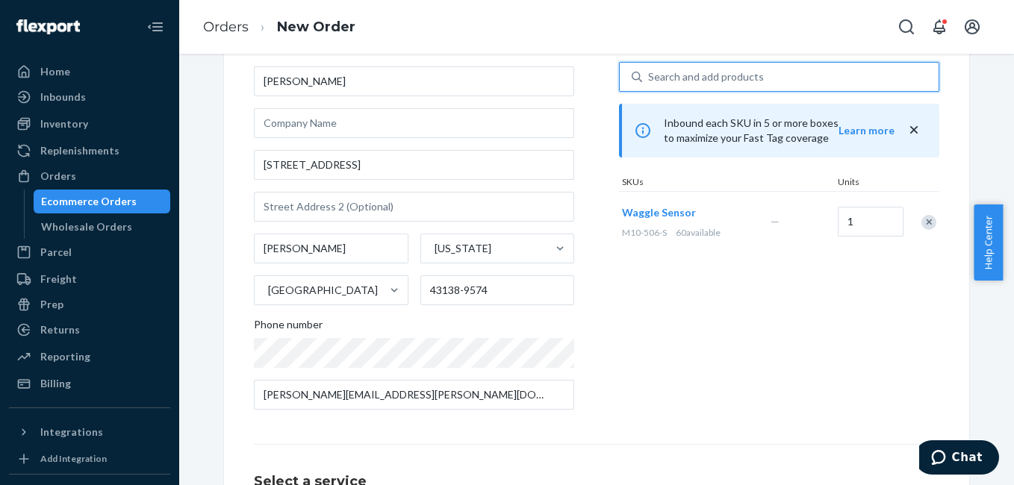
scroll to position [255, 0]
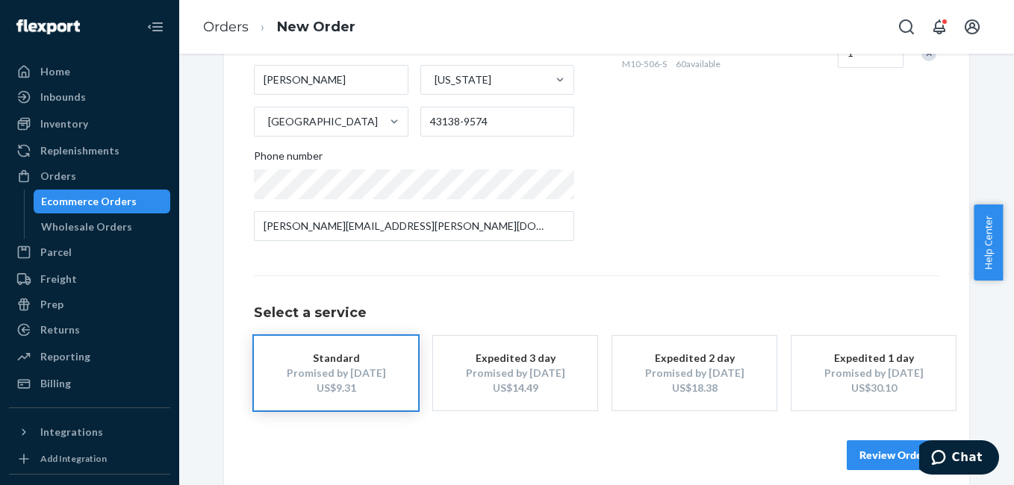
click at [868, 456] on button "Review Order" at bounding box center [893, 456] width 93 height 30
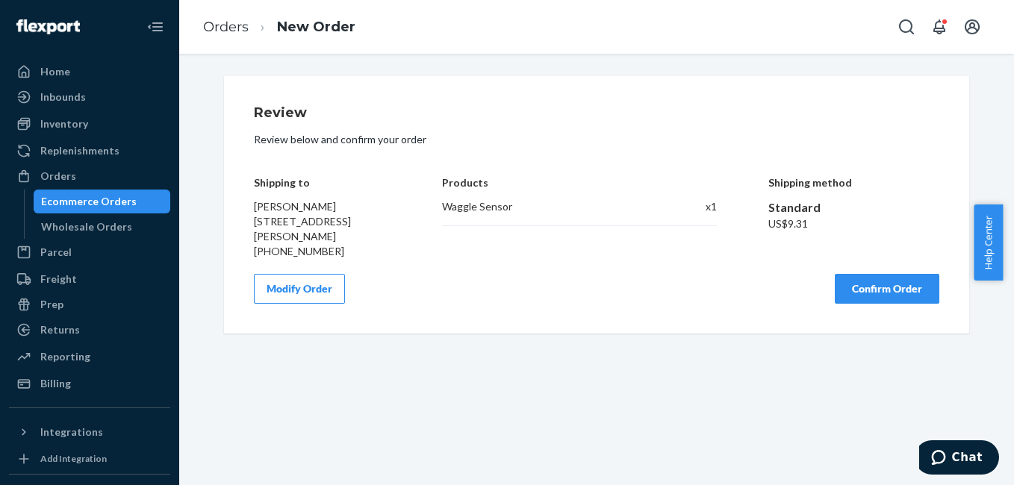
click at [874, 279] on button "Confirm Order" at bounding box center [887, 289] width 105 height 30
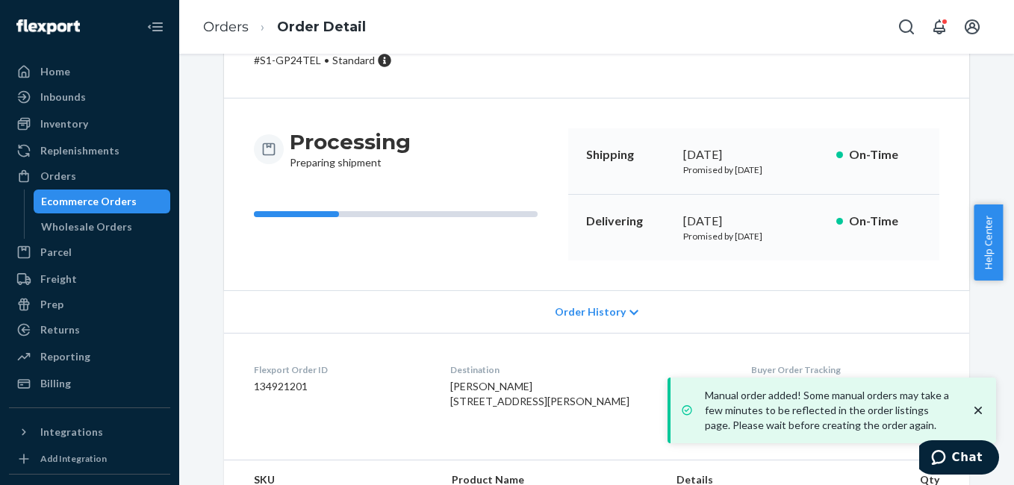
scroll to position [186, 0]
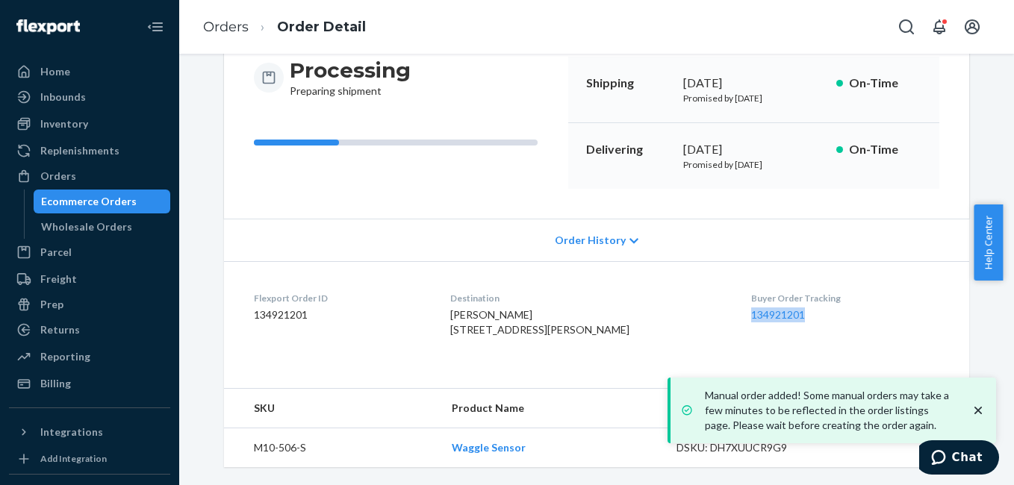
drag, startPoint x: 720, startPoint y: 297, endPoint x: 788, endPoint y: 296, distance: 68.0
click at [788, 296] on dl "Flexport Order ID 134921201 Destination Marianne Fetty 31468 Fairview Ridge Rd …" at bounding box center [596, 317] width 745 height 112
copy link "134921201"
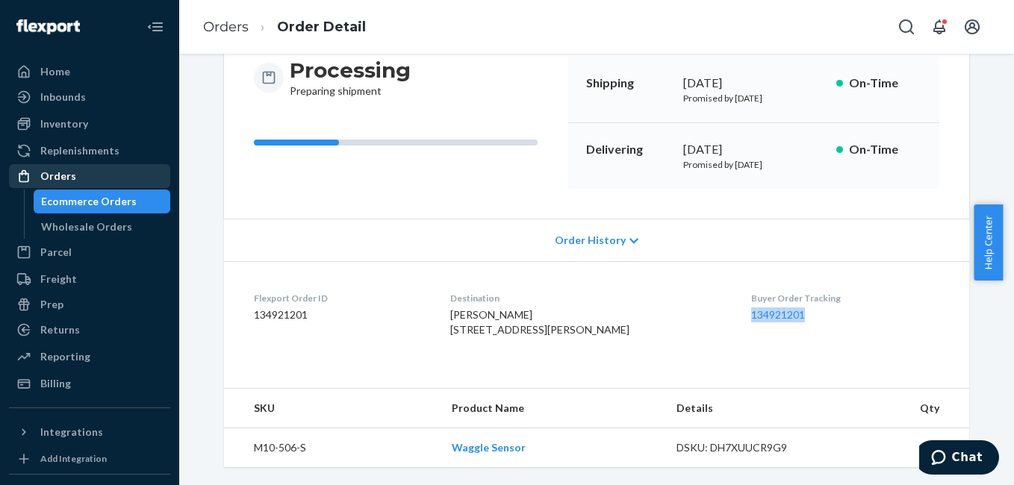
click at [73, 177] on div "Orders" at bounding box center [58, 176] width 36 height 15
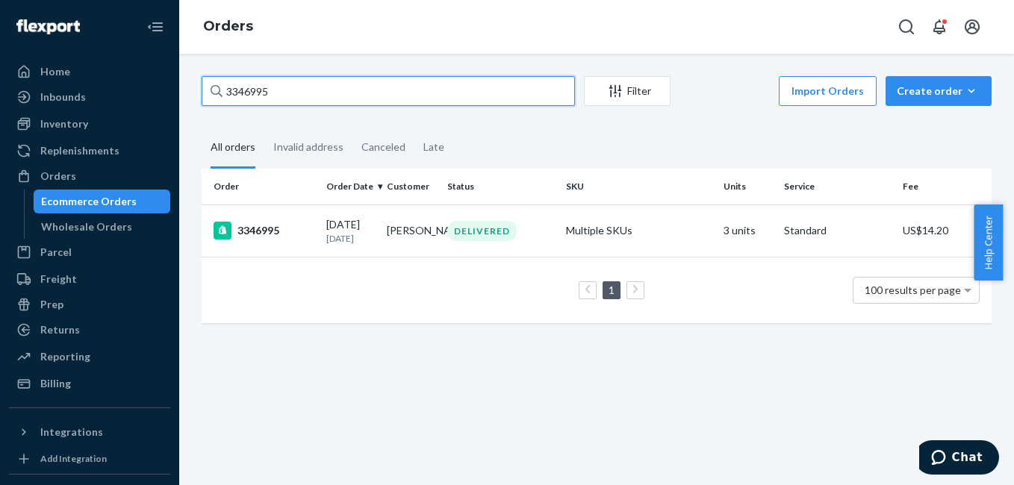
click at [337, 100] on input "3346995" at bounding box center [388, 91] width 373 height 30
paste input "7262"
type input "3347262"
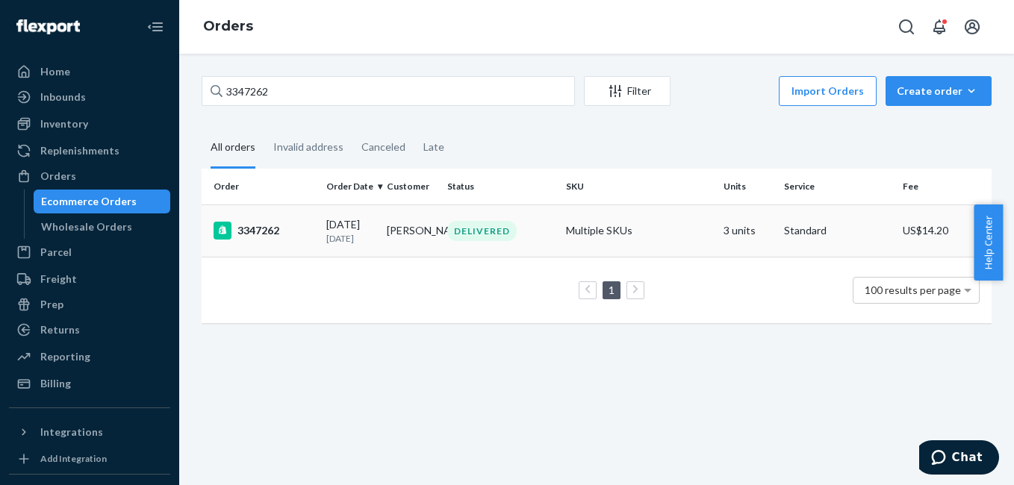
click at [261, 234] on div "3347262" at bounding box center [264, 231] width 101 height 18
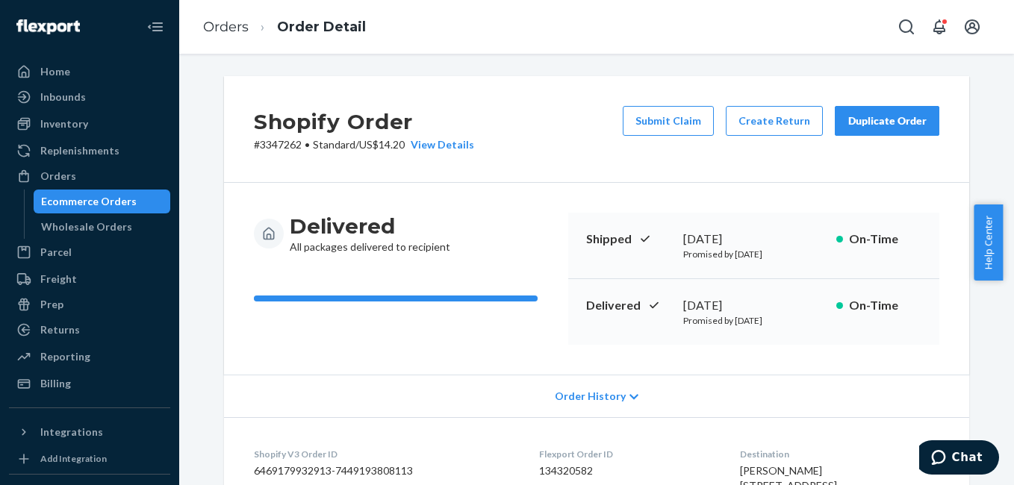
click at [900, 128] on button "Duplicate Order" at bounding box center [887, 121] width 105 height 30
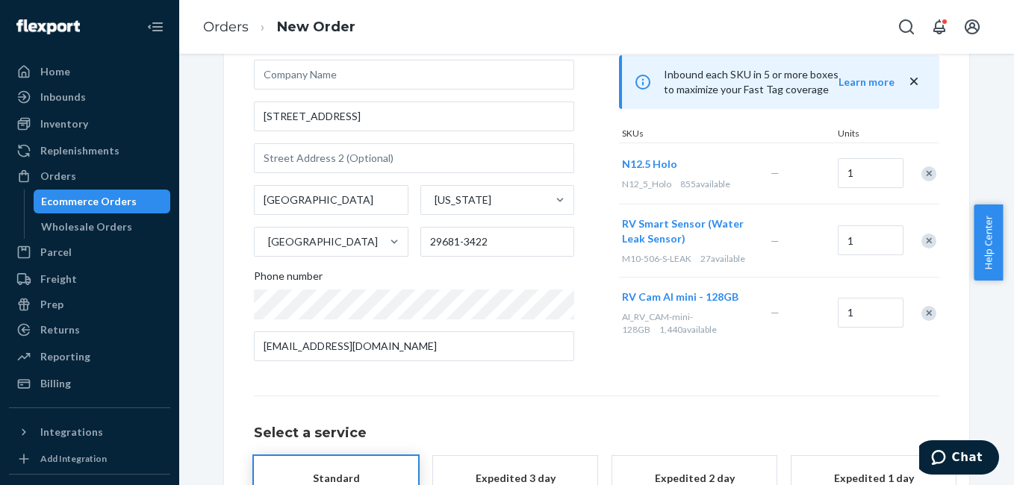
scroll to position [164, 0]
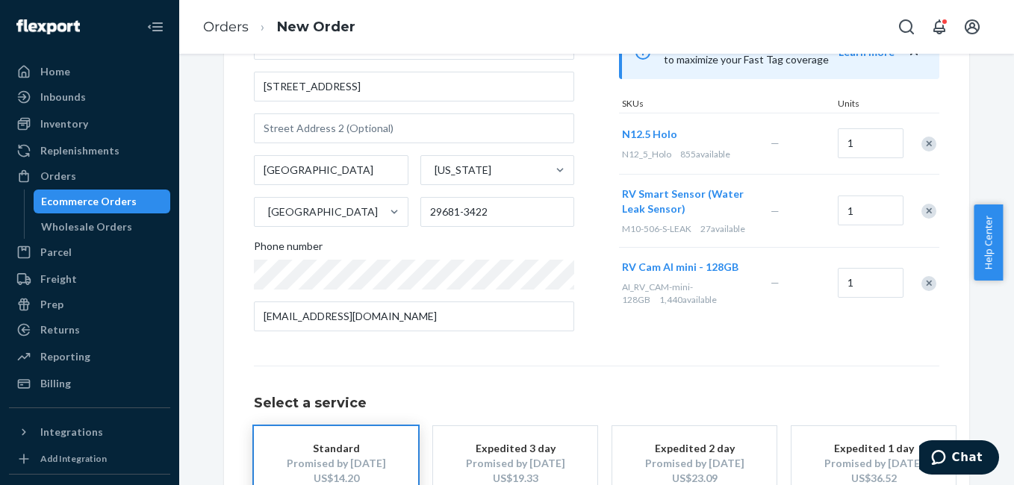
click at [922, 144] on div "Remove Item" at bounding box center [928, 144] width 15 height 15
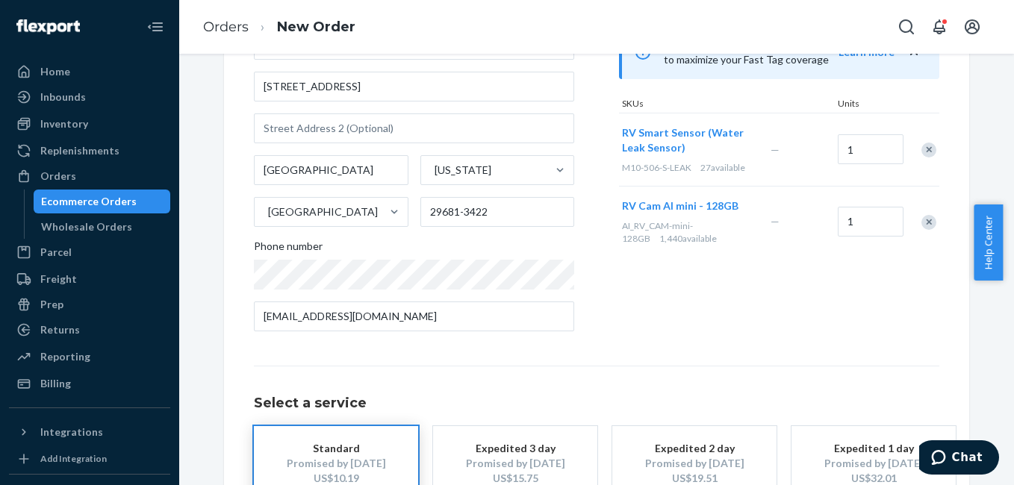
click at [926, 154] on div "Remove Item" at bounding box center [928, 150] width 15 height 15
click at [923, 149] on div "Remove Item" at bounding box center [928, 149] width 15 height 15
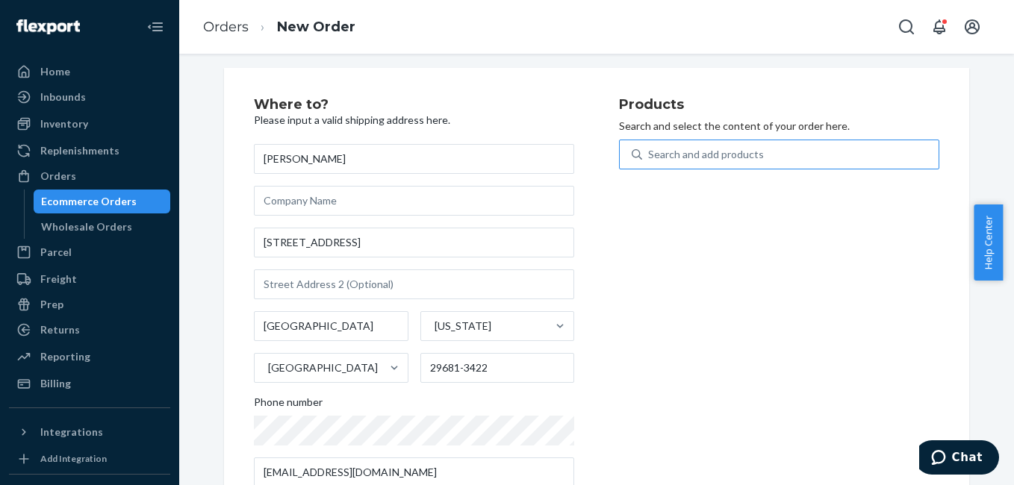
scroll to position [0, 0]
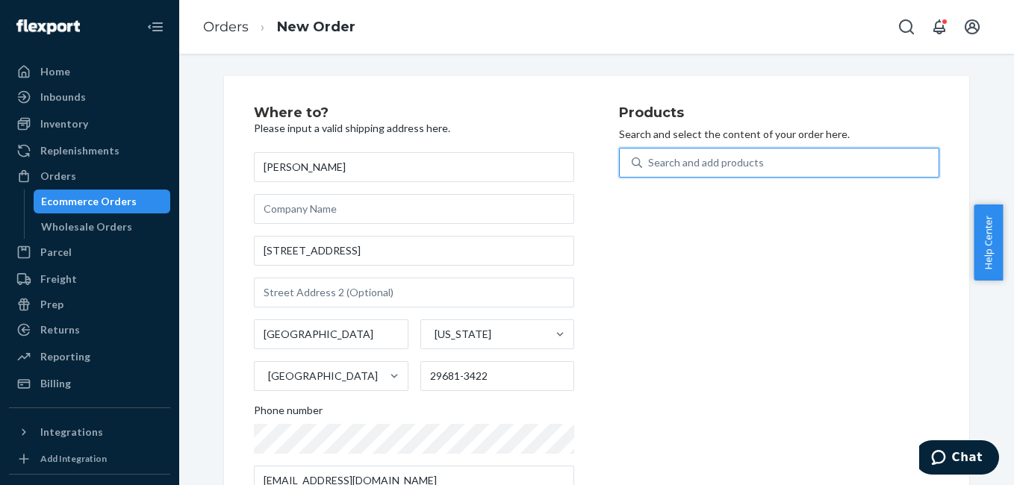
click at [730, 164] on div "Search and add products" at bounding box center [706, 162] width 116 height 15
click at [650, 164] on input "0 results available. Use Up and Down to choose options, press Enter to select t…" at bounding box center [648, 162] width 1 height 15
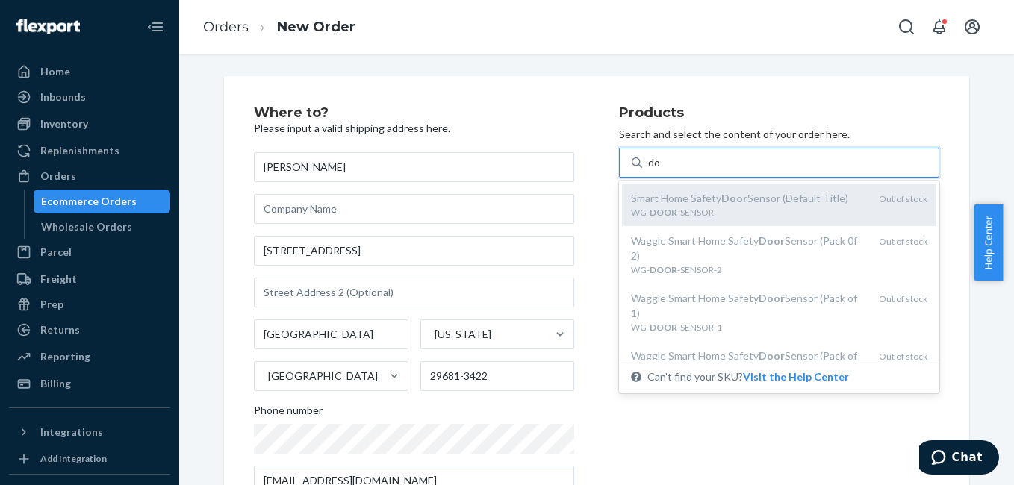
type input "d"
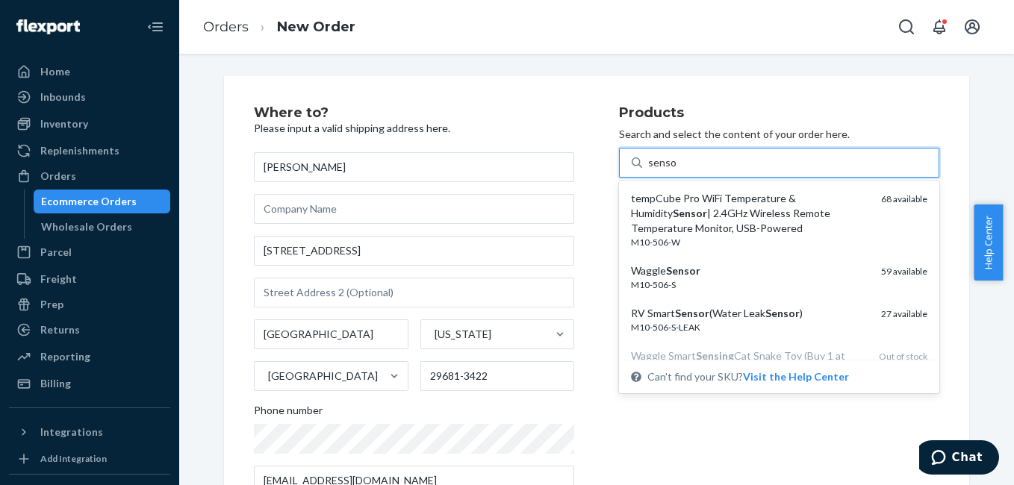
type input "sensor"
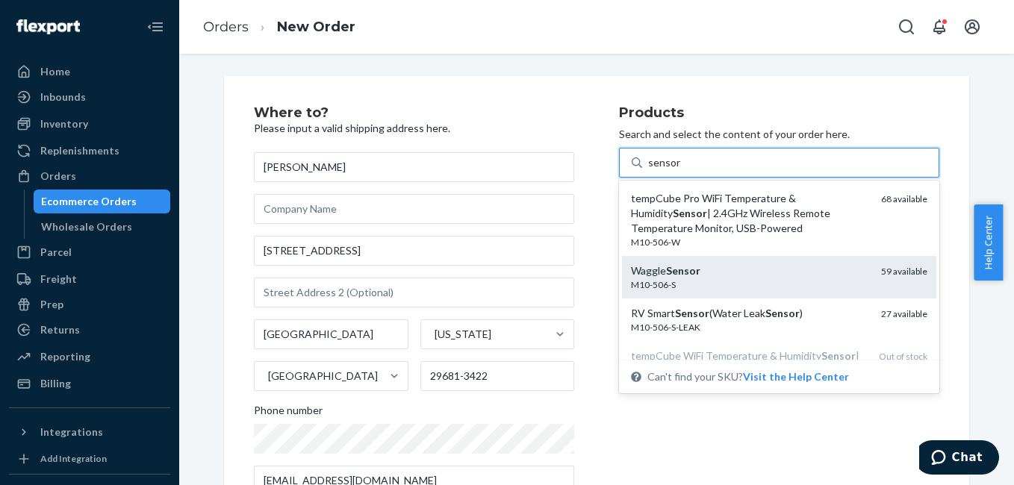
click at [718, 272] on div "Waggle Sensor" at bounding box center [750, 271] width 238 height 15
click at [680, 170] on input "sensor" at bounding box center [664, 162] width 32 height 15
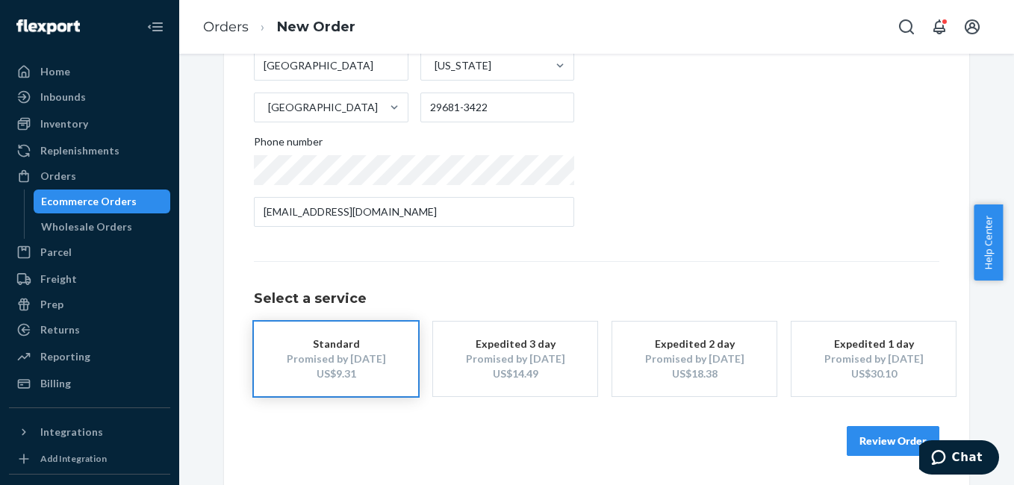
scroll to position [270, 0]
click at [871, 444] on button "Review Order" at bounding box center [893, 441] width 93 height 30
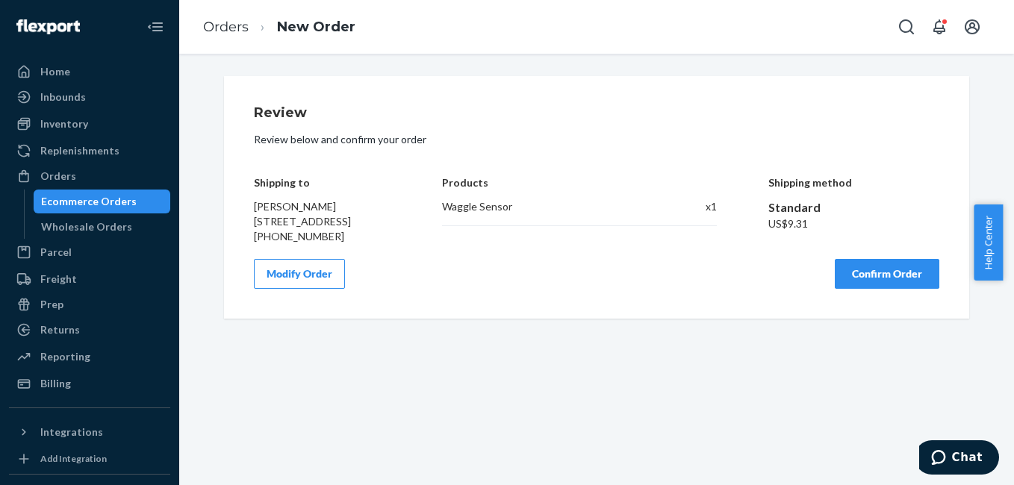
click at [875, 287] on button "Confirm Order" at bounding box center [887, 274] width 105 height 30
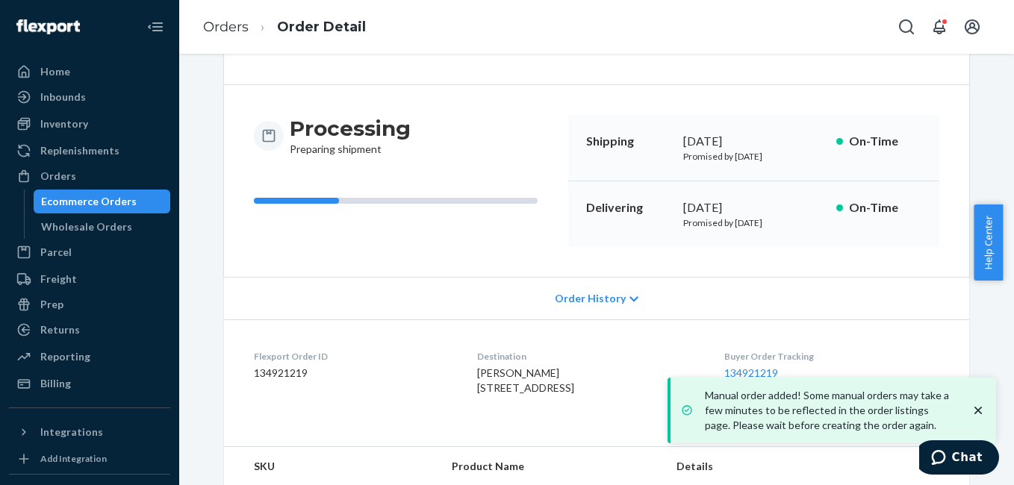
scroll to position [186, 0]
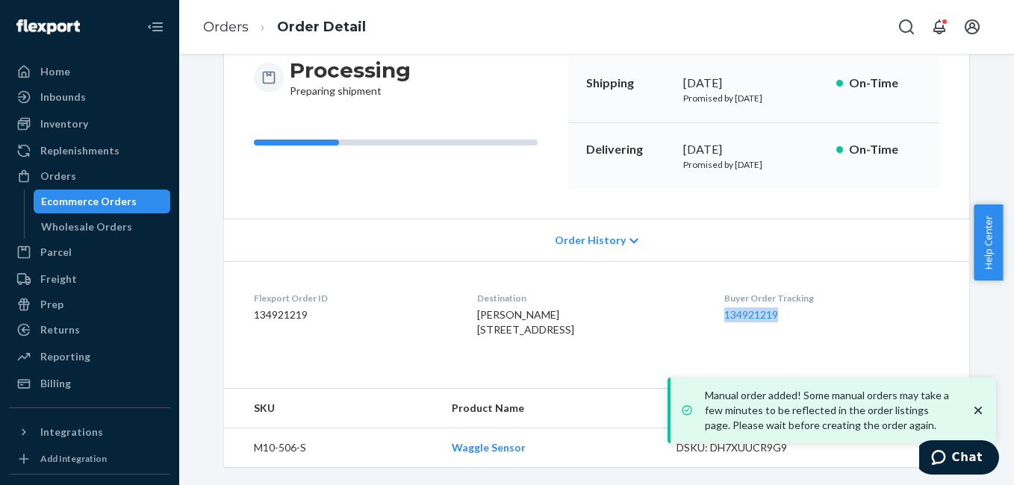
drag, startPoint x: 724, startPoint y: 293, endPoint x: 798, endPoint y: 290, distance: 74.7
click at [798, 290] on dl "Flexport Order ID 134921219 Destination Kathy Cafiero 106 Bonwood Ave Simpsonvi…" at bounding box center [596, 317] width 745 height 112
copy link "134921219"
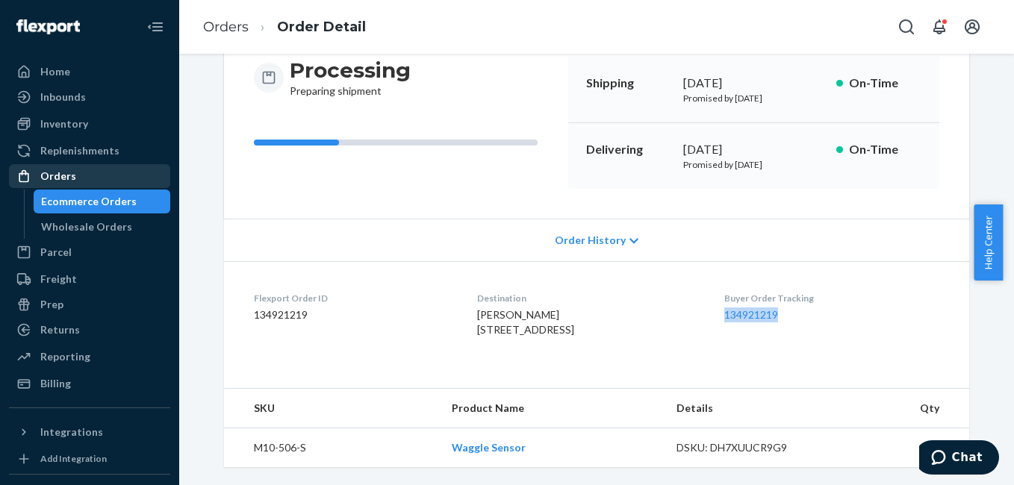
click at [91, 174] on div "Orders" at bounding box center [89, 176] width 158 height 21
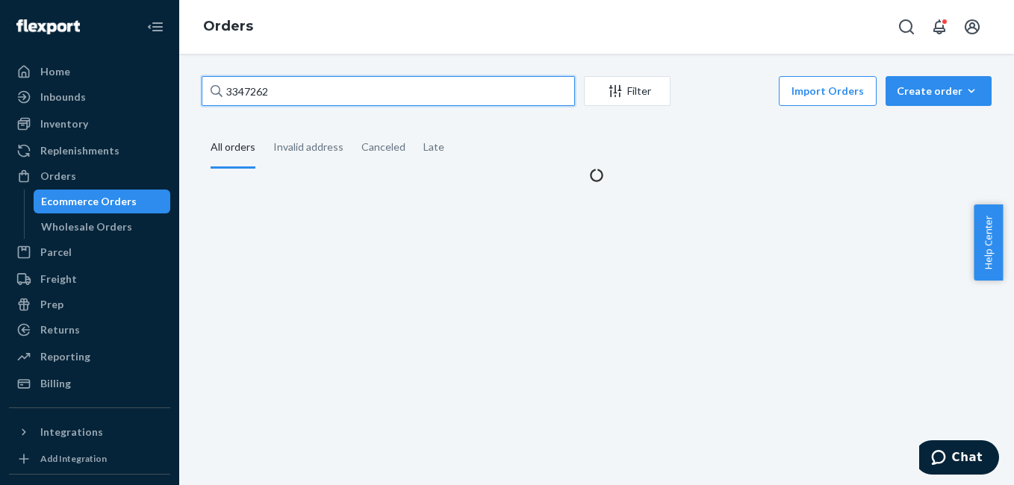
click at [307, 87] on input "3347262" at bounding box center [388, 91] width 373 height 30
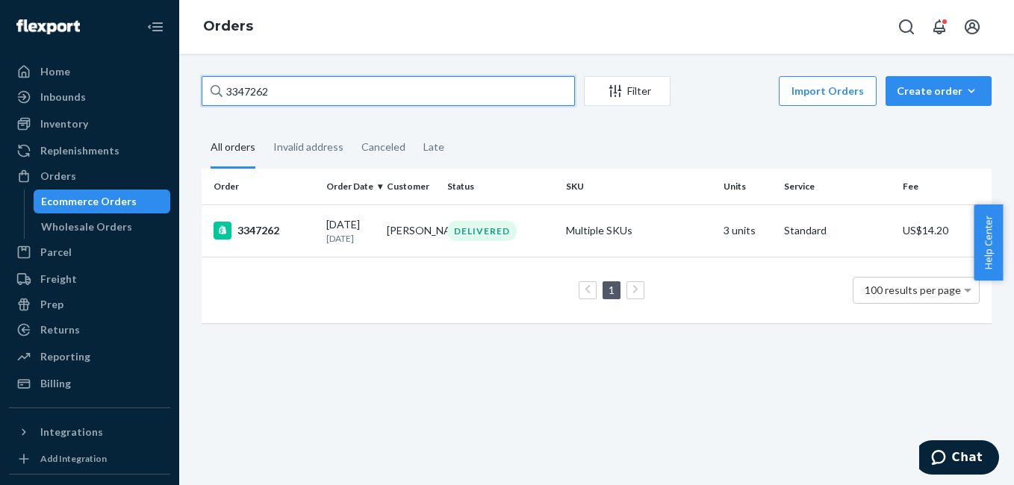
paste input "540"
type input "3347540"
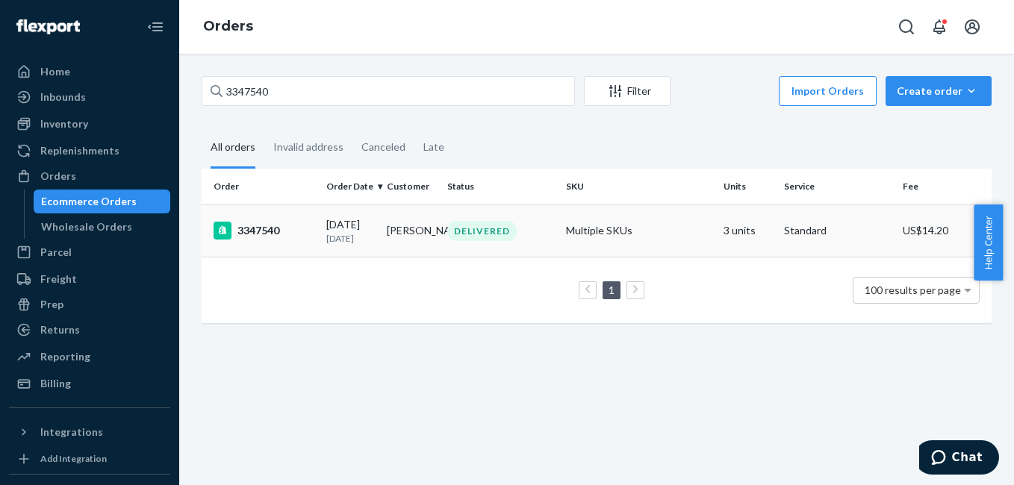
click at [266, 234] on div "3347540" at bounding box center [264, 231] width 101 height 18
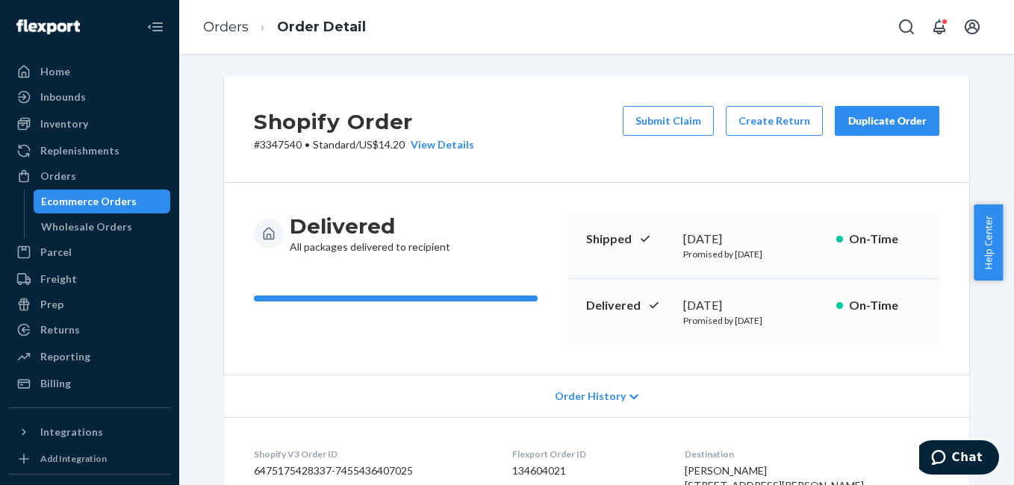
click at [539, 212] on div "Delivered All packages delivered to recipient Shipped August 17, 2025 Promised …" at bounding box center [596, 279] width 745 height 192
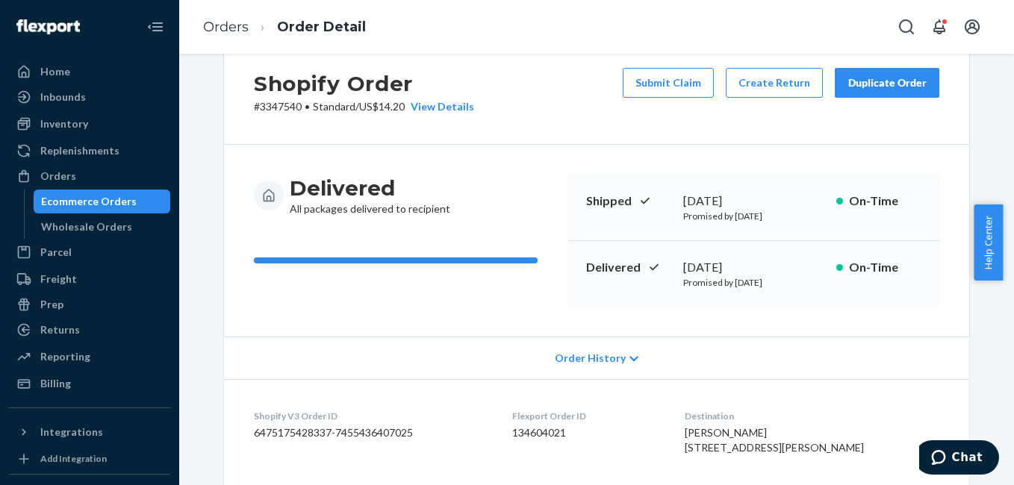
scroll to position [33, 0]
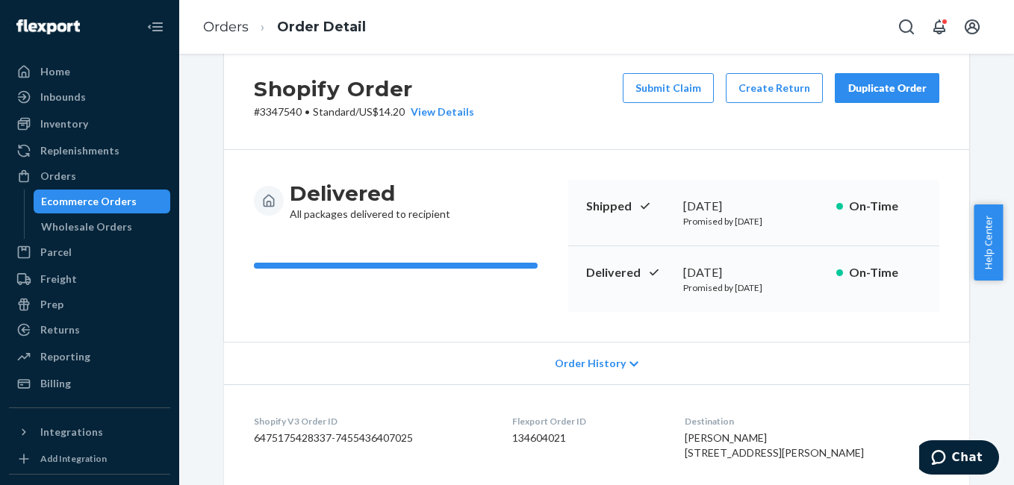
click at [885, 97] on button "Duplicate Order" at bounding box center [887, 88] width 105 height 30
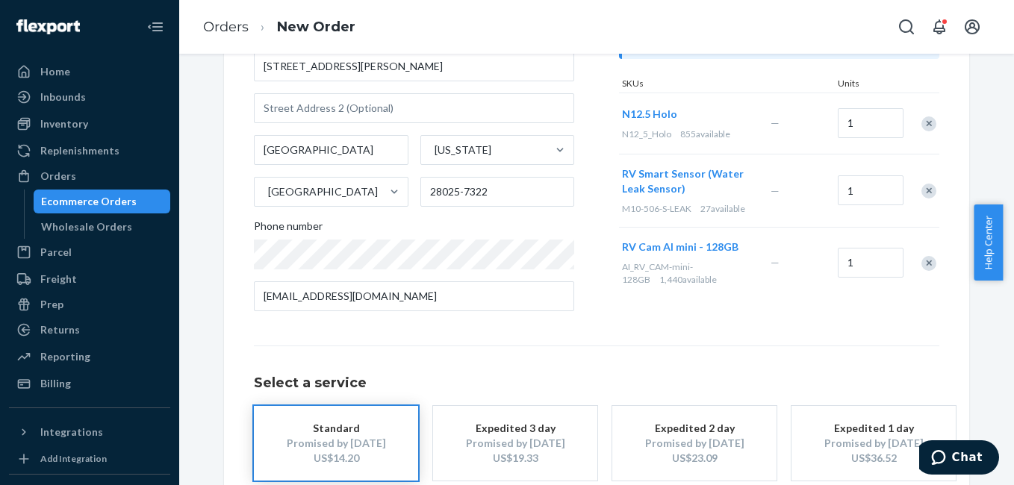
scroll to position [184, 0]
click at [924, 126] on div "Remove Item" at bounding box center [928, 124] width 15 height 15
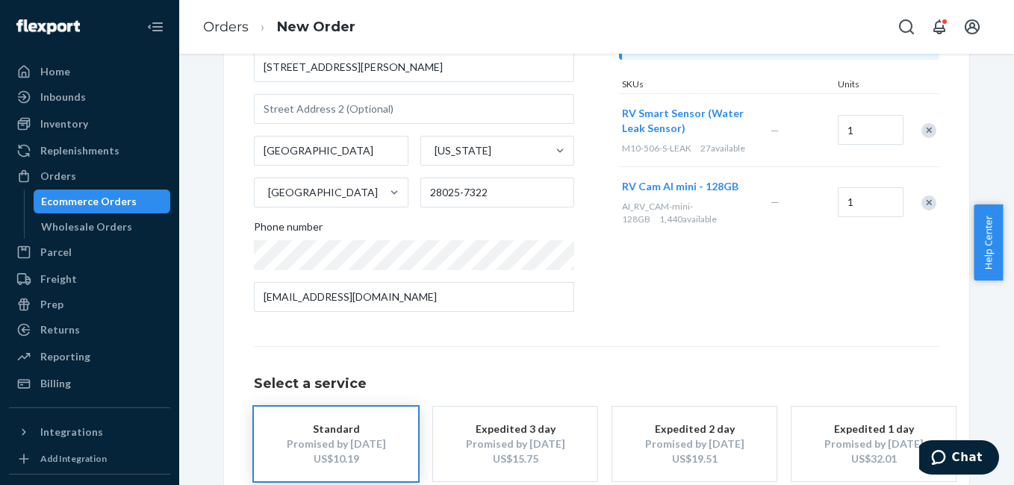
click at [924, 139] on div at bounding box center [920, 131] width 37 height 40
click at [916, 121] on div at bounding box center [920, 131] width 37 height 40
click at [921, 128] on div "Remove Item" at bounding box center [928, 130] width 15 height 15
click at [927, 134] on div "Remove Item" at bounding box center [928, 129] width 15 height 15
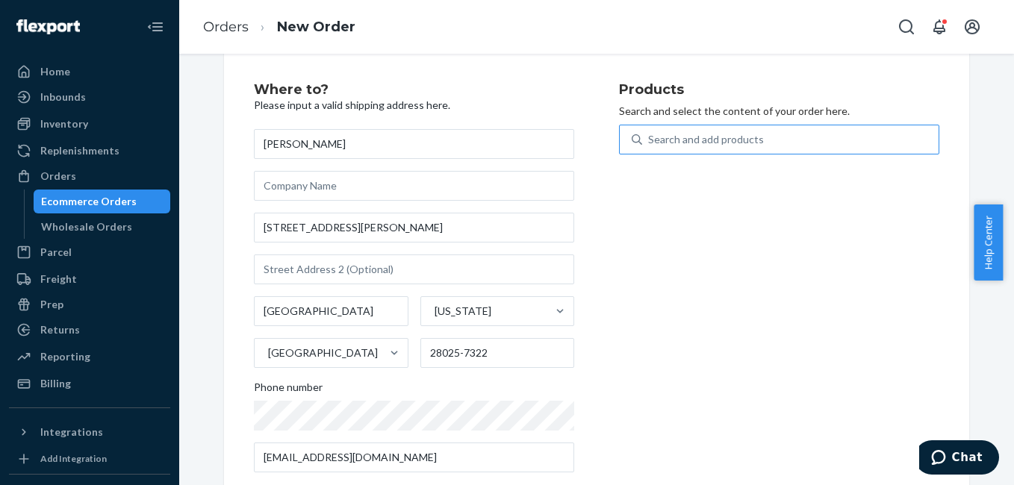
scroll to position [0, 0]
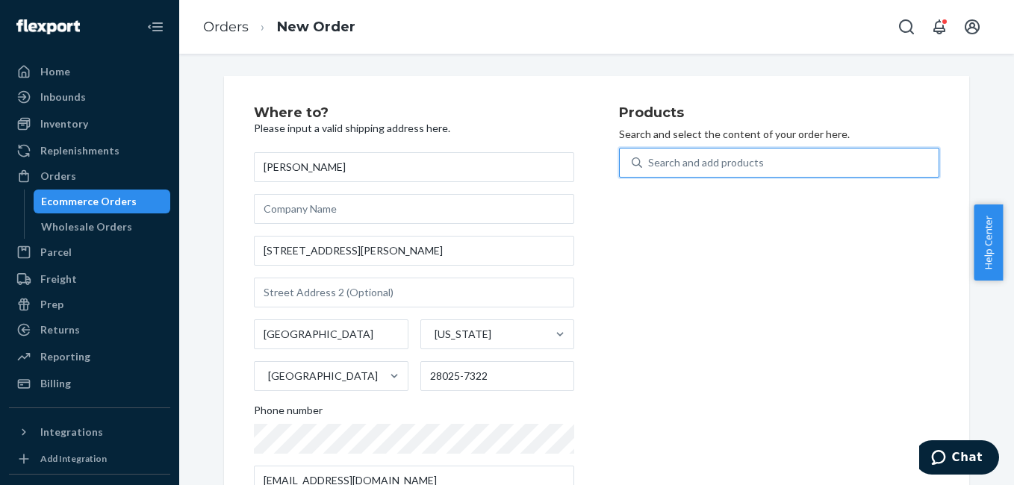
click at [759, 162] on div "Search and add products" at bounding box center [790, 162] width 296 height 27
click at [650, 162] on input "0 results available. Use Up and Down to choose options, press Enter to select t…" at bounding box center [648, 162] width 1 height 15
type input "w"
type input "sensor"
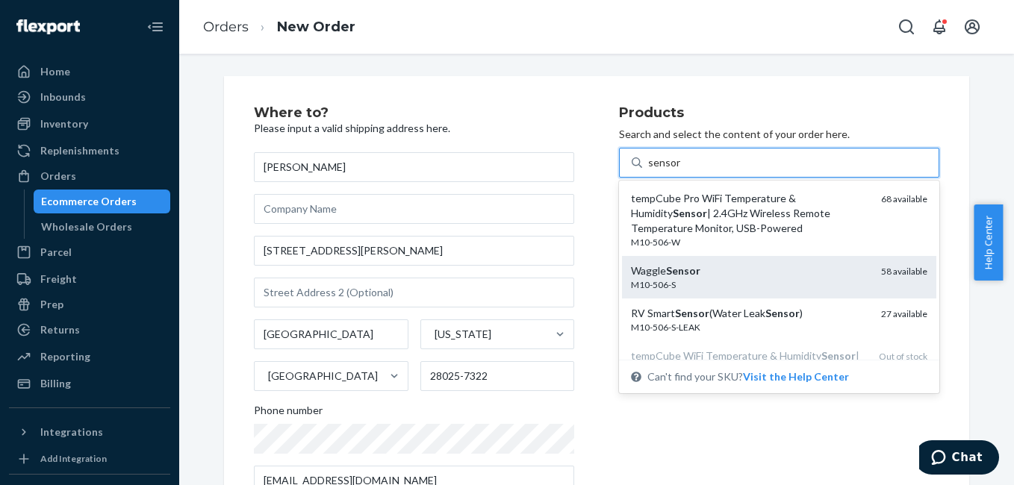
click at [688, 273] on em "Sensor" at bounding box center [683, 270] width 34 height 13
click at [680, 170] on input "sensor" at bounding box center [664, 162] width 32 height 15
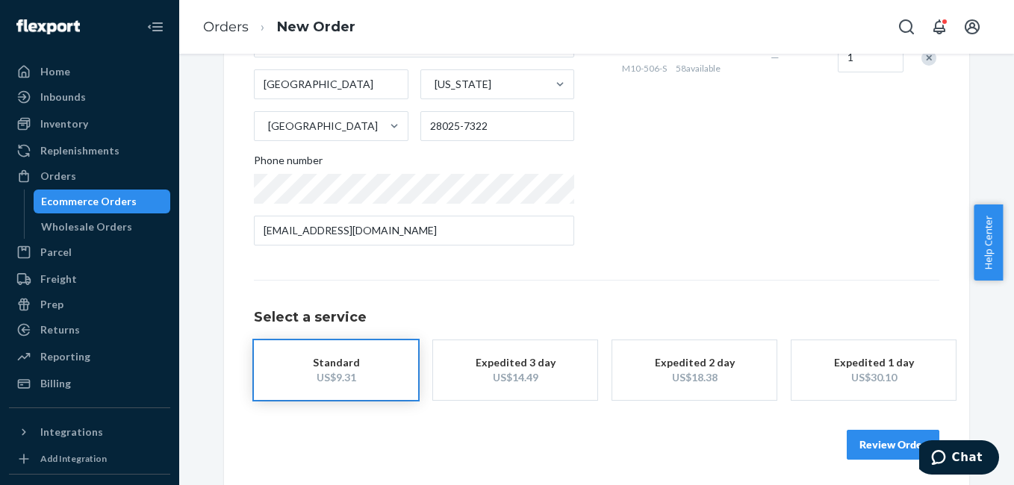
scroll to position [255, 0]
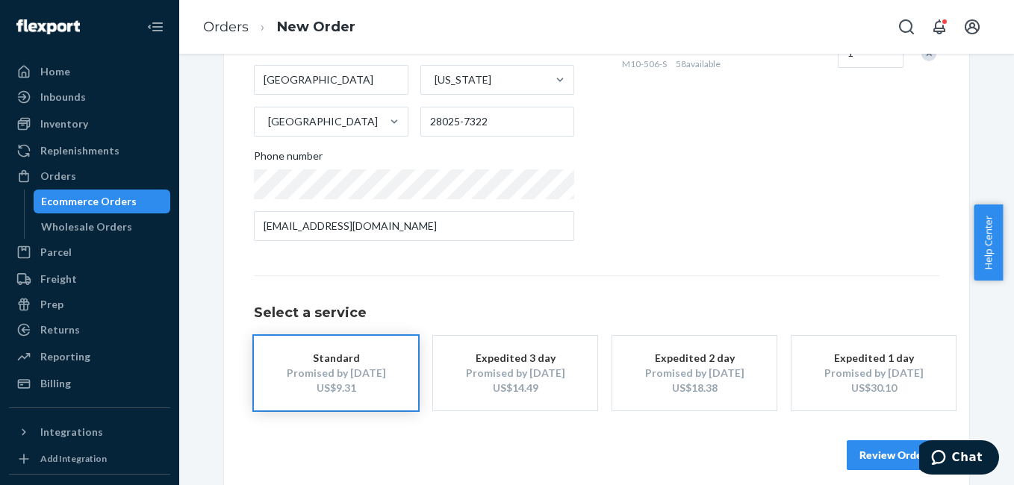
click at [883, 454] on button "Review Order" at bounding box center [893, 456] width 93 height 30
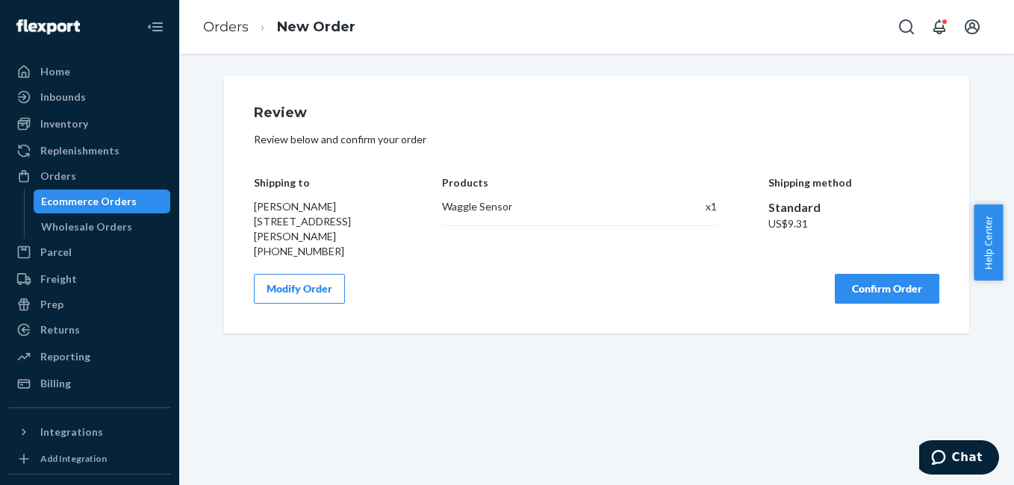
click at [876, 294] on button "Confirm Order" at bounding box center [887, 289] width 105 height 30
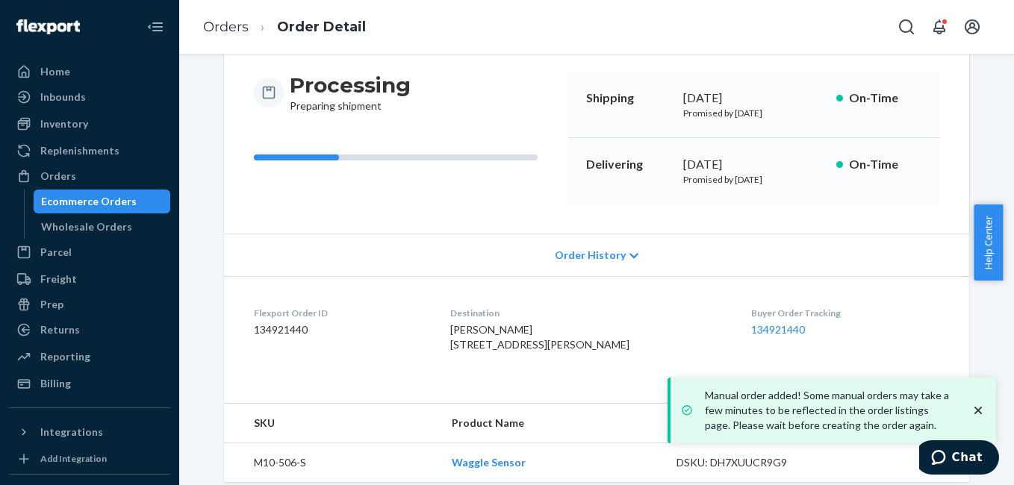
scroll to position [186, 0]
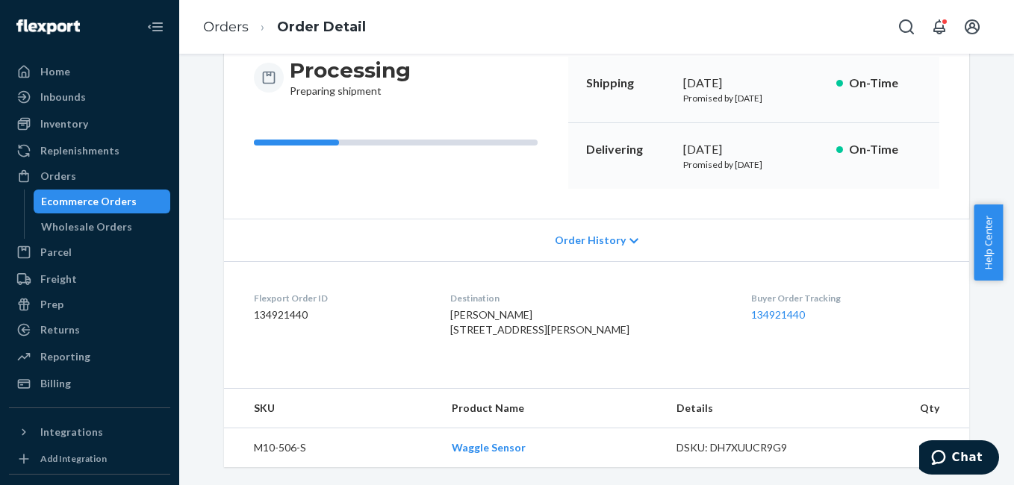
click at [751, 333] on div "Buyer Order Tracking 134921440" at bounding box center [845, 318] width 188 height 52
drag, startPoint x: 725, startPoint y: 293, endPoint x: 782, endPoint y: 284, distance: 57.5
click at [782, 284] on dl "Flexport Order ID 134921440 Destination Morgan Reece 6234 Cress Rd Concord, NC …" at bounding box center [596, 317] width 745 height 112
copy link "134921440"
drag, startPoint x: 91, startPoint y: 181, endPoint x: 128, endPoint y: 170, distance: 39.0
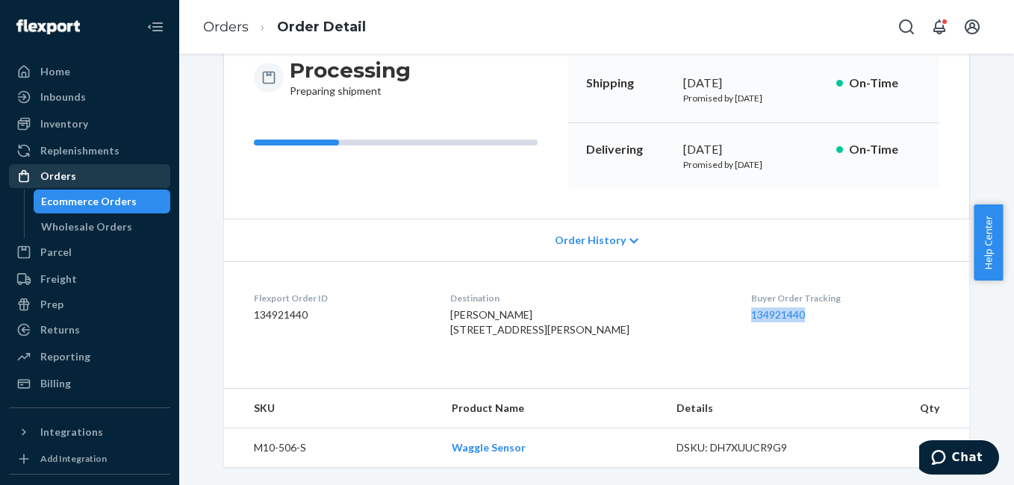
click at [90, 181] on div "Orders" at bounding box center [89, 176] width 158 height 21
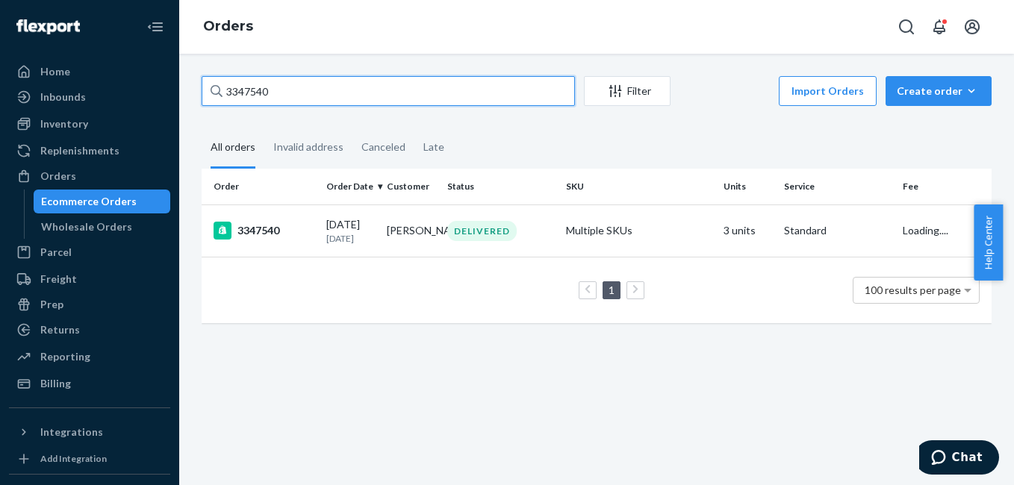
click at [296, 85] on input "3347540" at bounding box center [388, 91] width 373 height 30
paste input "133814565"
type input "133814565"
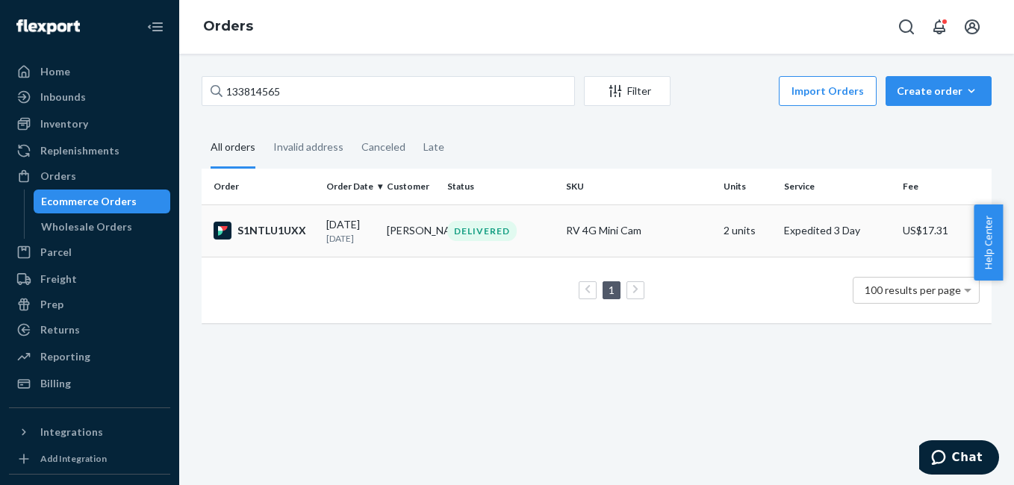
click at [289, 228] on div "S1NTLU1UXX" at bounding box center [264, 231] width 101 height 18
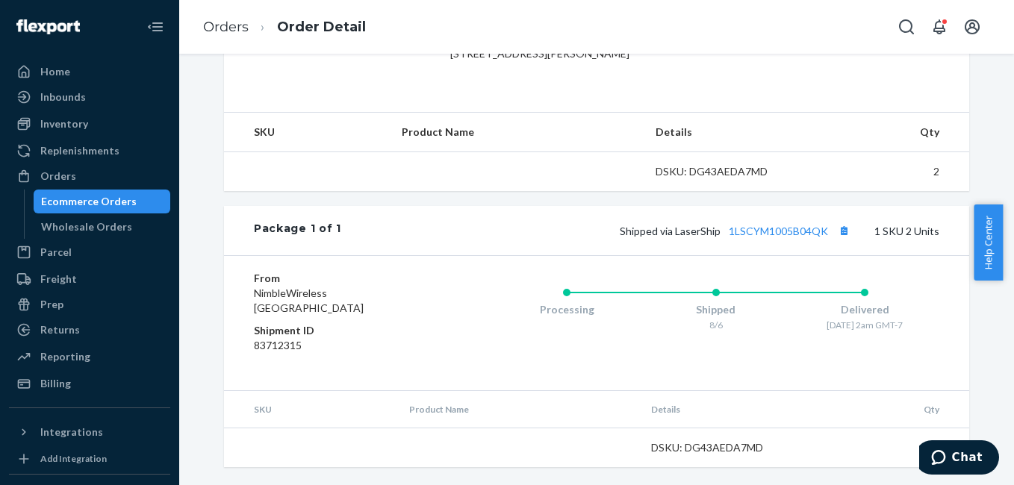
scroll to position [453, 0]
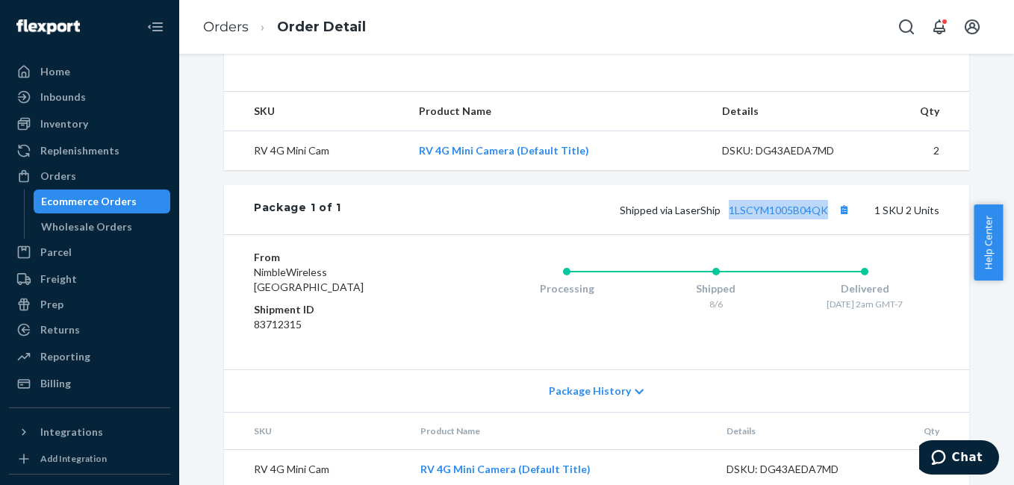
drag, startPoint x: 728, startPoint y: 247, endPoint x: 825, endPoint y: 245, distance: 97.1
click at [825, 220] on div "Shipped via LaserShip 1LSCYM1005B04QK 1 SKU 2 Units" at bounding box center [640, 209] width 598 height 19
click at [107, 178] on div "Orders" at bounding box center [89, 176] width 158 height 21
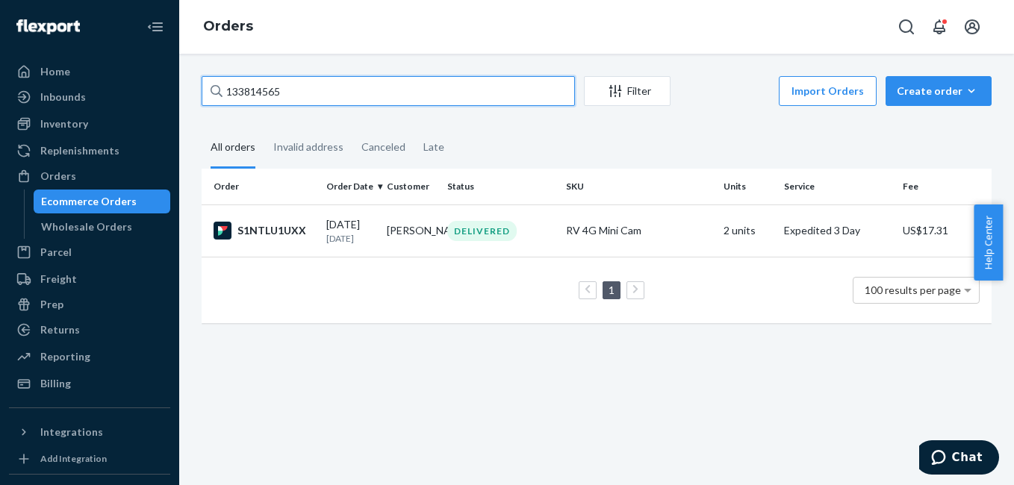
click at [290, 105] on input "133814565" at bounding box center [388, 91] width 373 height 30
paste input "4676036"
type input "134676036"
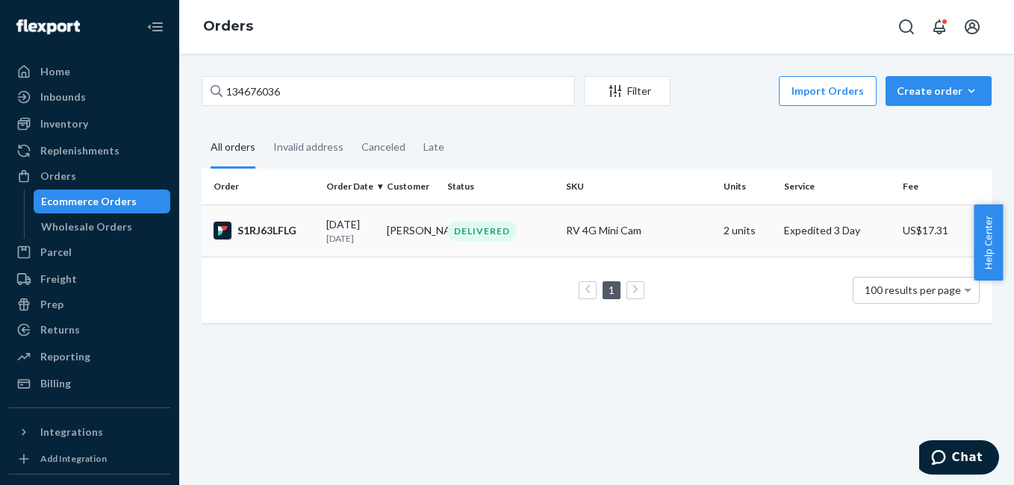
click at [274, 227] on div "S1RJ63LFLG" at bounding box center [264, 231] width 101 height 18
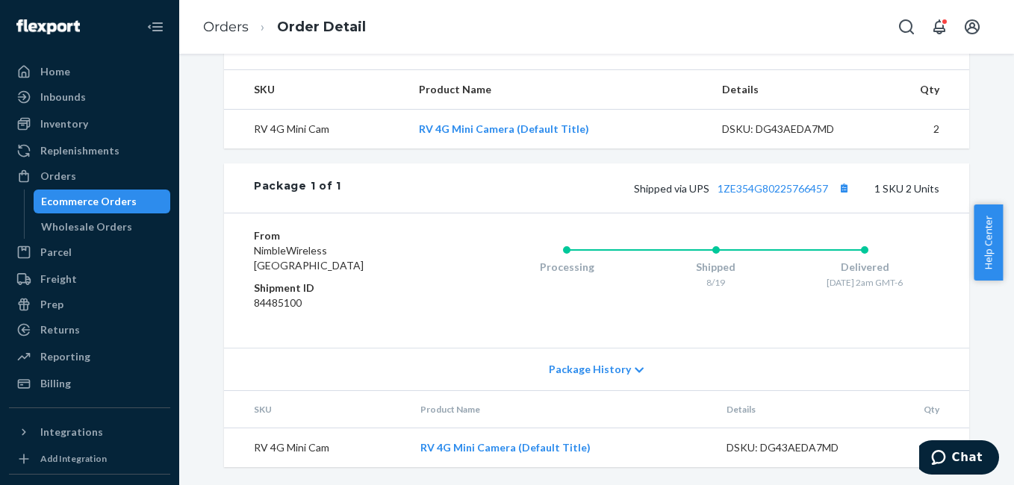
scroll to position [505, 0]
drag, startPoint x: 715, startPoint y: 199, endPoint x: 824, endPoint y: 186, distance: 109.8
click at [824, 186] on div "Package 1 of 1 Shipped via UPS 1ZE354G80225766457 1 SKU 2 Units" at bounding box center [596, 188] width 745 height 49
copy link "1ZE354G80225766457"
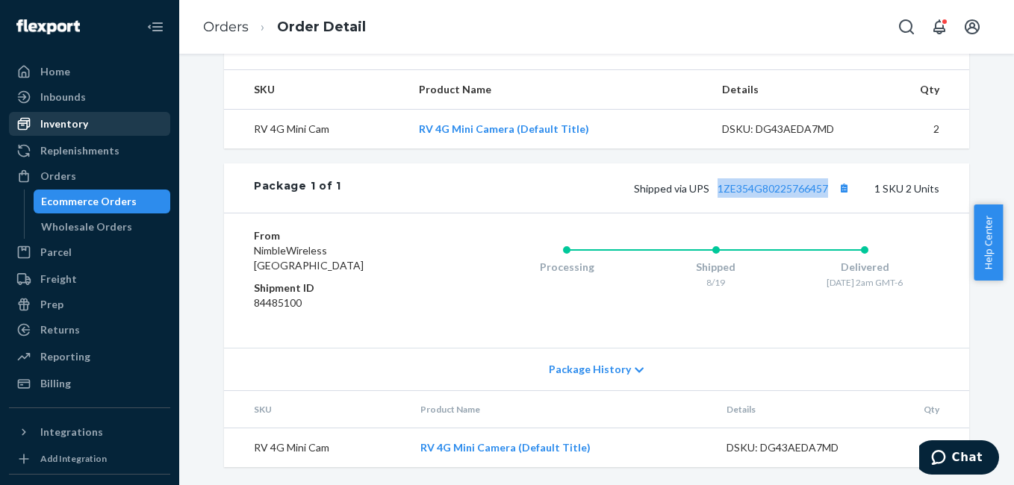
click at [91, 126] on div "Inventory" at bounding box center [89, 123] width 158 height 21
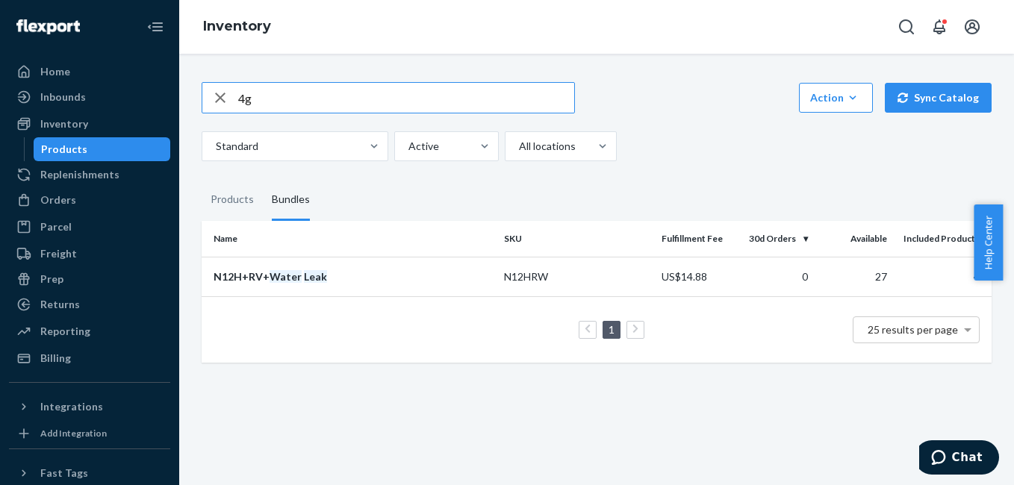
type input "4g"
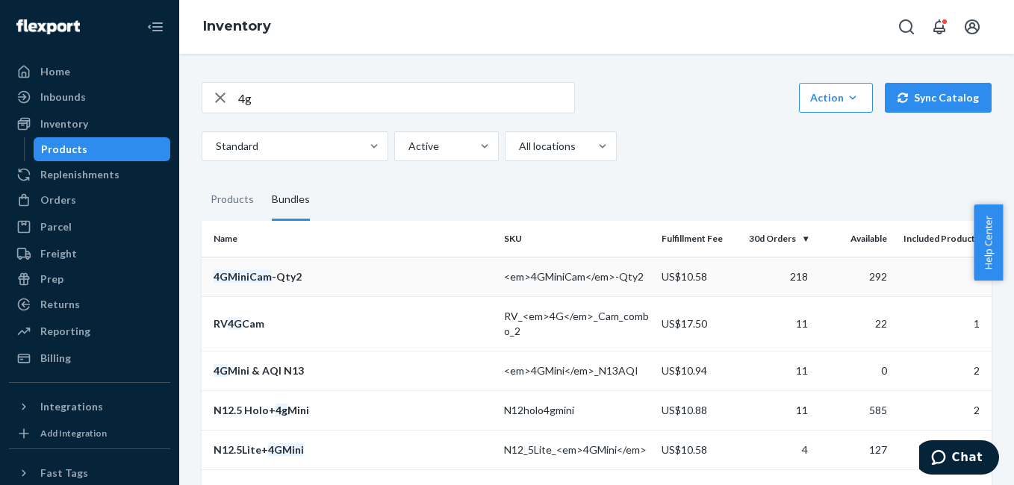
click at [305, 284] on div "4GMiniCam -Qty2" at bounding box center [353, 277] width 279 height 15
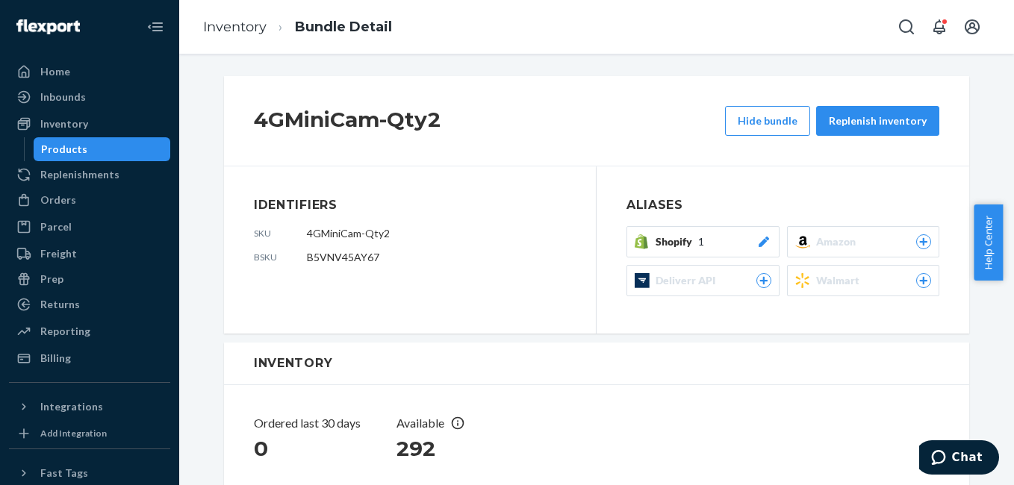
click at [761, 240] on icon at bounding box center [763, 242] width 15 height 10
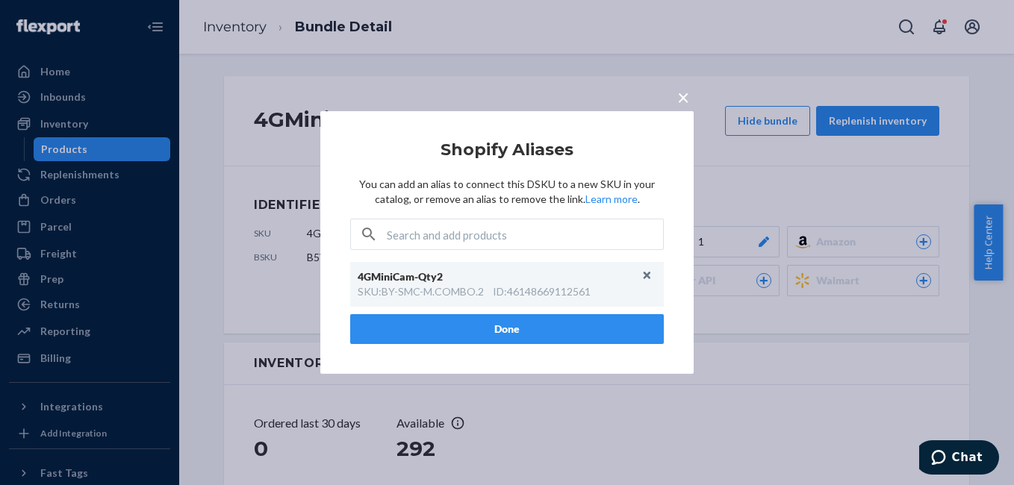
click at [684, 101] on span "×" at bounding box center [683, 96] width 12 height 25
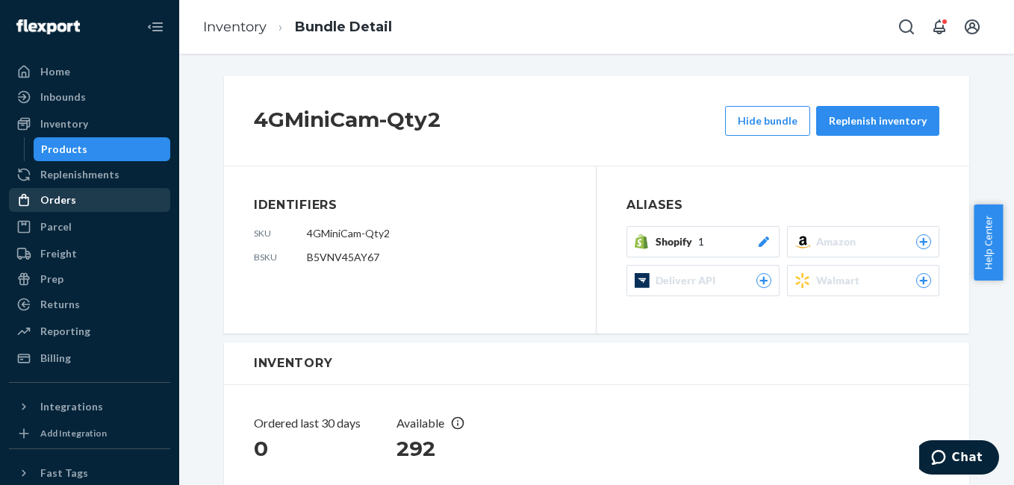
click at [97, 202] on div "Orders" at bounding box center [89, 200] width 158 height 21
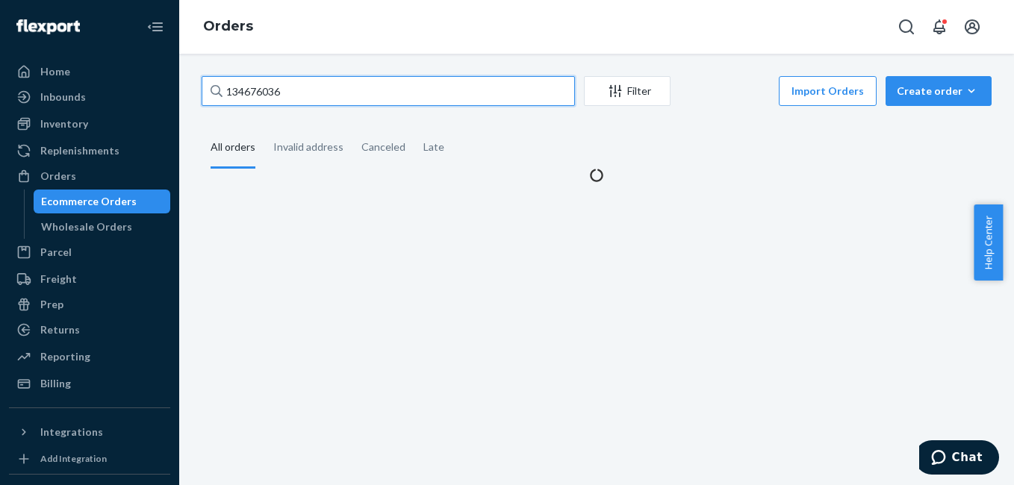
click at [293, 87] on input "134676036" at bounding box center [388, 91] width 373 height 30
paste input "3346603"
type input "3346603"
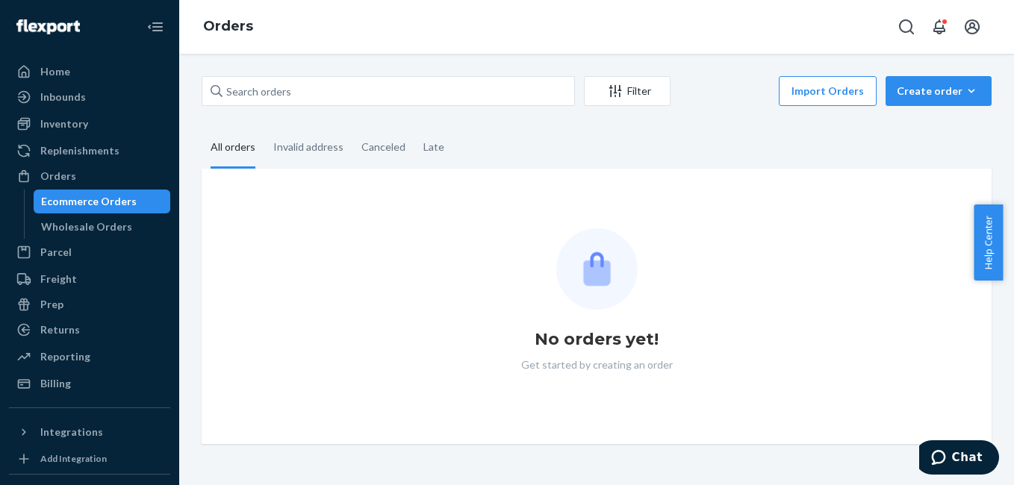
click at [297, 72] on div "Filter Import Orders Create order Ecommerce order Removal order All orders Inva…" at bounding box center [596, 270] width 835 height 432
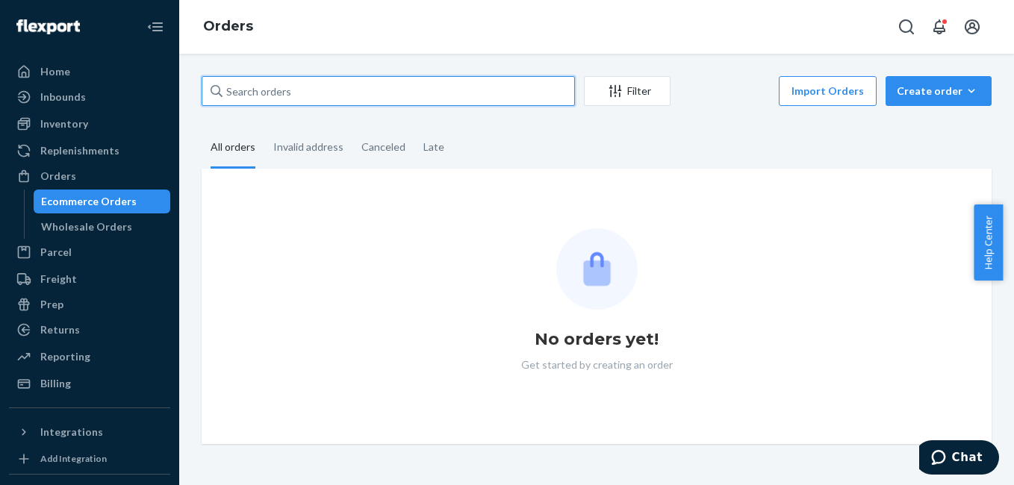
click at [291, 81] on input "text" at bounding box center [388, 91] width 373 height 30
paste input "3346603"
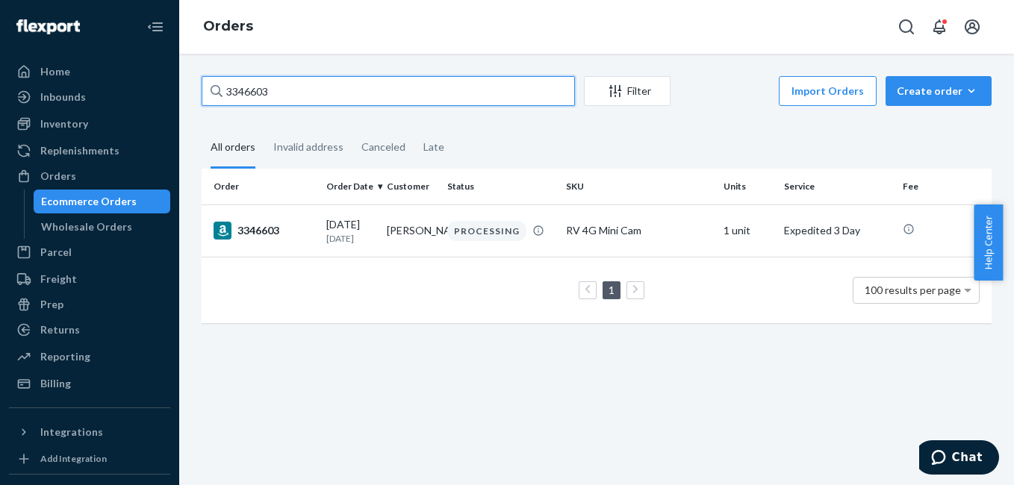
click at [320, 91] on input "3346603" at bounding box center [388, 91] width 373 height 30
paste input "9645 Dorrington Avenue Los Angeles CA 91331"
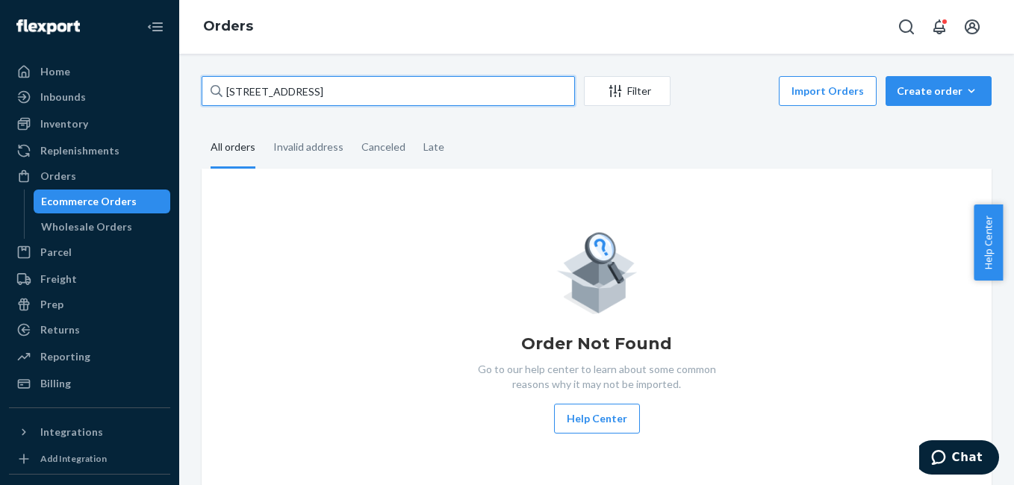
paste input "134749549"
type input "134749549"
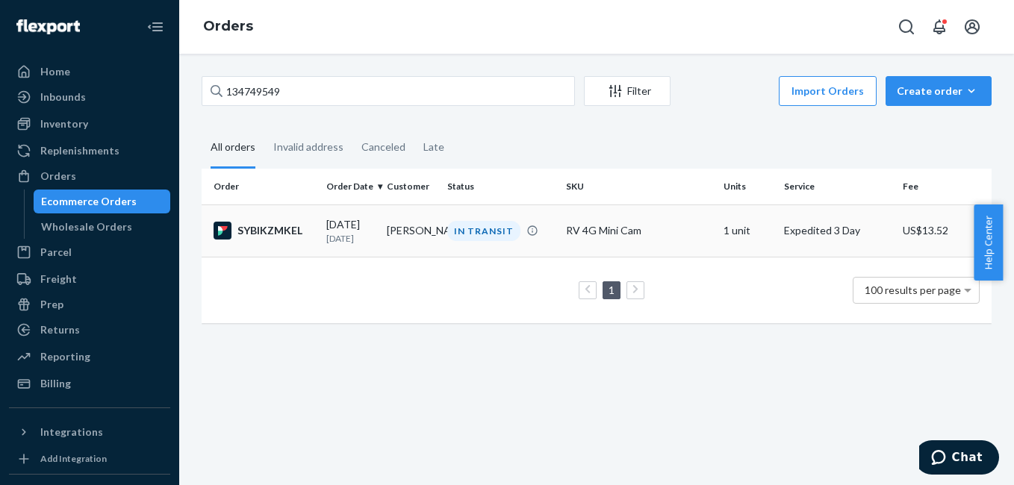
click at [280, 233] on div "SYBIKZMKEL" at bounding box center [264, 231] width 101 height 18
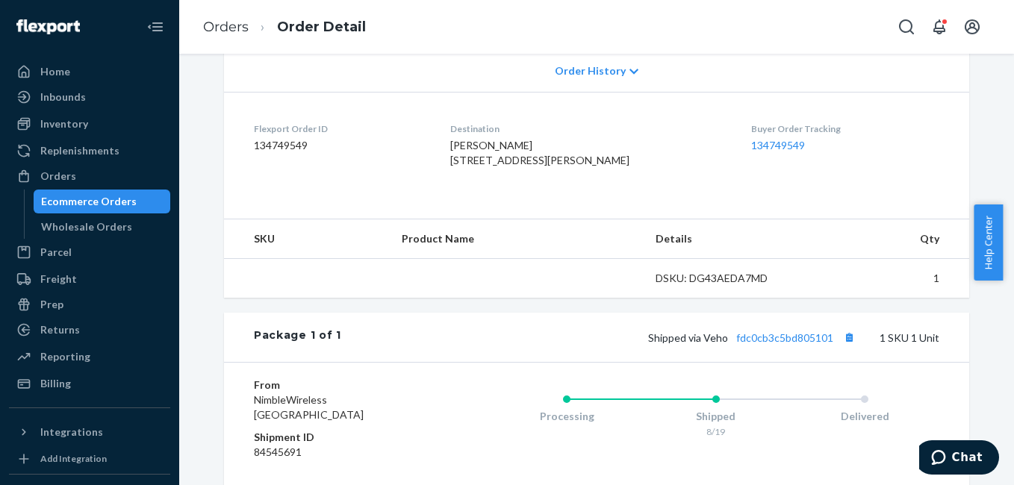
scroll to position [408, 0]
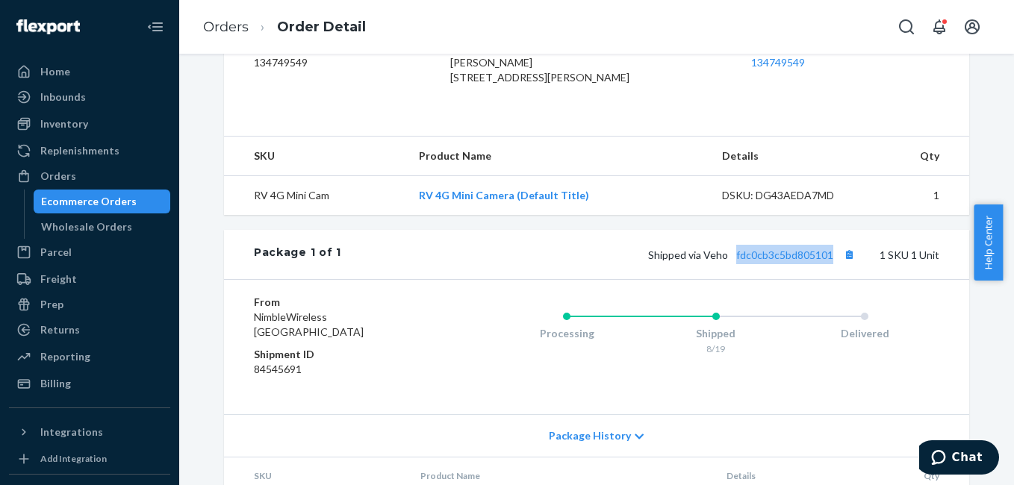
copy link "fdc0cb3c5bd805101"
drag, startPoint x: 731, startPoint y: 299, endPoint x: 830, endPoint y: 305, distance: 98.7
click at [830, 279] on div "Package 1 of 1 Shipped via Veho fdc0cb3c5bd805101 1 SKU 1 Unit" at bounding box center [596, 254] width 745 height 49
click at [61, 179] on div "Orders" at bounding box center [58, 176] width 36 height 15
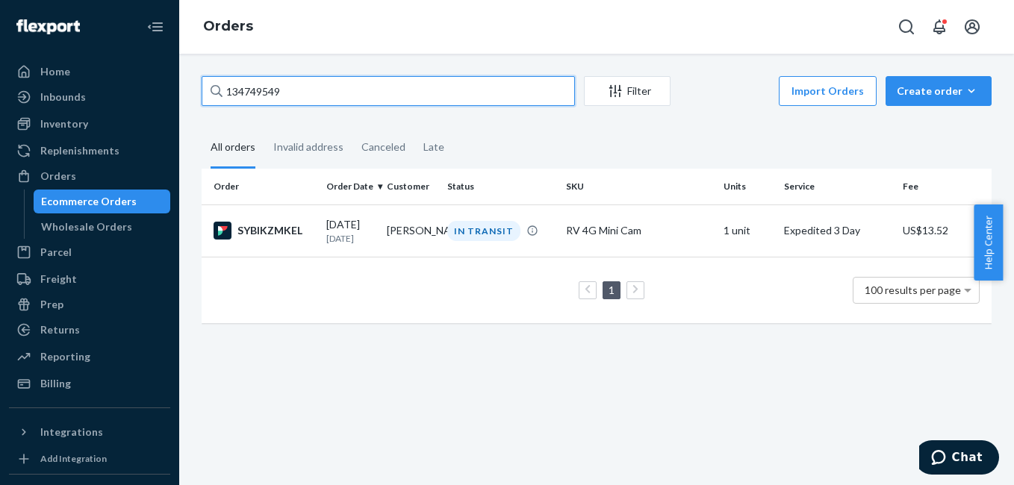
click at [321, 87] on input "134749549" at bounding box center [388, 91] width 373 height 30
paste input "55953"
type input "134755953"
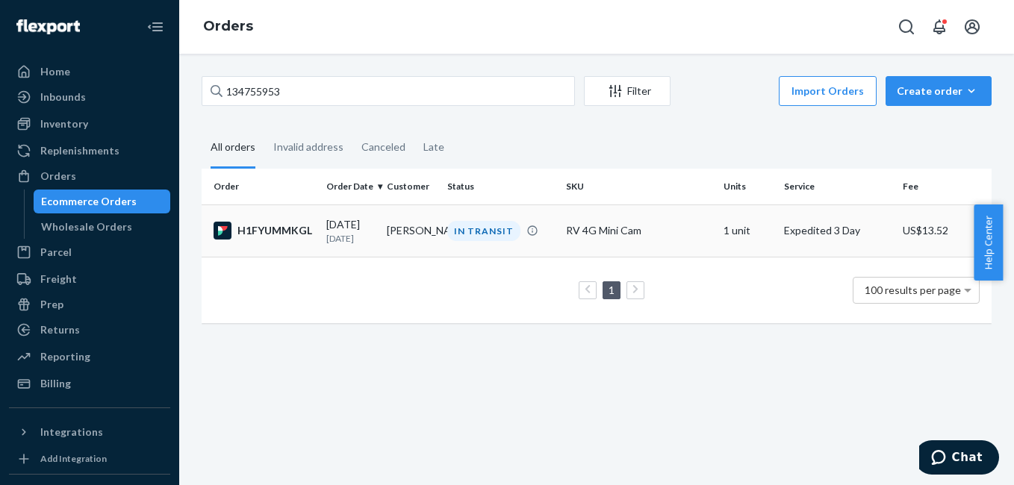
click at [274, 233] on div "H1FYUMMKGL" at bounding box center [264, 231] width 101 height 18
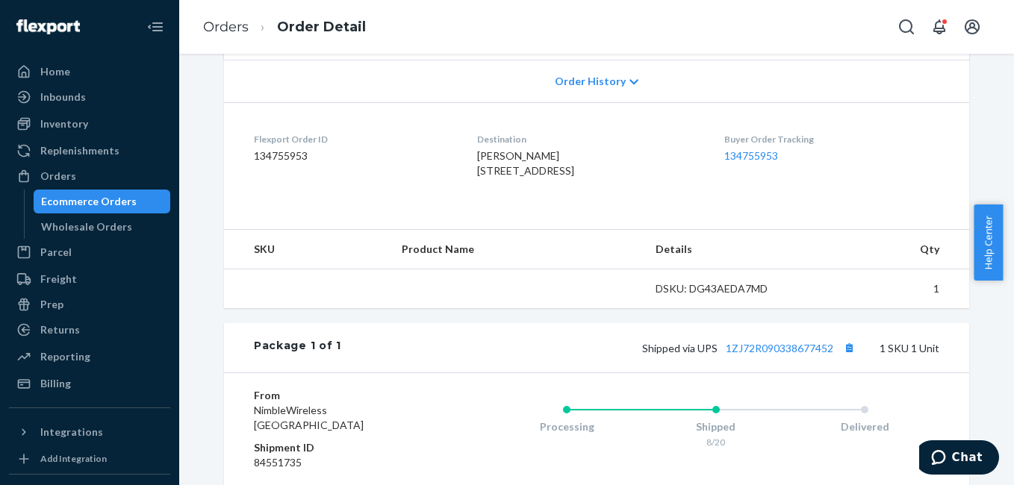
scroll to position [379, 0]
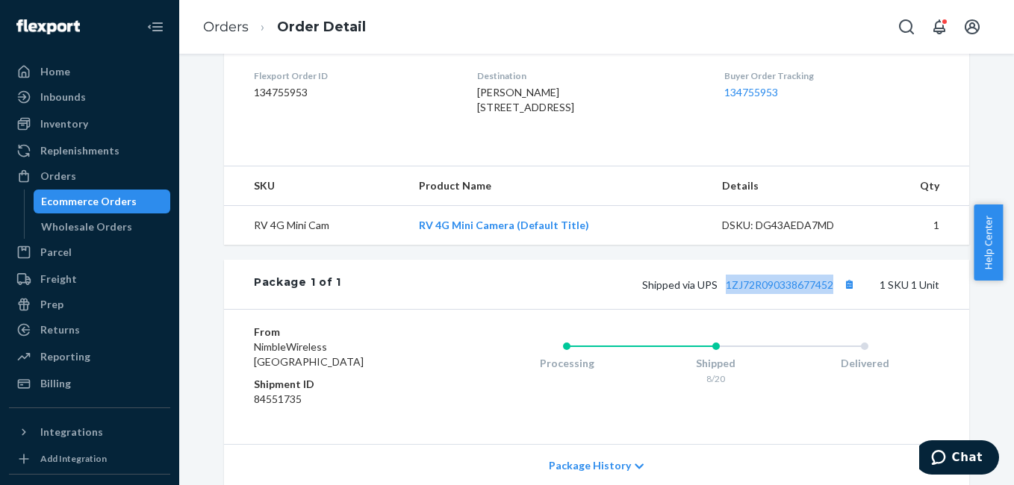
drag, startPoint x: 721, startPoint y: 330, endPoint x: 830, endPoint y: 322, distance: 109.3
click at [830, 309] on div "Package 1 of 1 Shipped via UPS 1ZJ72R090338677452 1 SKU 1 Unit" at bounding box center [596, 284] width 745 height 49
copy link "1ZJ72R090338677452"
click at [64, 178] on div "Orders" at bounding box center [58, 176] width 36 height 15
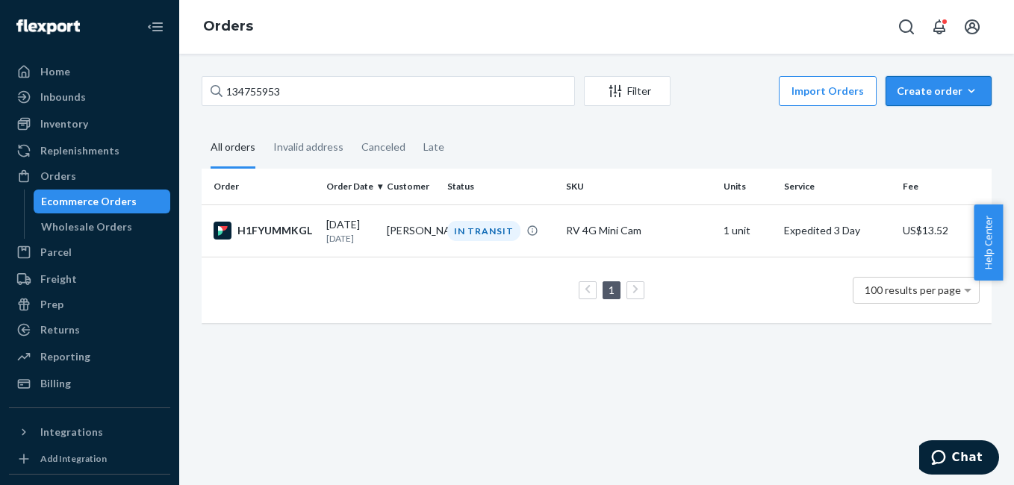
click at [920, 94] on div "Create order" at bounding box center [939, 91] width 84 height 15
click at [930, 128] on span "Ecommerce order" at bounding box center [947, 127] width 93 height 10
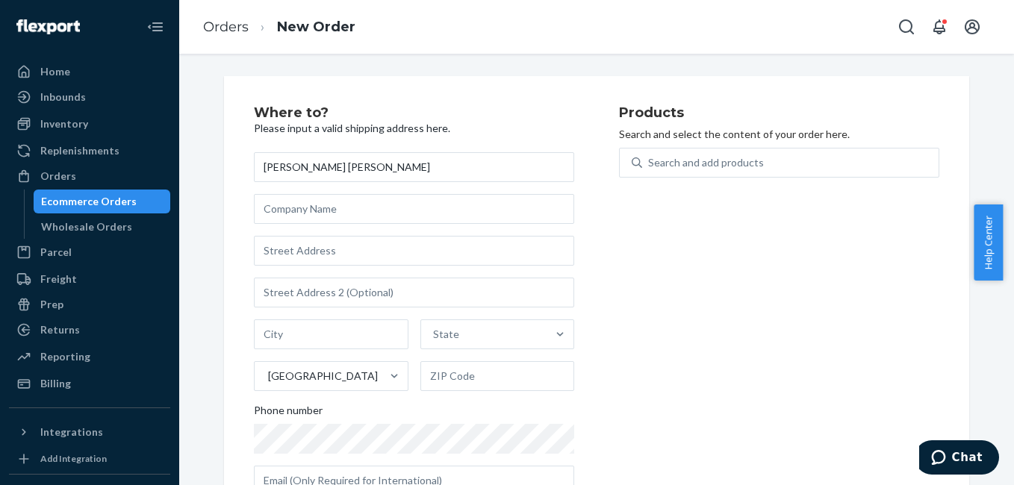
type input "Emily Bernie"
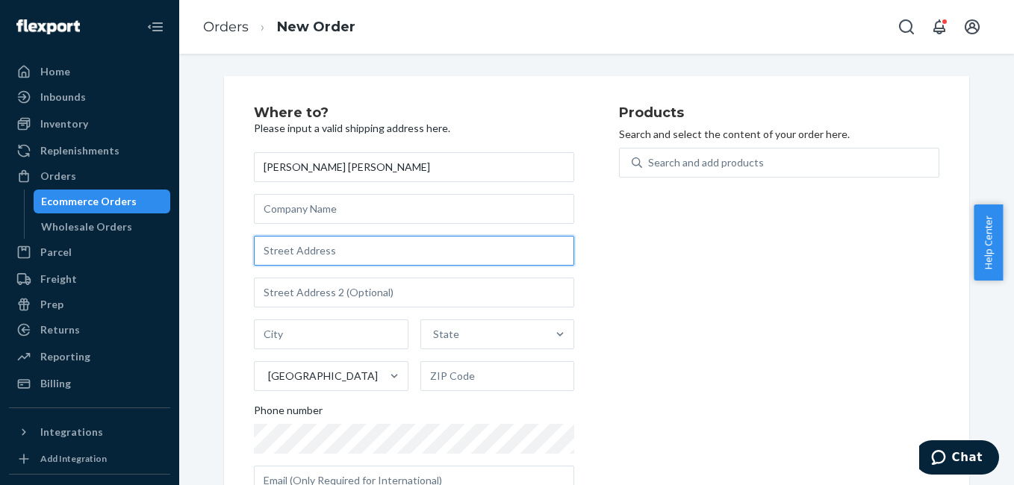
click at [373, 248] on input "text" at bounding box center [414, 251] width 320 height 30
paste input "3960 CORNELL RD AGOURA HILLS CA 91301"
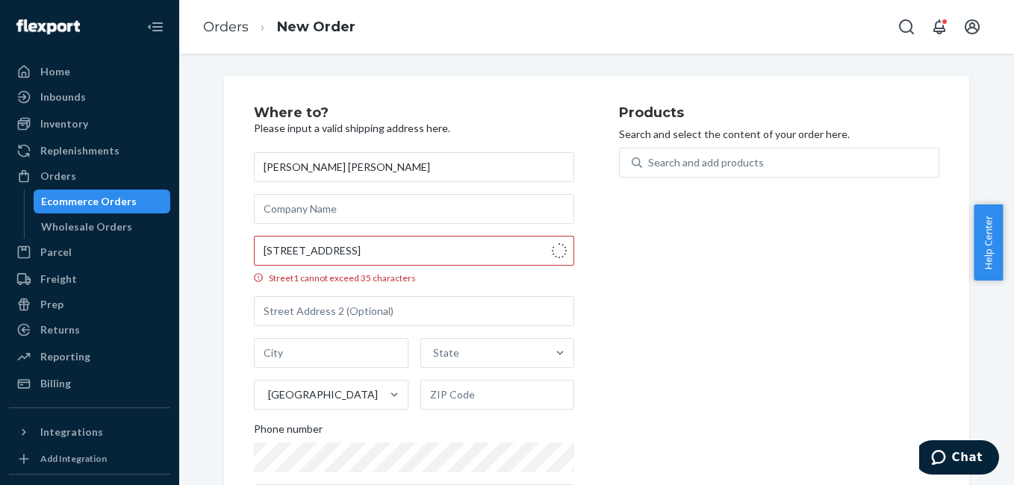
type input "3960 Cornell Rd"
type input "Agoura Hills"
type input "91301"
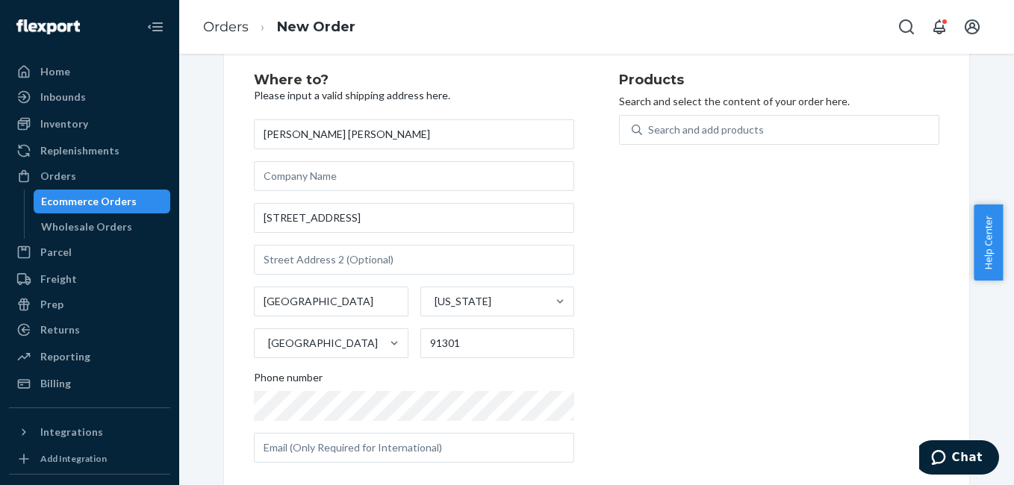
scroll to position [52, 0]
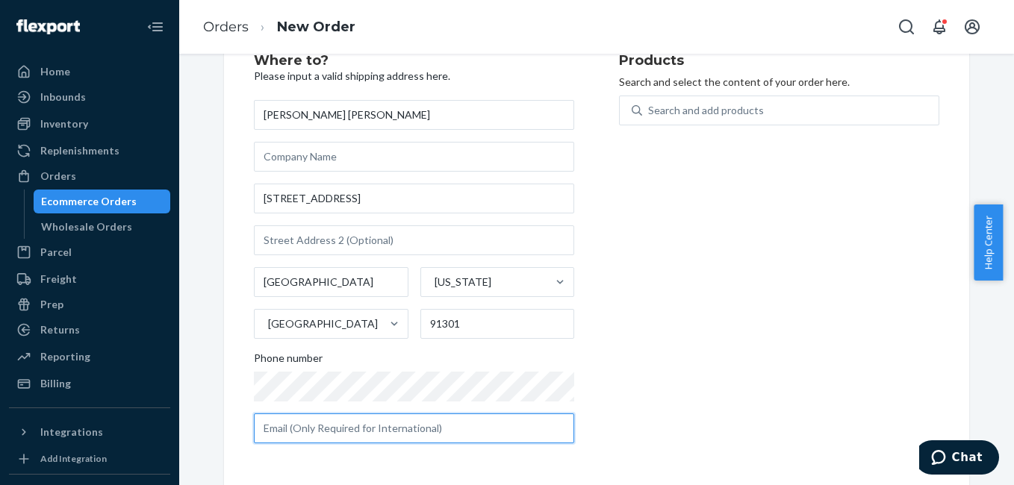
drag, startPoint x: 313, startPoint y: 430, endPoint x: 332, endPoint y: 425, distance: 20.1
click at [313, 431] on input "text" at bounding box center [414, 429] width 320 height 30
paste input "lifeanimalrescue@gmail.com"
type input "lifeanimalrescue@gmail.com"
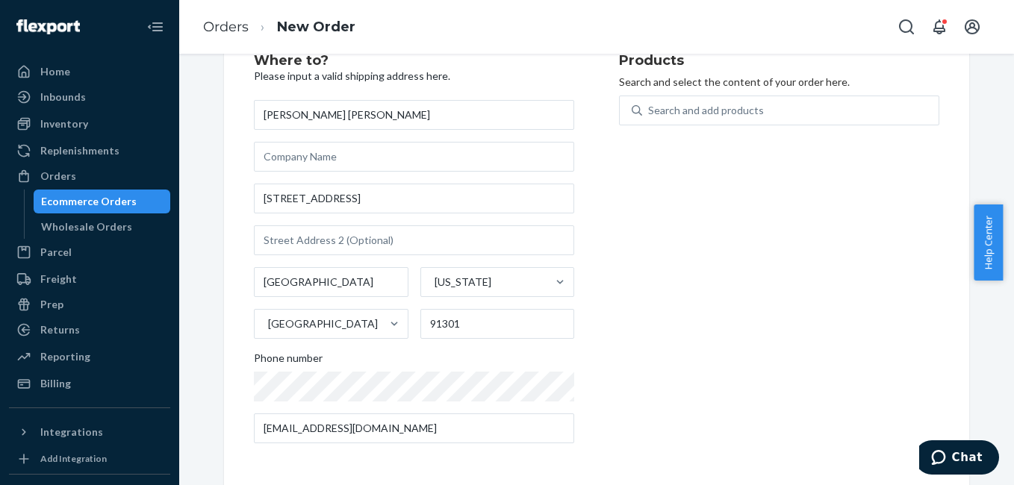
click at [734, 306] on div "Products Search and select the content of your order here. Search and add produ…" at bounding box center [779, 255] width 320 height 402
click at [682, 119] on div "Search and add products" at bounding box center [790, 110] width 296 height 27
click at [650, 118] on input "0 results available. Use Up and Down to choose options, press Enter to select t…" at bounding box center [648, 110] width 1 height 15
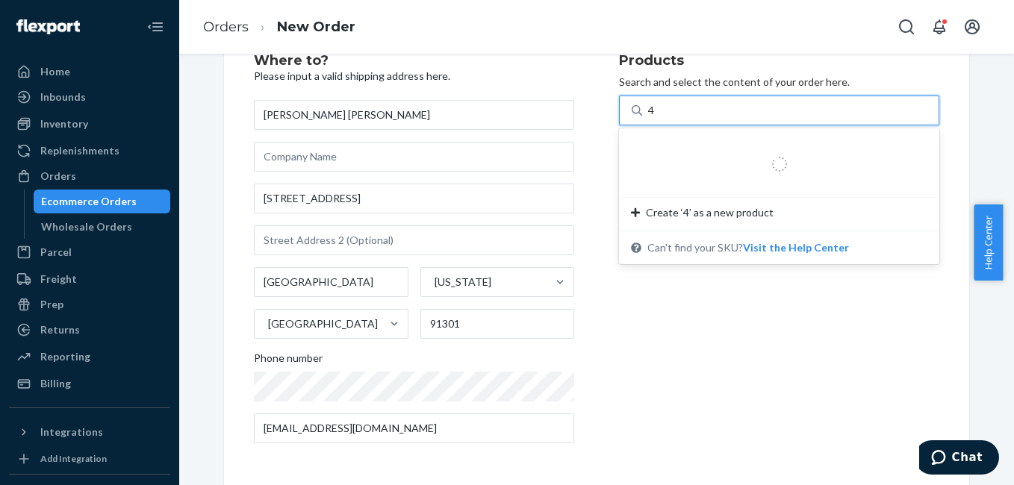
type input "4g"
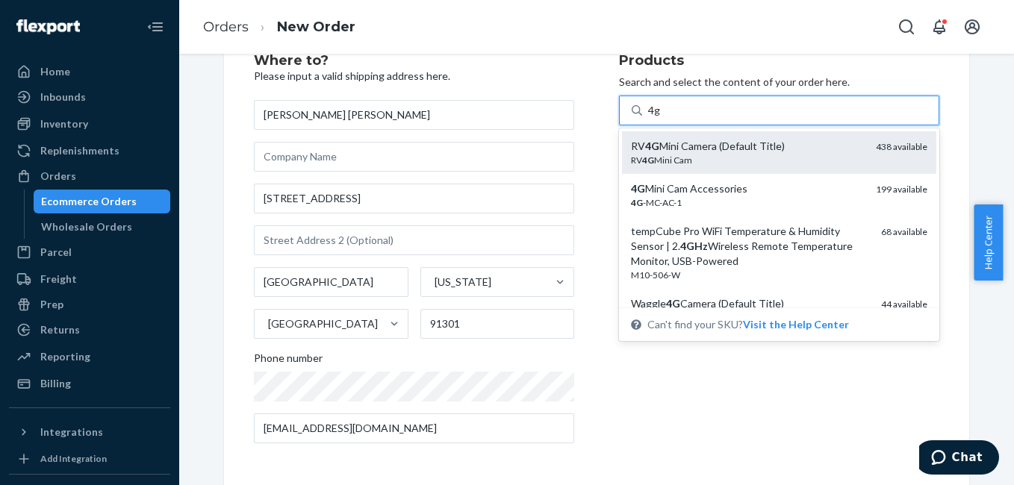
click at [690, 160] on div "RV 4G Mini Cam" at bounding box center [747, 160] width 233 height 13
click at [661, 118] on input "4g" at bounding box center [654, 110] width 13 height 15
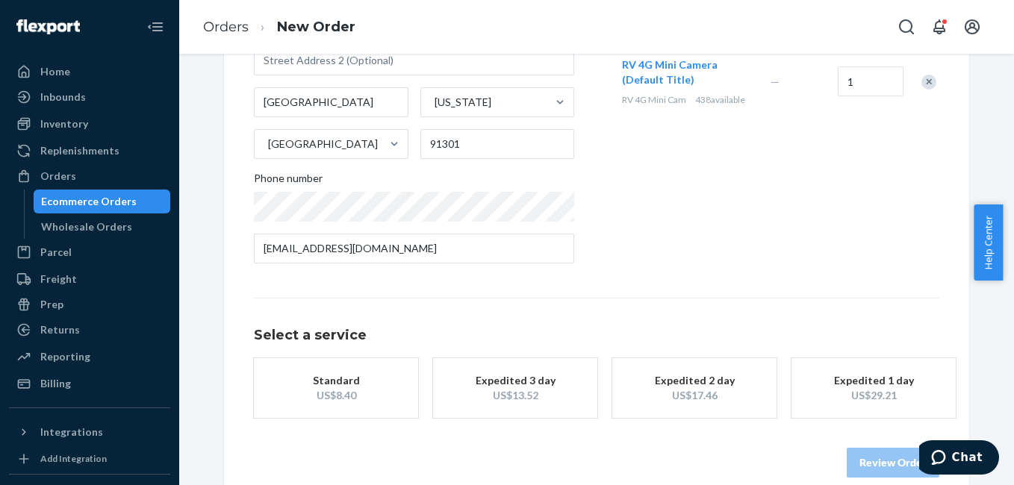
scroll to position [255, 0]
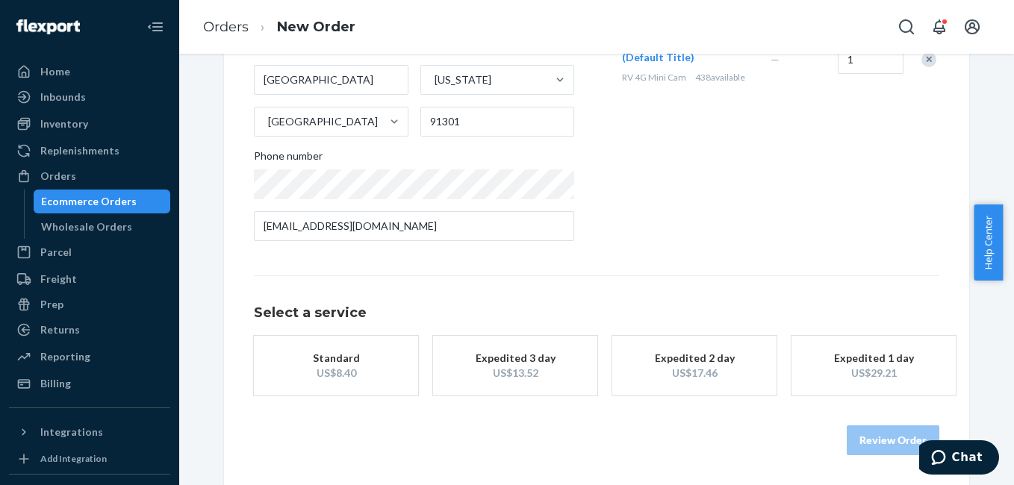
click at [491, 372] on div "US$13.52" at bounding box center [514, 373] width 119 height 15
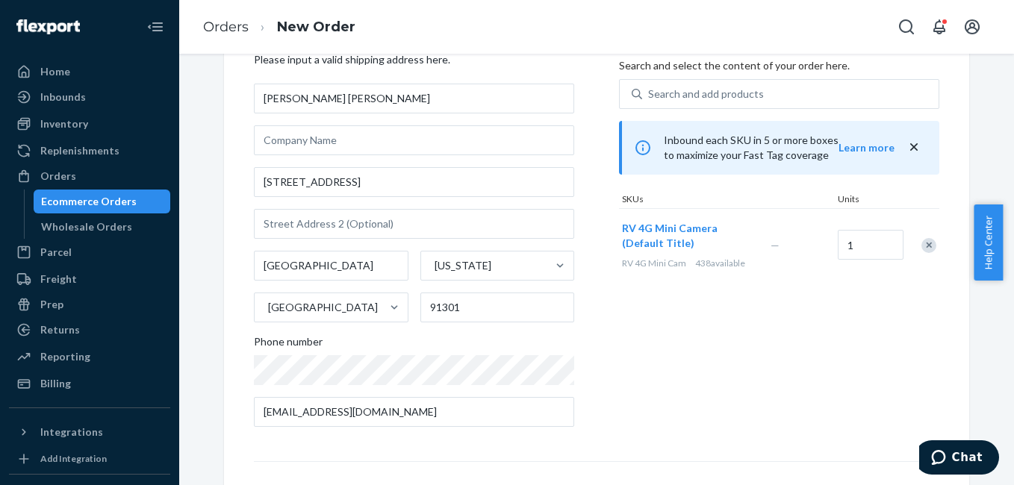
scroll to position [66, 0]
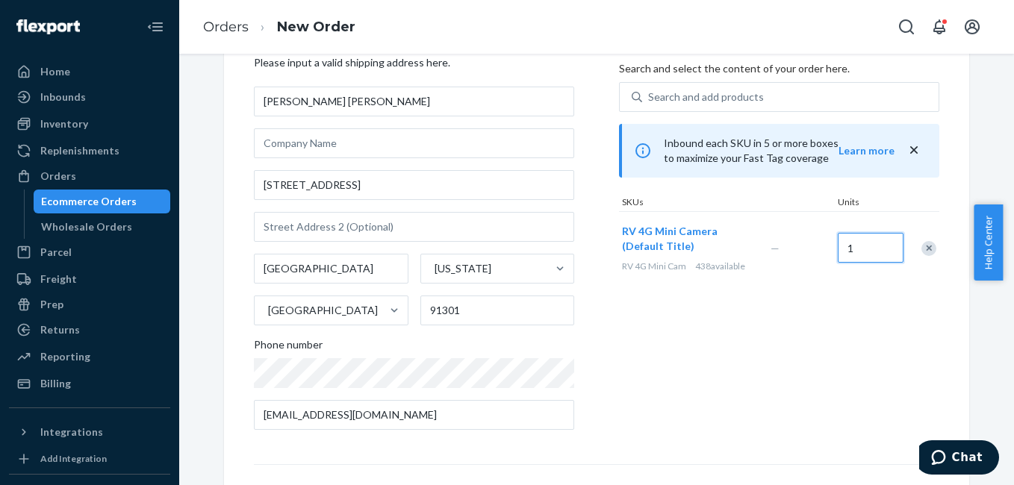
click at [856, 261] on input "1" at bounding box center [871, 248] width 66 height 30
type input "2"
click at [795, 338] on div "Products Search and select the content of your order here. Search and add produ…" at bounding box center [779, 241] width 320 height 402
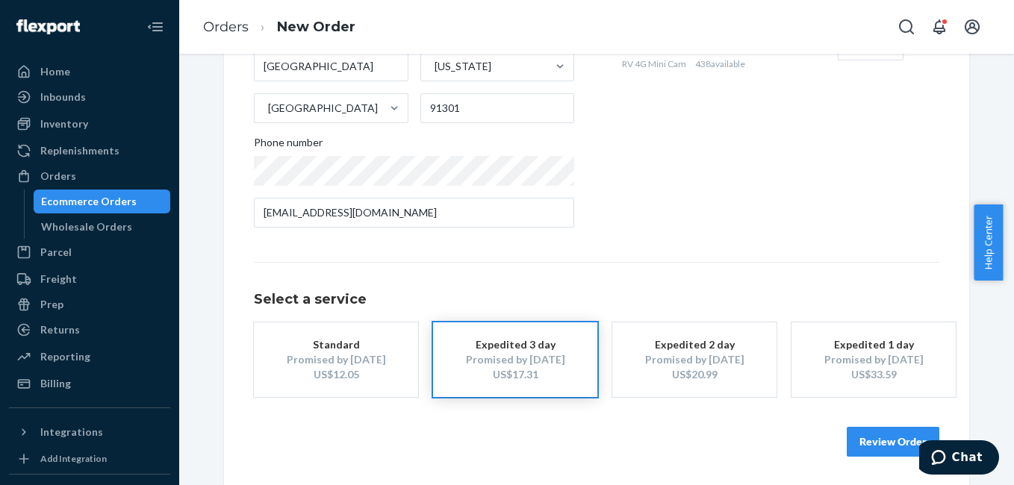
scroll to position [270, 0]
click at [857, 438] on button "Review Order" at bounding box center [893, 441] width 93 height 30
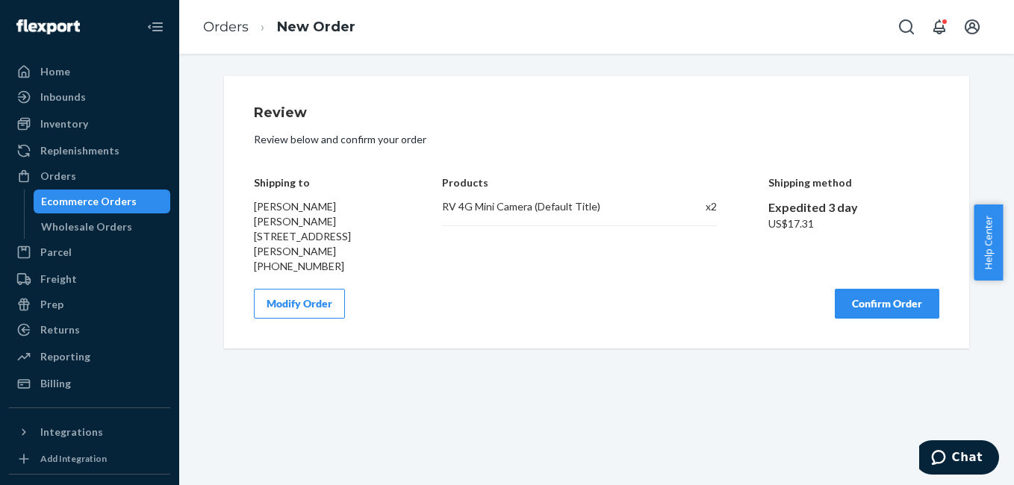
scroll to position [0, 0]
click at [865, 293] on button "Confirm Order" at bounding box center [887, 304] width 105 height 30
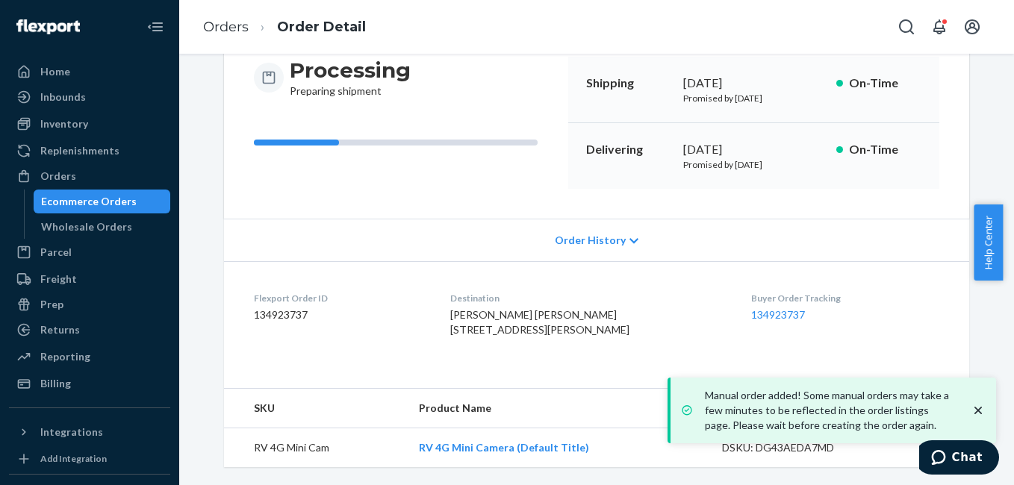
scroll to position [186, 0]
drag, startPoint x: 748, startPoint y: 308, endPoint x: 806, endPoint y: 307, distance: 57.5
click at [806, 307] on div "Buyer Order Tracking 134923737" at bounding box center [845, 318] width 188 height 52
copy link "134923737"
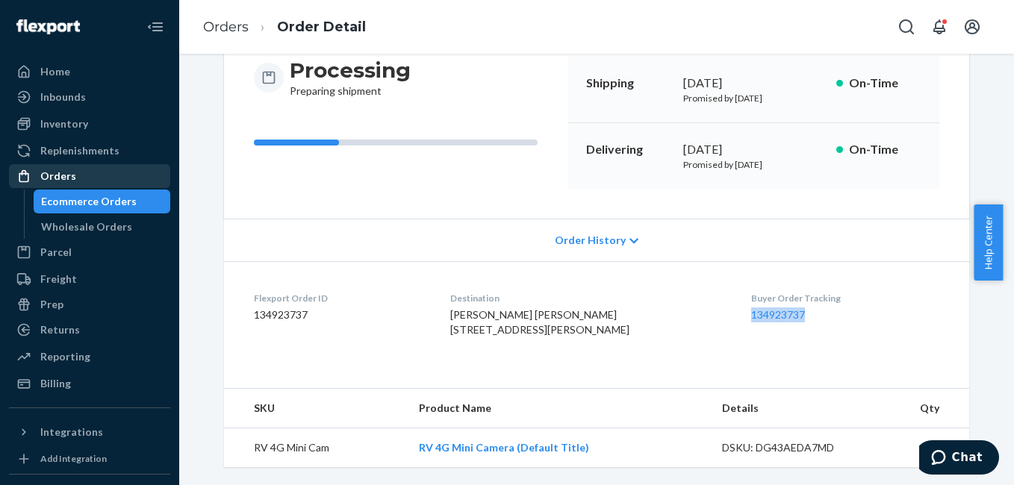
click at [81, 179] on div "Orders" at bounding box center [89, 176] width 158 height 21
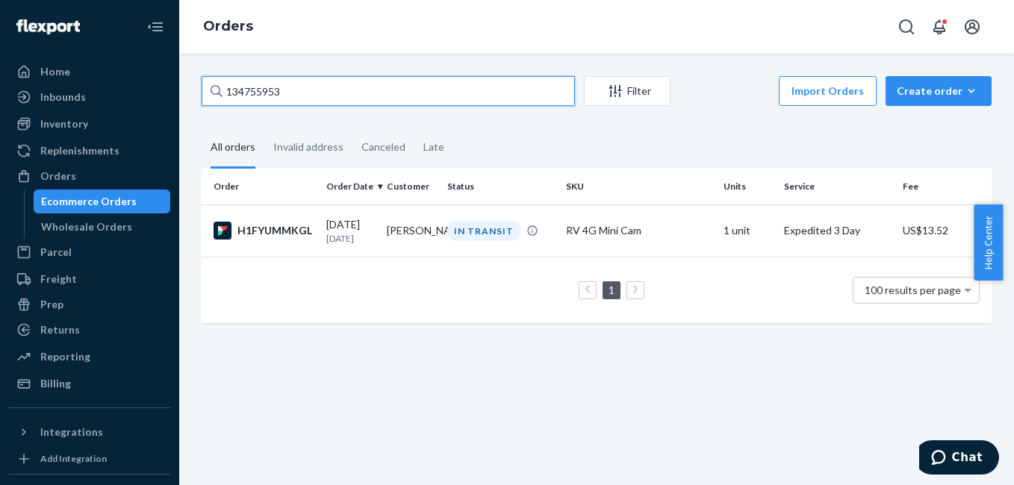
click at [291, 98] on input "134755953" at bounding box center [388, 91] width 373 height 30
paste input "3347252"
click at [286, 93] on input "3347252" at bounding box center [388, 91] width 373 height 30
paste input "6307"
type input "3346307"
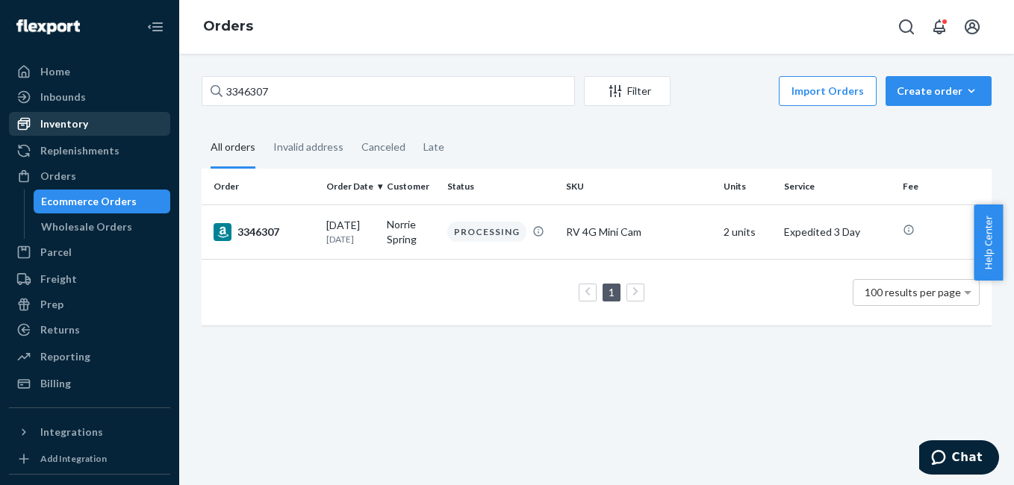
click at [73, 129] on div "Inventory" at bounding box center [64, 123] width 48 height 15
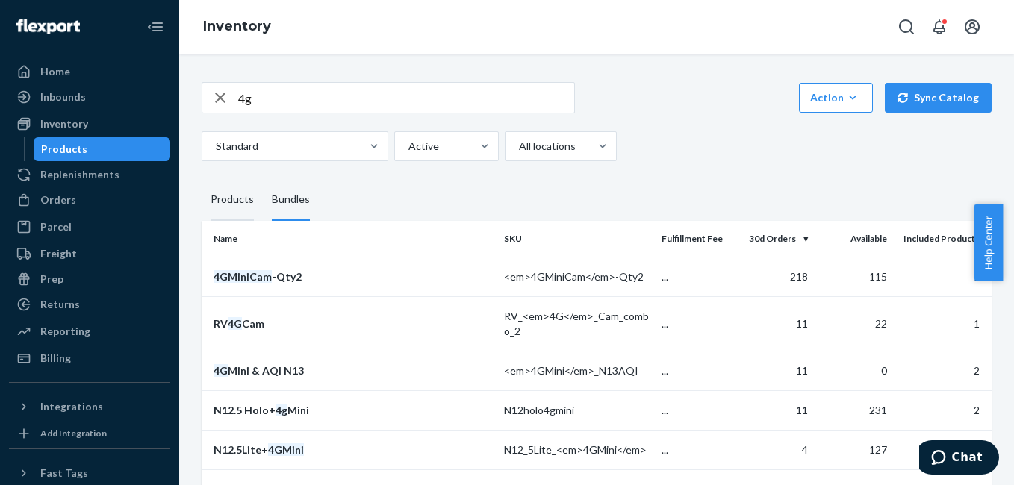
click at [238, 197] on div "Products" at bounding box center [232, 200] width 43 height 42
click at [202, 179] on input "Products" at bounding box center [202, 179] width 0 height 0
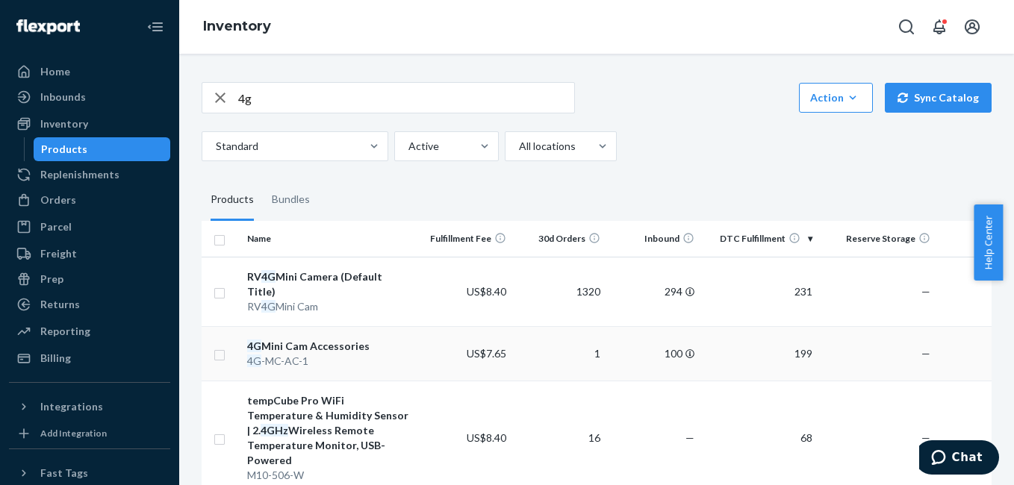
scroll to position [84, 0]
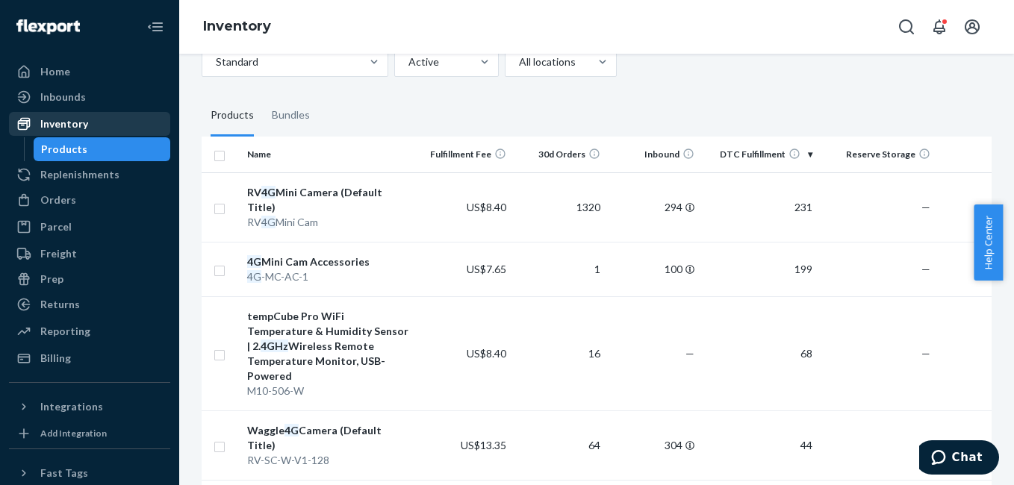
click at [90, 128] on div "Inventory" at bounding box center [89, 123] width 158 height 21
click at [77, 128] on div "Inventory" at bounding box center [64, 123] width 48 height 15
click at [72, 127] on div "Inventory" at bounding box center [64, 123] width 48 height 15
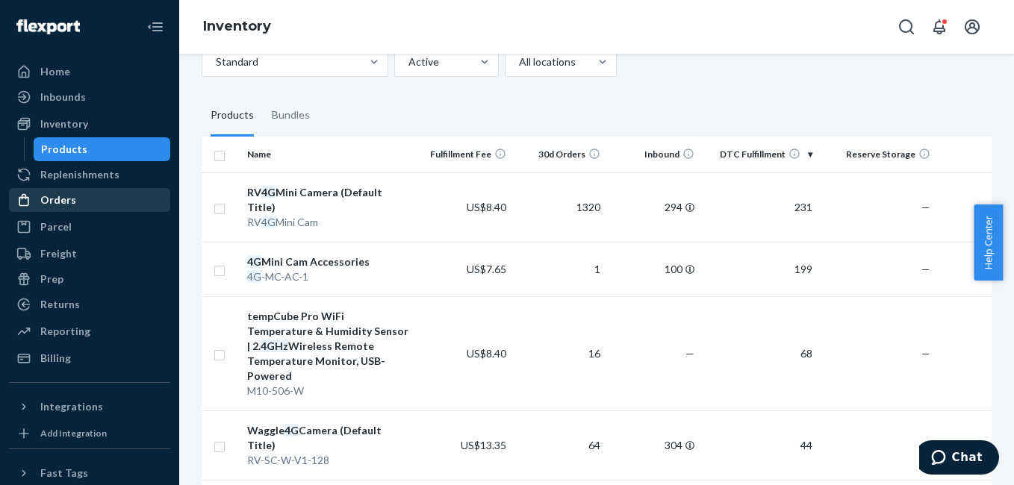
click at [63, 195] on div "Orders" at bounding box center [58, 200] width 36 height 15
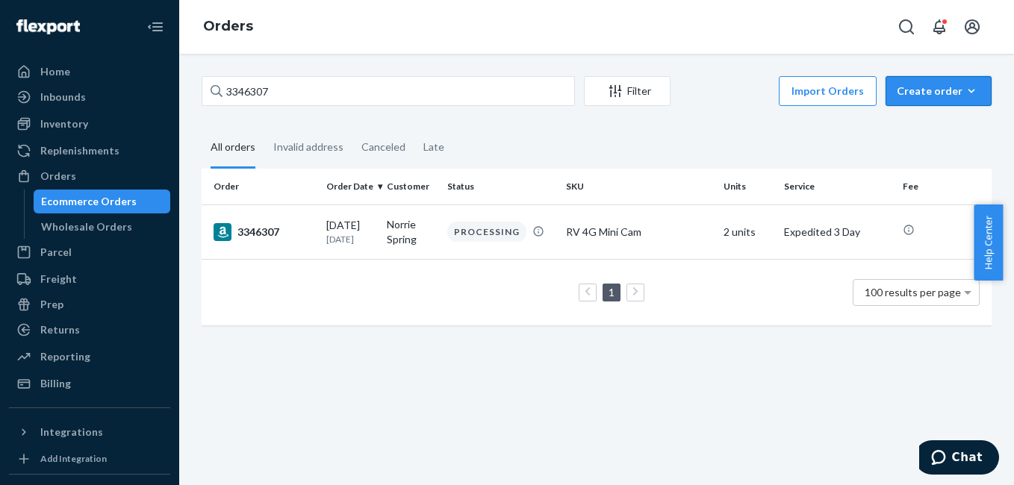
click at [927, 89] on div "Create order" at bounding box center [939, 91] width 84 height 15
click at [930, 131] on span "Ecommerce order" at bounding box center [947, 127] width 93 height 10
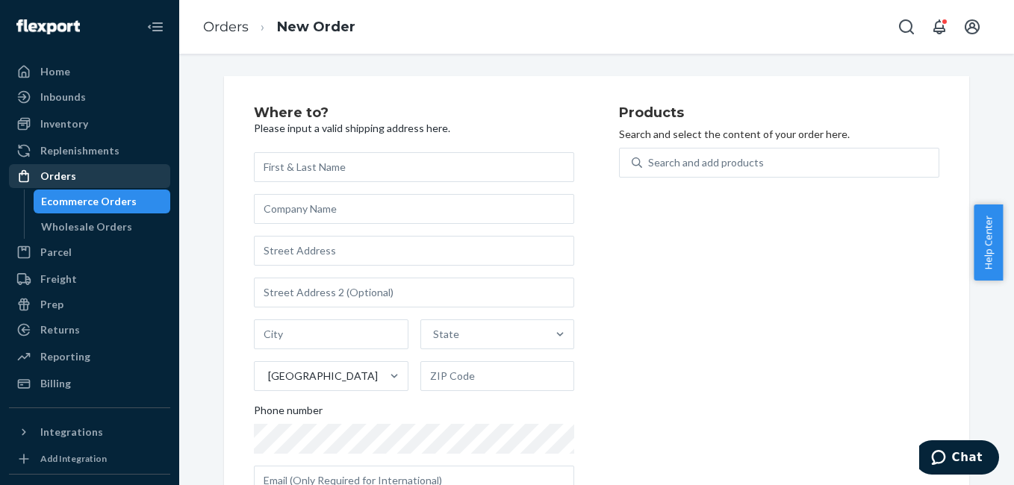
click at [78, 176] on div "Orders" at bounding box center [89, 176] width 158 height 21
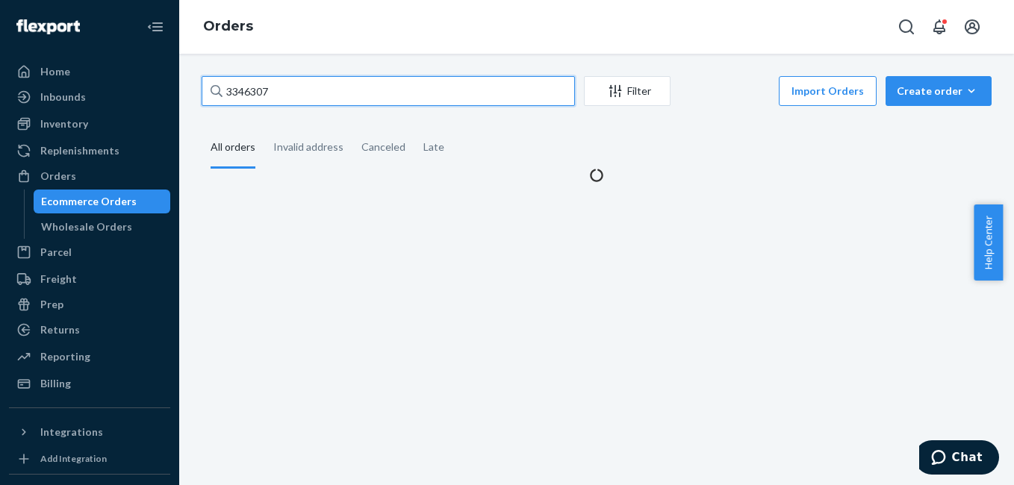
click at [346, 89] on input "3346307" at bounding box center [388, 91] width 373 height 30
paste input "3346307"
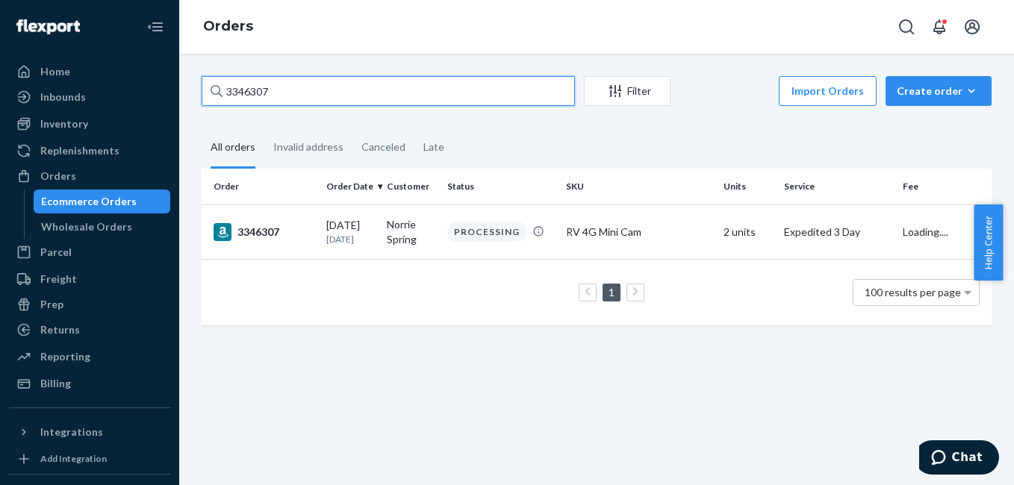
paste input "425"
type input "3346425"
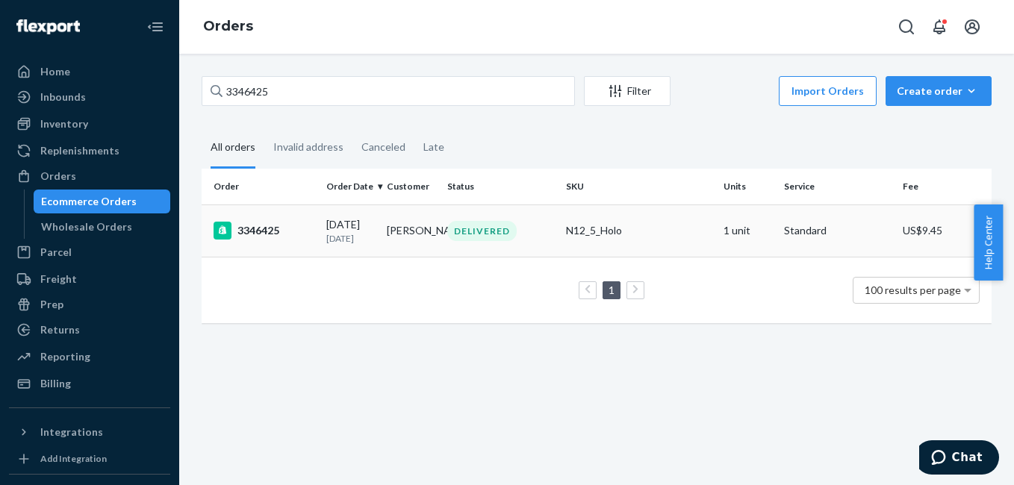
click at [273, 237] on div "3346425" at bounding box center [264, 231] width 101 height 18
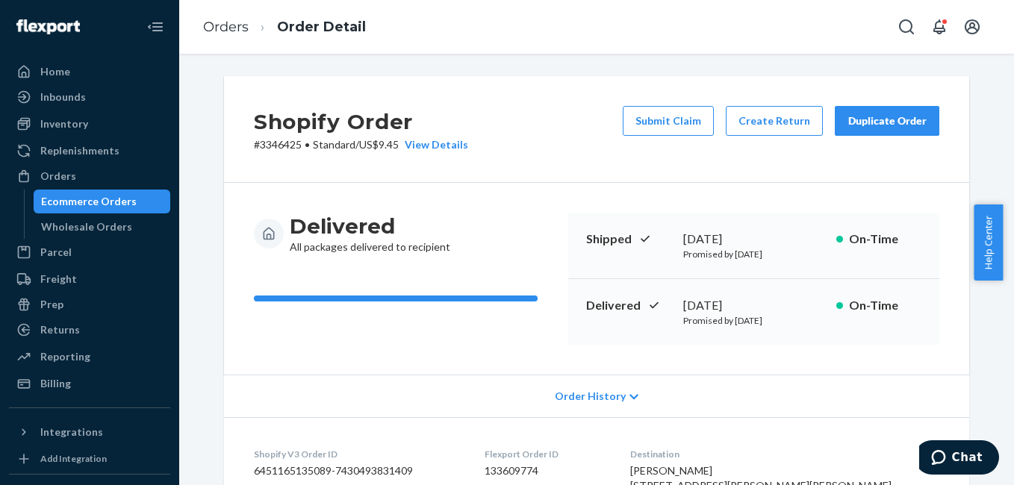
click at [860, 123] on div "Duplicate Order" at bounding box center [887, 120] width 79 height 15
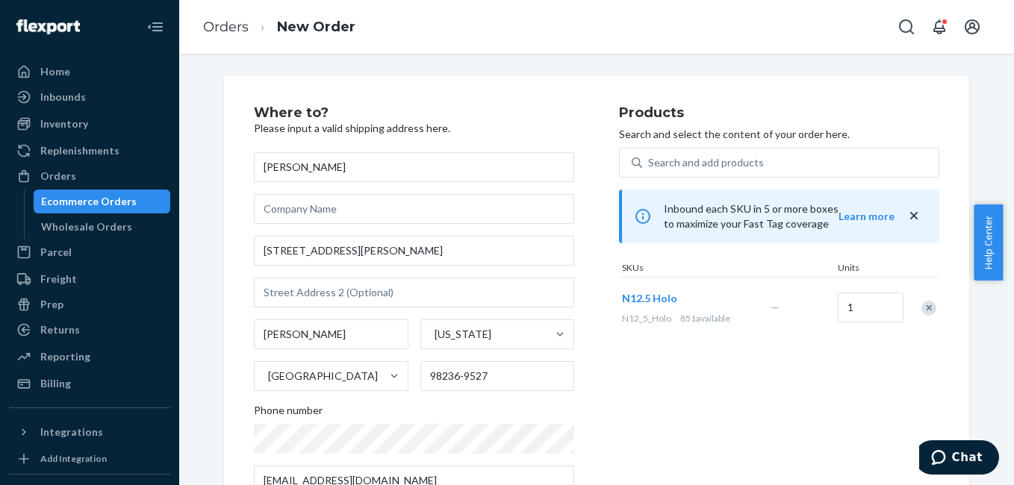
click at [930, 311] on div "Remove Item" at bounding box center [928, 308] width 15 height 15
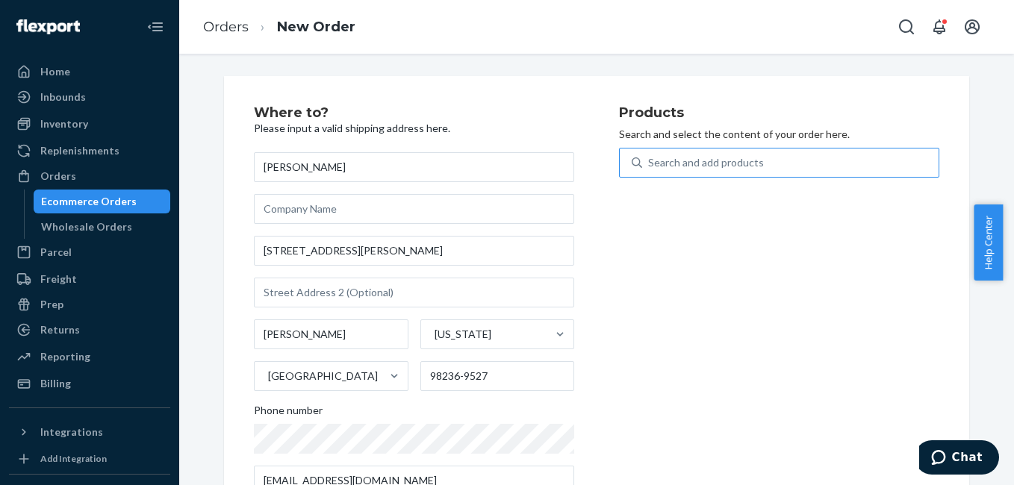
click at [718, 172] on div "Search and add products" at bounding box center [790, 162] width 296 height 27
click at [650, 170] on input "Search and add products" at bounding box center [648, 162] width 1 height 15
type input "4g"
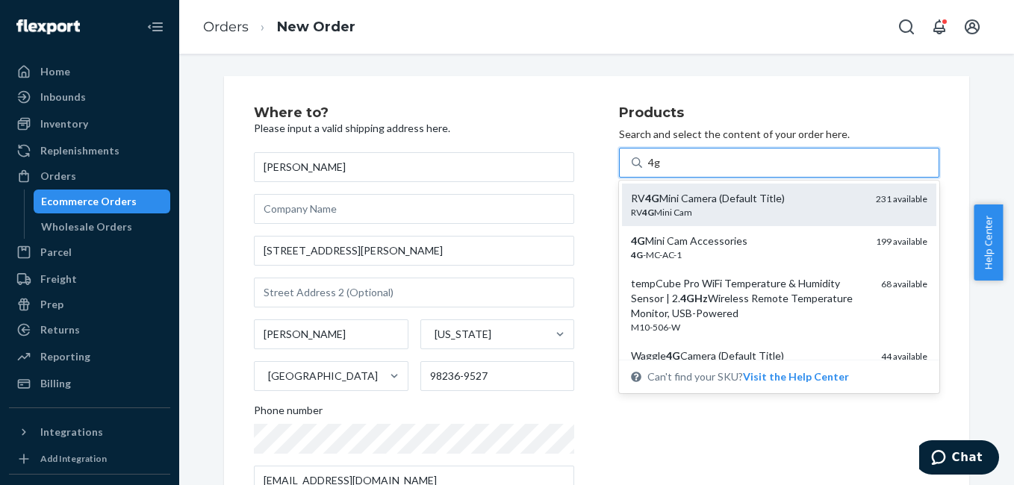
click at [718, 215] on div "RV 4G Mini Cam" at bounding box center [747, 212] width 233 height 13
click at [661, 170] on input "4g" at bounding box center [654, 162] width 13 height 15
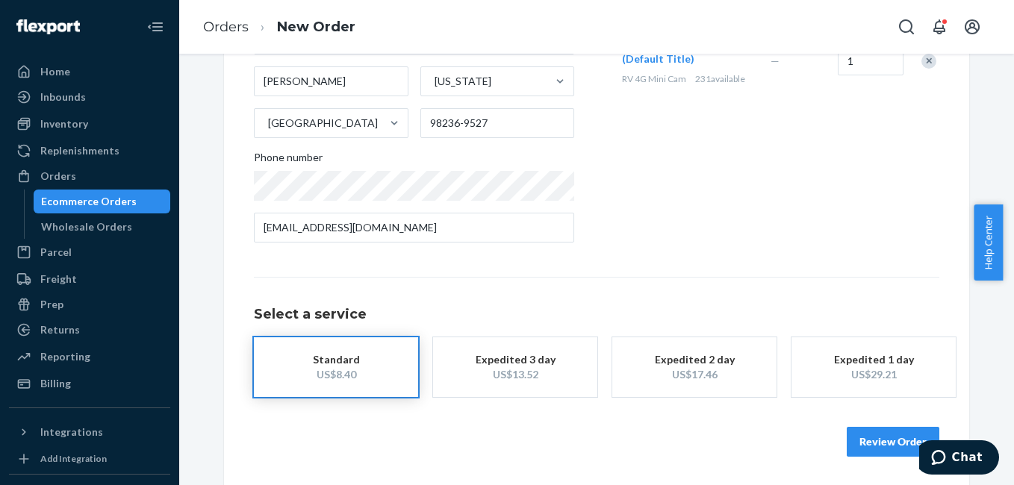
scroll to position [255, 0]
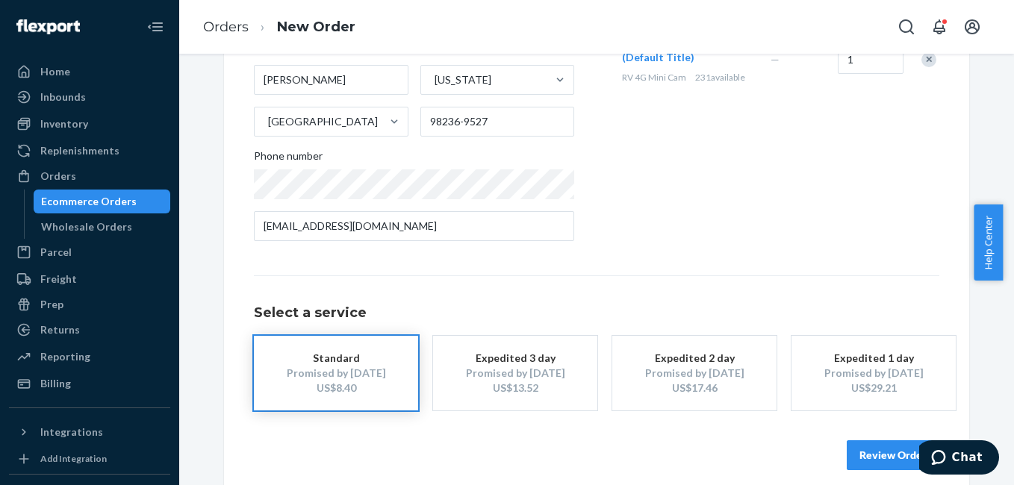
click at [526, 364] on div "Expedited 3 day" at bounding box center [514, 358] width 119 height 15
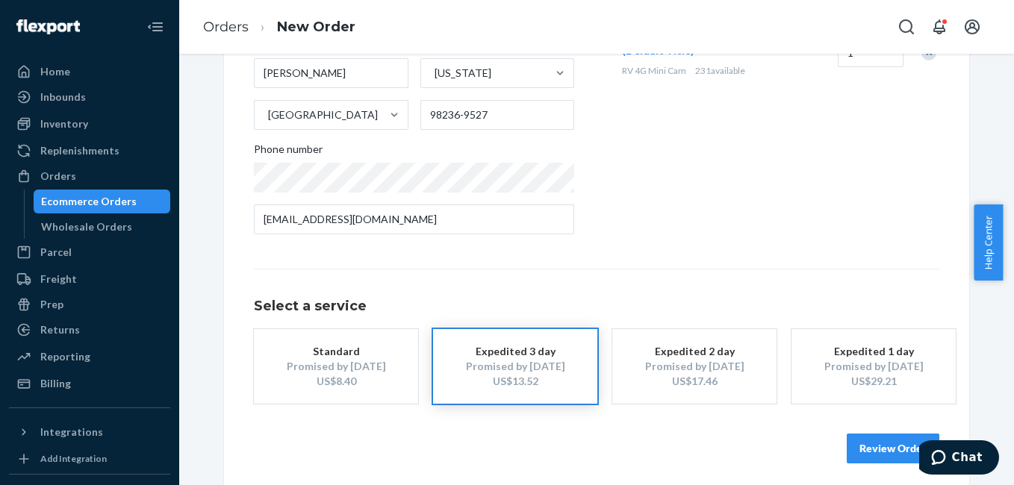
scroll to position [270, 0]
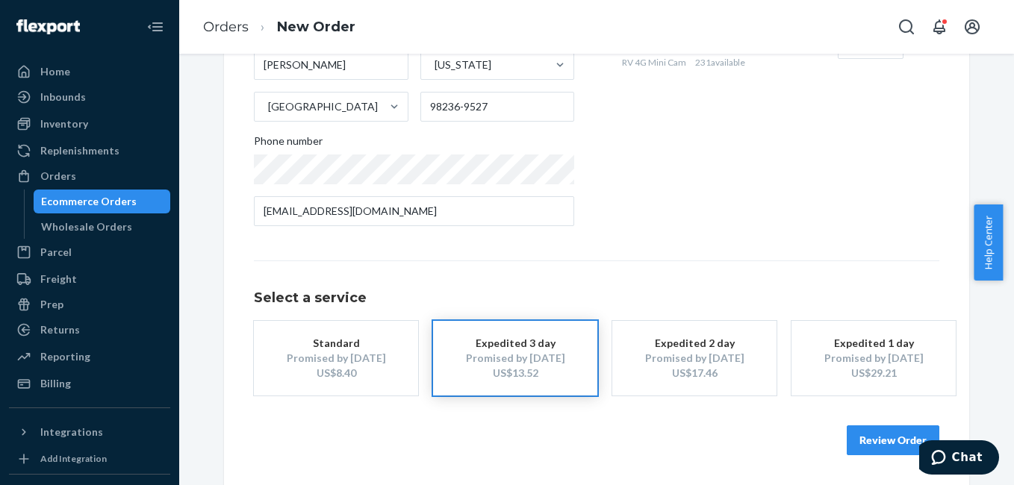
click at [859, 451] on button "Review Order" at bounding box center [893, 441] width 93 height 30
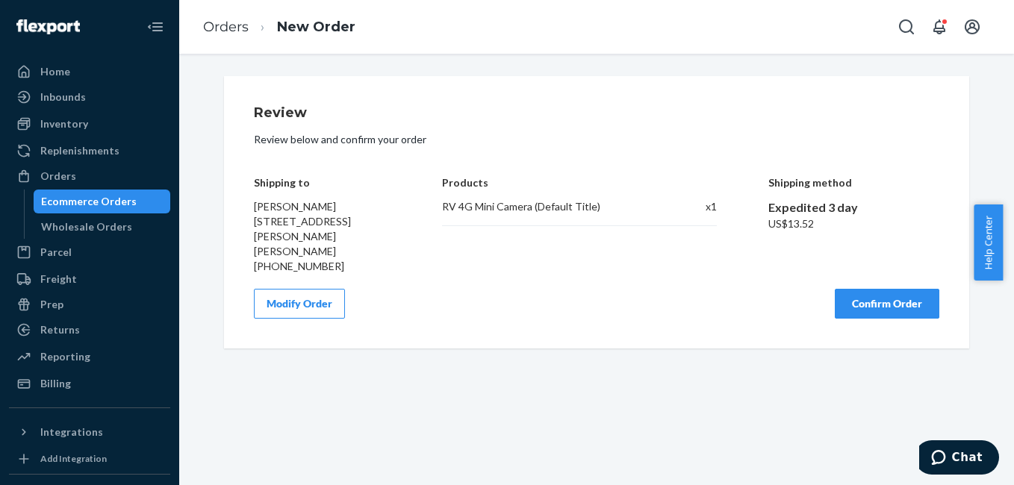
scroll to position [0, 0]
click at [893, 295] on button "Confirm Order" at bounding box center [887, 304] width 105 height 30
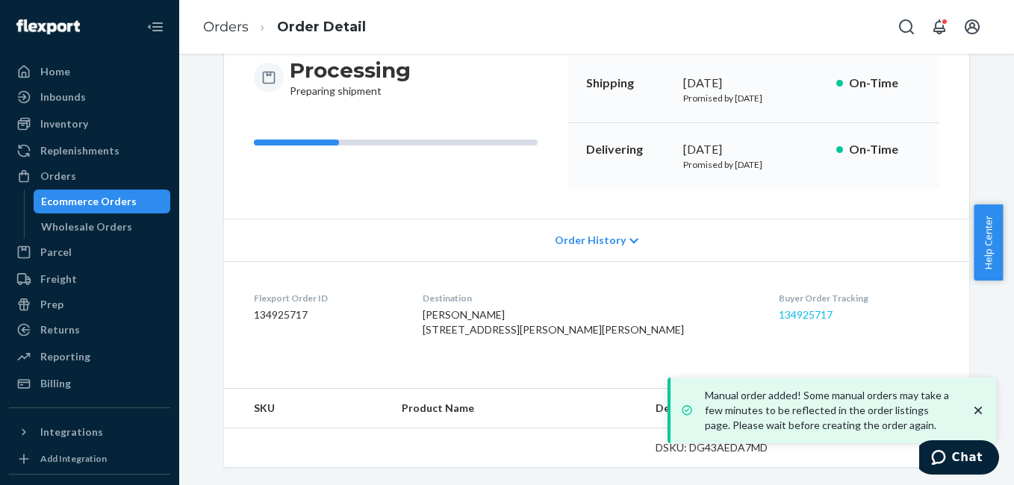
scroll to position [186, 0]
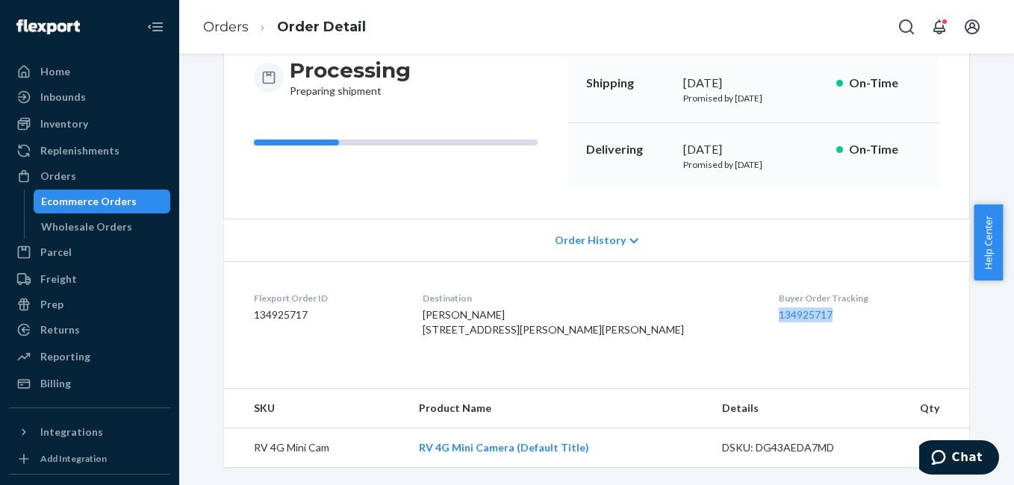
drag, startPoint x: 721, startPoint y: 292, endPoint x: 791, endPoint y: 292, distance: 70.2
click at [791, 292] on dl "Flexport Order ID 134925717 Destination Rebecca Patchin 6215 Bob Galbreath Rd C…" at bounding box center [596, 317] width 745 height 112
copy link "134925717"
click at [99, 175] on div "Orders" at bounding box center [89, 176] width 158 height 21
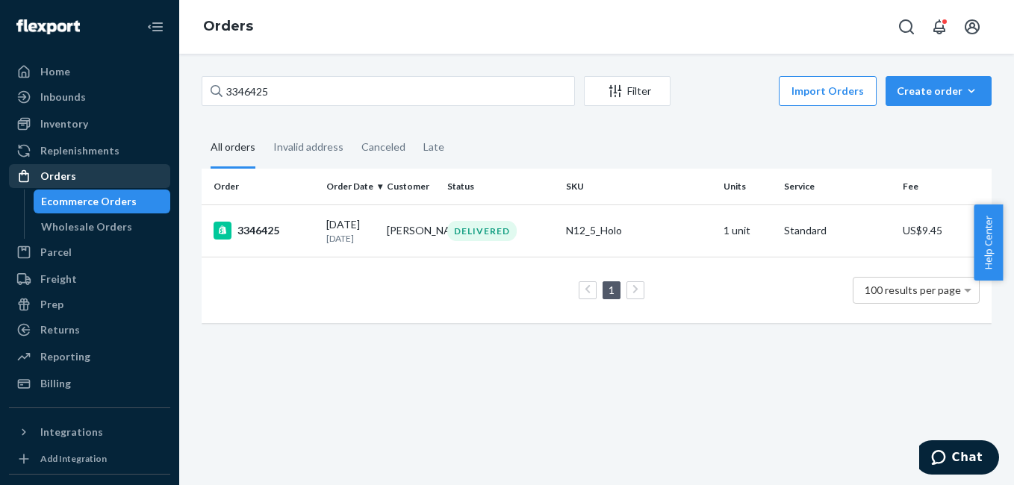
click at [97, 176] on div "Orders" at bounding box center [89, 176] width 158 height 21
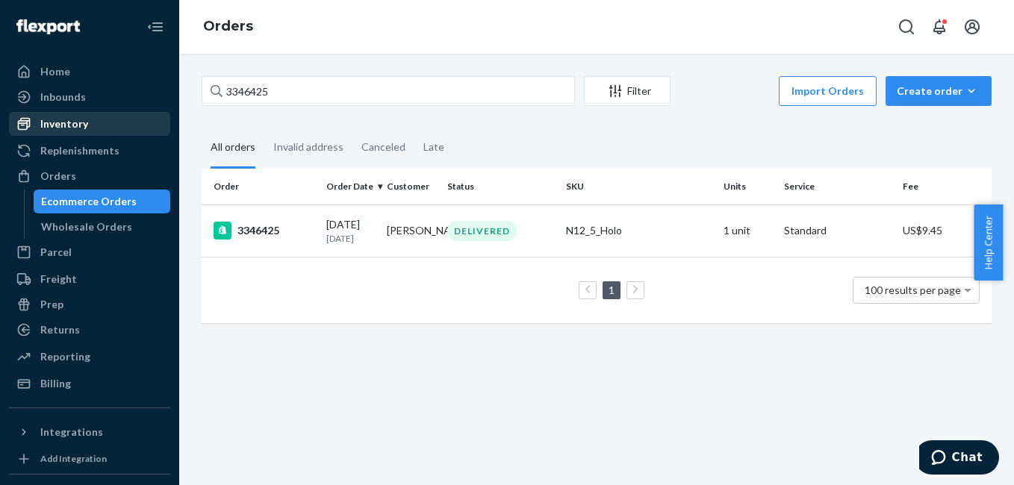
click at [75, 120] on div "Inventory" at bounding box center [64, 123] width 48 height 15
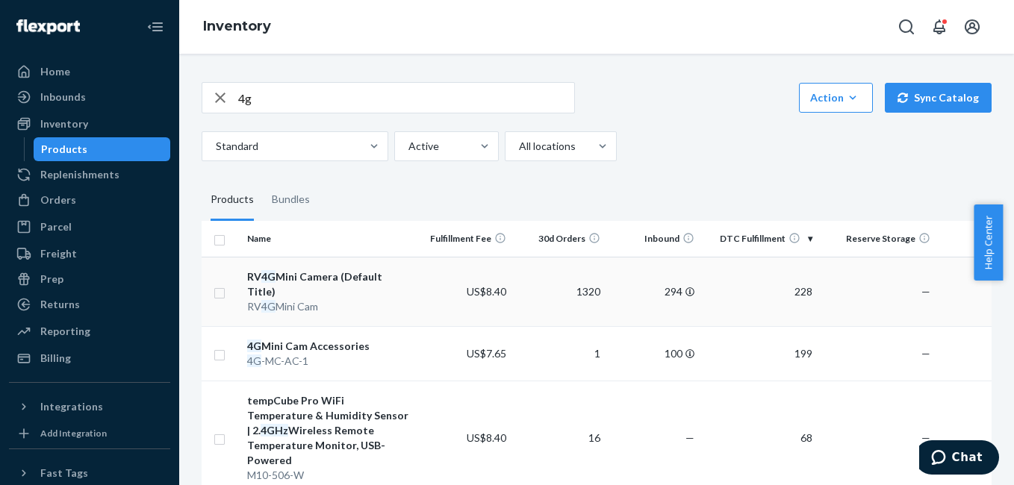
click at [335, 275] on div "RV 4G Mini Camera (Default Title)" at bounding box center [329, 285] width 165 height 30
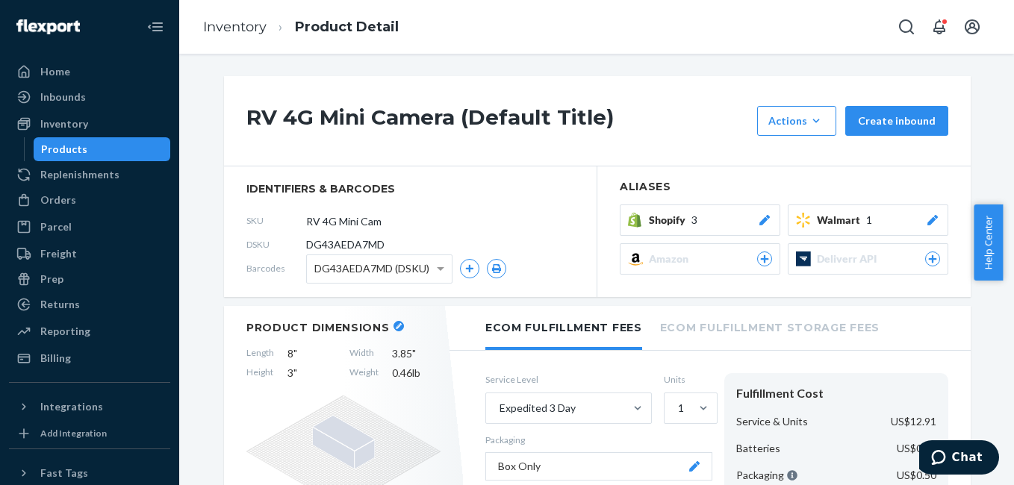
click at [761, 217] on icon at bounding box center [764, 220] width 10 height 10
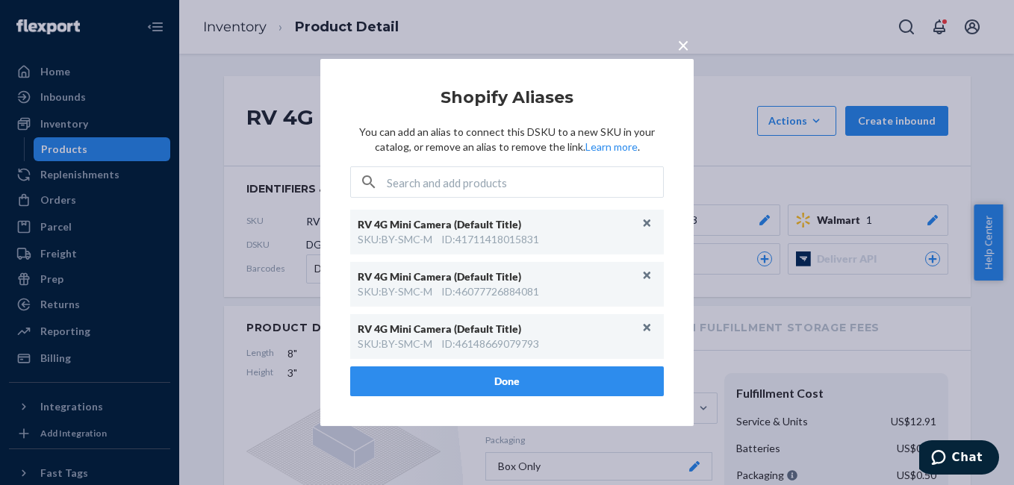
click at [507, 180] on input "text" at bounding box center [525, 182] width 276 height 30
paste input "BY-SMC-M.[PERSON_NAME]-01"
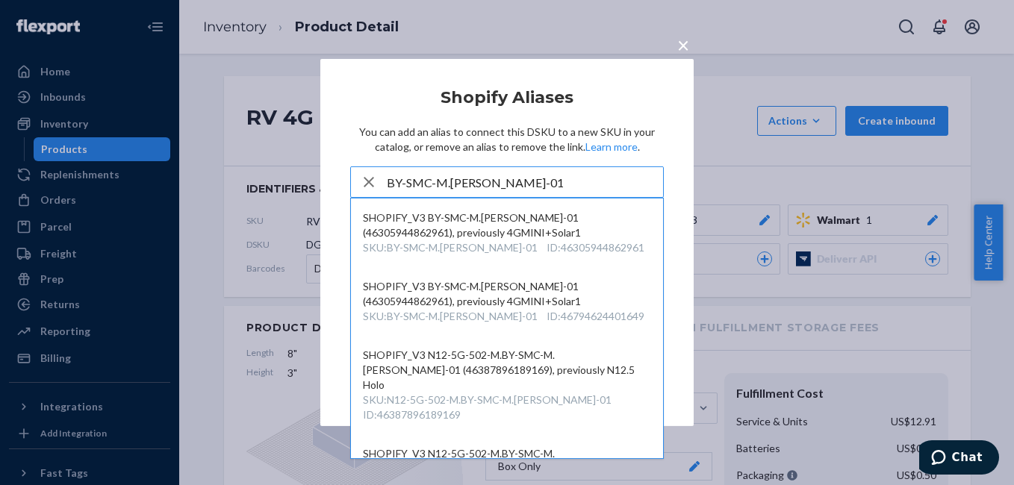
type input "BY-SMC-M.[PERSON_NAME]-01"
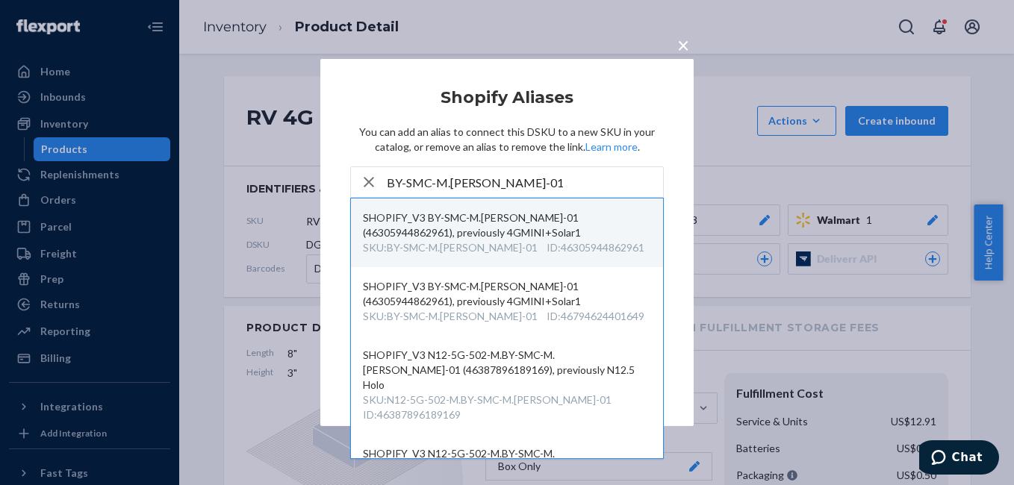
click at [482, 226] on div "SHOPIFY_V3 BY-SMC-M.[PERSON_NAME]-01 (46305944862961), previously 4GMINI+Solar1" at bounding box center [507, 226] width 288 height 30
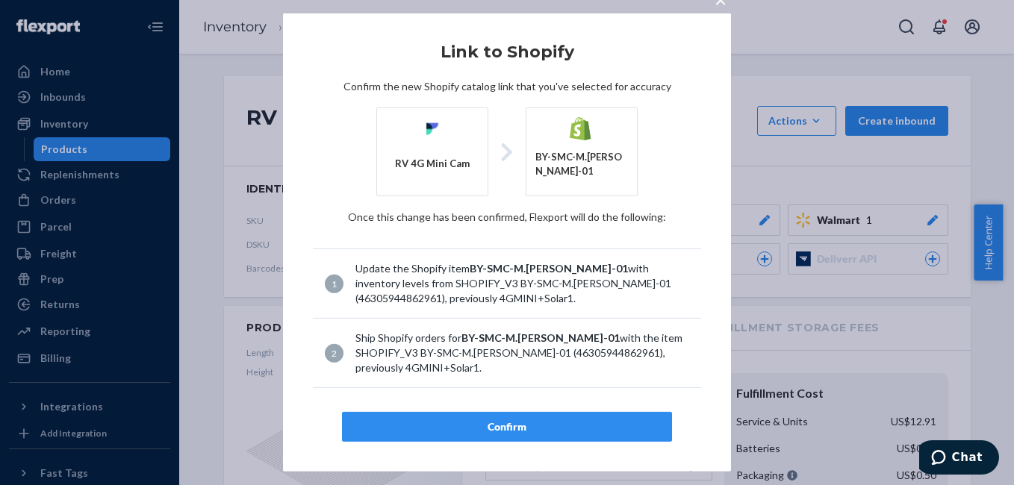
click at [536, 425] on div "Confirm" at bounding box center [507, 427] width 305 height 15
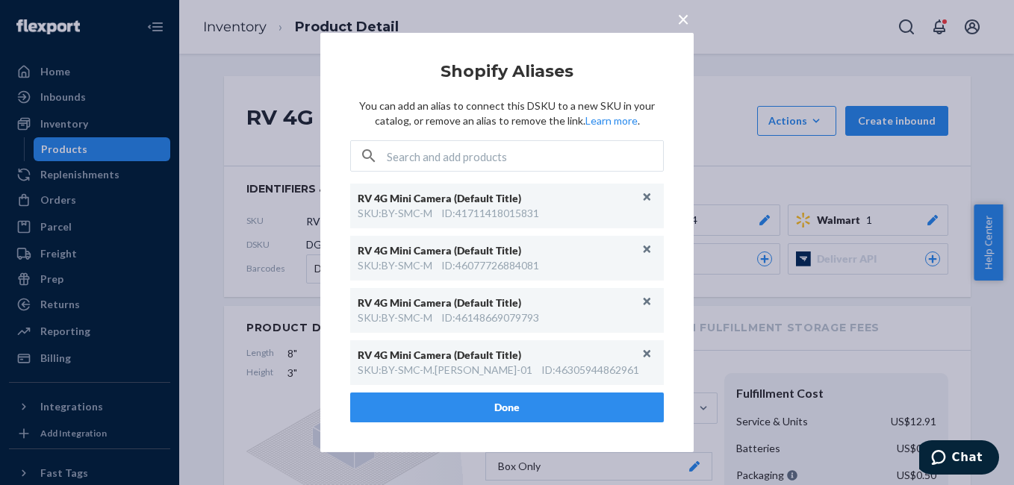
click at [472, 410] on button "Done" at bounding box center [507, 408] width 314 height 30
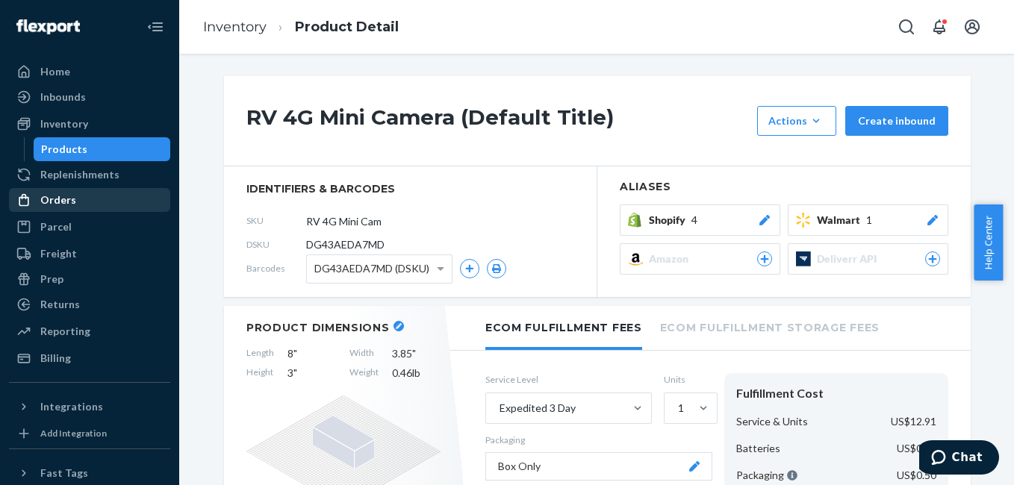
click at [84, 201] on div "Orders" at bounding box center [89, 200] width 158 height 21
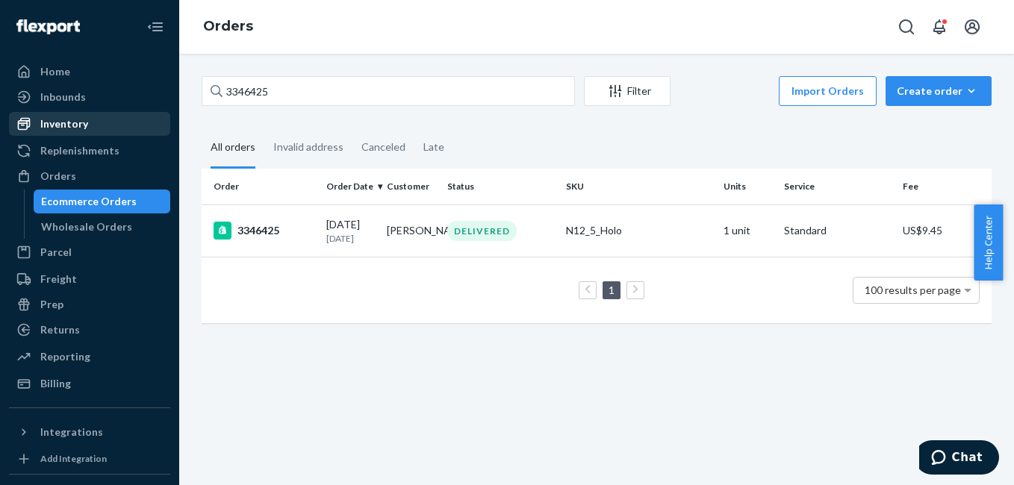
click at [99, 125] on div "Inventory" at bounding box center [89, 123] width 158 height 21
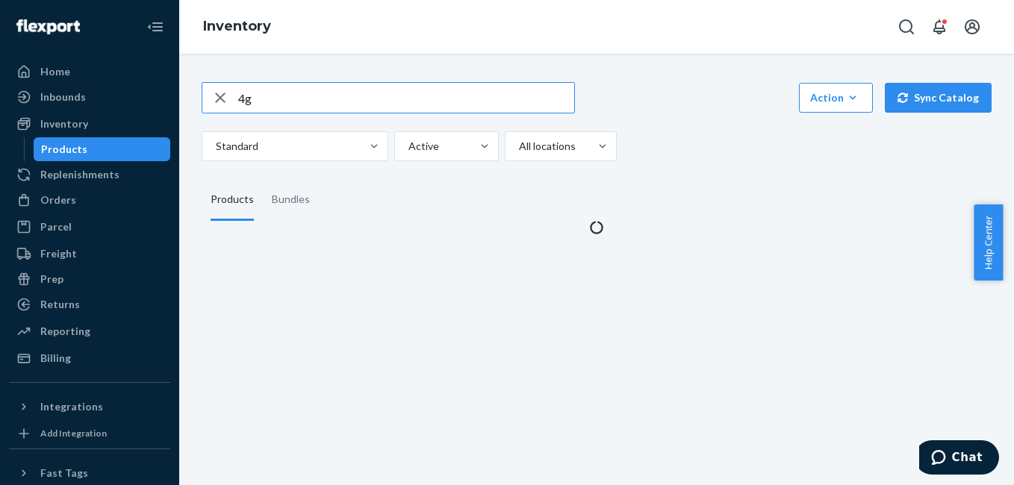
click at [305, 108] on input "4g" at bounding box center [406, 98] width 336 height 30
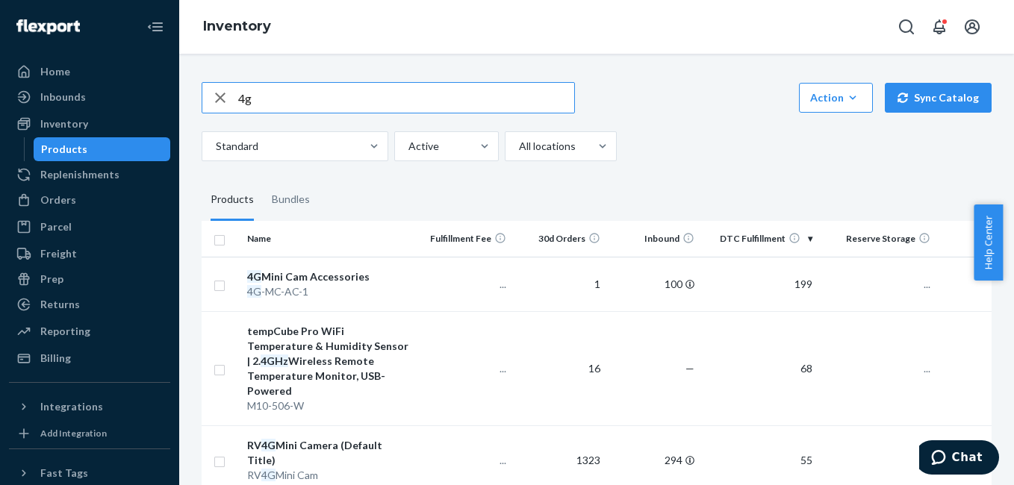
click at [303, 105] on input "4g" at bounding box center [406, 98] width 336 height 30
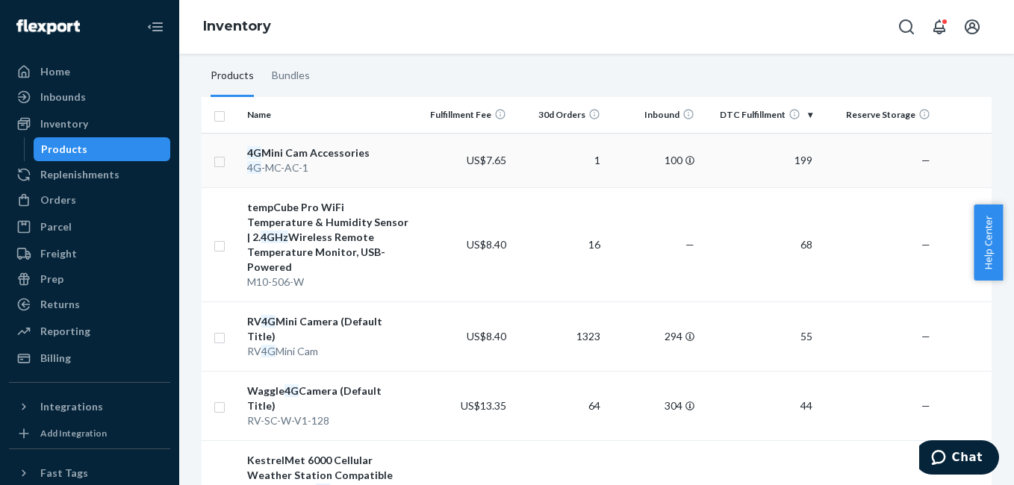
scroll to position [125, 0]
click at [78, 195] on div "Orders" at bounding box center [89, 200] width 158 height 21
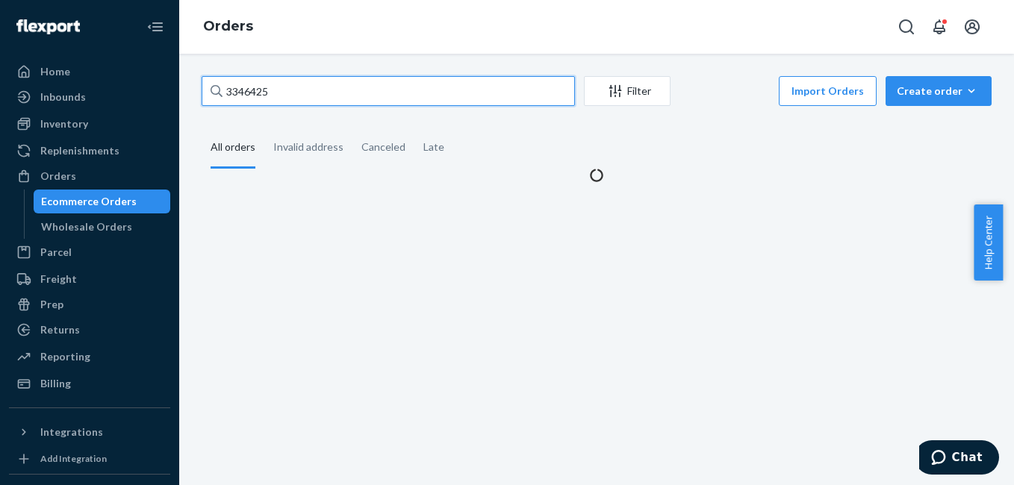
click at [298, 90] on input "3346425" at bounding box center [388, 91] width 373 height 30
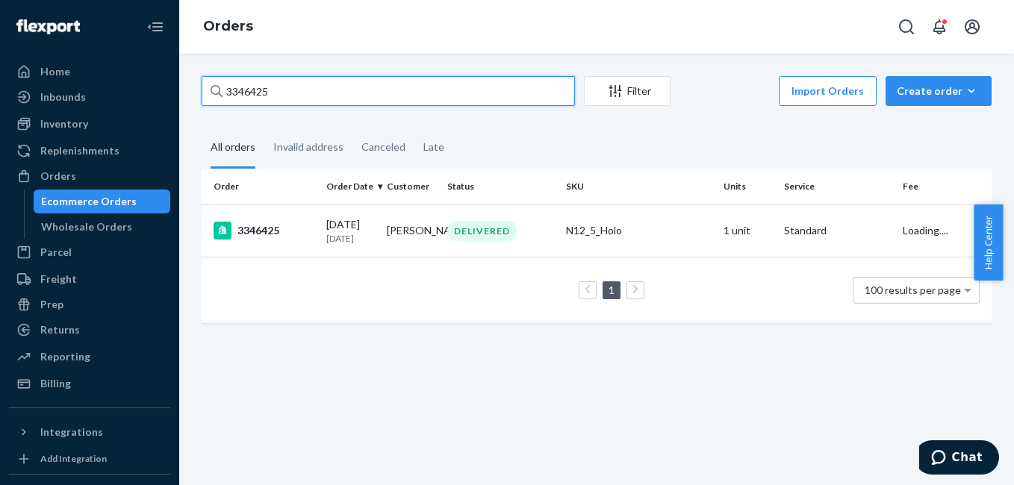
paste input "5447"
type input "3345447"
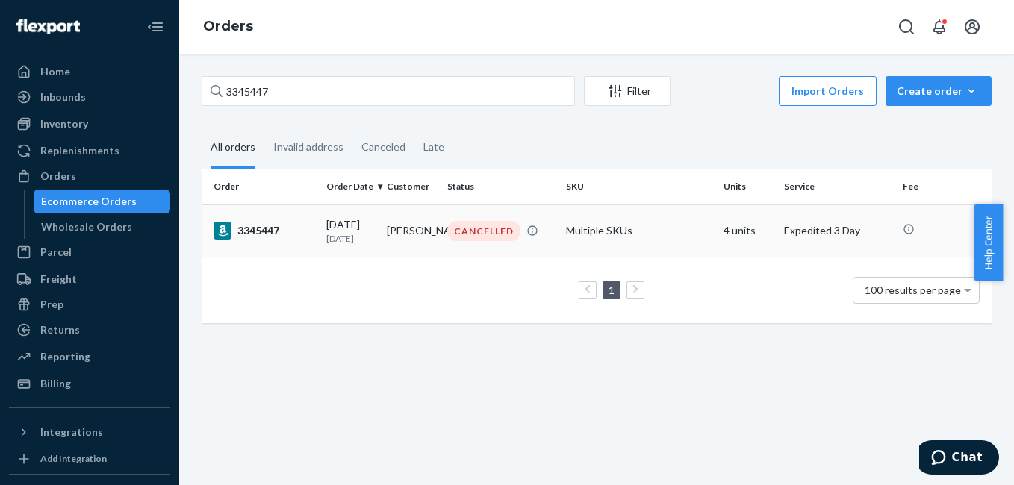
click at [267, 229] on div "3345447" at bounding box center [264, 231] width 101 height 18
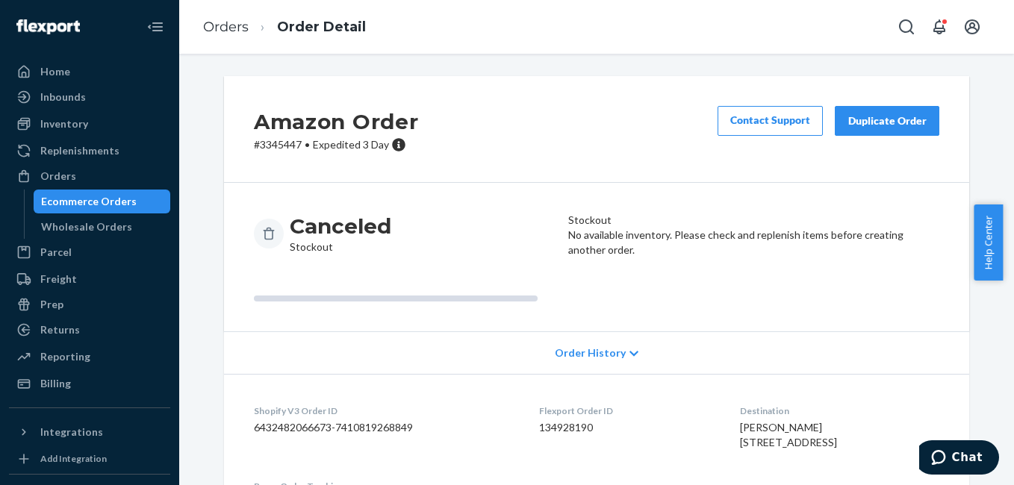
click at [894, 123] on div "Duplicate Order" at bounding box center [887, 120] width 79 height 15
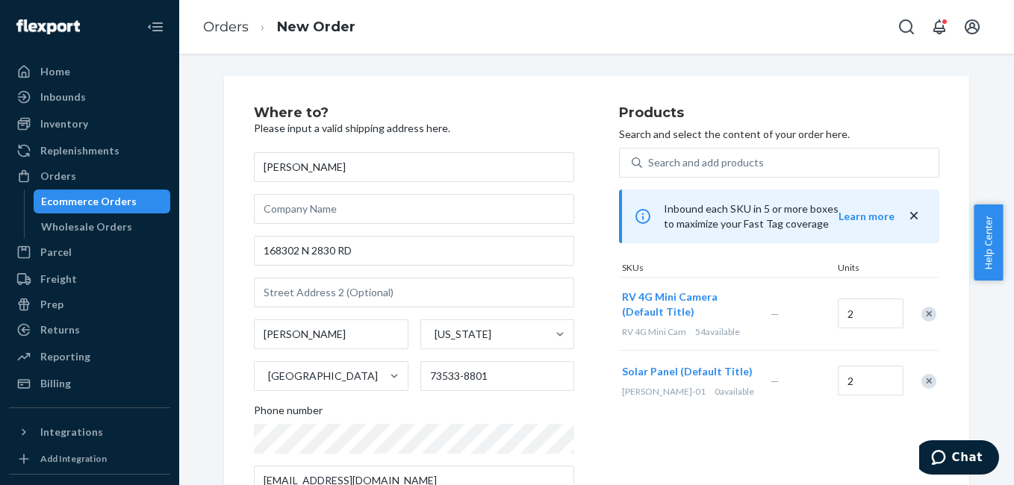
click at [924, 382] on div "Remove Item" at bounding box center [928, 381] width 15 height 15
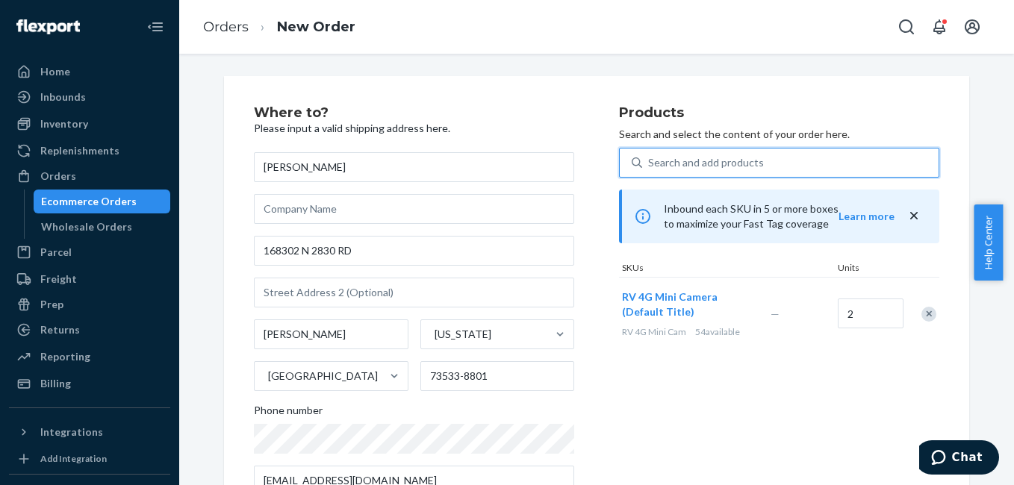
click at [723, 158] on div "Search and add products" at bounding box center [706, 162] width 116 height 15
click at [650, 158] on input "0 results available. Use Up and Down to choose options, press Enter to select t…" at bounding box center [648, 162] width 1 height 15
click at [718, 394] on div "Products Search and select the content of your order here. Search and add produ…" at bounding box center [779, 307] width 320 height 402
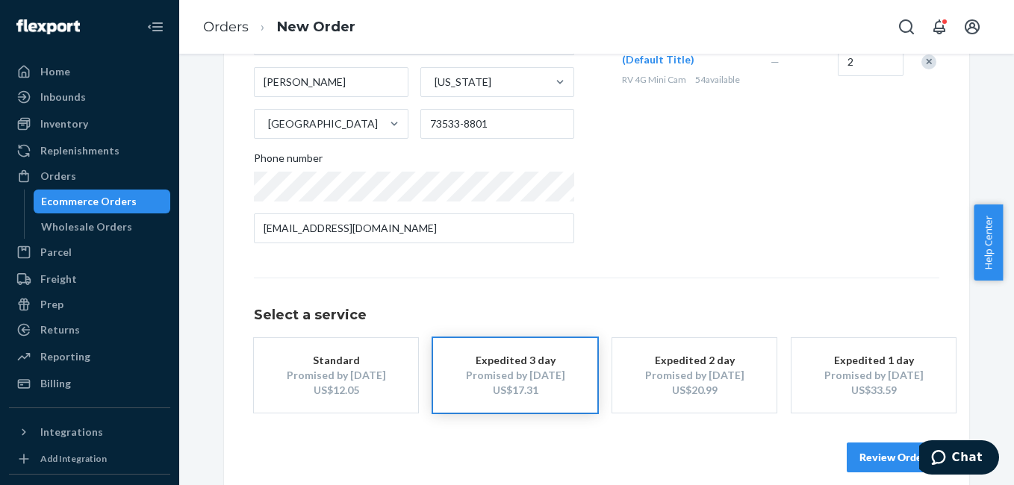
scroll to position [270, 0]
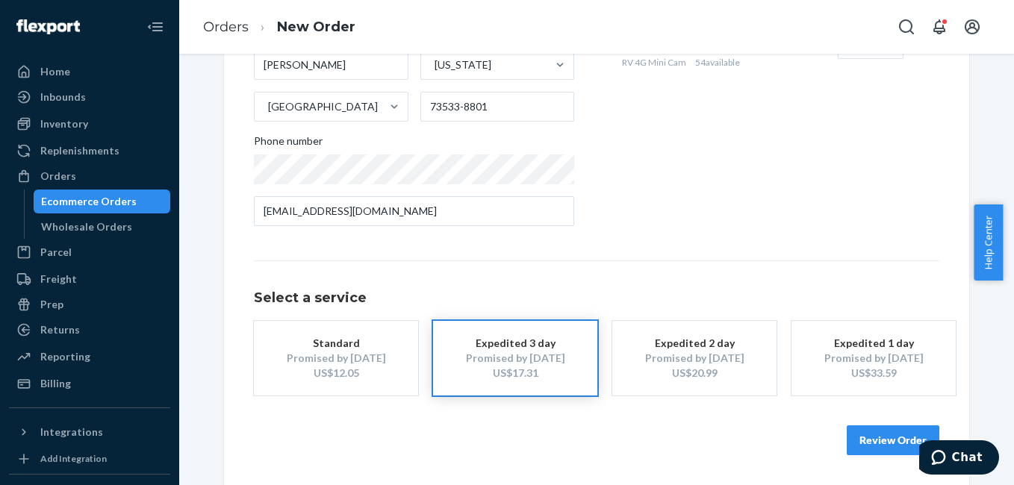
click at [853, 441] on button "Review Order" at bounding box center [893, 441] width 93 height 30
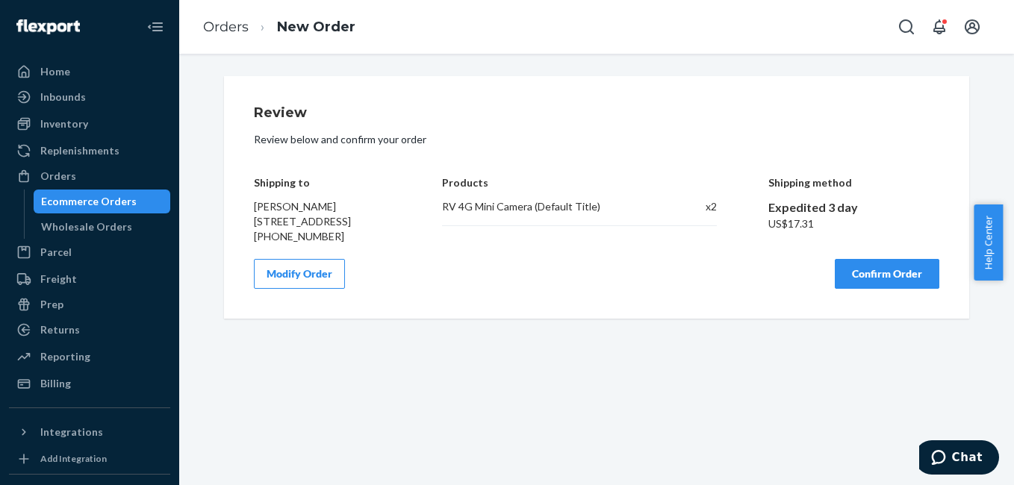
scroll to position [0, 0]
click at [859, 289] on button "Confirm Order" at bounding box center [887, 274] width 105 height 30
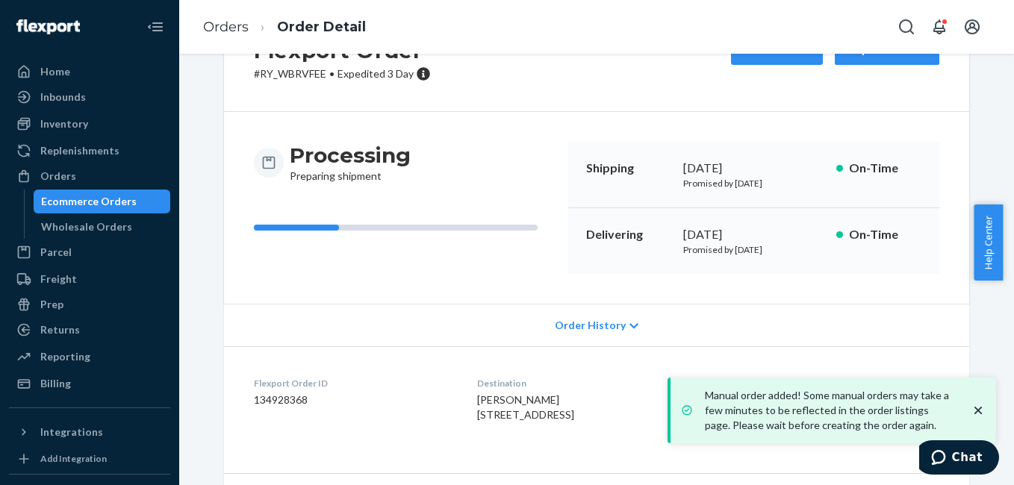
scroll to position [186, 0]
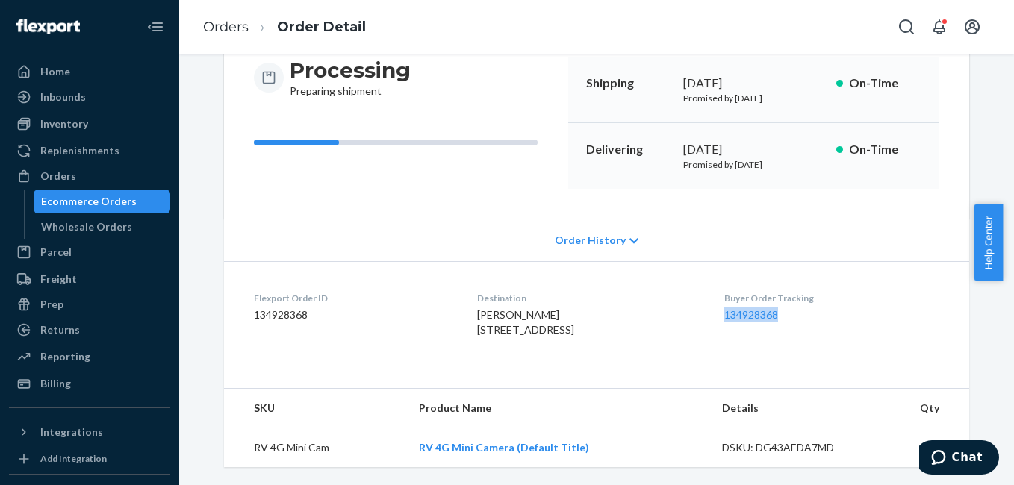
drag, startPoint x: 730, startPoint y: 296, endPoint x: 808, endPoint y: 297, distance: 78.4
click at [808, 297] on div "Buyer Order Tracking 134928368" at bounding box center [831, 318] width 215 height 52
copy link "134928368"
click at [95, 181] on div "Orders" at bounding box center [89, 176] width 158 height 21
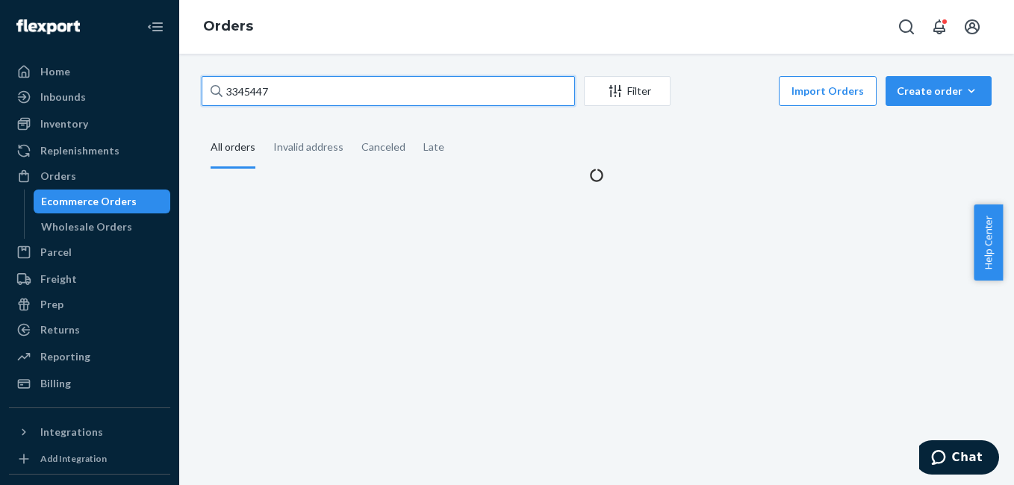
click at [303, 96] on input "3345447" at bounding box center [388, 91] width 373 height 30
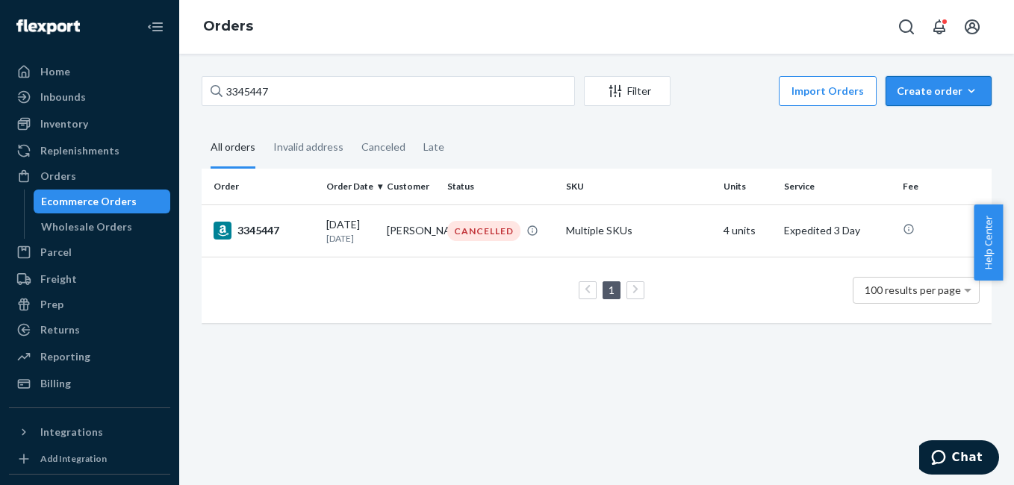
click at [964, 93] on icon "button" at bounding box center [971, 91] width 15 height 15
click at [944, 126] on span "Ecommerce order" at bounding box center [947, 127] width 93 height 10
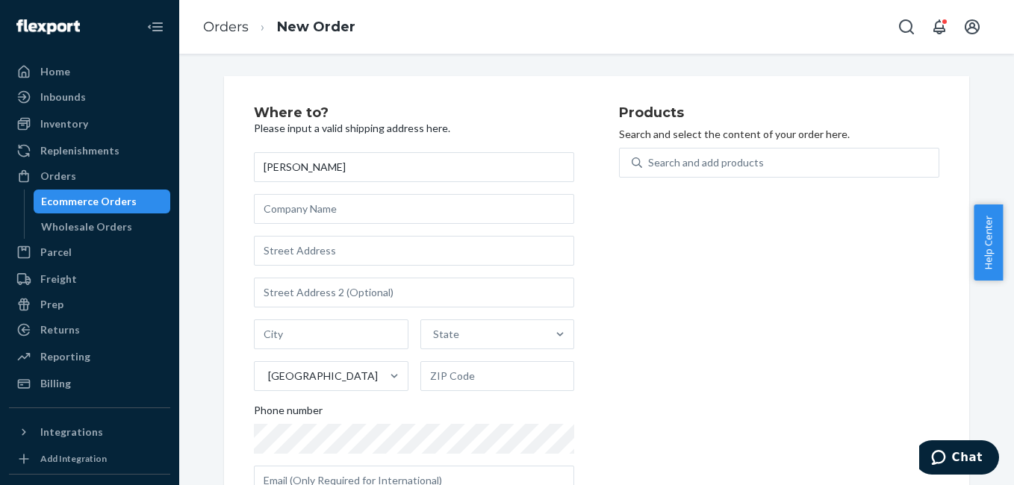
type input "Paige Perry"
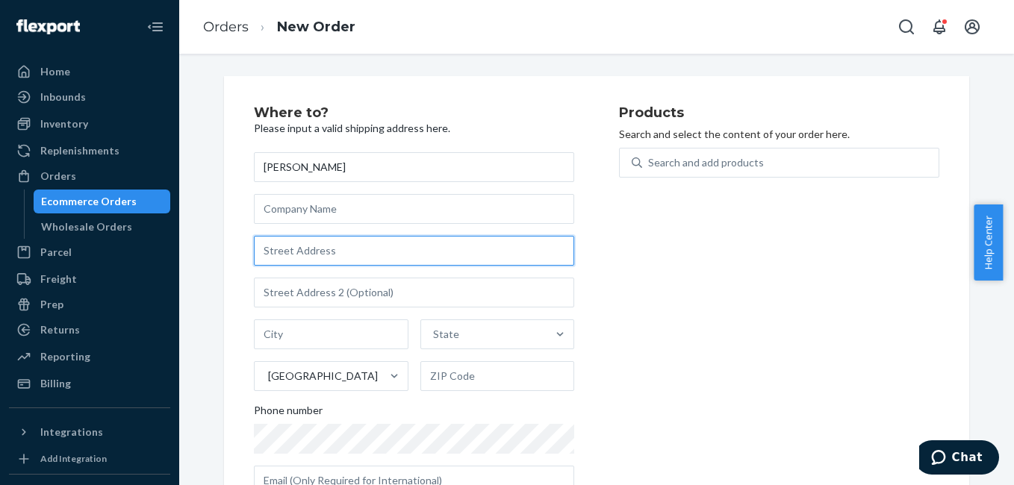
click at [355, 254] on input "text" at bounding box center [414, 251] width 320 height 30
paste input "530 Red Rider Road Dawsonville GA 30534"
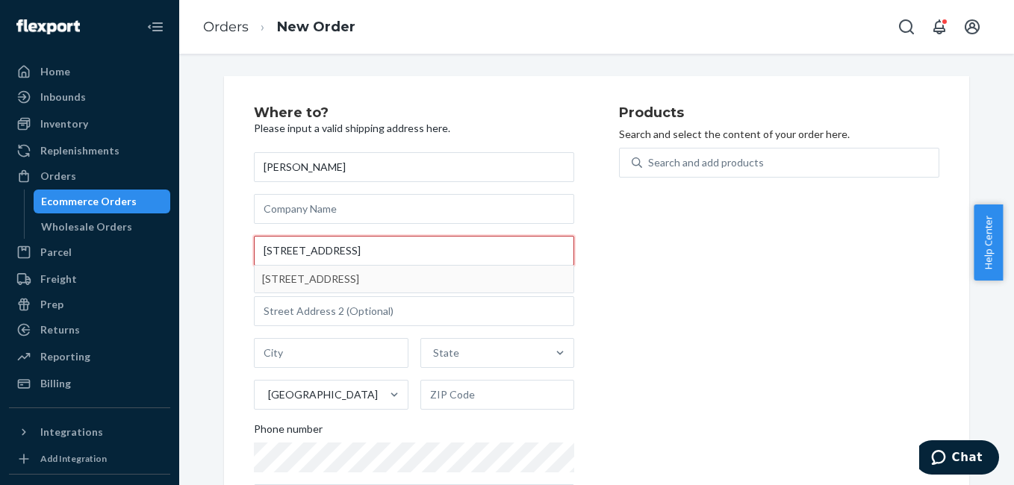
type input "530 Red Rider Road Dawsonville GA 30534"
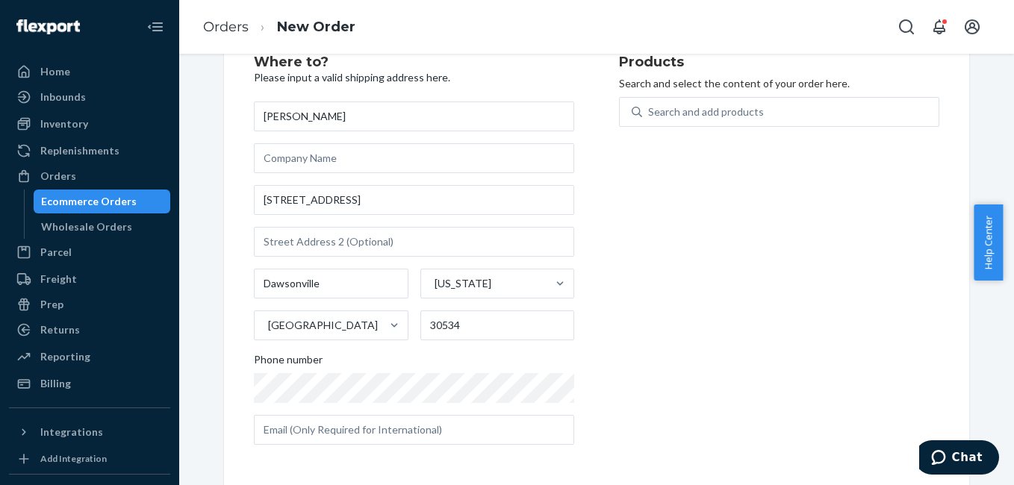
scroll to position [52, 0]
click at [285, 432] on input "text" at bounding box center [414, 429] width 320 height 30
paste input "perryscapes@yahoo.com"
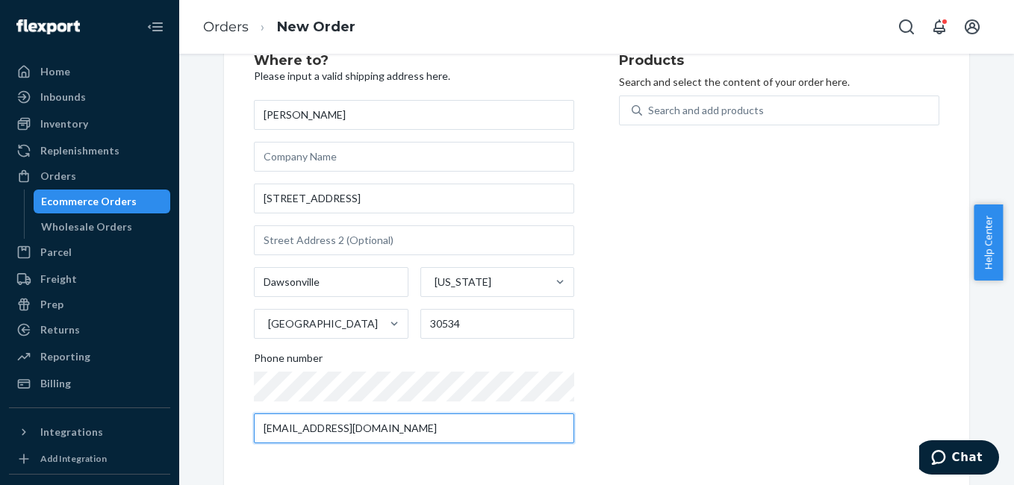
type input "perryscapes@yahoo.com"
click at [709, 297] on div "Products Search and select the content of your order here. Search and add produ…" at bounding box center [779, 255] width 320 height 402
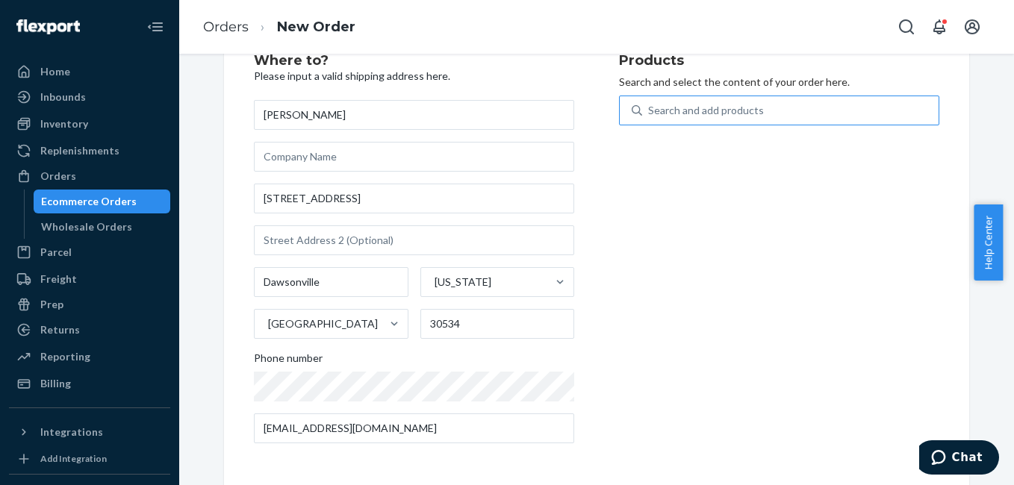
click at [703, 111] on div "Search and add products" at bounding box center [706, 110] width 116 height 15
click at [650, 111] on input "Search and add products" at bounding box center [648, 110] width 1 height 15
type input "4g"
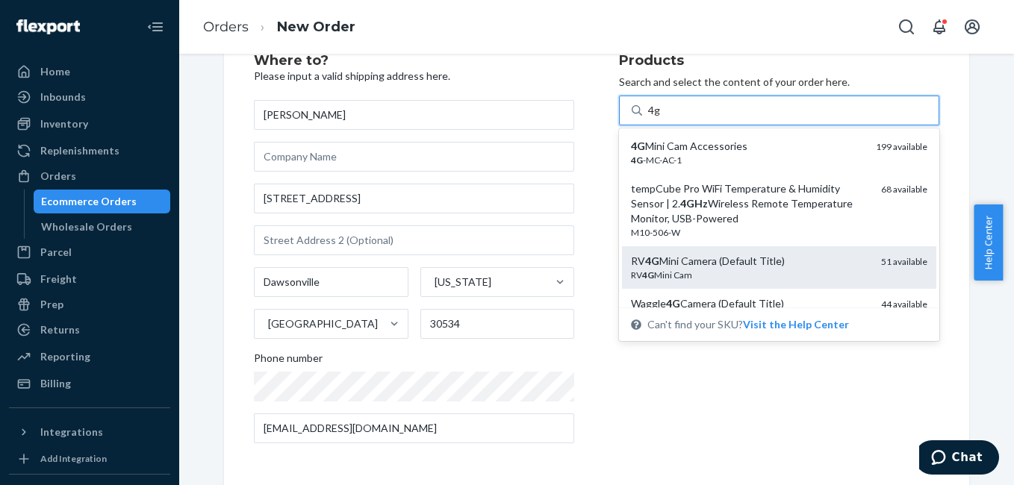
click at [755, 270] on div "RV 4G Mini Cam" at bounding box center [750, 275] width 238 height 13
click at [661, 118] on input "4g" at bounding box center [654, 110] width 13 height 15
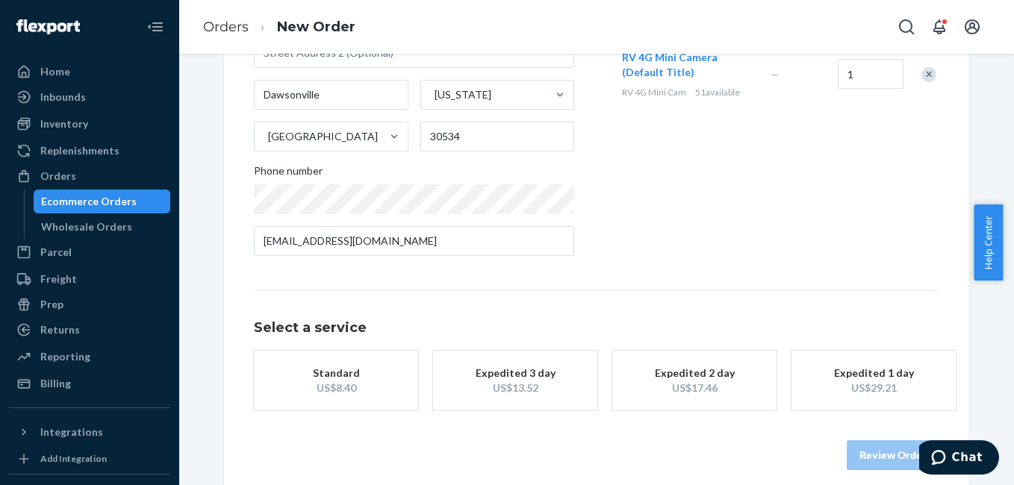
scroll to position [255, 0]
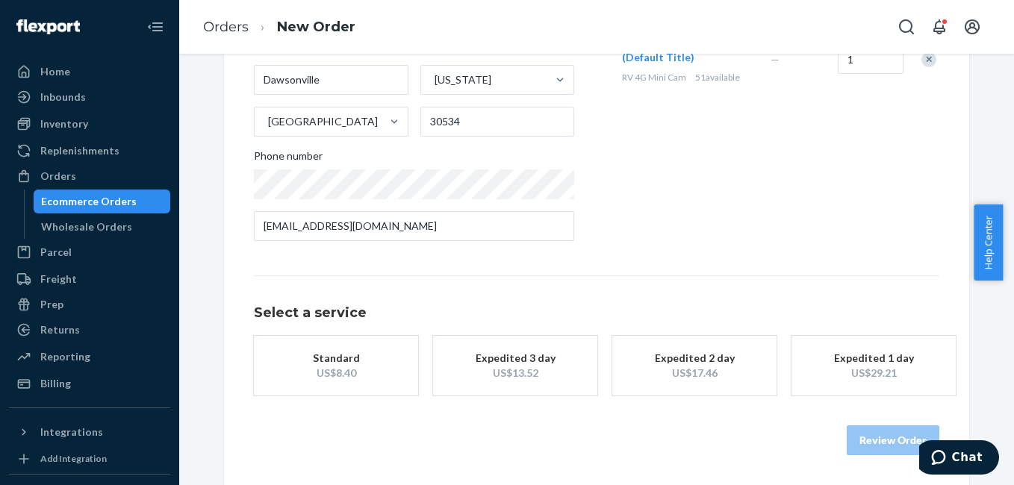
click at [541, 379] on div "US$13.52" at bounding box center [514, 373] width 119 height 15
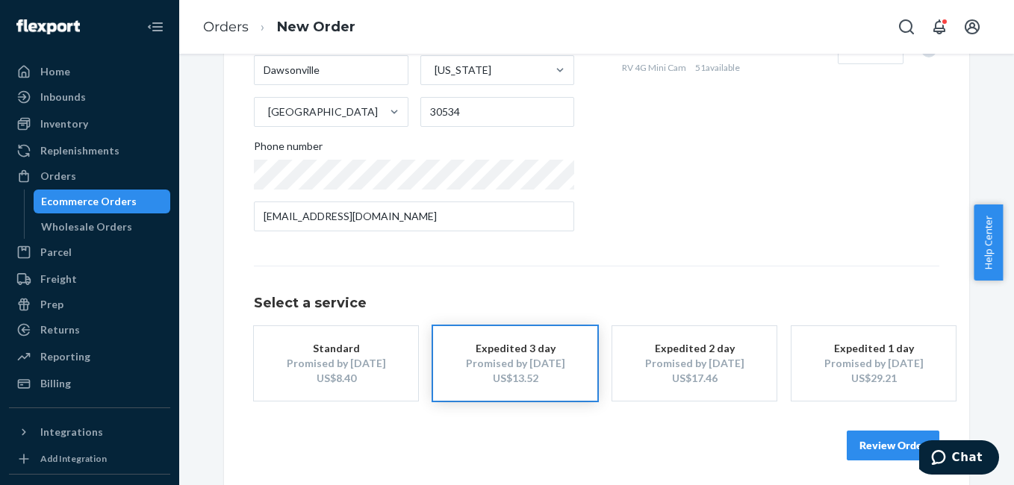
scroll to position [270, 0]
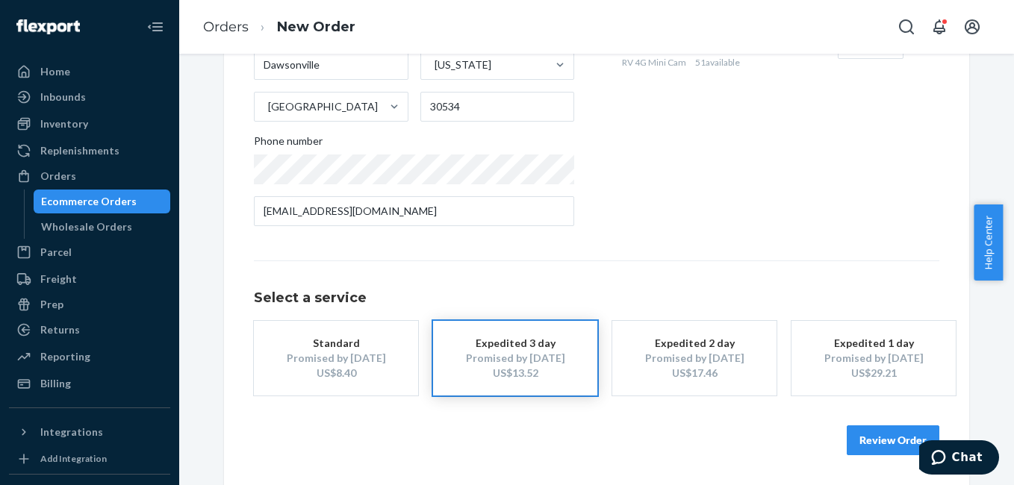
click at [866, 447] on button "Review Order" at bounding box center [893, 441] width 93 height 30
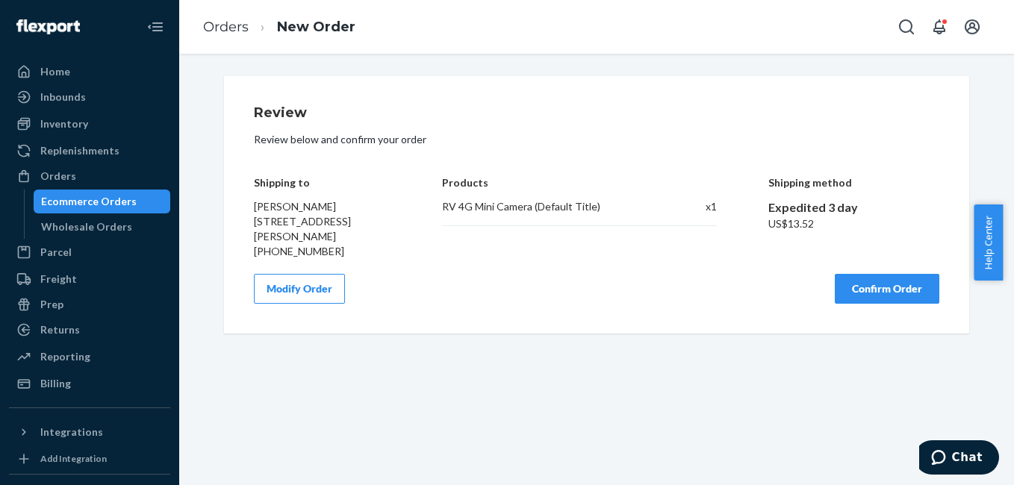
scroll to position [0, 0]
click at [899, 290] on button "Confirm Order" at bounding box center [887, 289] width 105 height 30
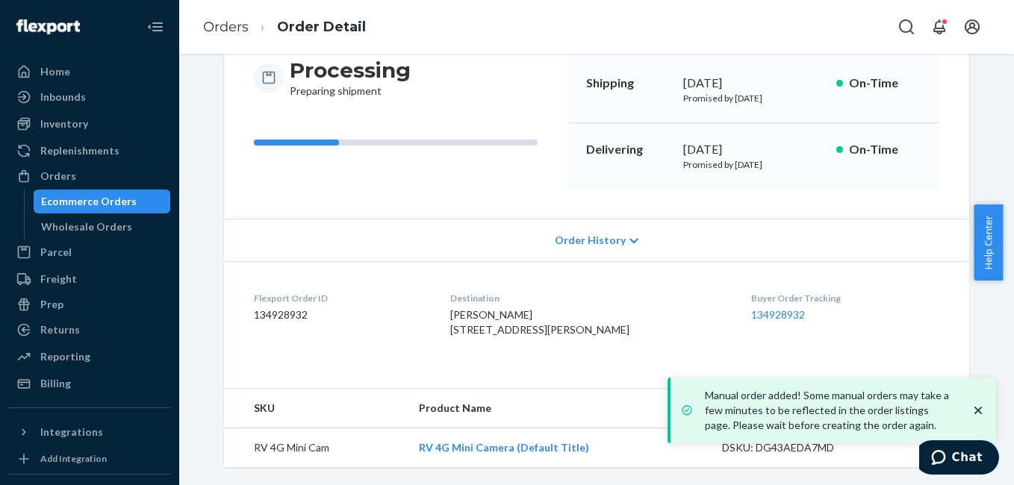
scroll to position [186, 0]
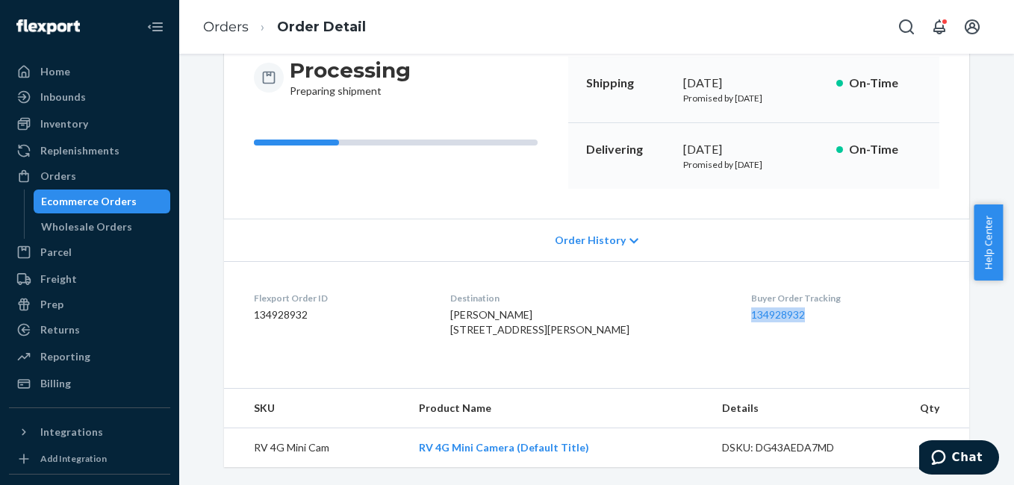
drag, startPoint x: 730, startPoint y: 293, endPoint x: 814, endPoint y: 296, distance: 83.7
click at [814, 296] on dl "Flexport Order ID 134928932 Destination Paige Perry 530 Red Rider Rd Dawsonvill…" at bounding box center [596, 317] width 745 height 112
click at [69, 179] on div "Orders" at bounding box center [58, 176] width 36 height 15
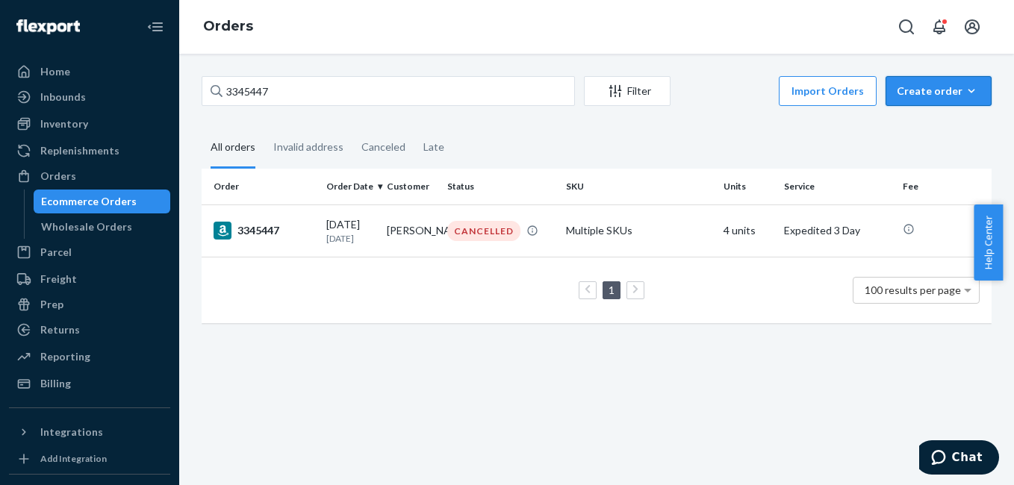
click at [936, 99] on button "Create order Ecommerce order Removal order" at bounding box center [939, 91] width 106 height 30
click at [925, 137] on button "Ecommerce order" at bounding box center [960, 127] width 143 height 32
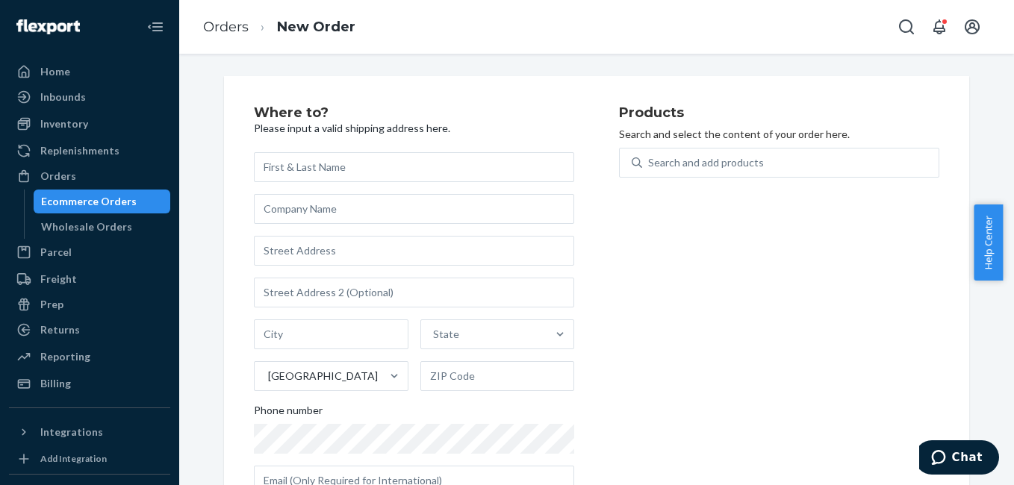
click at [332, 173] on input "text" at bounding box center [414, 167] width 320 height 30
type input "Sarah Nordquist"
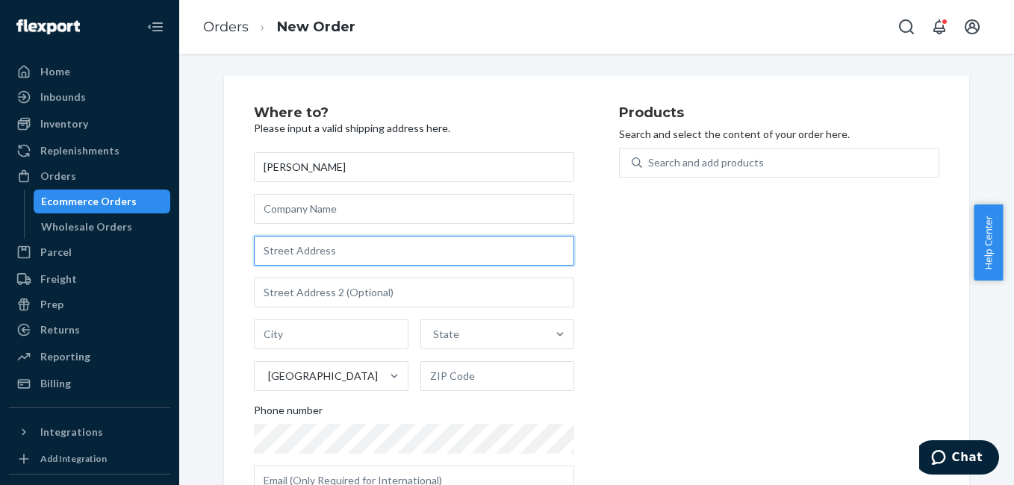
click at [346, 264] on input "text" at bounding box center [414, 251] width 320 height 30
paste input "2876 E Oquirrh Drive SLC UT 84108"
click at [285, 253] on input "2876 E Oquirrh Drive SLC UT 84108" at bounding box center [414, 251] width 320 height 30
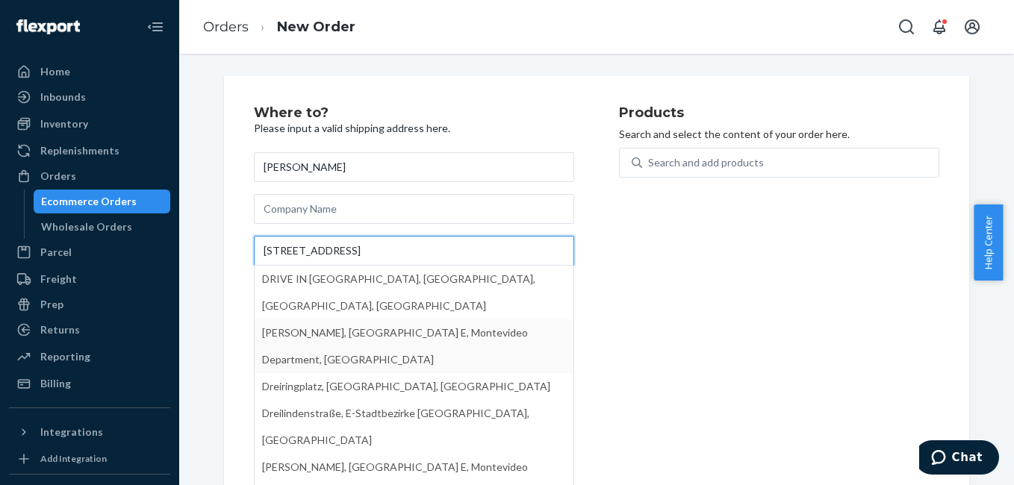
type input "2876 E Oquirrh Dr"
click at [753, 331] on div "Products Search and select the content of your order here. Search and add produ…" at bounding box center [779, 307] width 320 height 402
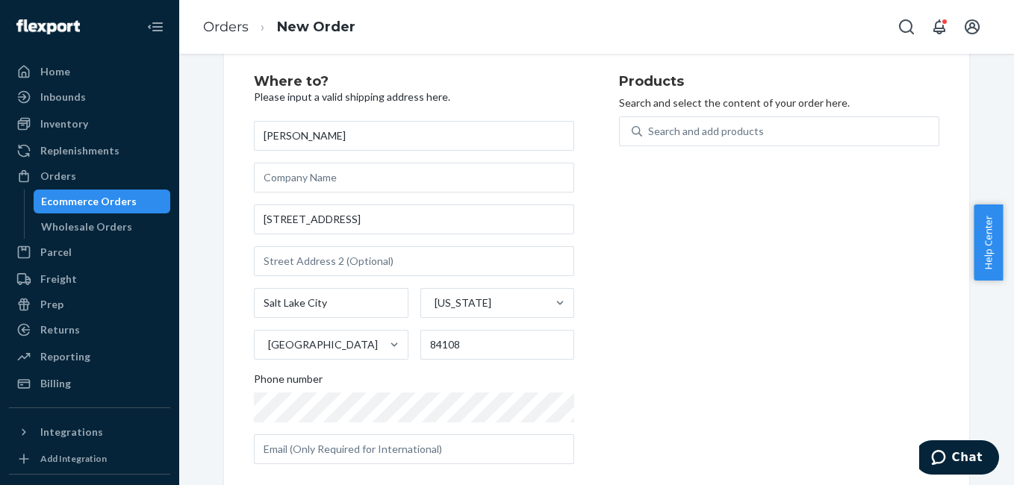
scroll to position [52, 0]
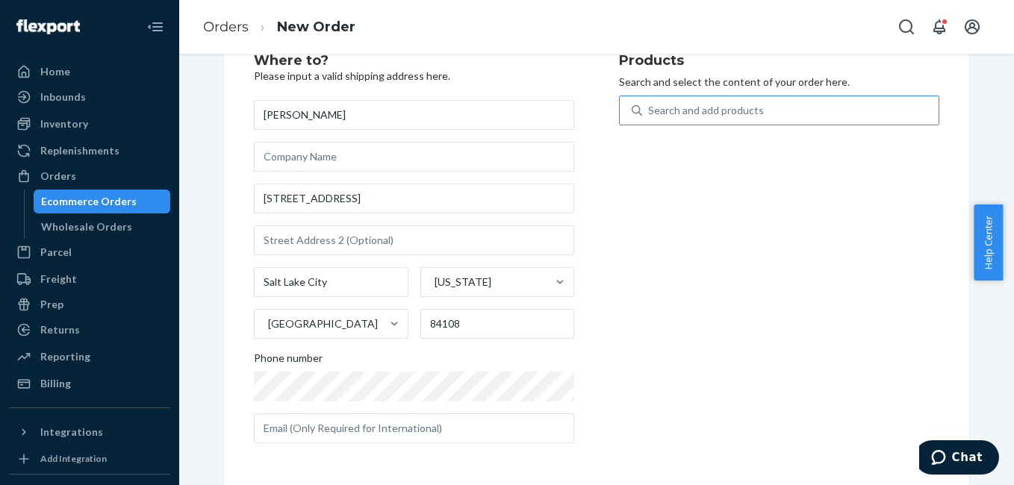
click at [768, 109] on div "Search and add products" at bounding box center [790, 110] width 296 height 27
click at [650, 109] on input "Search and add products" at bounding box center [648, 110] width 1 height 15
type input "4g"
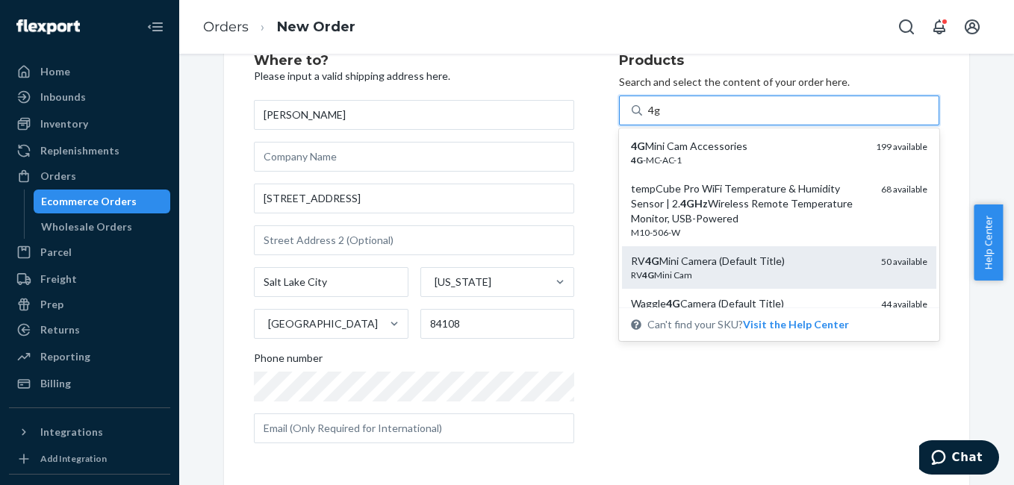
click at [755, 274] on div "RV 4G Mini Cam" at bounding box center [750, 275] width 238 height 13
click at [661, 118] on input "4g" at bounding box center [654, 110] width 13 height 15
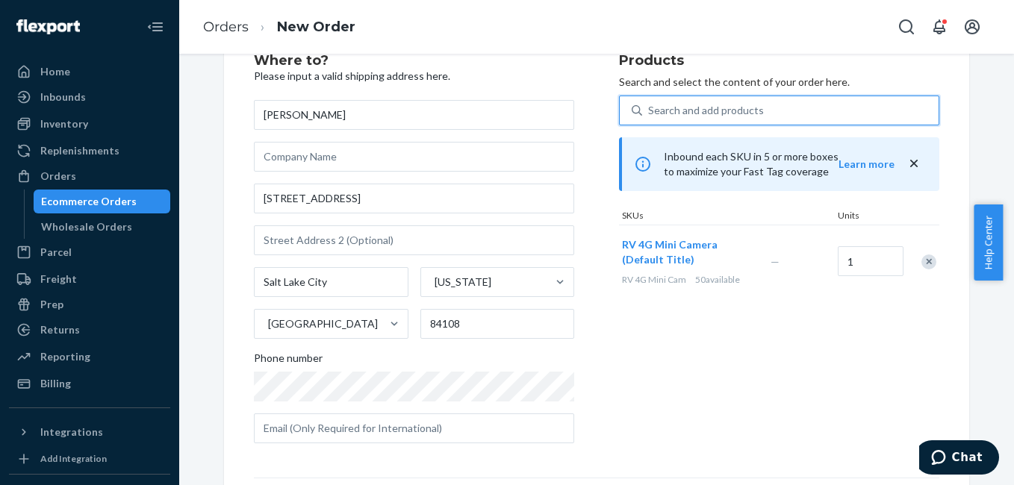
scroll to position [240, 0]
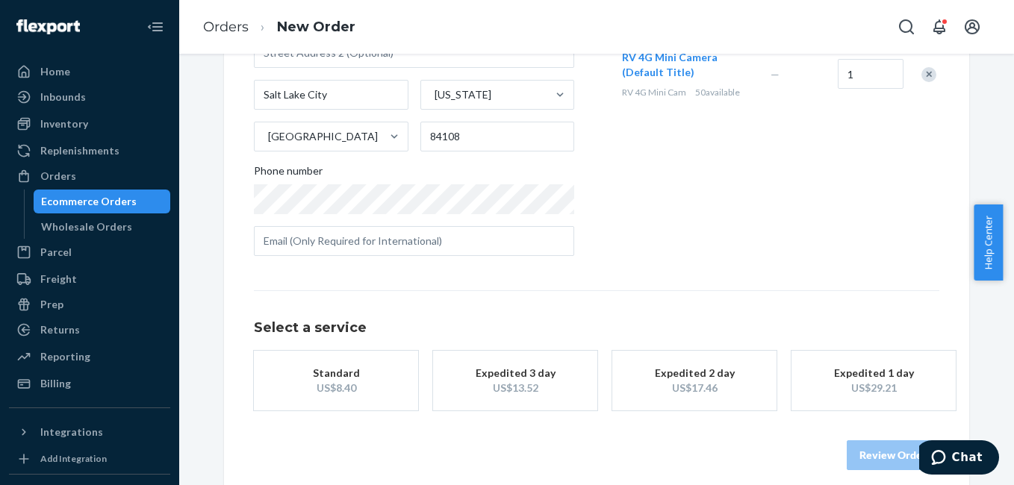
click at [532, 392] on div "US$13.52" at bounding box center [514, 388] width 119 height 15
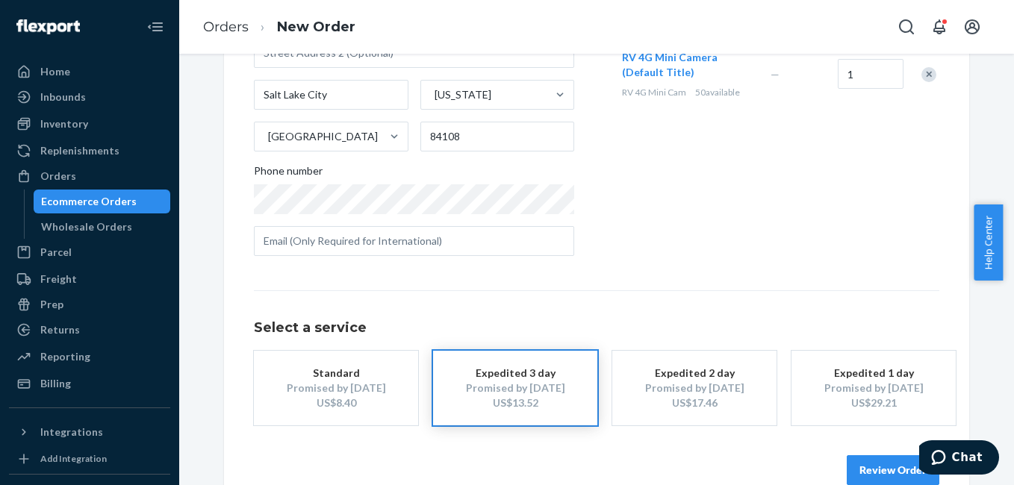
click at [885, 251] on div "Products Search and select the content of your order here. Search and add produ…" at bounding box center [779, 67] width 320 height 402
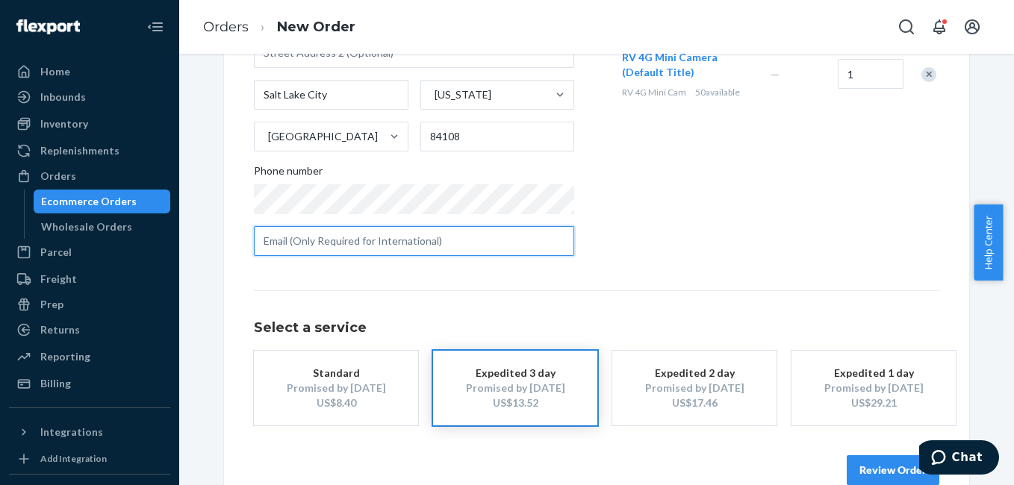
click at [304, 243] on input "text" at bounding box center [414, 241] width 320 height 30
paste input "801-699-1554"
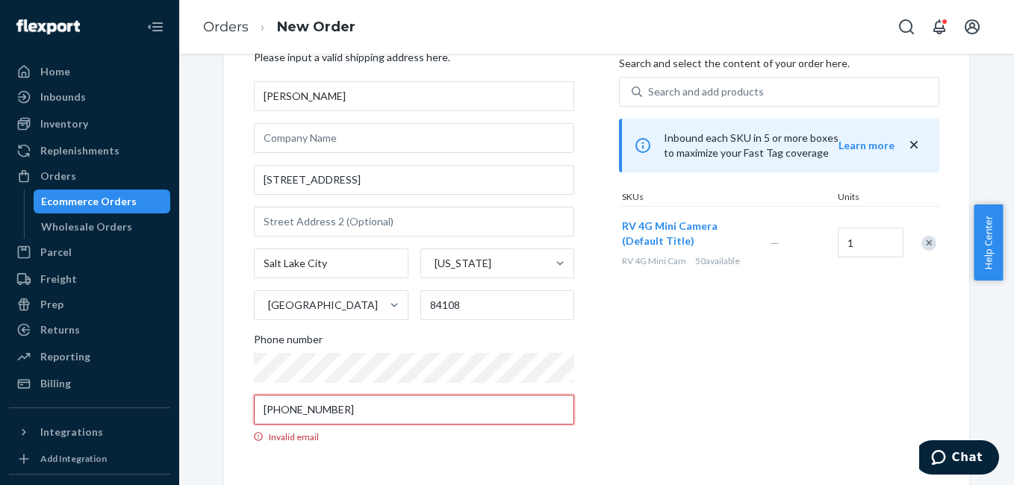
paste input "nordquist13@comcast.net"
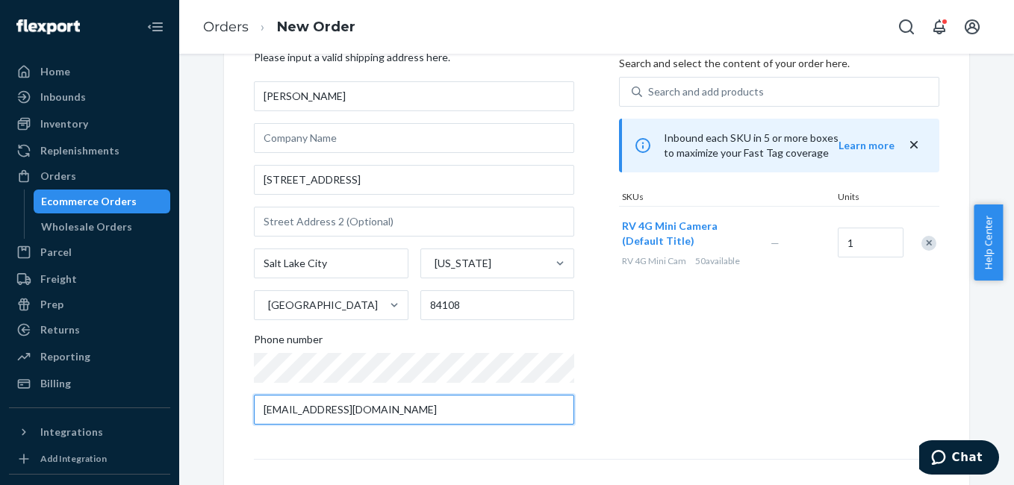
scroll to position [240, 0]
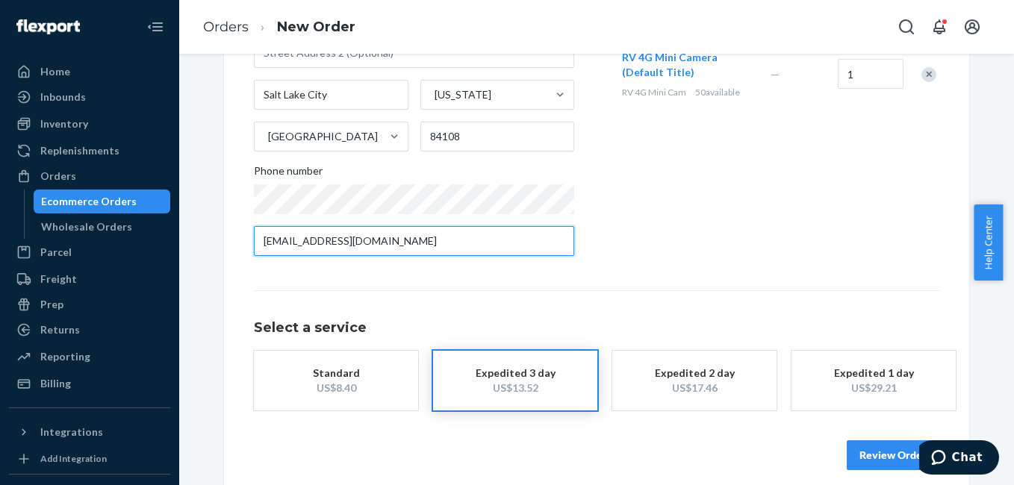
type input "nordquist13@comcast.net"
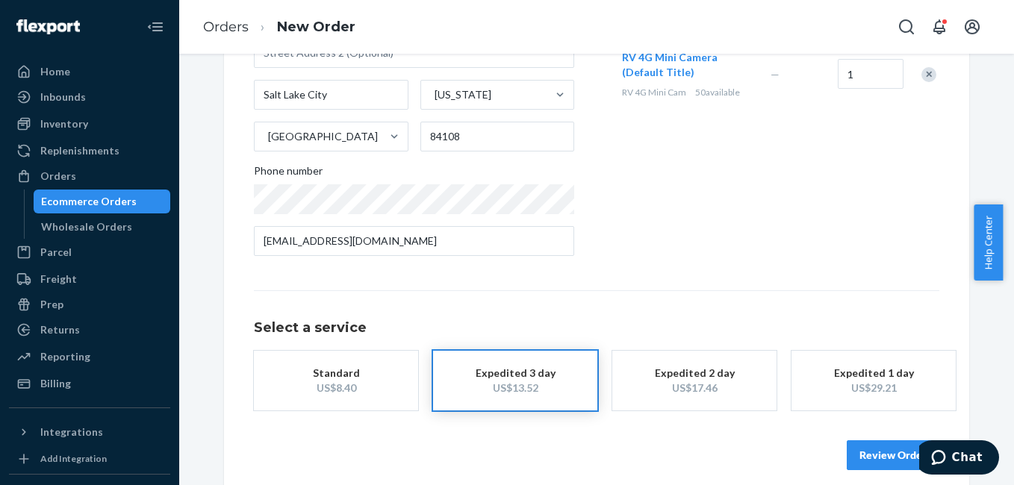
click at [715, 277] on div "Where to? Please input a valid shipping address here. Sarah Nordquist 2876 E Oq…" at bounding box center [596, 168] width 685 height 604
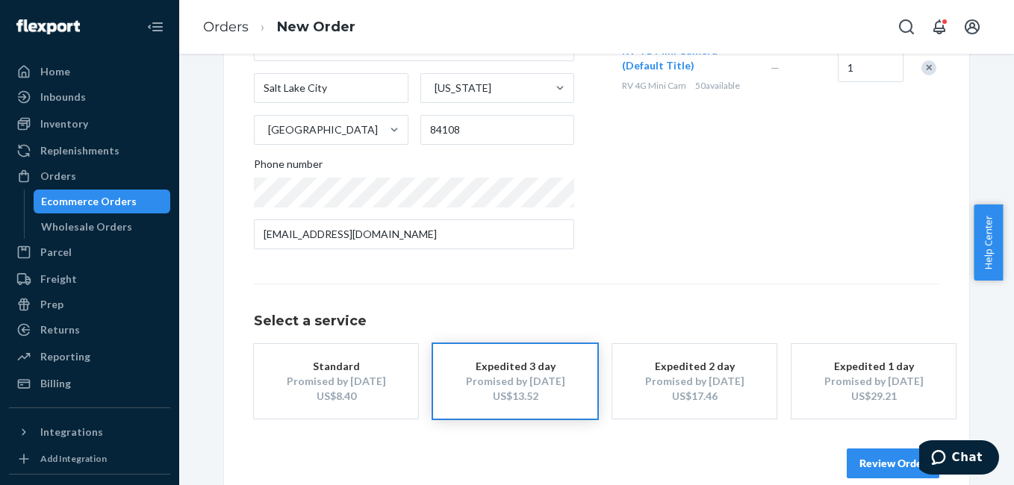
scroll to position [270, 0]
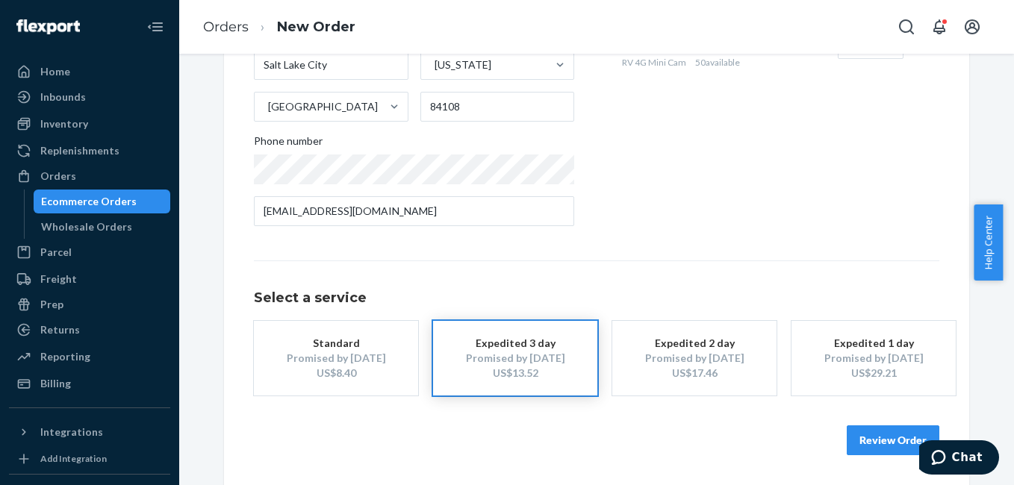
click at [881, 440] on button "Review Order" at bounding box center [893, 441] width 93 height 30
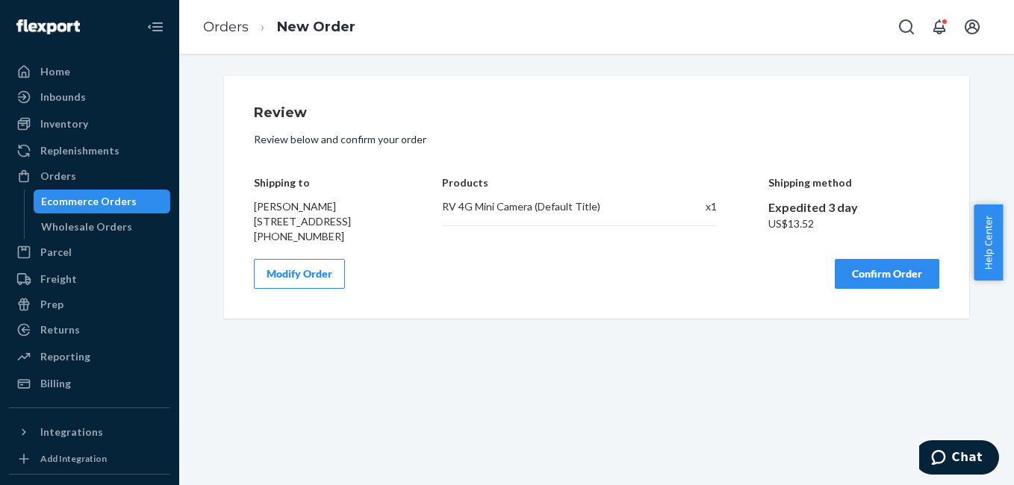
scroll to position [0, 0]
click at [856, 286] on button "Confirm Order" at bounding box center [887, 274] width 105 height 30
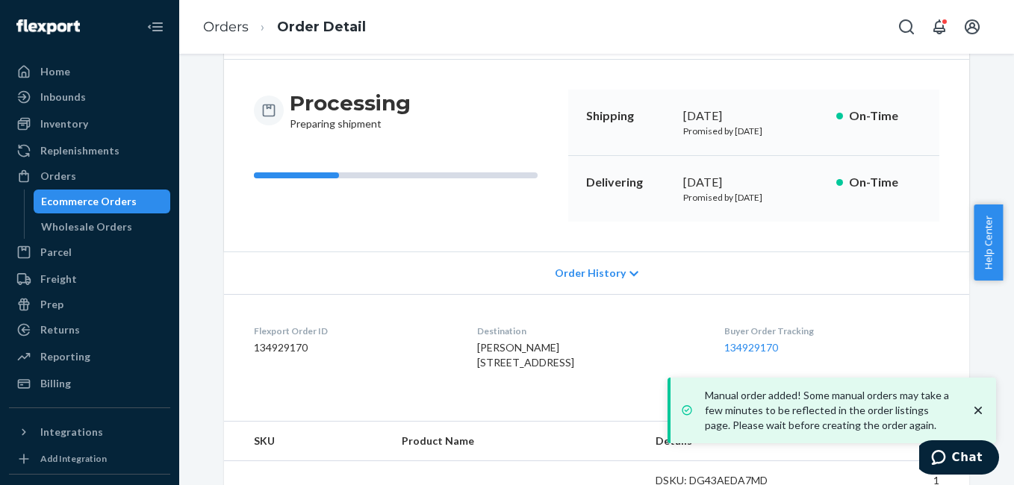
scroll to position [186, 0]
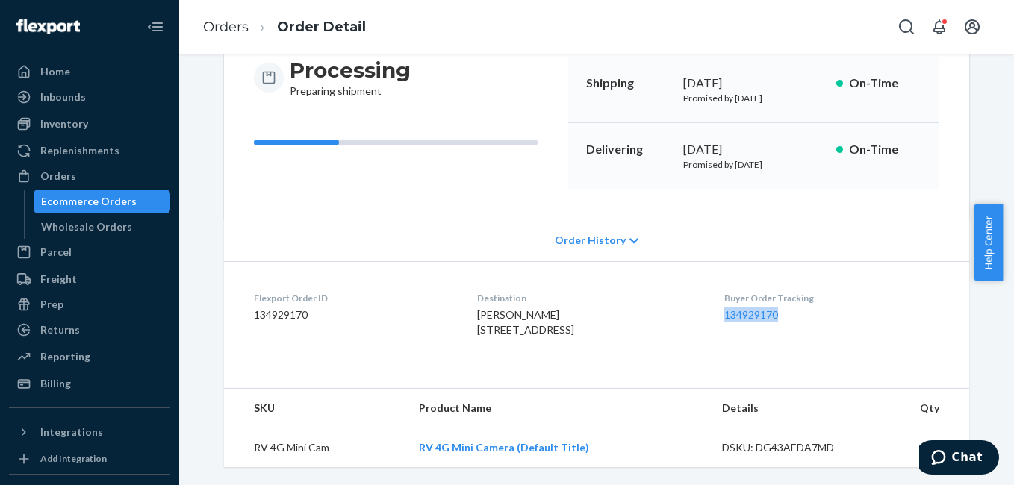
drag, startPoint x: 727, startPoint y: 299, endPoint x: 794, endPoint y: 298, distance: 66.5
click at [794, 298] on dl "Flexport Order ID 134929170 Destination Sarah Nordquist 2876 E Oquirrh Dr Salt …" at bounding box center [596, 317] width 745 height 112
click at [87, 125] on div "Inventory" at bounding box center [89, 123] width 158 height 21
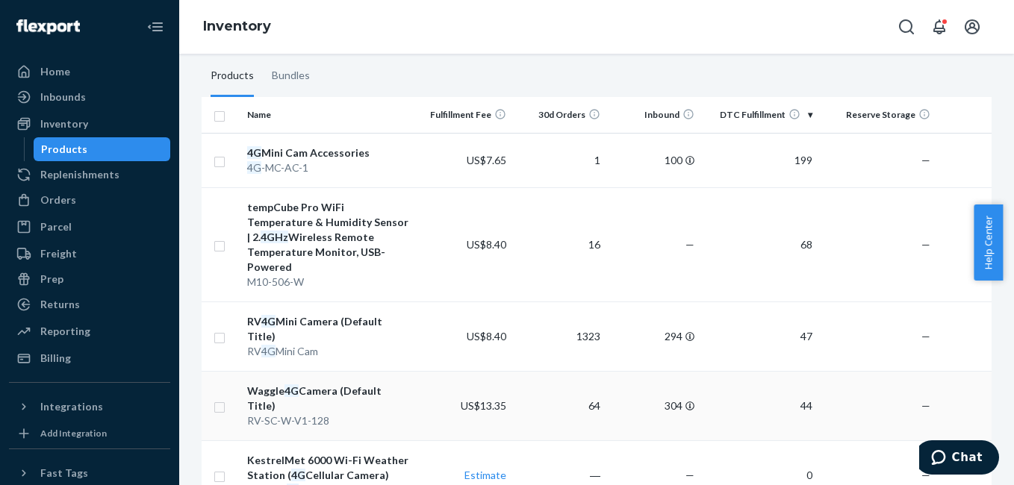
scroll to position [134, 0]
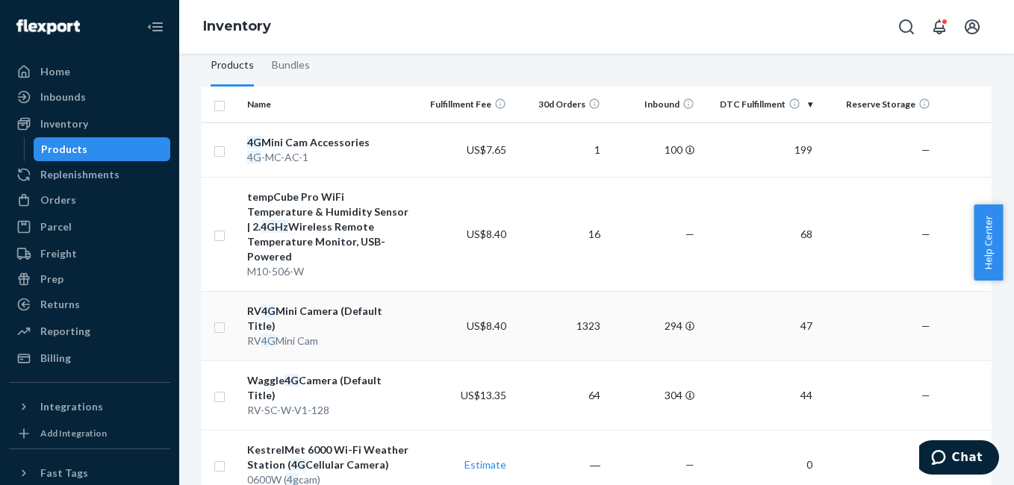
click at [327, 304] on div "RV 4G Mini Camera (Default Title)" at bounding box center [329, 319] width 165 height 30
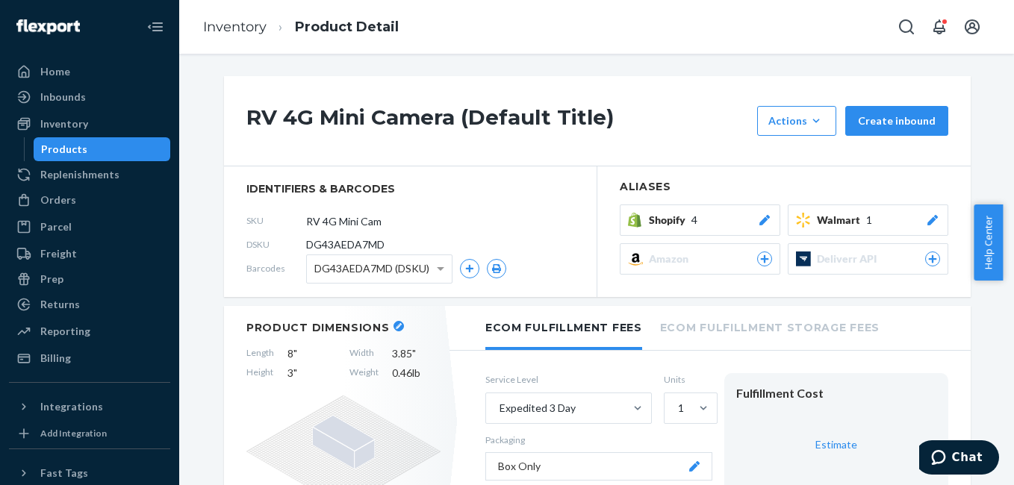
click at [759, 223] on icon at bounding box center [764, 220] width 15 height 10
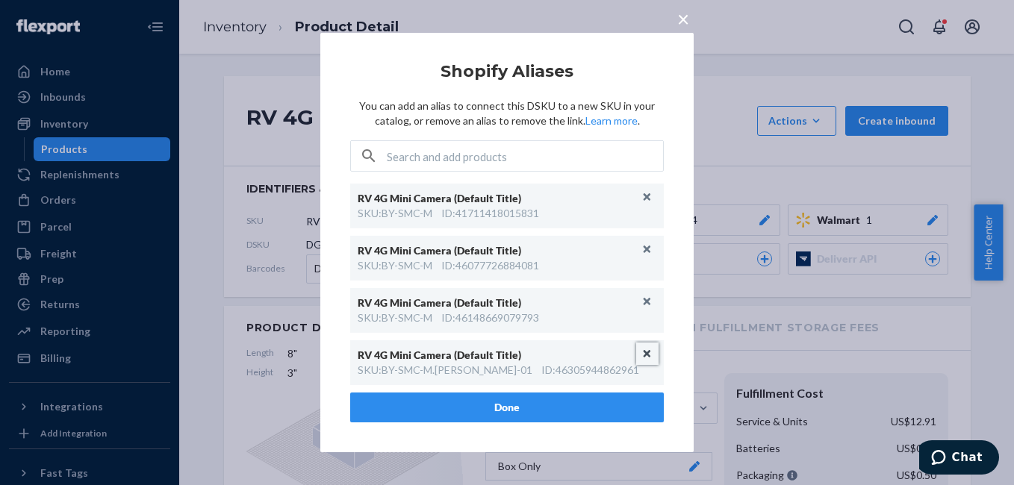
click at [644, 354] on button "Unlink" at bounding box center [647, 354] width 22 height 22
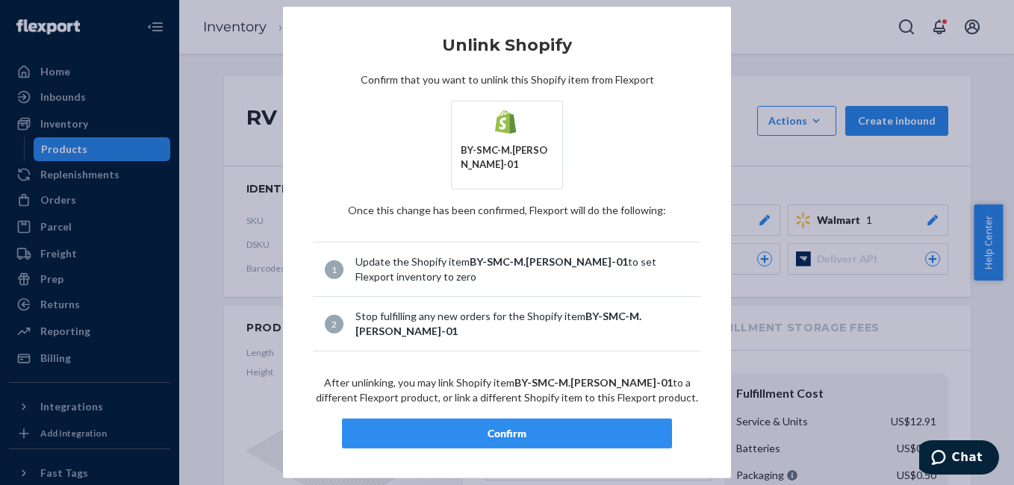
click at [579, 429] on div "Confirm" at bounding box center [507, 433] width 305 height 15
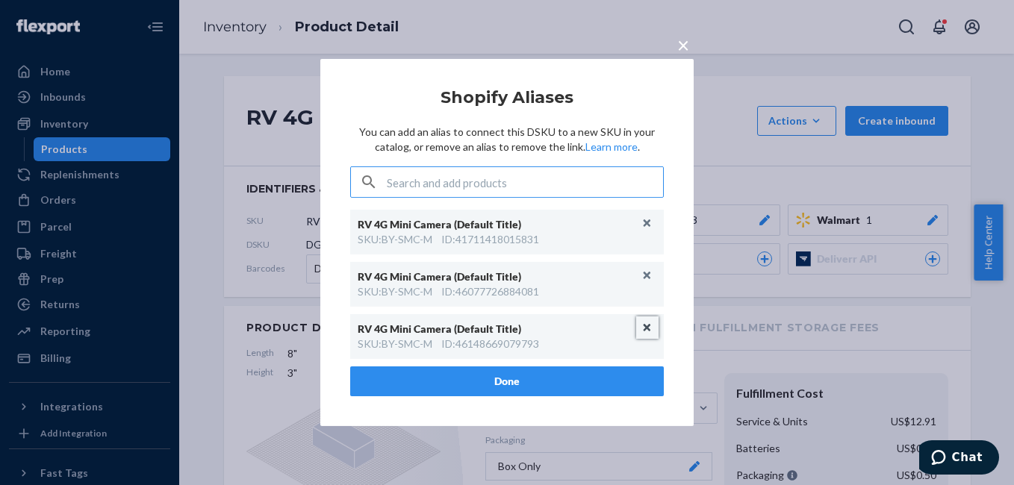
click at [645, 331] on button "Unlink" at bounding box center [647, 328] width 22 height 22
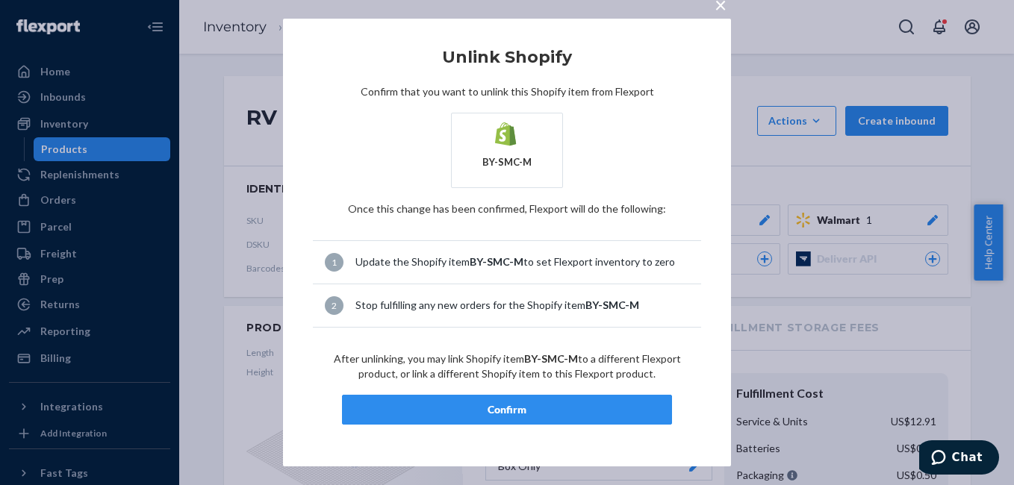
click at [600, 405] on div "Confirm" at bounding box center [507, 409] width 305 height 15
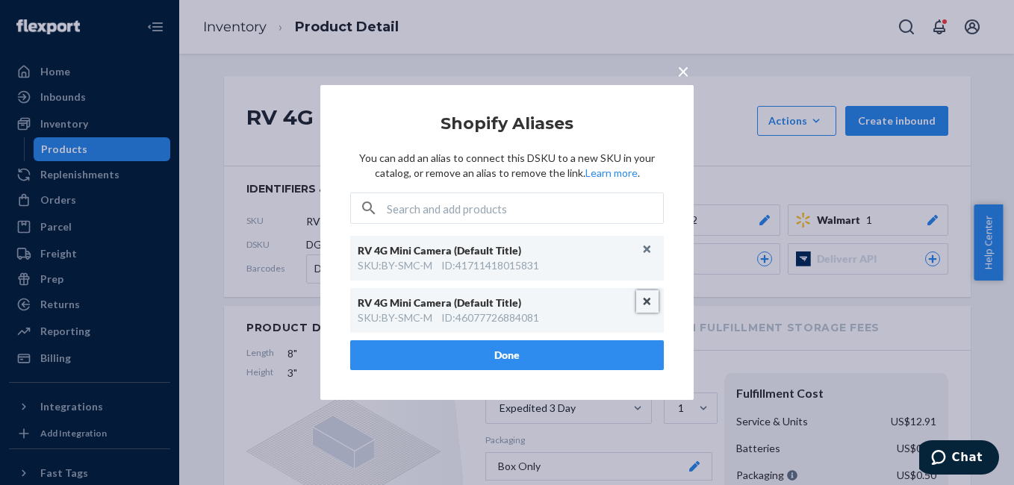
click at [650, 299] on button "Unlink" at bounding box center [647, 301] width 22 height 22
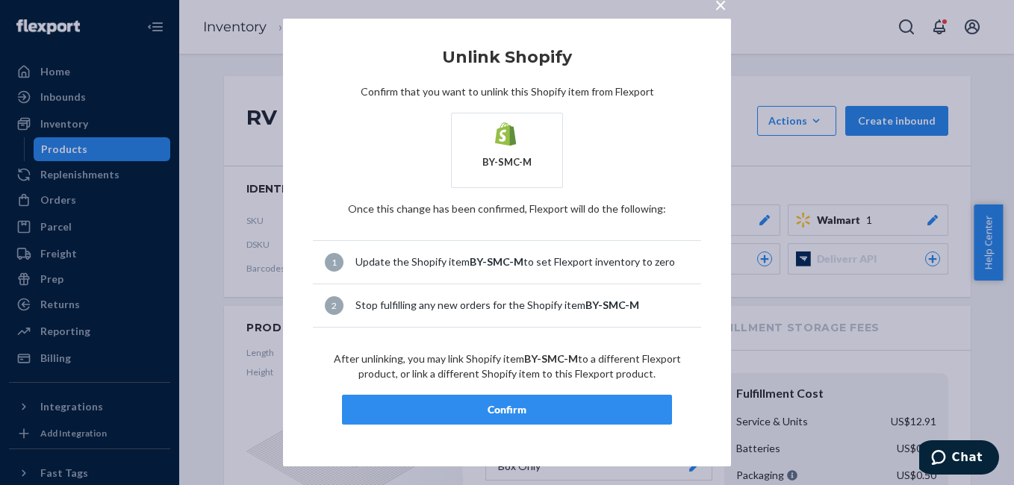
click at [573, 403] on div "Confirm" at bounding box center [507, 409] width 305 height 15
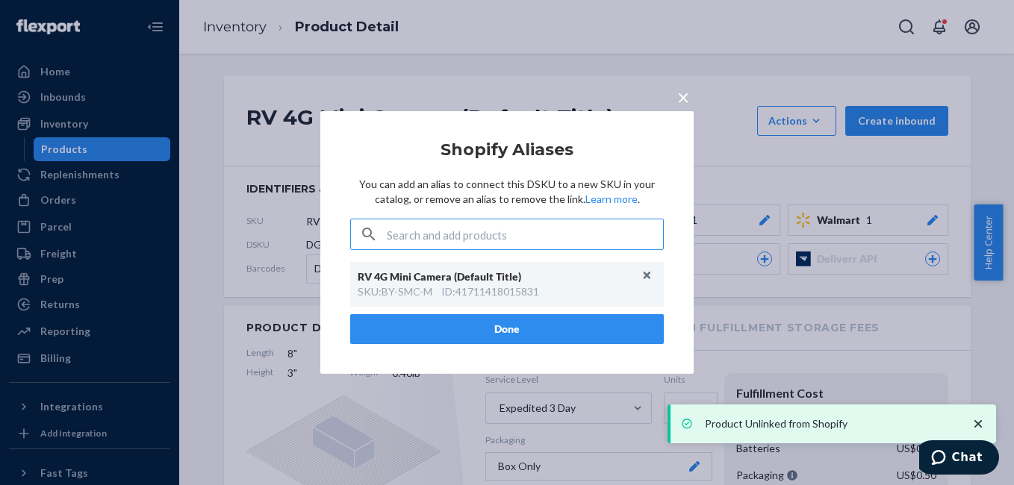
click at [535, 332] on button "Done" at bounding box center [507, 329] width 314 height 30
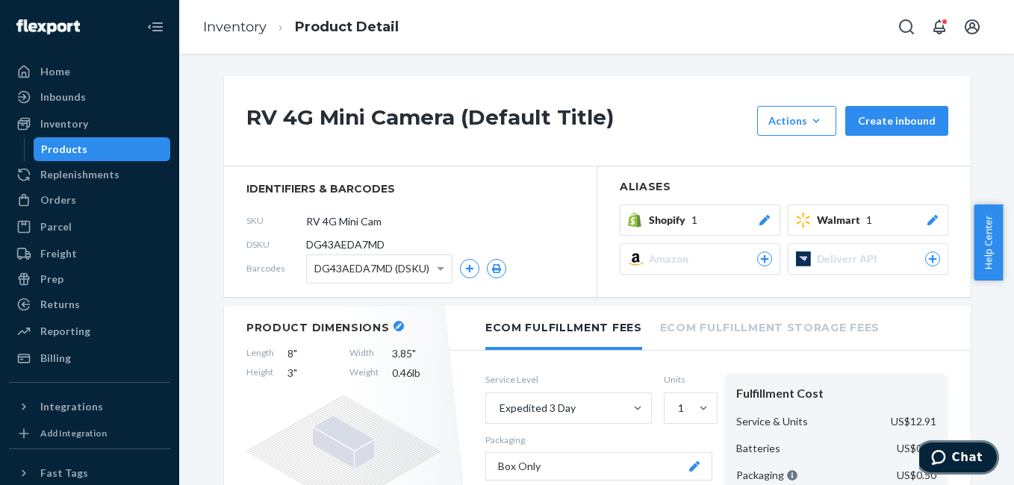
click at [928, 457] on button "Chat" at bounding box center [957, 458] width 84 height 34
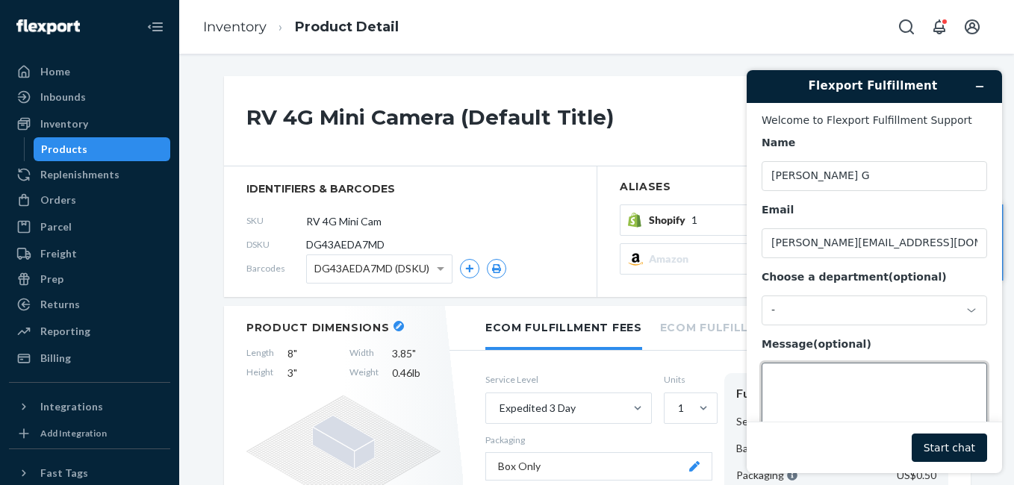
click at [836, 396] on textarea "Message (optional)" at bounding box center [875, 405] width 226 height 84
paste textarea "3347718"
type textarea "3347718-"
click at [57, 208] on div "Orders" at bounding box center [89, 200] width 158 height 21
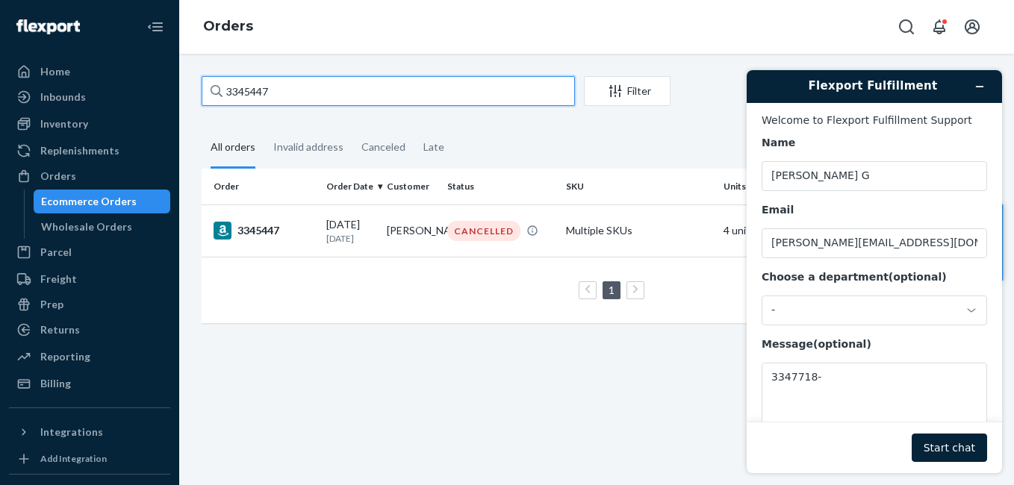
click at [305, 89] on input "3345447" at bounding box center [388, 91] width 373 height 30
paste input "7718"
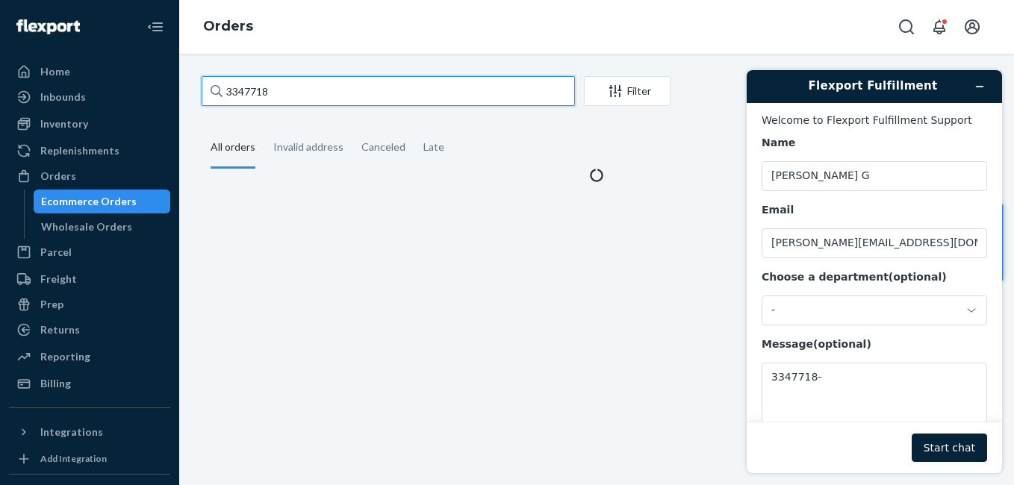
type input "3347718"
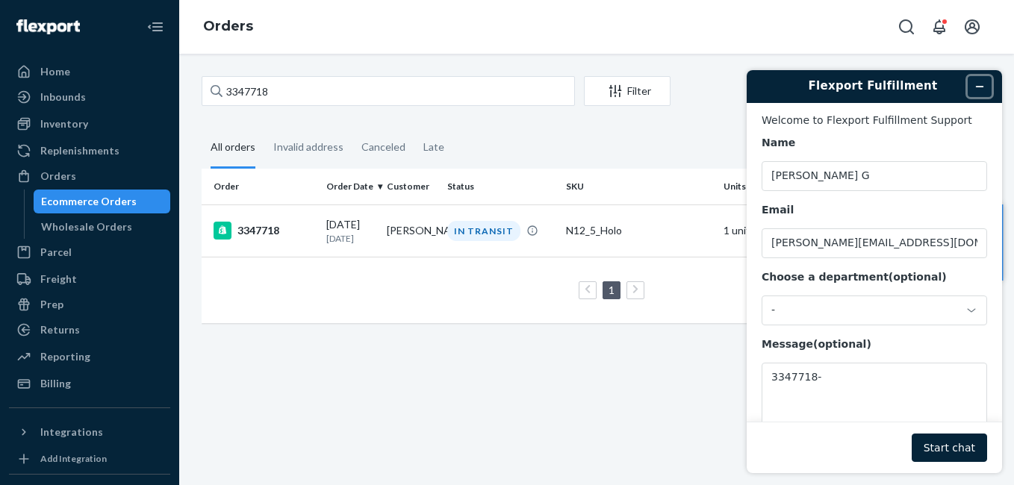
click at [979, 87] on icon "Minimise widget" at bounding box center [979, 86] width 10 height 10
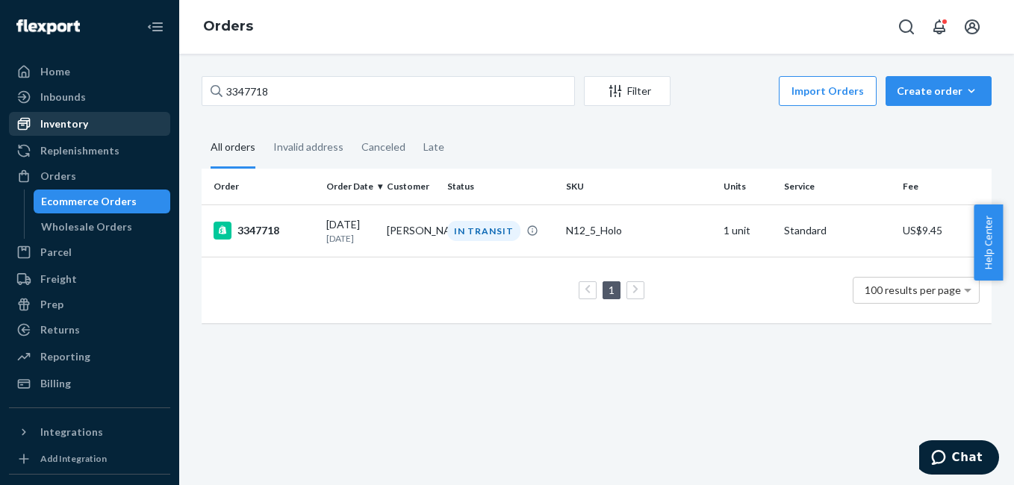
click at [77, 117] on div "Inventory" at bounding box center [64, 123] width 48 height 15
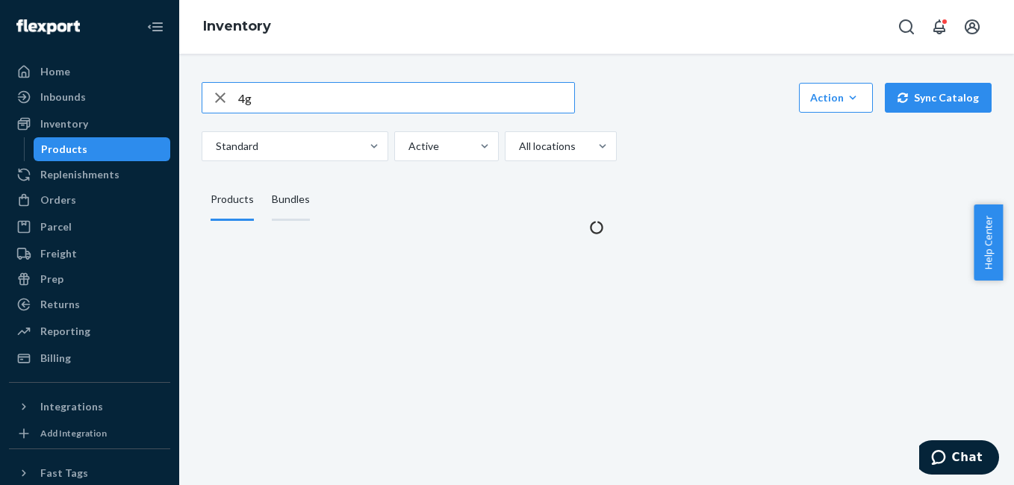
click at [294, 198] on div "Bundles" at bounding box center [291, 200] width 38 height 42
click at [263, 179] on input "Bundles" at bounding box center [263, 179] width 0 height 0
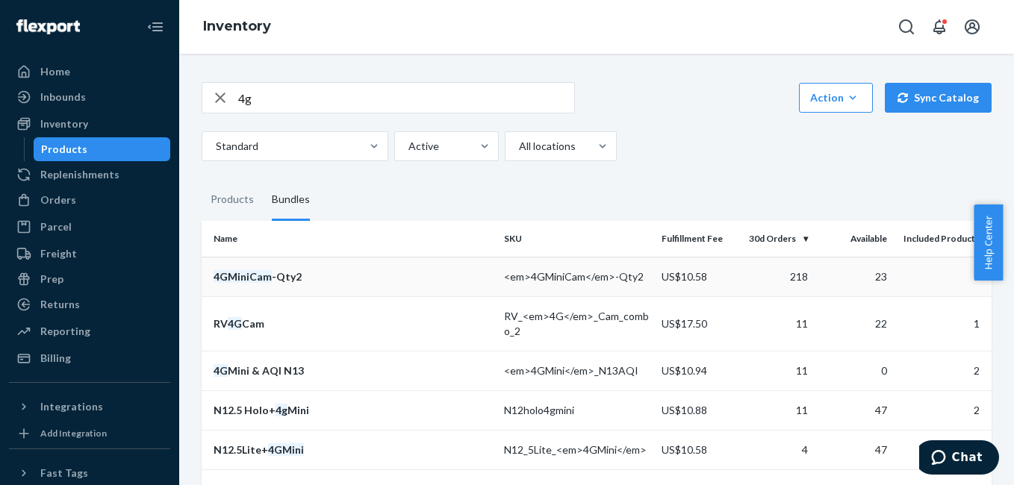
click at [273, 279] on div "4GMiniCam -Qty2" at bounding box center [353, 277] width 279 height 15
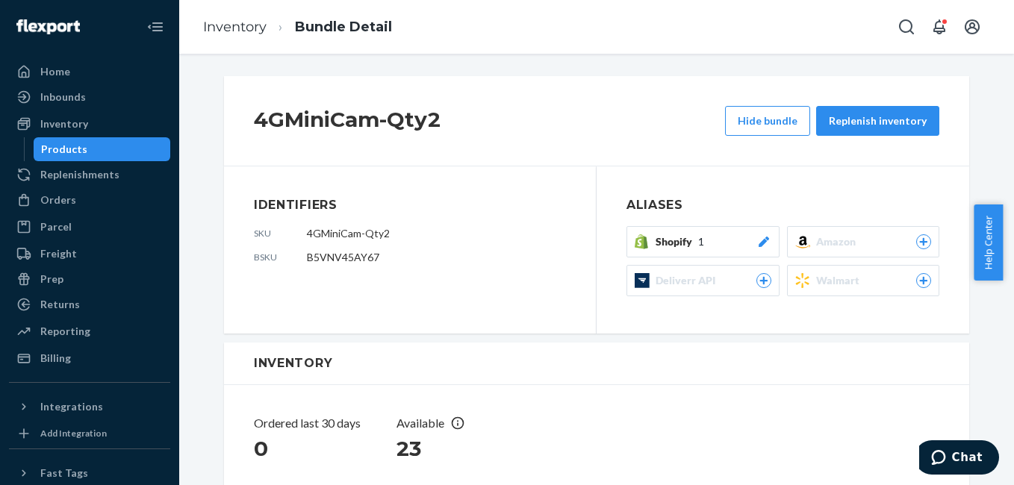
click at [758, 243] on icon at bounding box center [763, 242] width 10 height 10
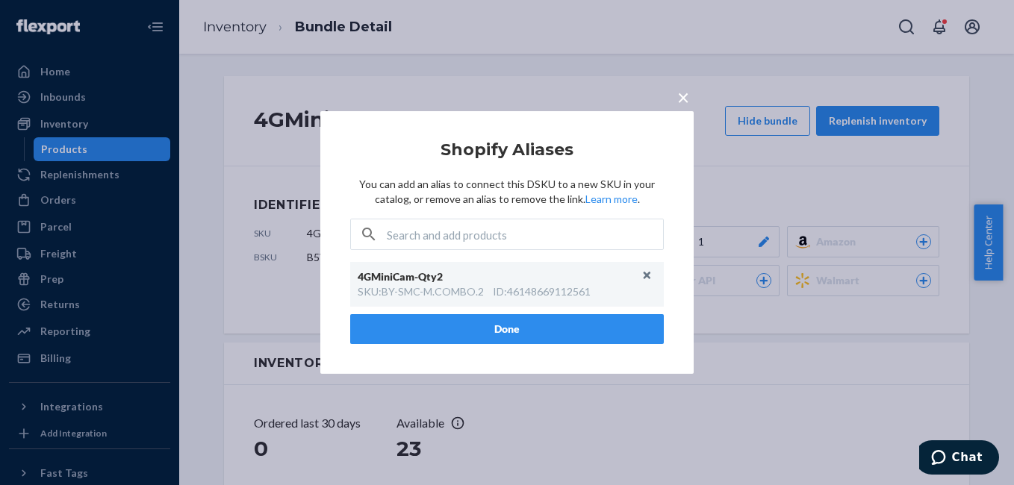
click at [685, 98] on span "×" at bounding box center [683, 96] width 12 height 25
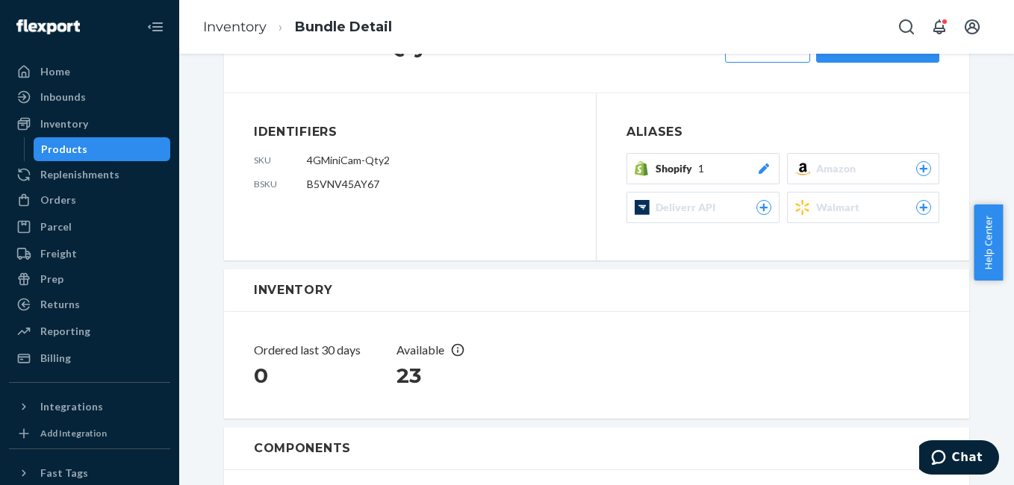
scroll to position [80, 0]
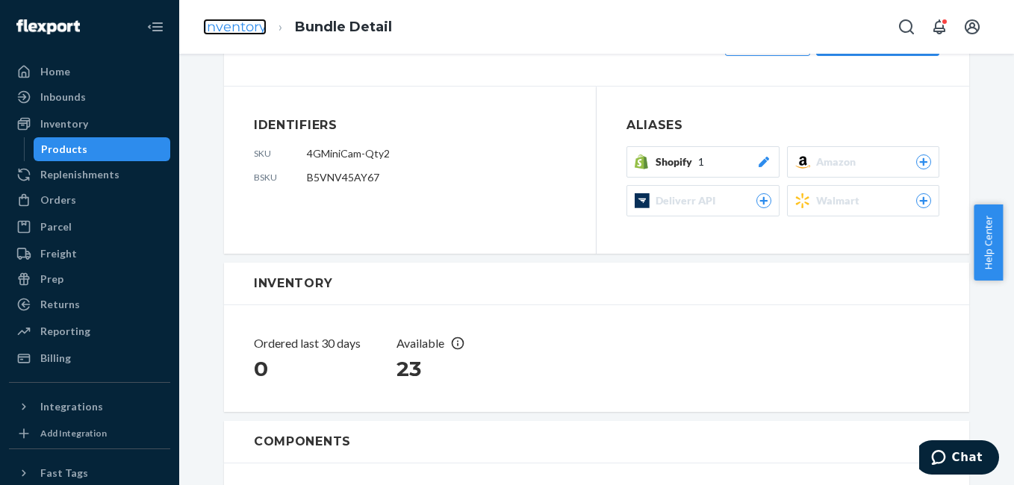
click at [257, 26] on link "Inventory" at bounding box center [234, 27] width 63 height 16
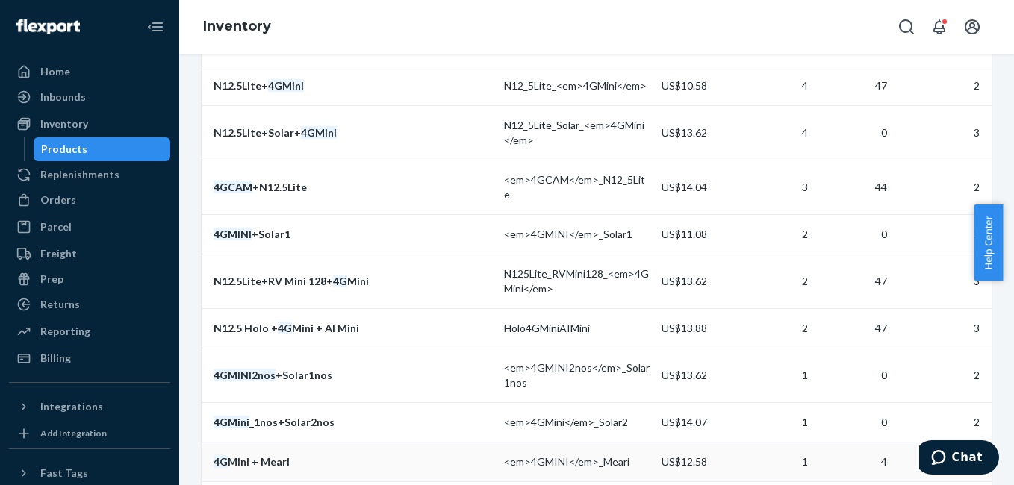
scroll to position [379, 0]
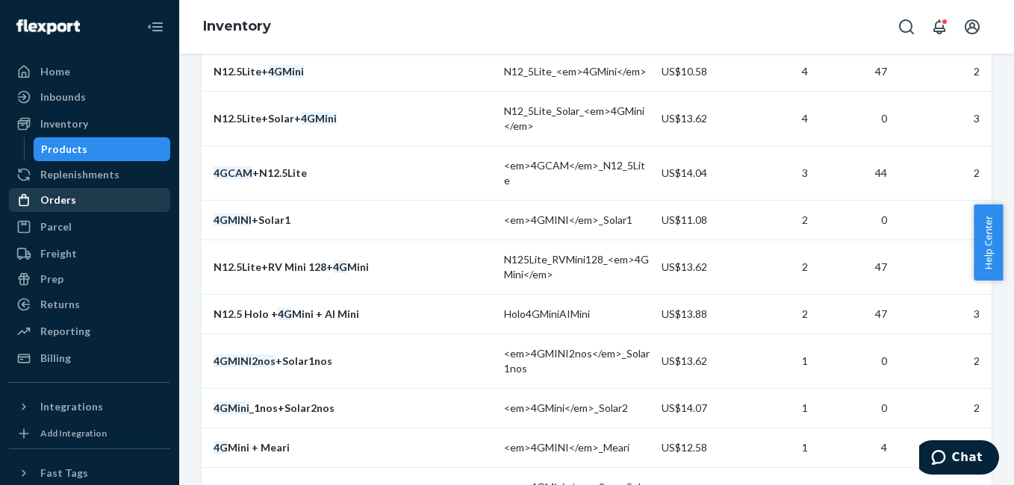
click at [63, 200] on div "Orders" at bounding box center [58, 200] width 36 height 15
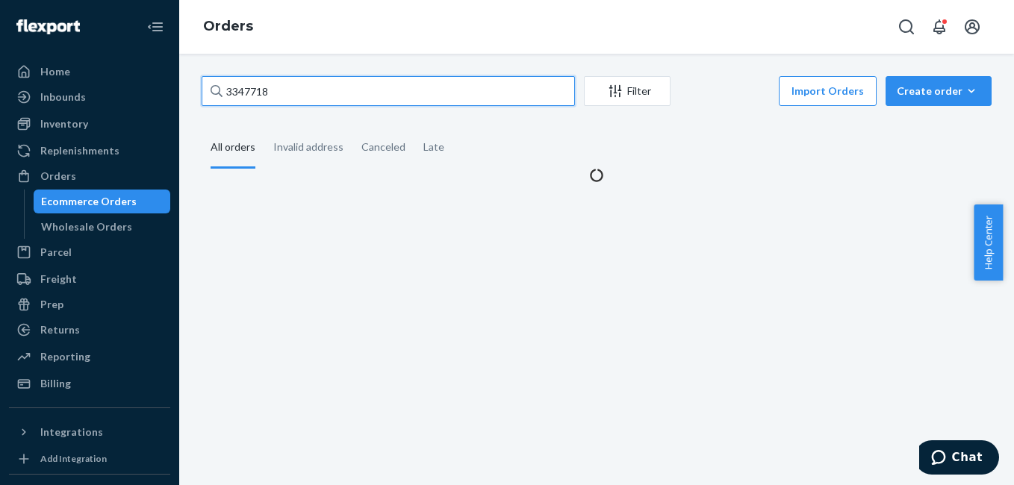
click at [320, 84] on input "3347718" at bounding box center [388, 91] width 373 height 30
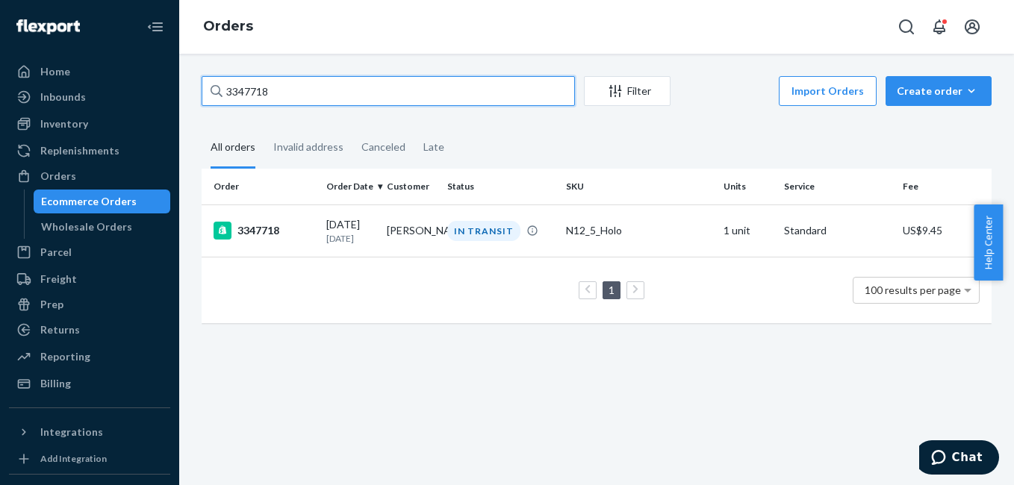
paste input "236"
type input "3347236"
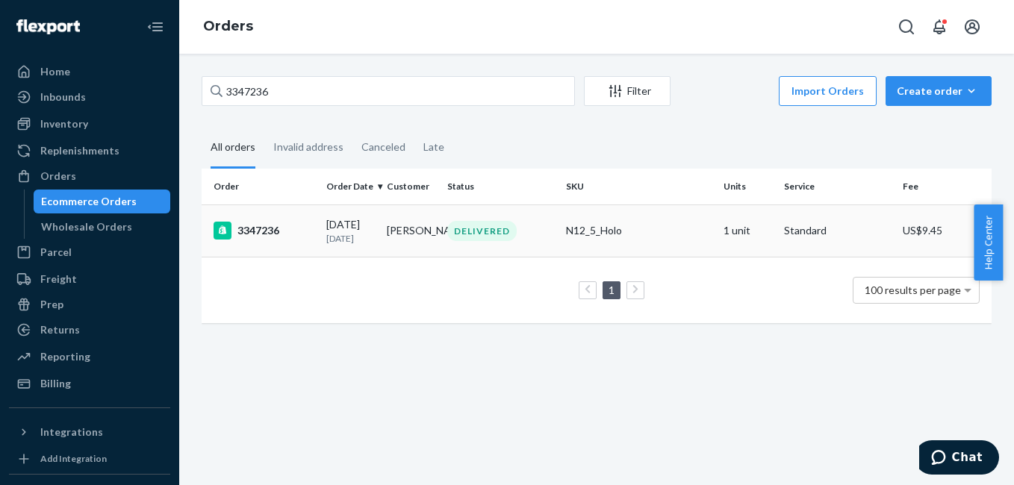
click at [265, 232] on div "3347236" at bounding box center [264, 231] width 101 height 18
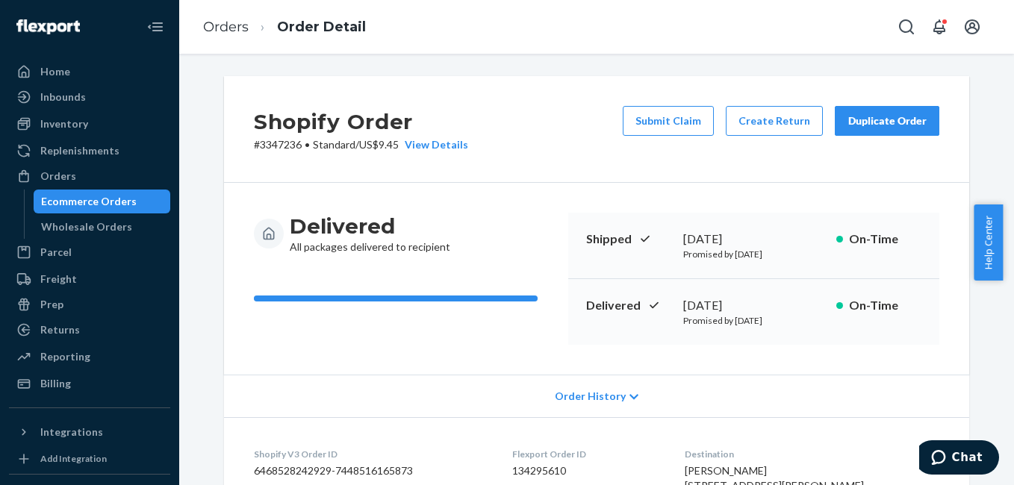
click at [880, 117] on div "Duplicate Order" at bounding box center [887, 120] width 79 height 15
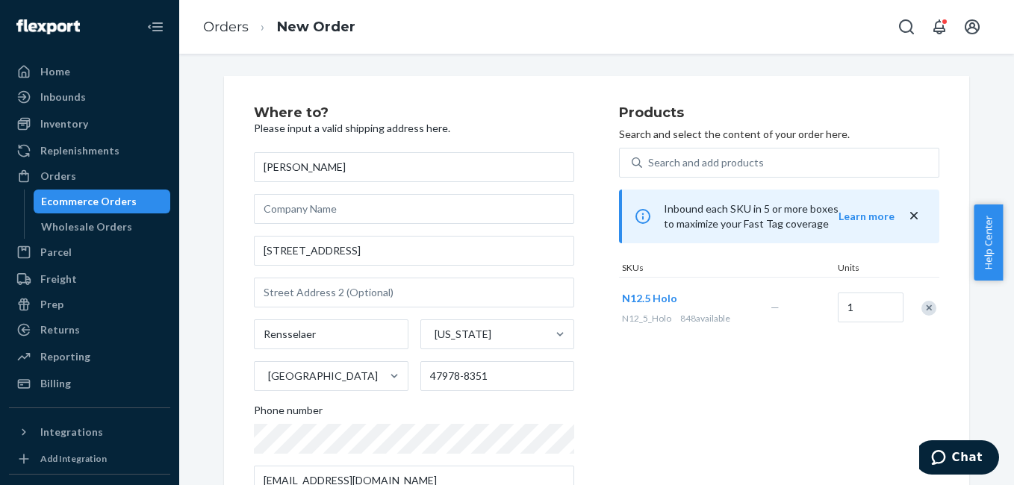
click at [925, 308] on div "Remove Item" at bounding box center [928, 308] width 15 height 15
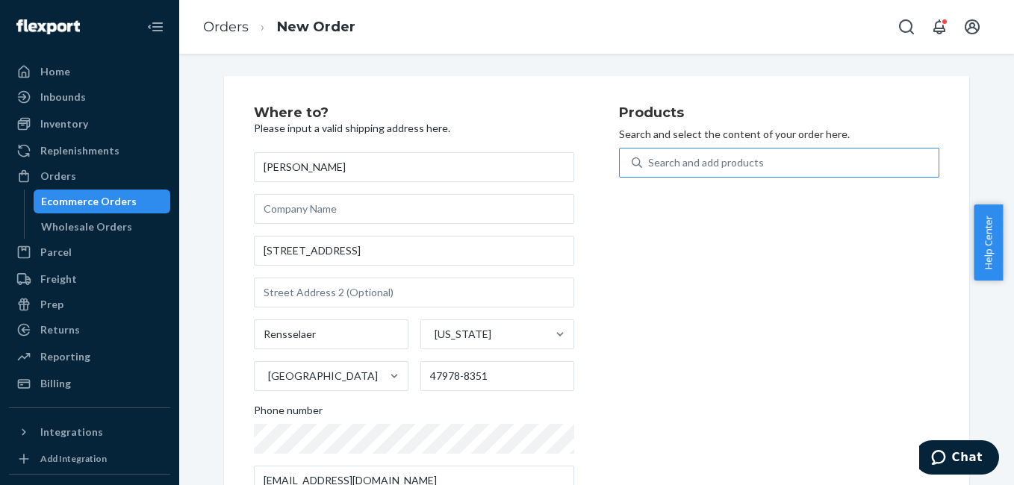
click at [672, 164] on div "Search and add products" at bounding box center [706, 162] width 116 height 15
click at [650, 164] on input "Search and add products" at bounding box center [648, 162] width 1 height 15
type input "4g"
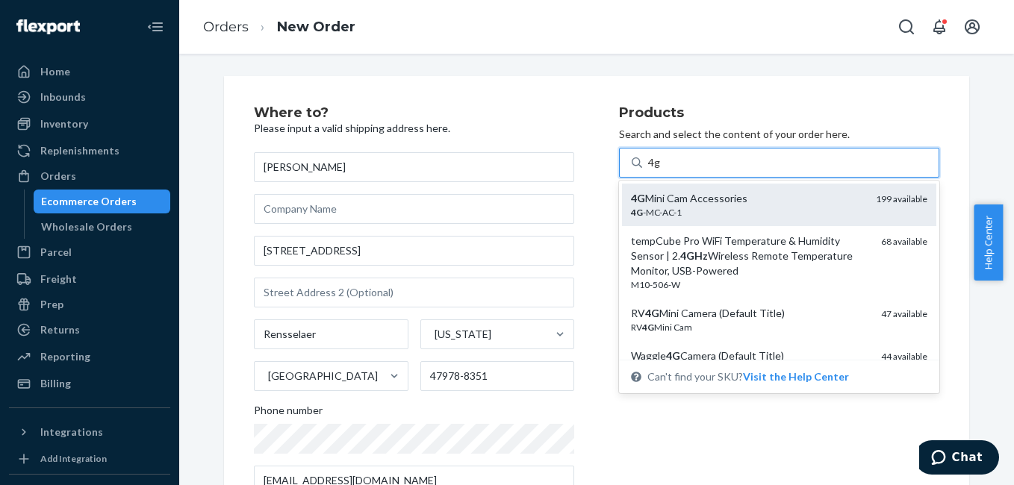
click at [719, 209] on div "4G -MC-AC-1" at bounding box center [747, 212] width 233 height 13
click at [661, 170] on input "4g" at bounding box center [654, 162] width 13 height 15
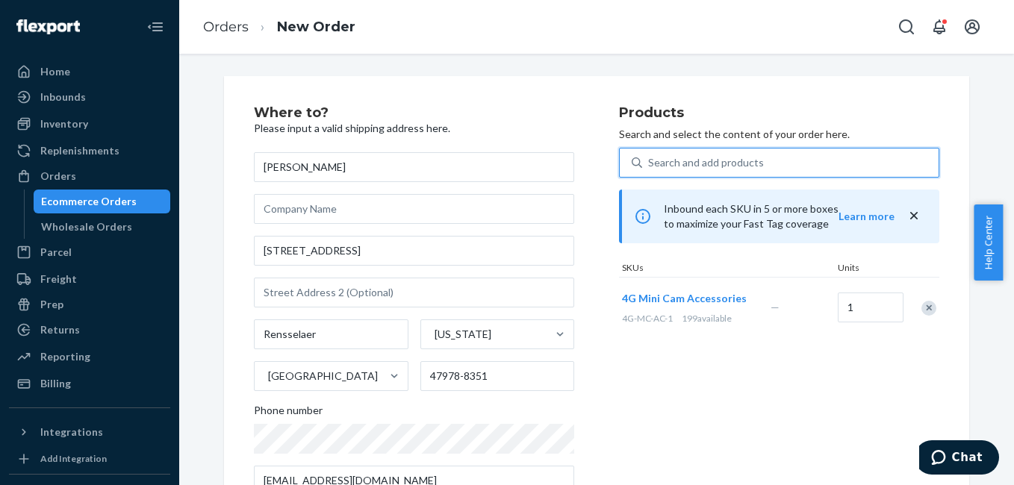
click at [924, 314] on div "Remove Item" at bounding box center [928, 308] width 15 height 15
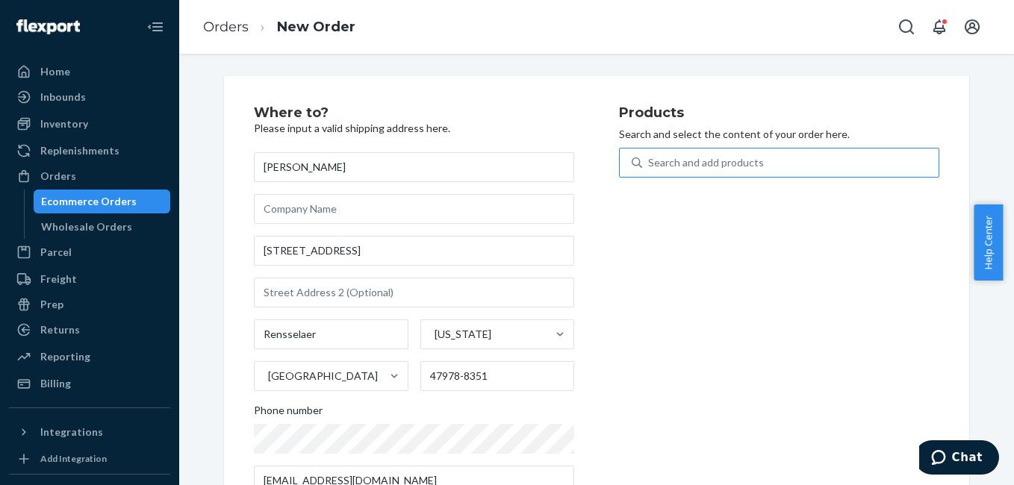
click at [716, 162] on div "Search and add products" at bounding box center [706, 162] width 116 height 15
click at [650, 162] on input "4g" at bounding box center [648, 162] width 1 height 15
type input "4g"
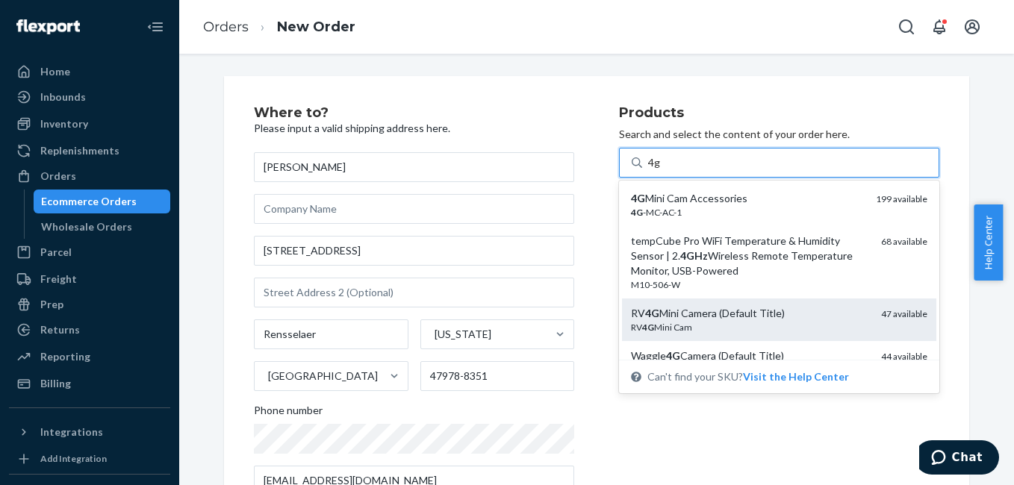
click at [738, 317] on div "RV 4G Mini Camera (Default Title)" at bounding box center [750, 313] width 238 height 15
click at [661, 170] on input "4g" at bounding box center [654, 162] width 13 height 15
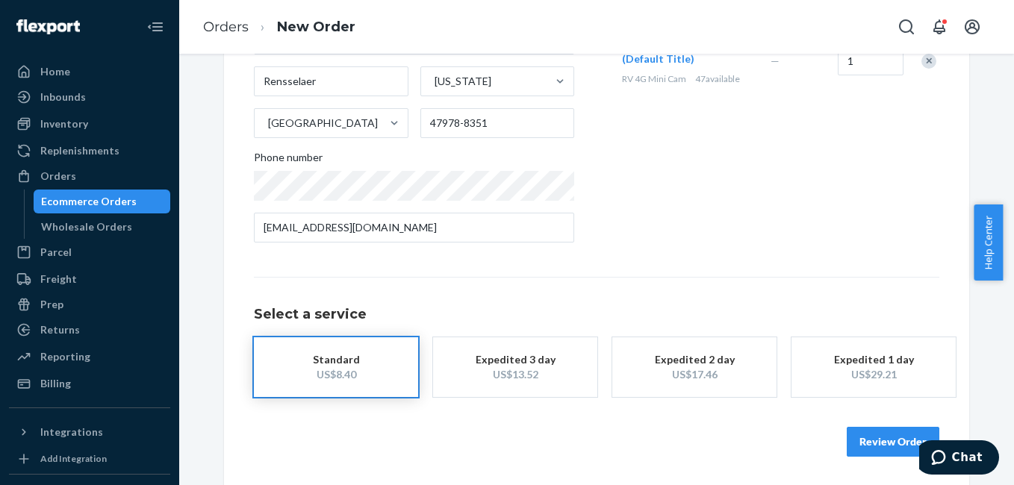
scroll to position [255, 0]
click at [499, 384] on button "Expedited 3 day US$13.52" at bounding box center [515, 366] width 164 height 60
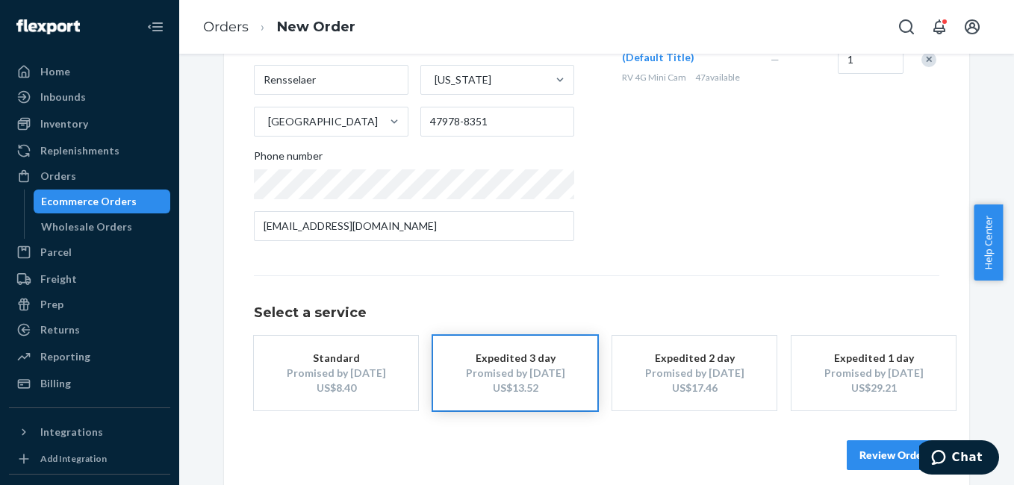
click at [885, 452] on button "Review Order" at bounding box center [893, 456] width 93 height 30
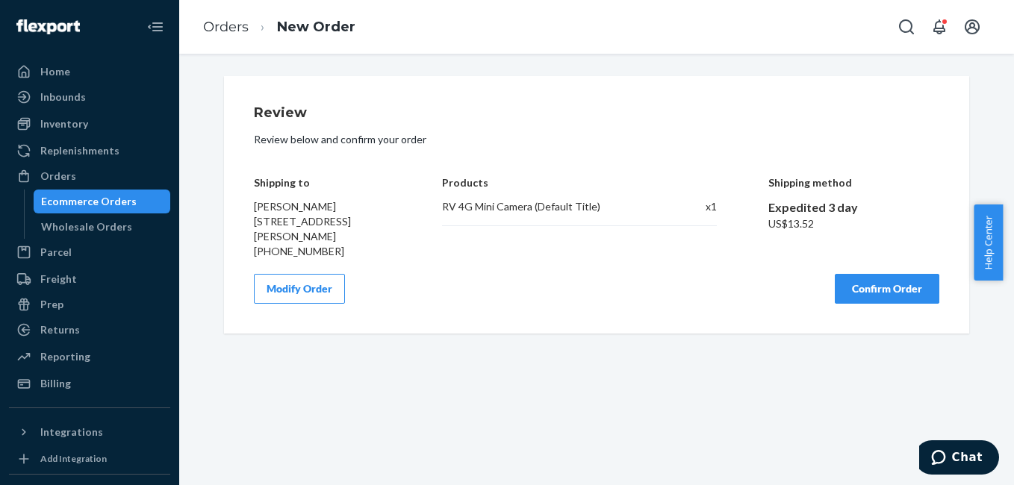
scroll to position [0, 0]
click at [874, 287] on button "Confirm Order" at bounding box center [887, 289] width 105 height 30
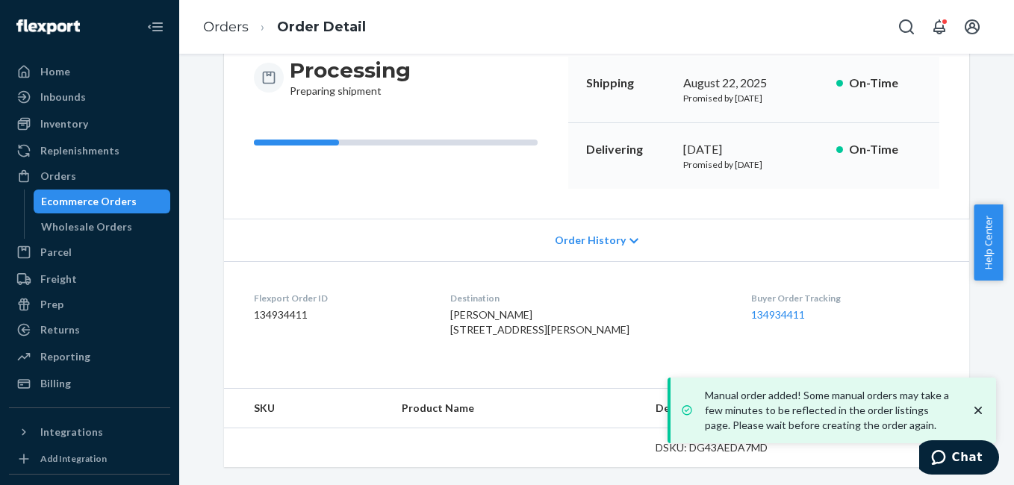
scroll to position [186, 0]
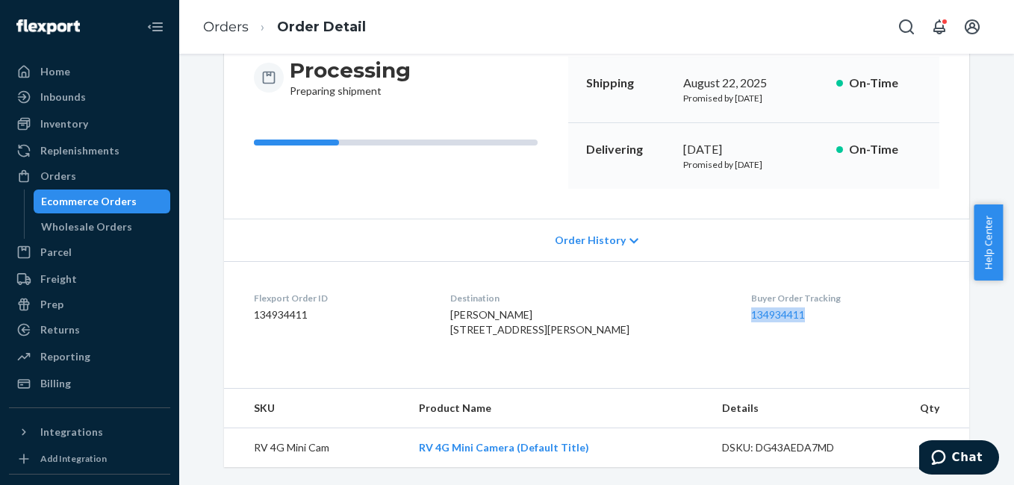
drag, startPoint x: 739, startPoint y: 299, endPoint x: 797, endPoint y: 305, distance: 57.7
click at [797, 305] on dl "Flexport Order ID 134934411 Destination Heather VanDemark 1615 E McCoysburg Rd …" at bounding box center [596, 317] width 745 height 112
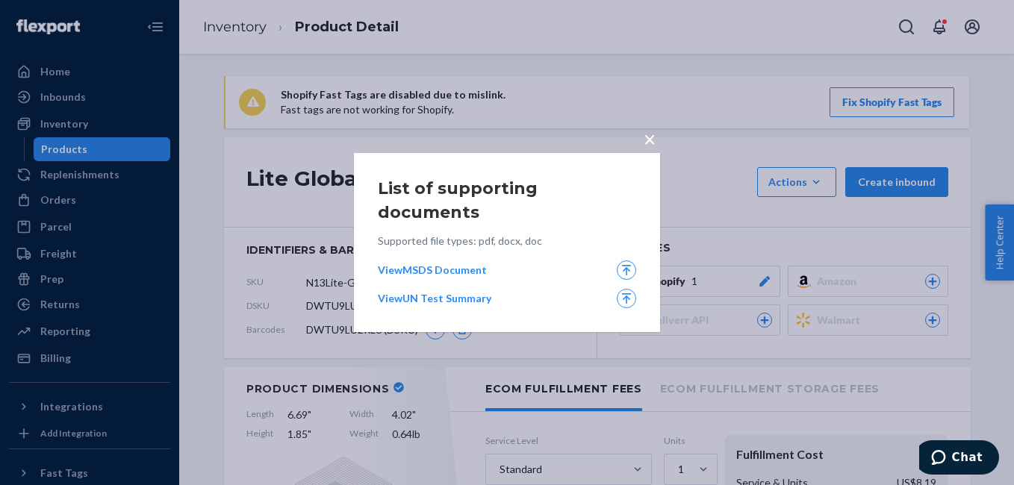
scroll to position [588, 0]
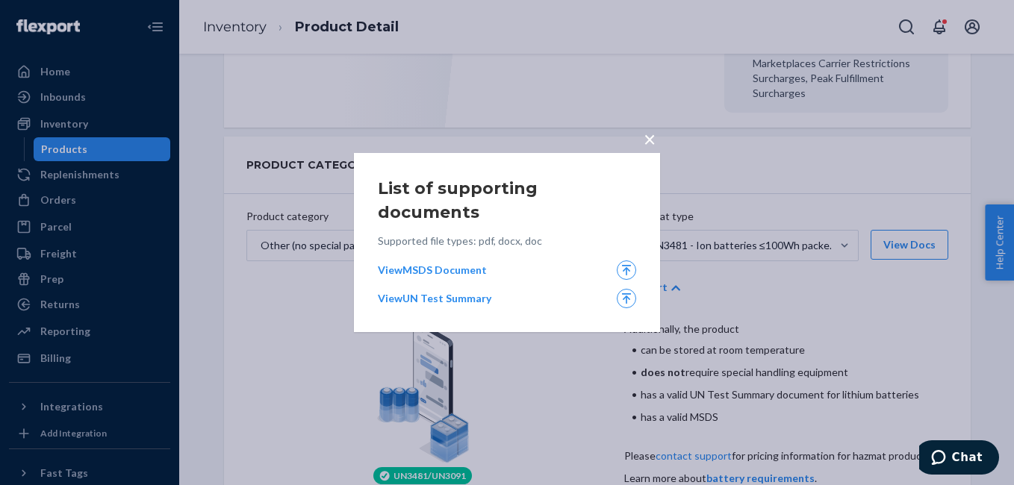
click at [650, 149] on span "×" at bounding box center [650, 138] width 12 height 25
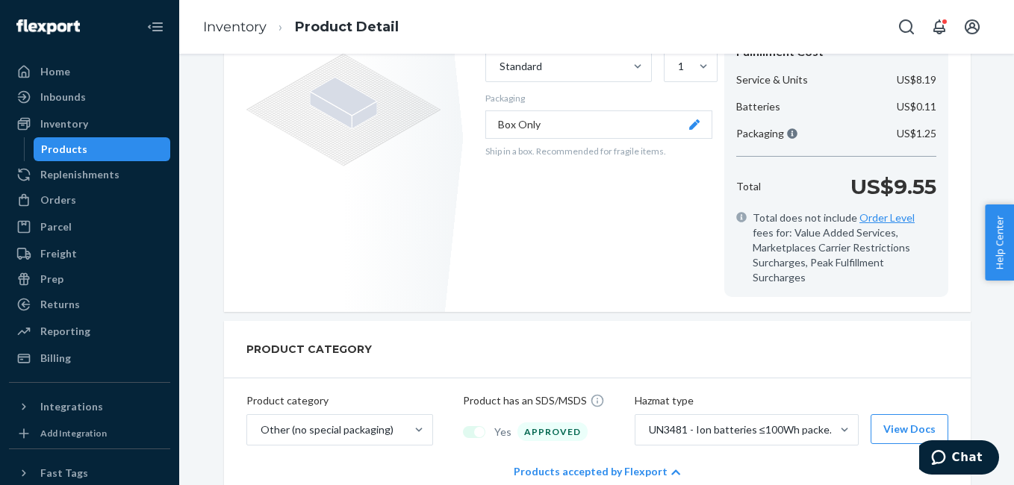
scroll to position [0, 0]
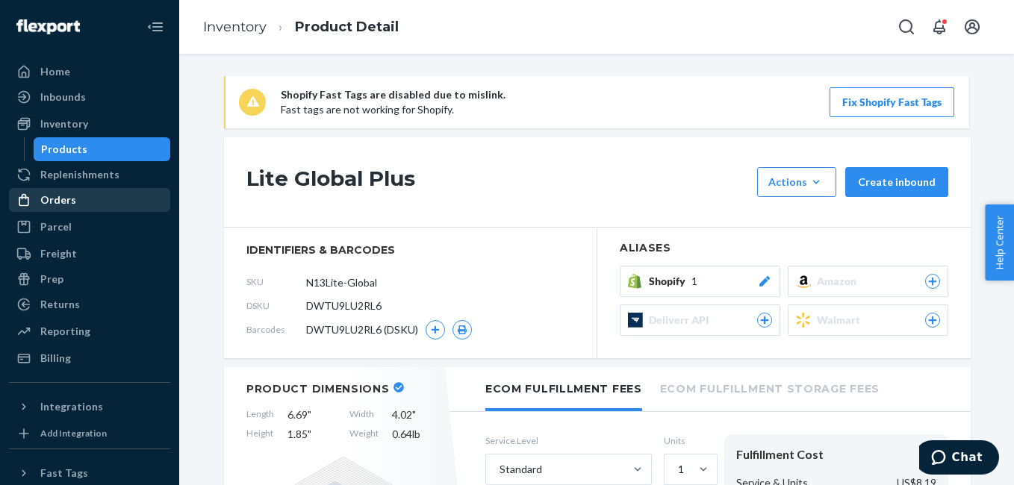
click at [84, 201] on div "Orders" at bounding box center [89, 200] width 158 height 21
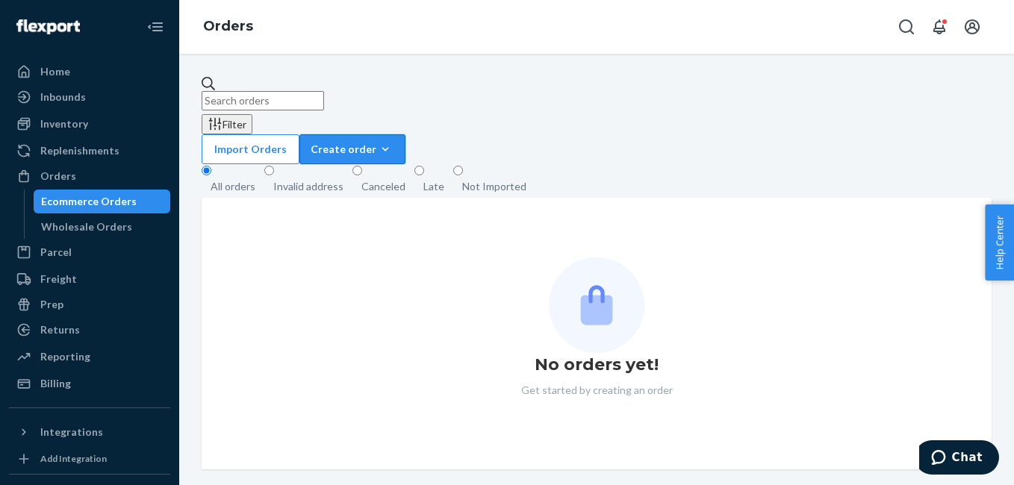
click at [394, 142] on div "Create order" at bounding box center [353, 149] width 84 height 15
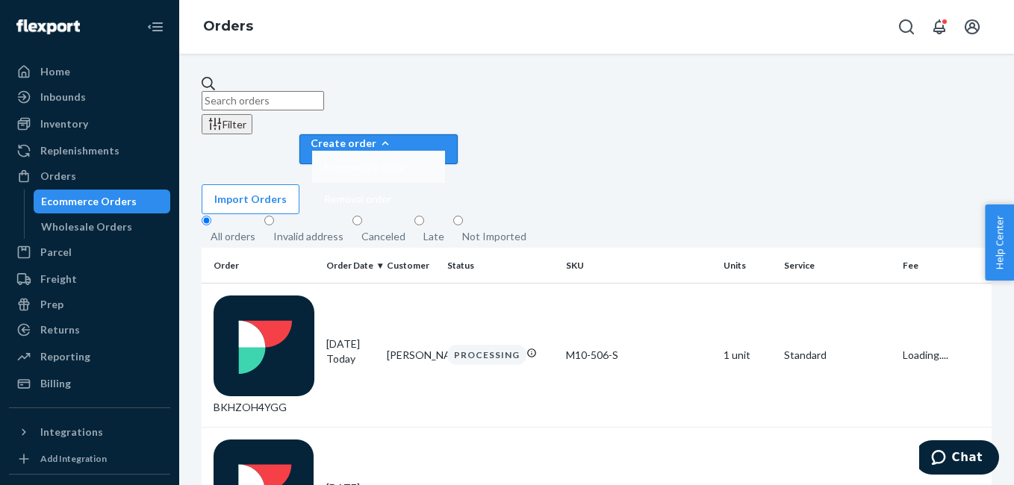
click at [445, 151] on button "Ecommerce order" at bounding box center [378, 167] width 133 height 32
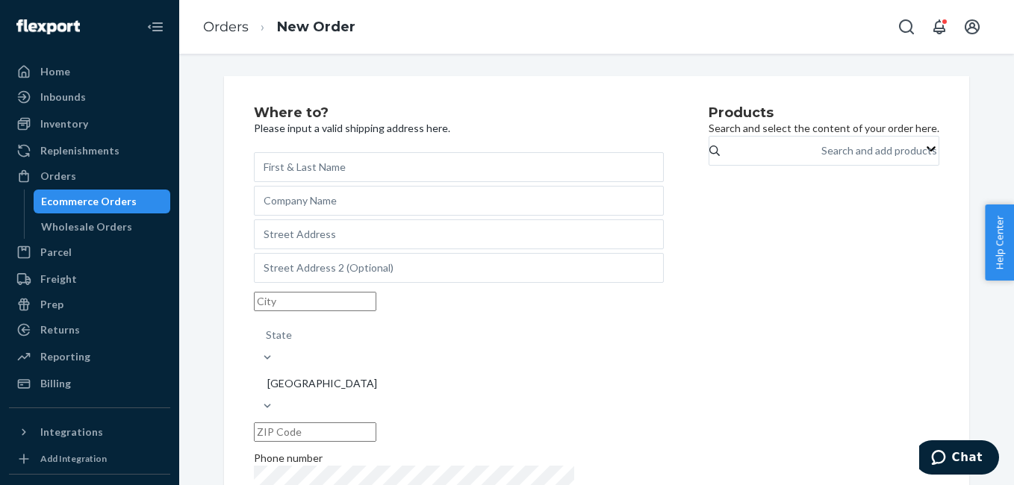
type input "BY-SMC-M.COMBO.2.WM-SP-01.COMBO.2"
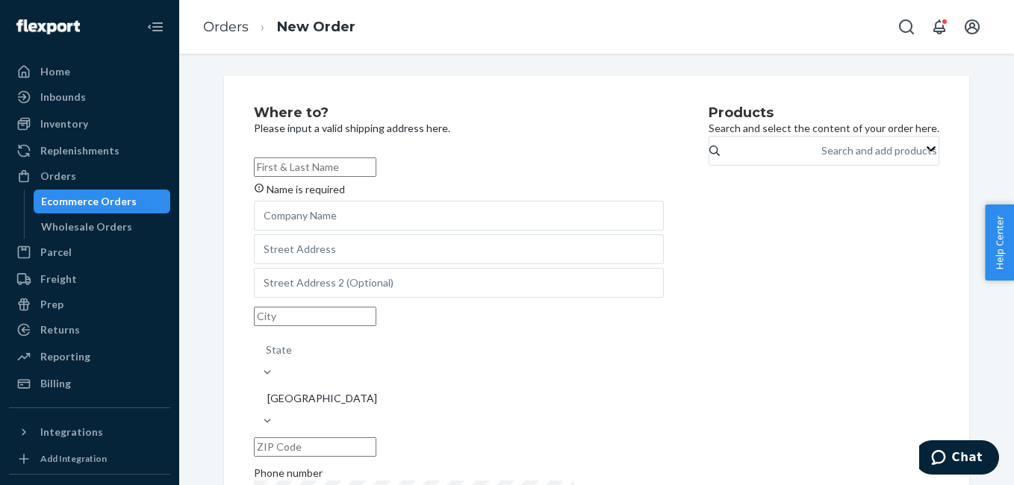
paste input "BY-SMC-M.COMBO.2.WM-SP-01.COMBO.2"
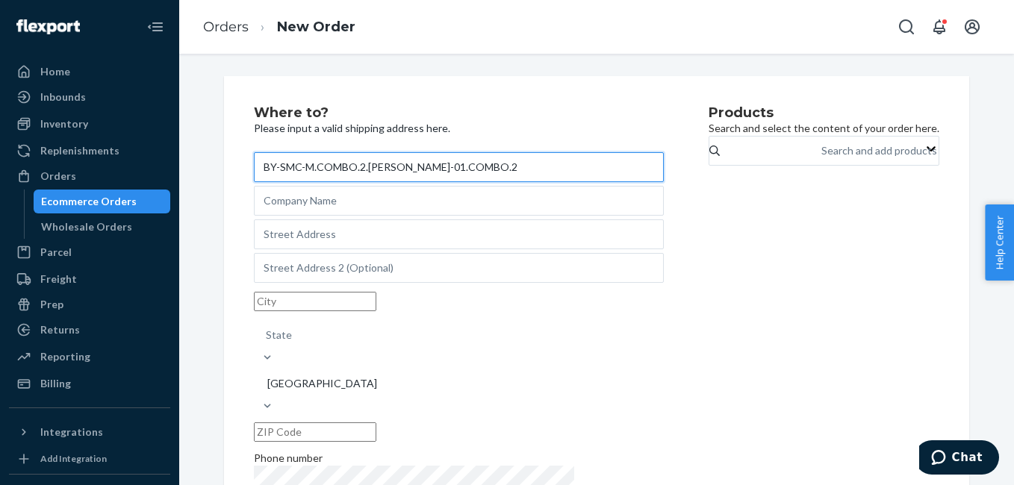
paste input "Patti Popken"
type input "Patti Popken"
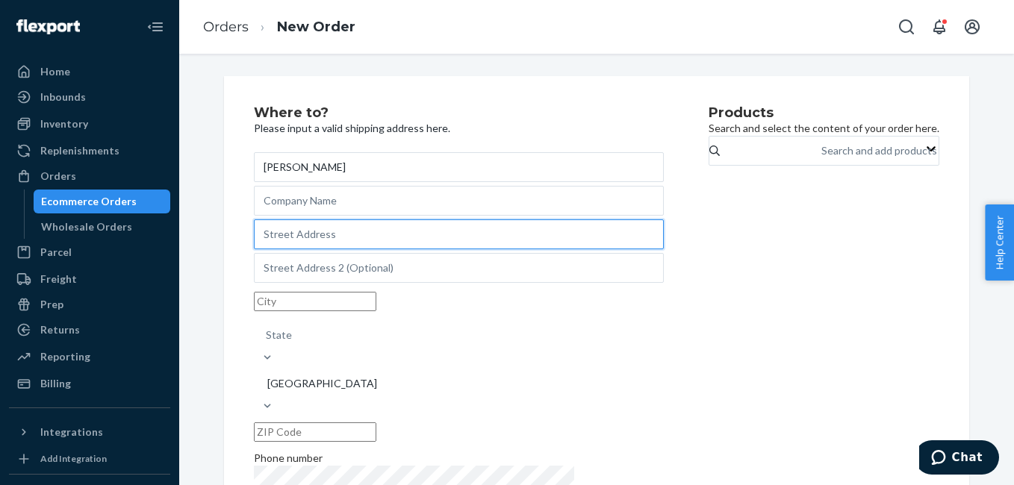
click at [333, 240] on input "text" at bounding box center [459, 235] width 410 height 30
paste input "1879 196th RD Garland NE 68360"
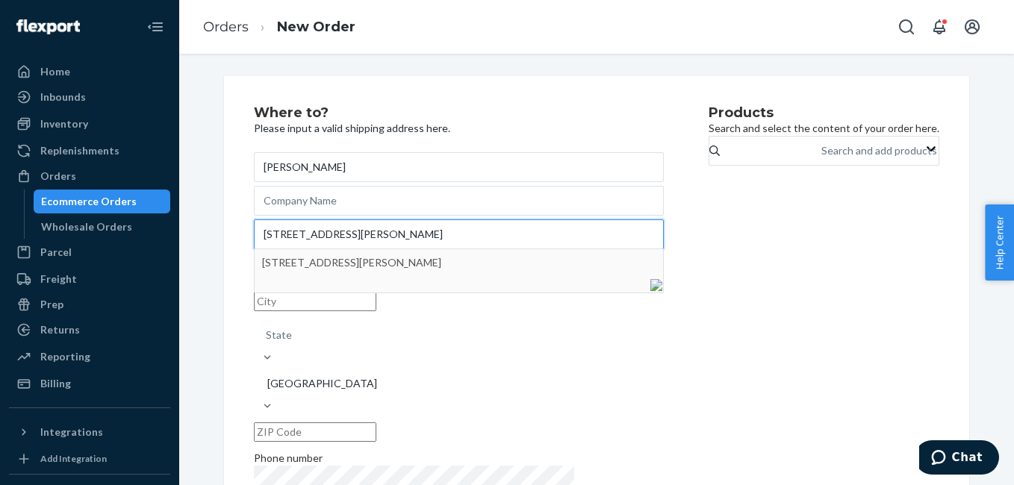
type input "1879 196th RD Garland NE 68360"
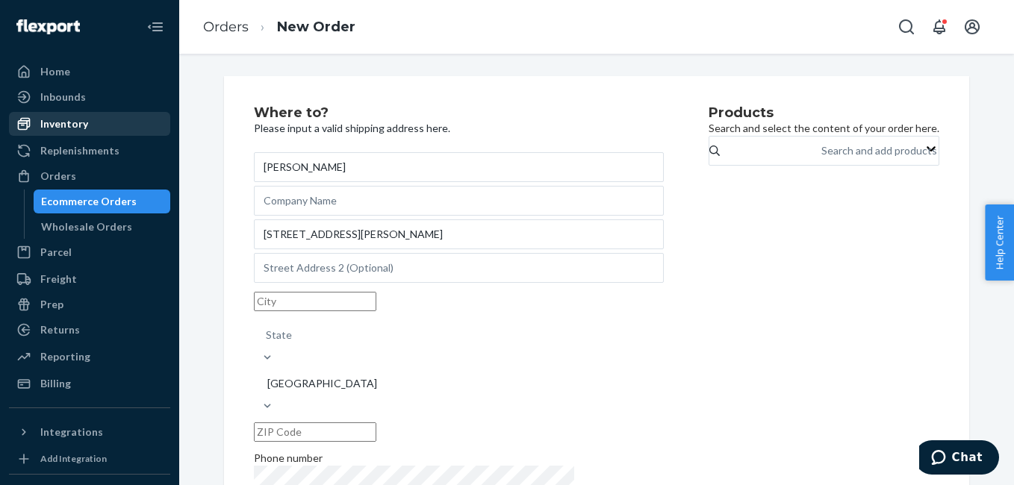
click at [63, 119] on div "Inventory" at bounding box center [64, 123] width 48 height 15
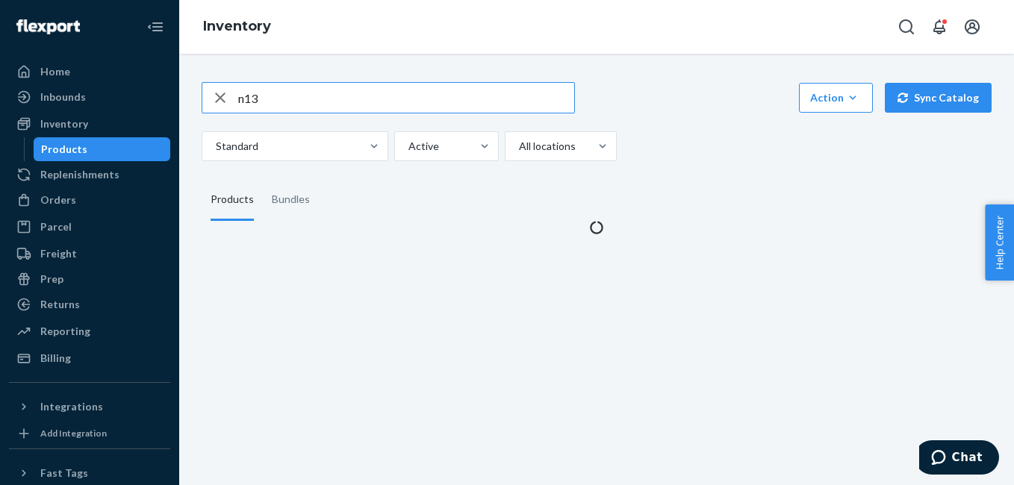
click at [284, 97] on input "n13" at bounding box center [406, 98] width 336 height 30
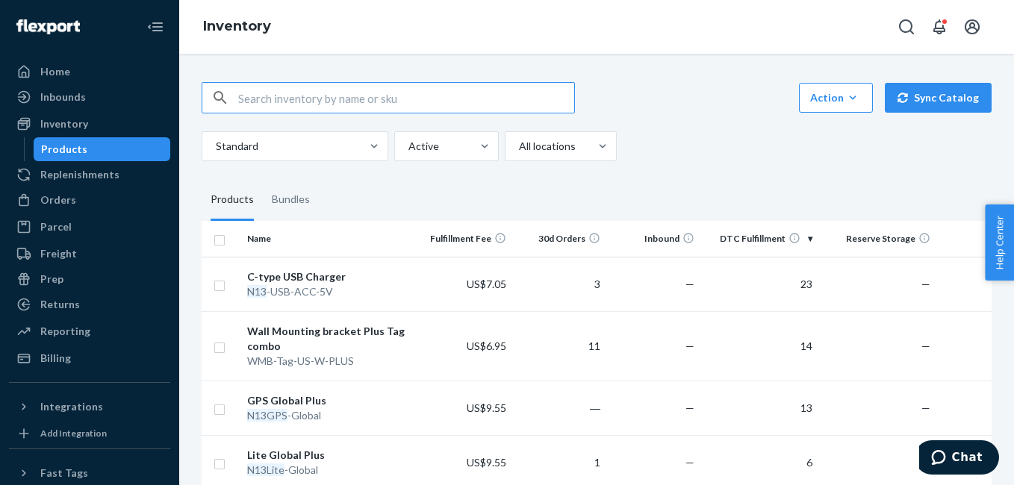
click at [637, 113] on div "Action Create product Create bundle Bulk create products Bulk update products B…" at bounding box center [597, 97] width 790 height 31
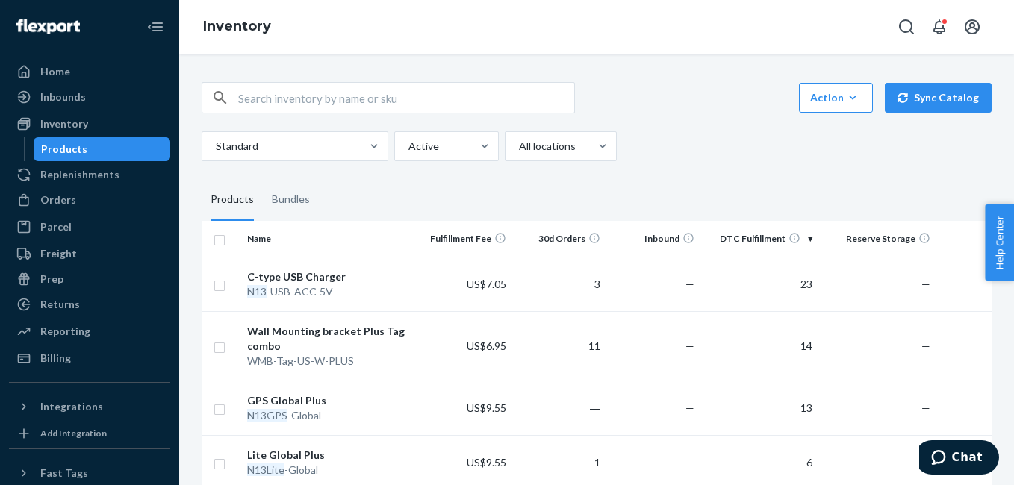
click at [260, 102] on input "text" at bounding box center [406, 98] width 336 height 30
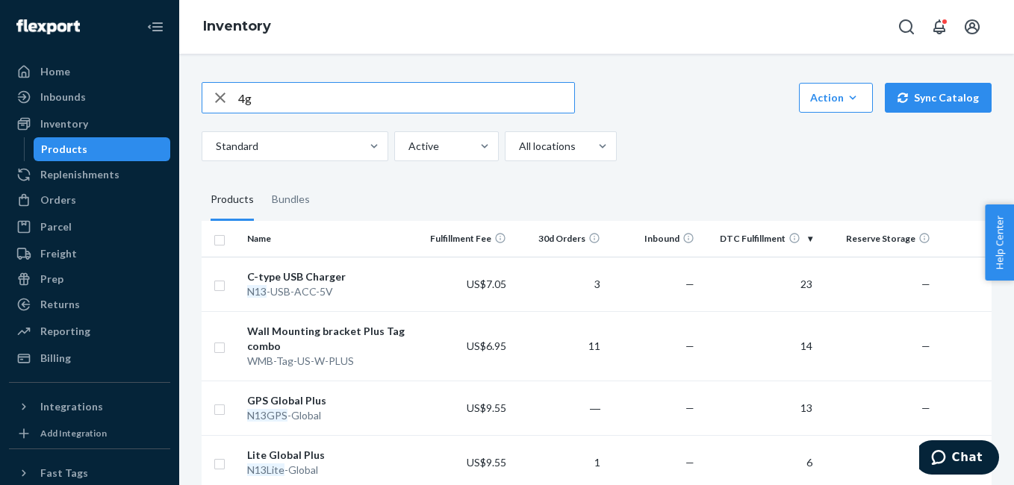
type input "4g"
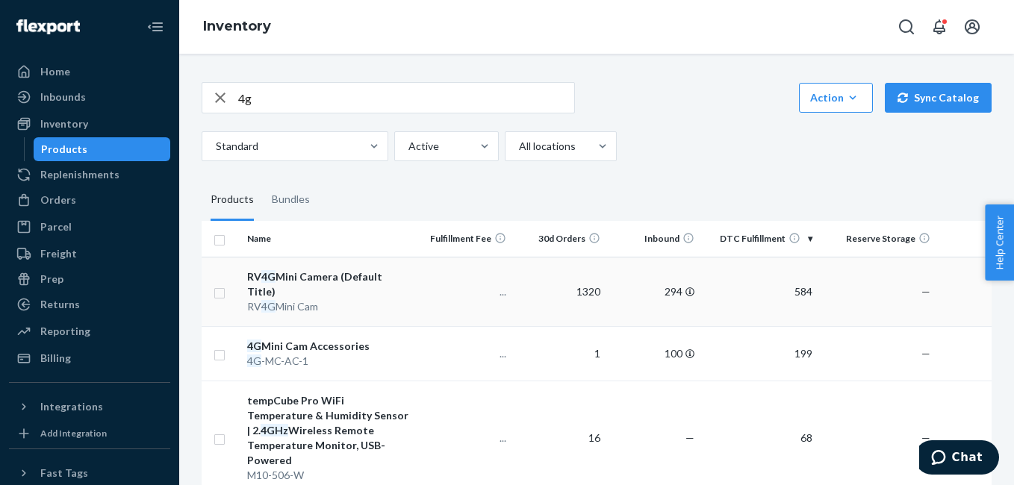
click at [326, 274] on div "RV 4G Mini Camera (Default Title)" at bounding box center [329, 285] width 165 height 30
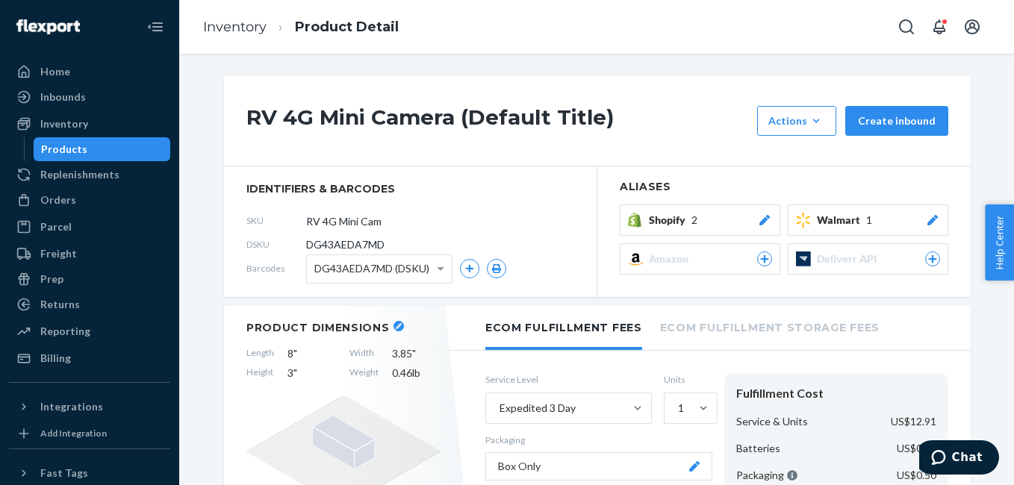
click at [761, 218] on icon at bounding box center [764, 220] width 15 height 10
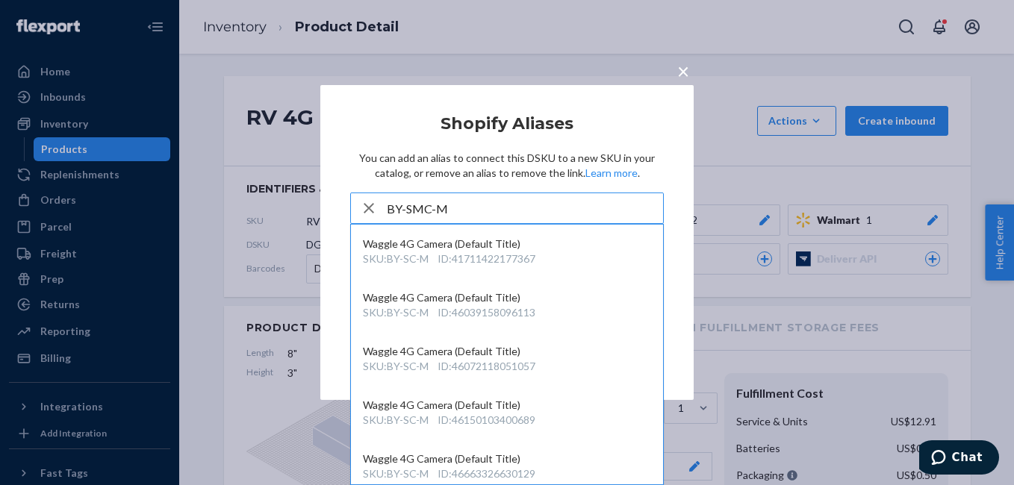
type input "BY-SMC-M"
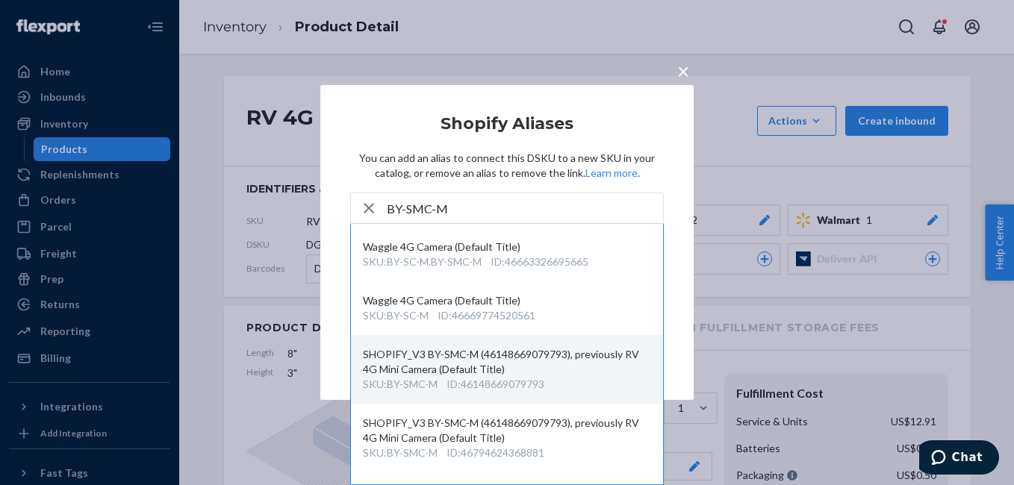
click at [459, 364] on div "SHOPIFY_V3 BY-SMC-M (46148669079793), previously RV 4G Mini Camera (Default Tit…" at bounding box center [507, 362] width 288 height 30
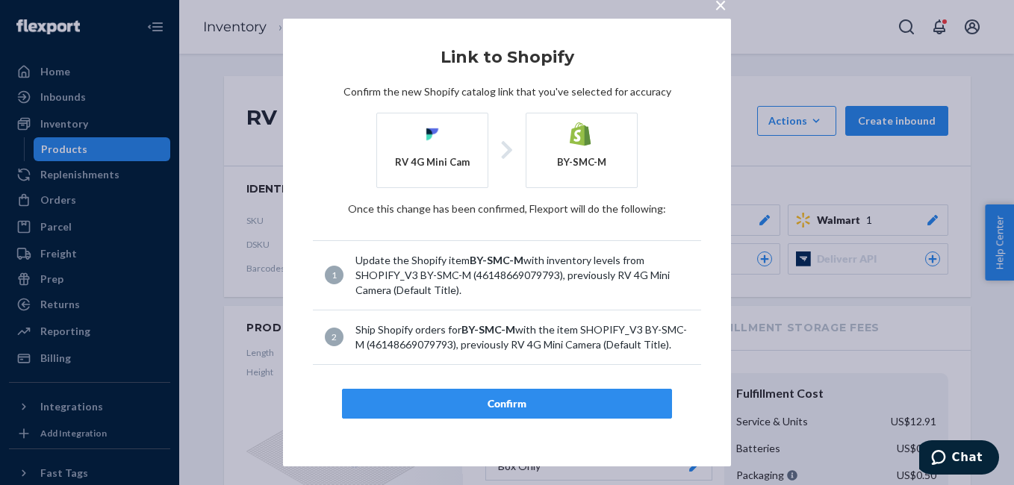
click at [499, 403] on div "Confirm" at bounding box center [507, 404] width 305 height 15
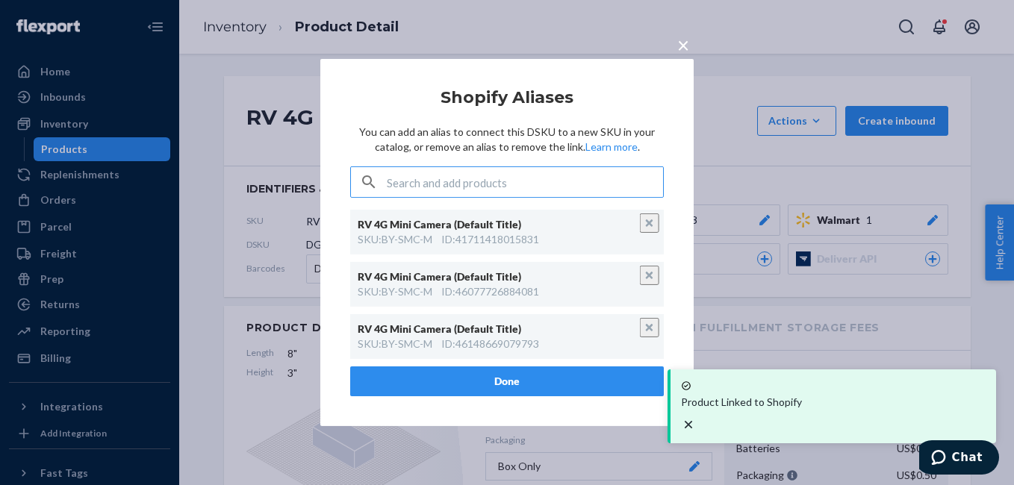
click at [505, 377] on button "Done" at bounding box center [507, 382] width 314 height 30
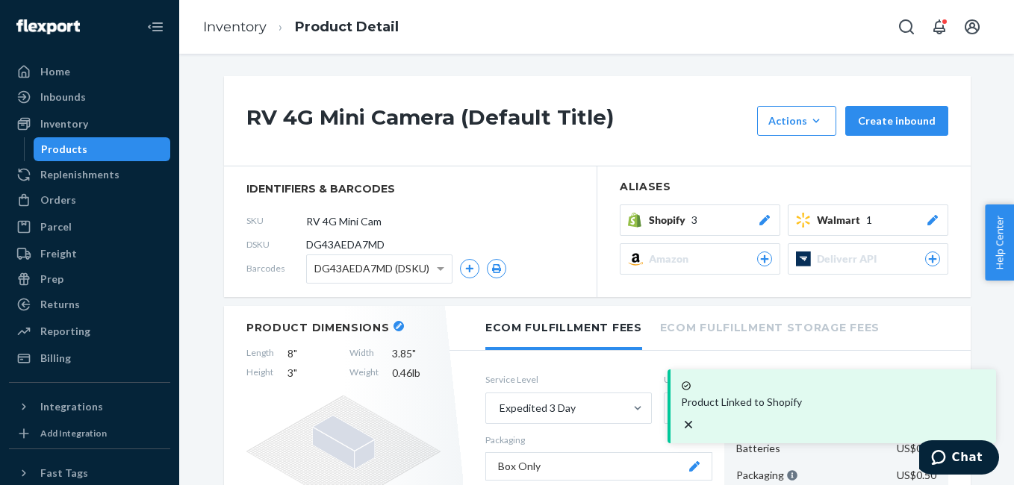
click at [760, 224] on icon at bounding box center [764, 220] width 15 height 10
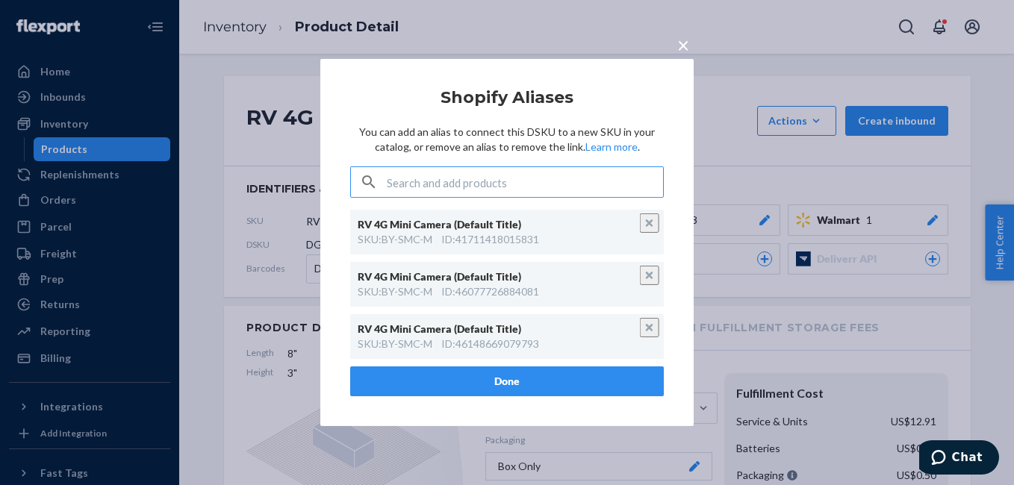
click at [495, 186] on input "text" at bounding box center [525, 182] width 276 height 30
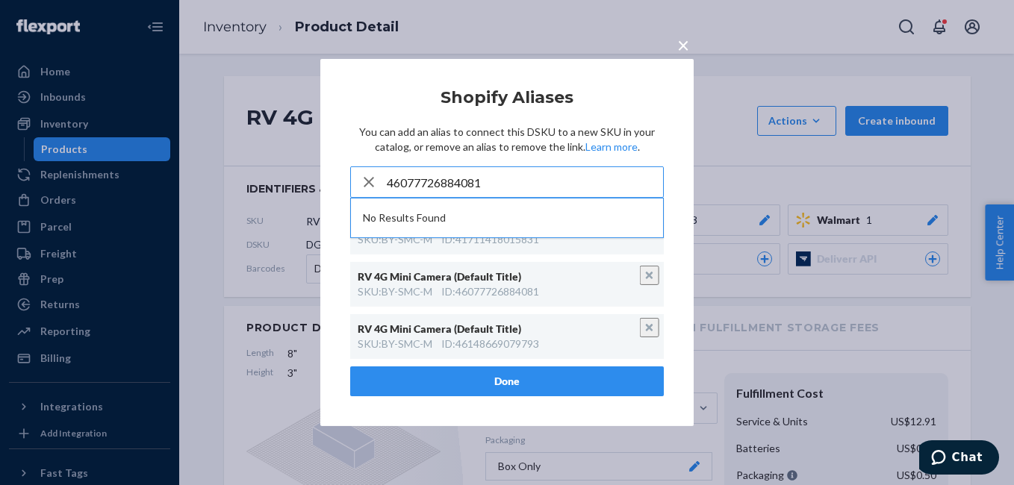
click at [496, 172] on input "46077726884081" at bounding box center [525, 182] width 276 height 30
type input "46077726884081"
click at [373, 181] on icon "button" at bounding box center [369, 182] width 18 height 30
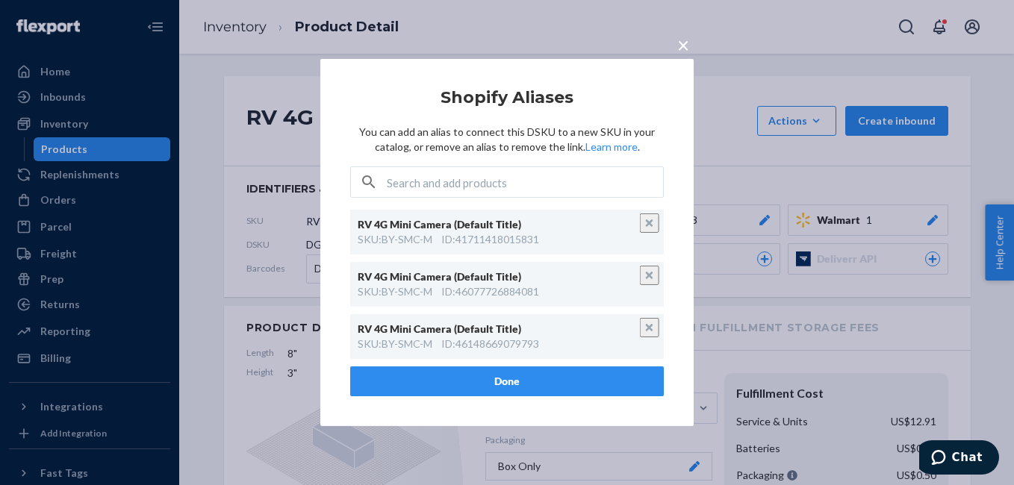
click at [365, 108] on article "Shopify Aliases You can add an alias to connect this DSKU to a new SKU in your …" at bounding box center [507, 243] width 314 height 308
click at [515, 386] on button "Done" at bounding box center [507, 382] width 314 height 30
